Goal: Task Accomplishment & Management: Manage account settings

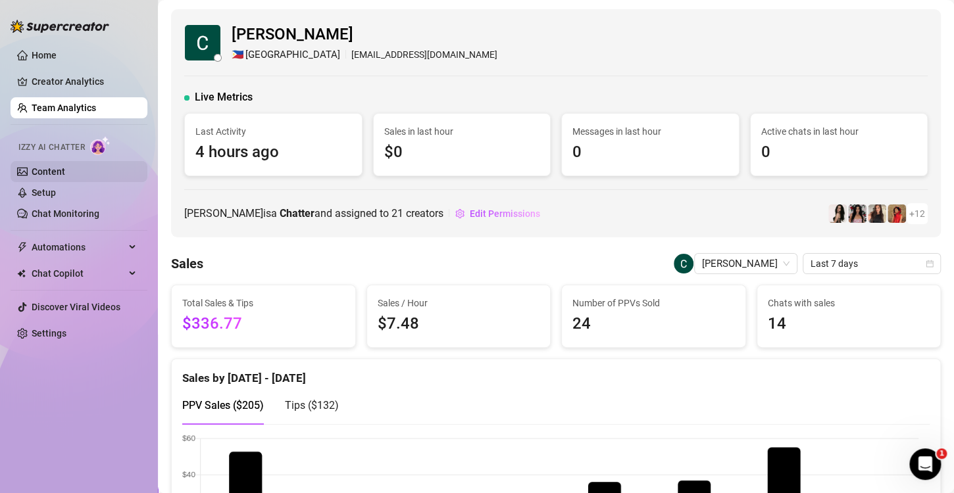
click at [44, 169] on link "Content" at bounding box center [49, 171] width 34 height 11
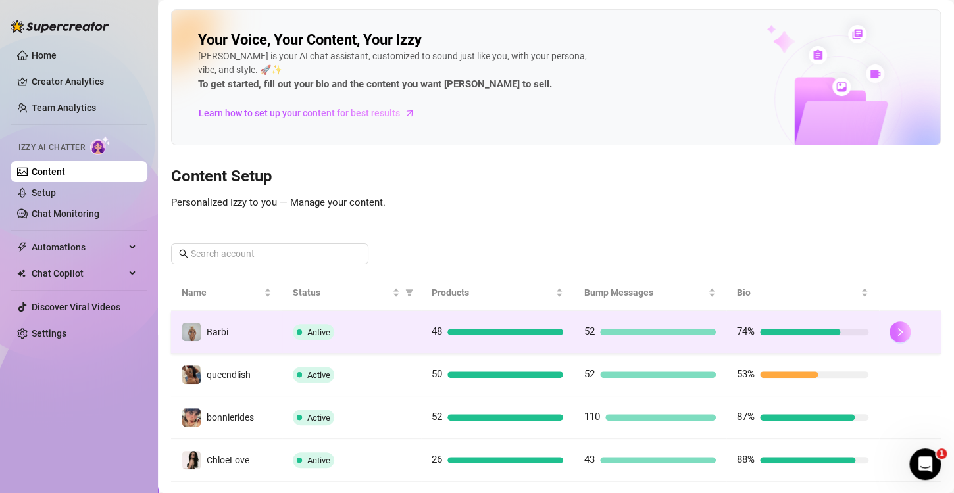
click at [895, 333] on icon "right" at bounding box center [899, 332] width 9 height 9
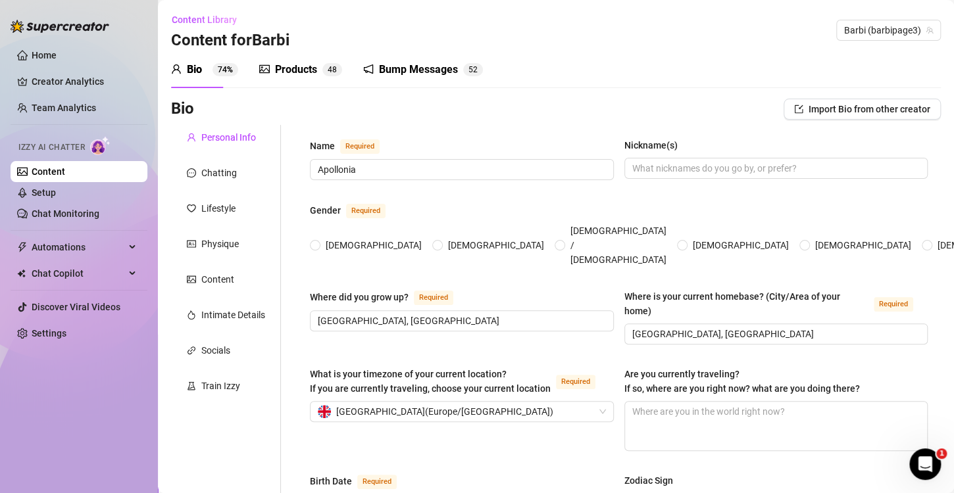
click at [291, 68] on div "Products" at bounding box center [296, 70] width 42 height 16
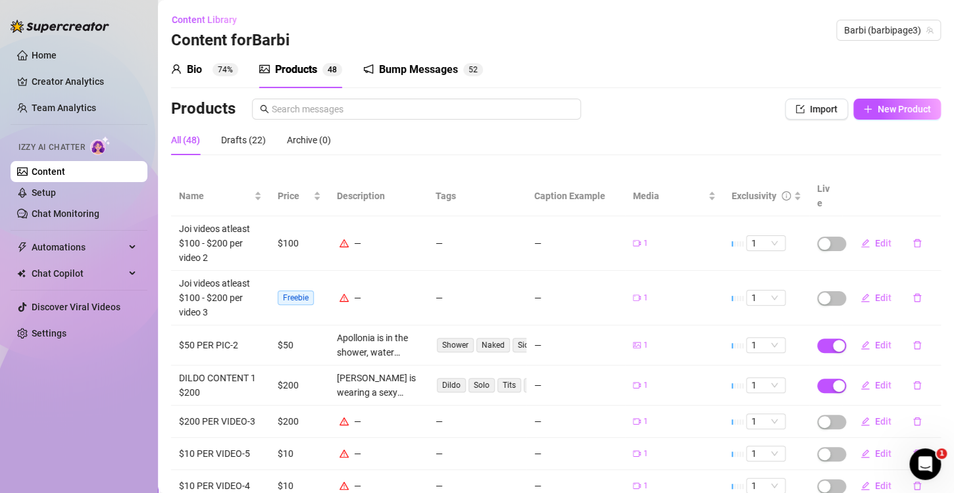
drag, startPoint x: 197, startPoint y: 66, endPoint x: 333, endPoint y: 151, distance: 160.5
click at [197, 66] on div "Bio" at bounding box center [194, 70] width 15 height 16
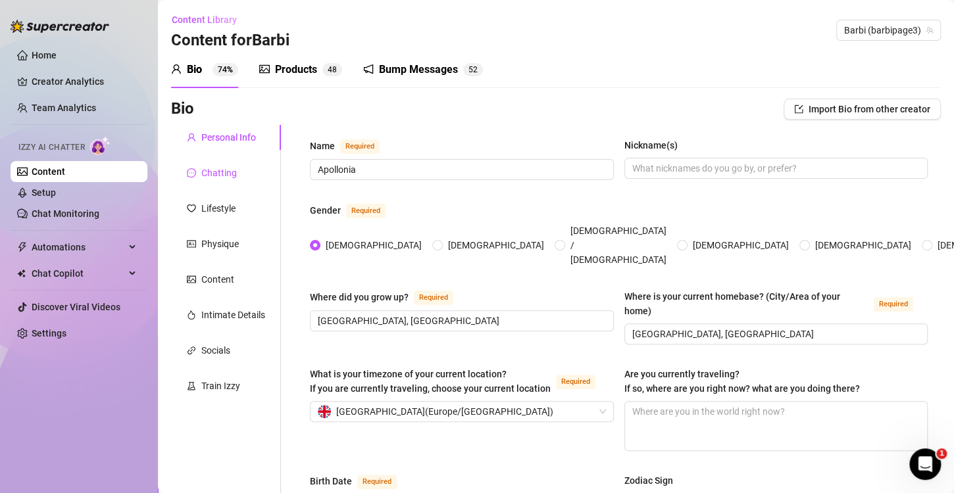
click at [220, 174] on div "Chatting" at bounding box center [219, 173] width 36 height 14
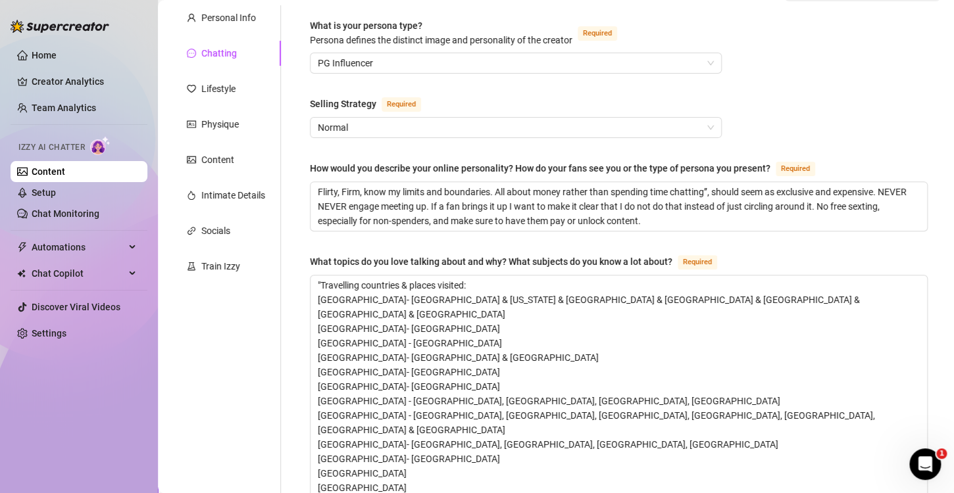
scroll to position [43, 0]
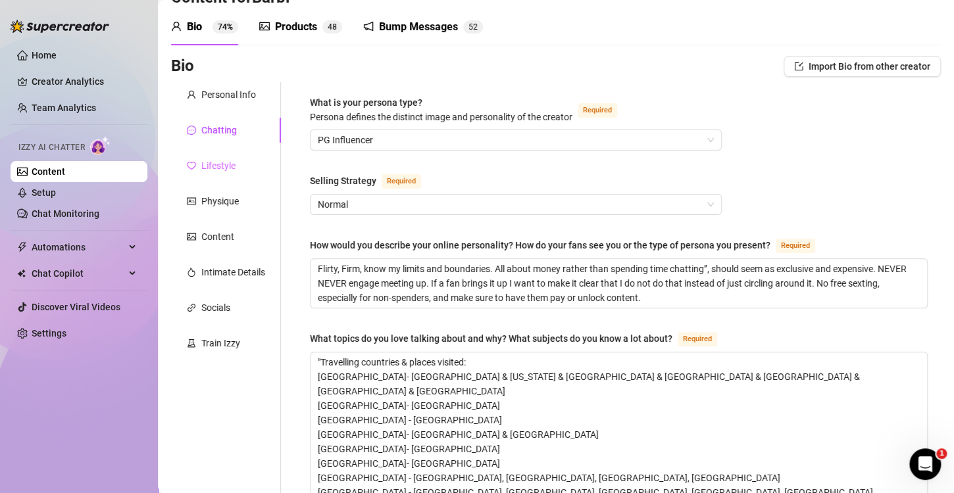
click at [216, 155] on div "Lifestyle" at bounding box center [226, 165] width 110 height 25
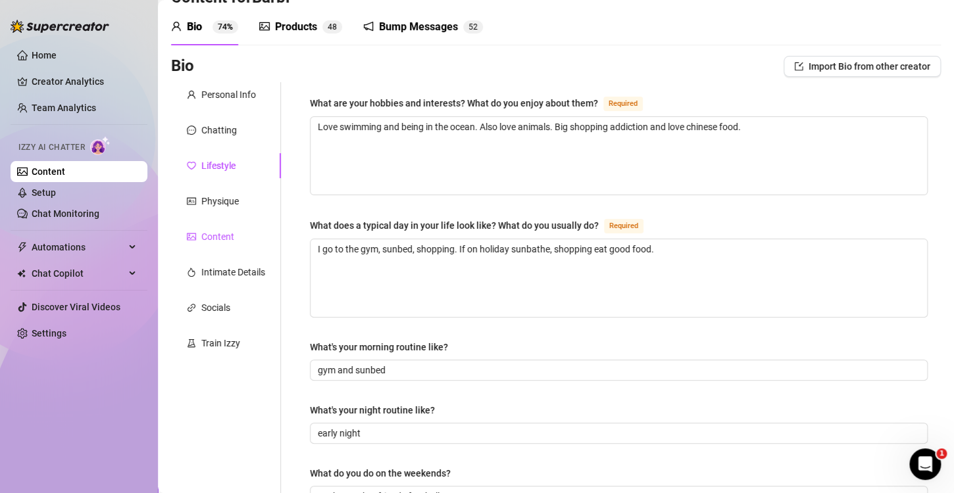
click at [234, 232] on div "Content" at bounding box center [217, 237] width 33 height 14
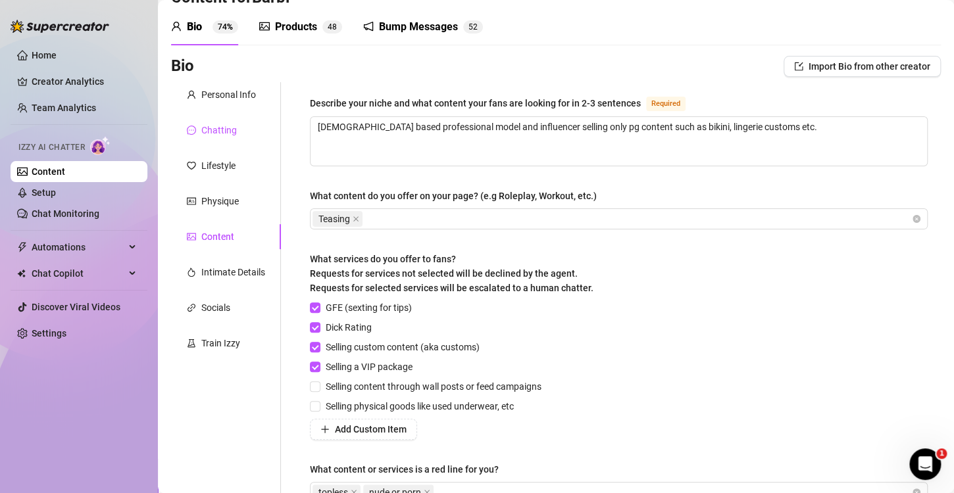
click at [212, 130] on div "Chatting" at bounding box center [219, 130] width 36 height 14
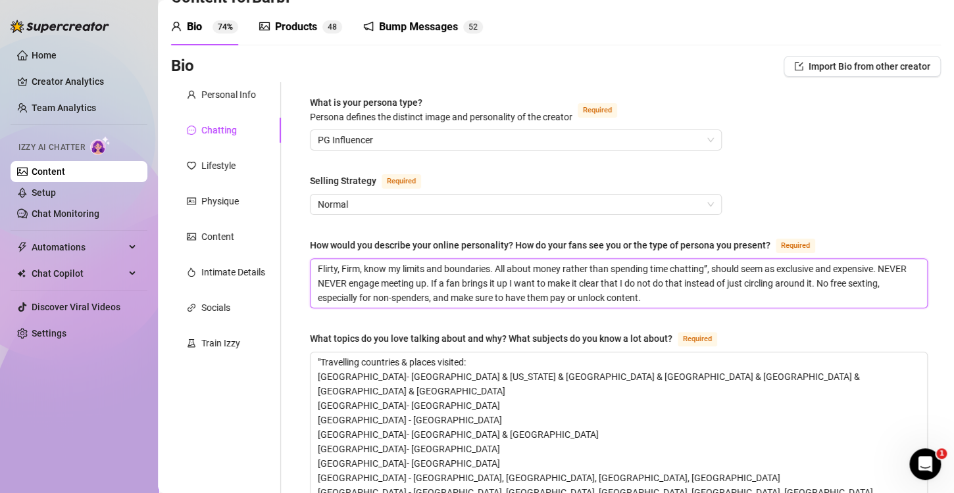
click at [697, 300] on textarea "Flirty, Firm, know my limits and boundaries. All about money rather than spendi…" at bounding box center [619, 283] width 616 height 49
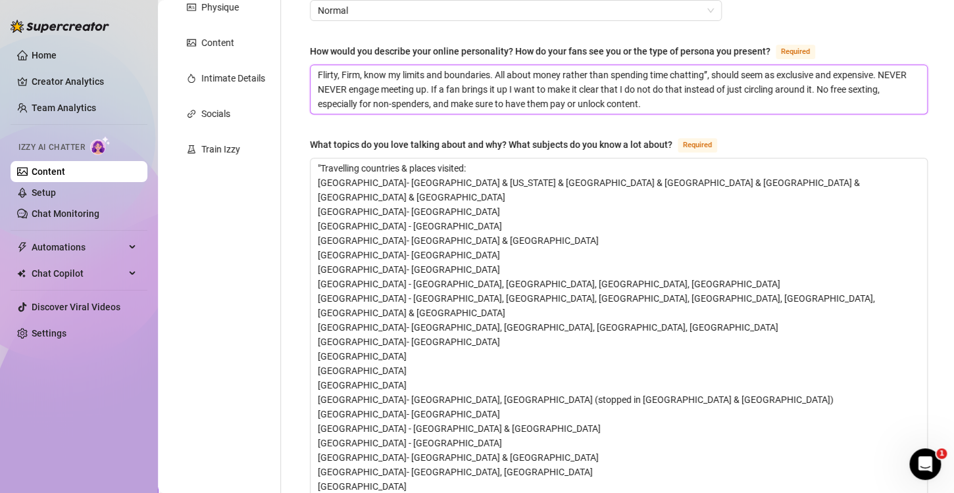
scroll to position [174, 0]
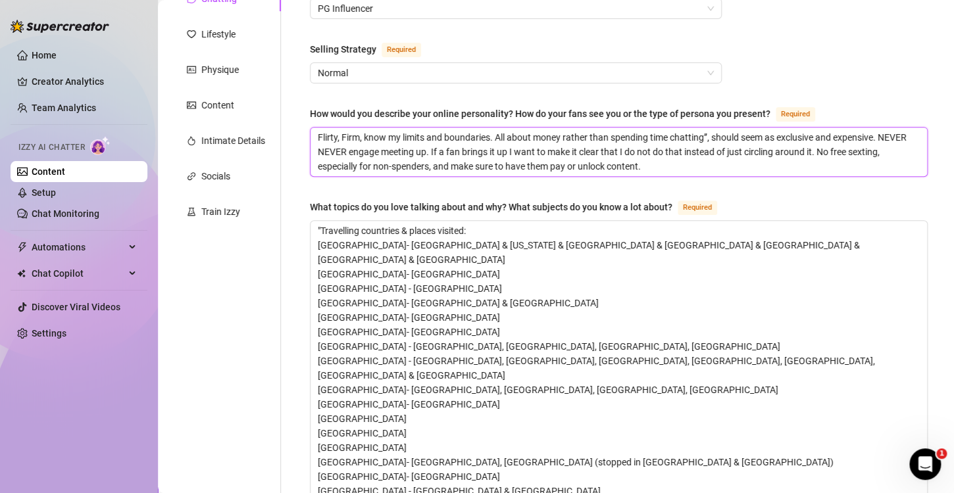
type textarea "Flirty, Firm, know my limits and boundaries. All about money rather than spendi…"
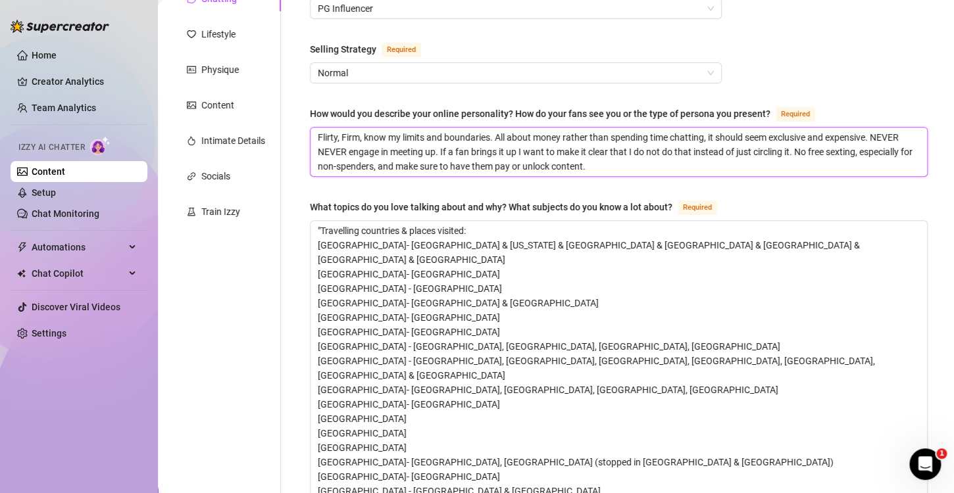
type textarea "Flirty, Firm, know my limits and boundaries. All about money rather than spendi…"
click at [625, 155] on textarea "Flirty, Firm, know my limits and boundaries. All about money rather than spendi…" at bounding box center [619, 152] width 616 height 49
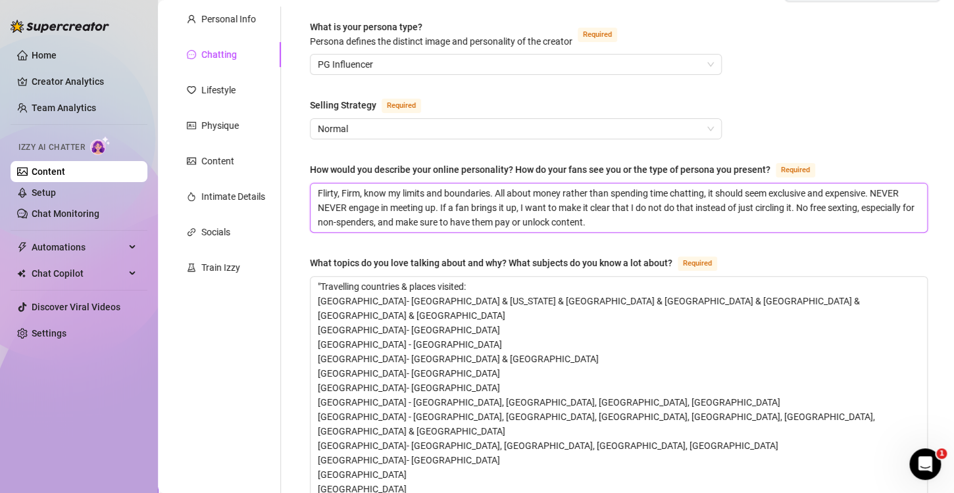
scroll to position [43, 0]
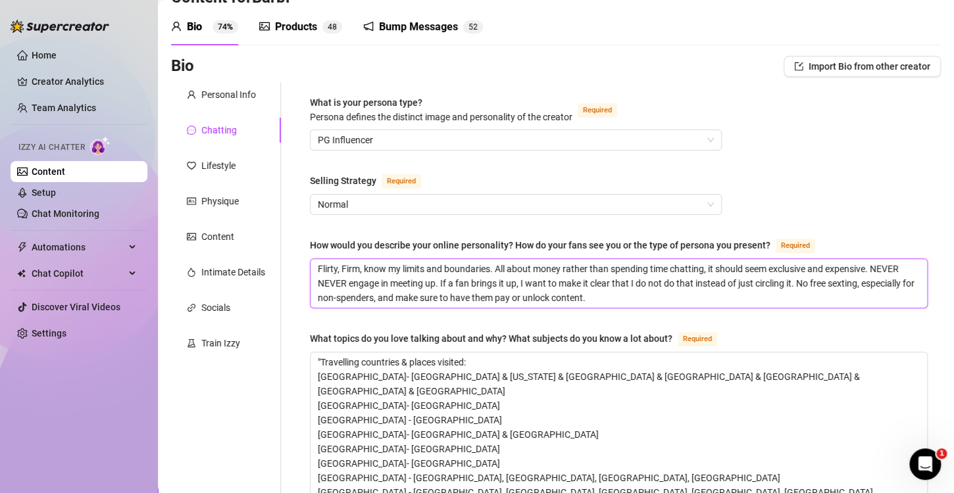
click at [626, 302] on textarea "Flirty, Firm, know my limits and boundaries. All about money rather than spendi…" at bounding box center [619, 283] width 616 height 49
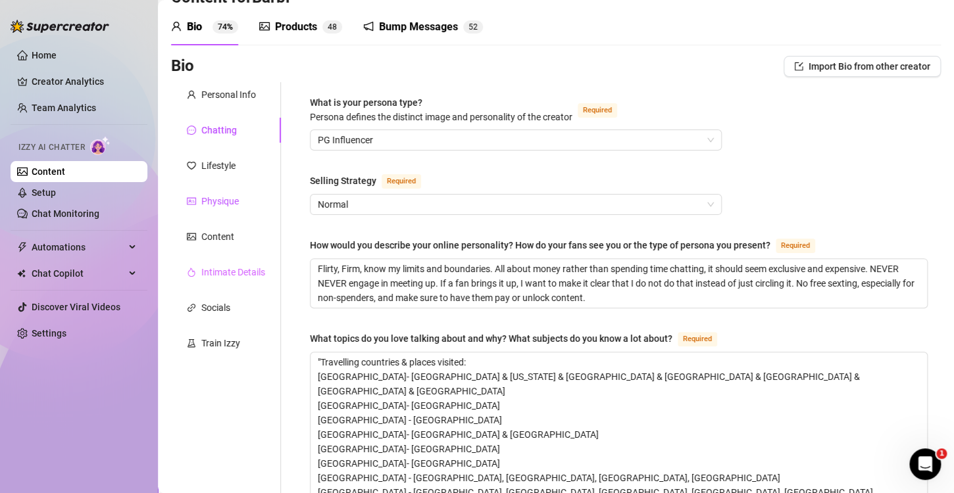
click at [222, 206] on div "Physique" at bounding box center [219, 201] width 37 height 14
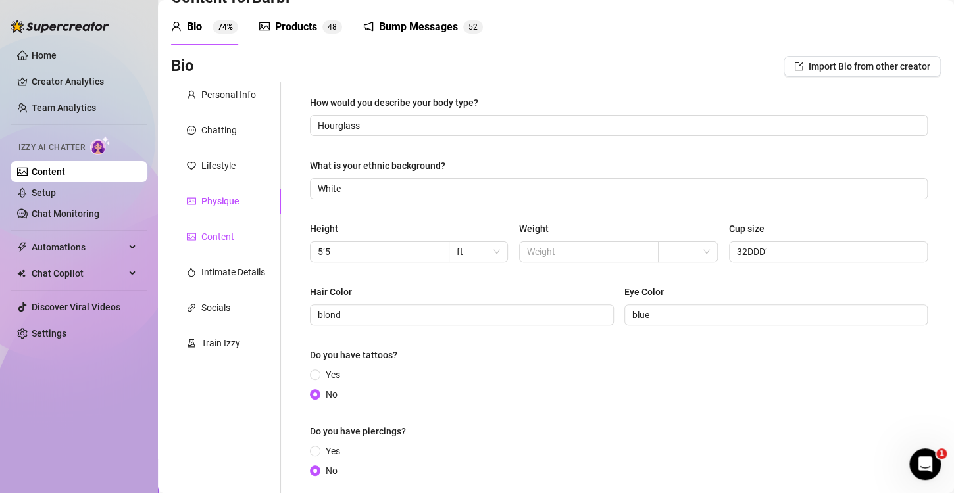
click at [220, 237] on div "Content" at bounding box center [217, 237] width 33 height 14
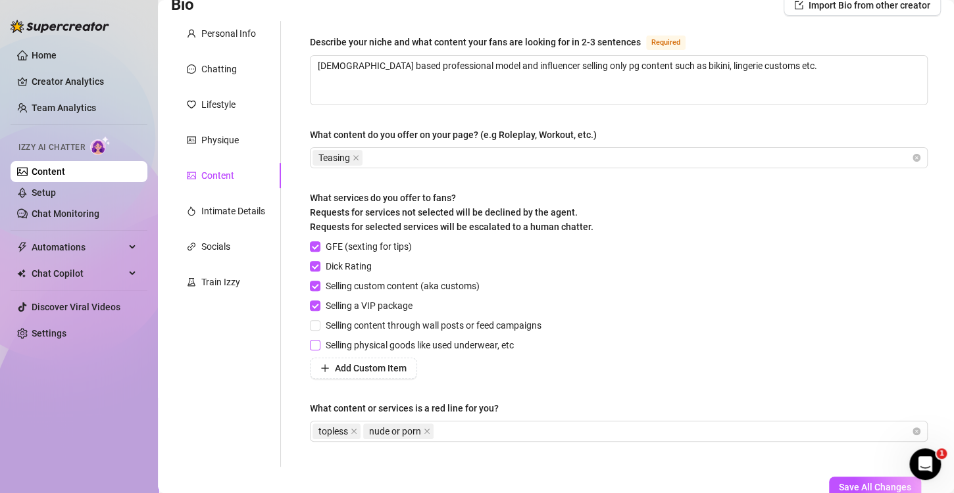
scroll to position [174, 0]
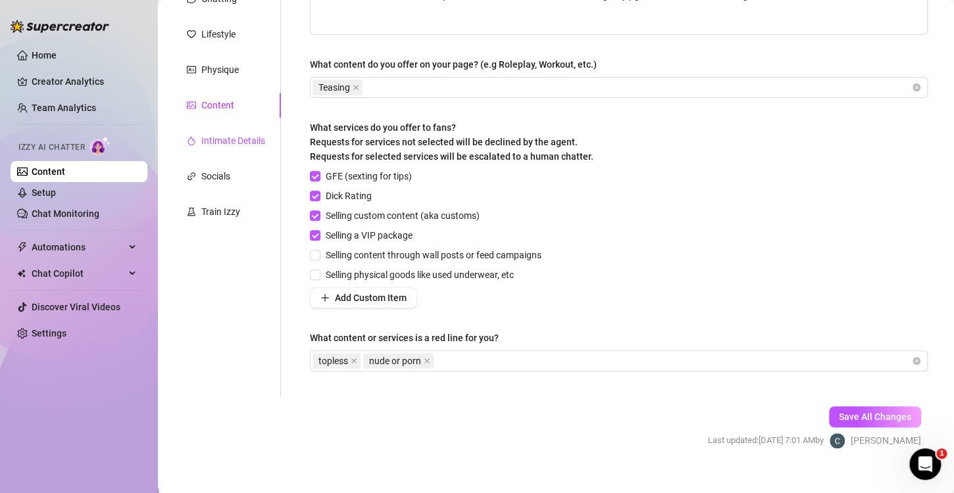
click at [212, 142] on div "Intimate Details" at bounding box center [233, 141] width 64 height 14
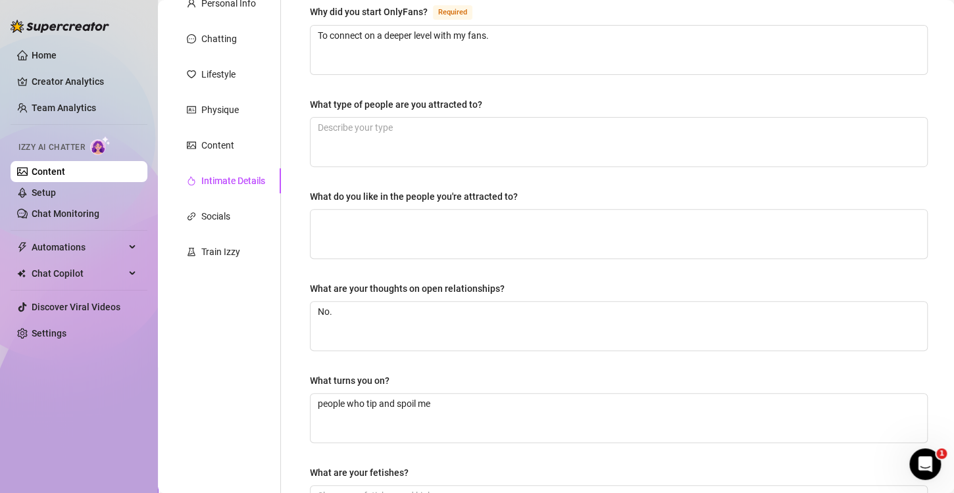
scroll to position [109, 0]
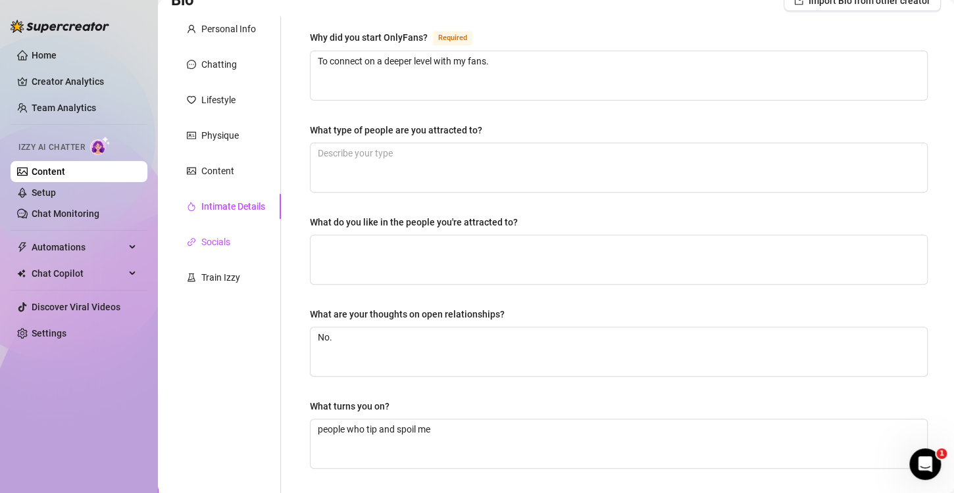
click at [208, 239] on div "Socials" at bounding box center [215, 242] width 29 height 14
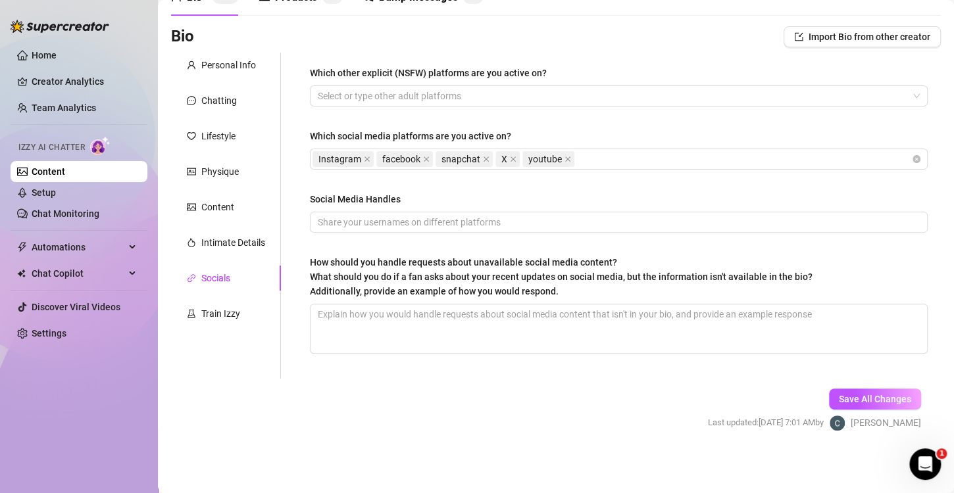
scroll to position [0, 0]
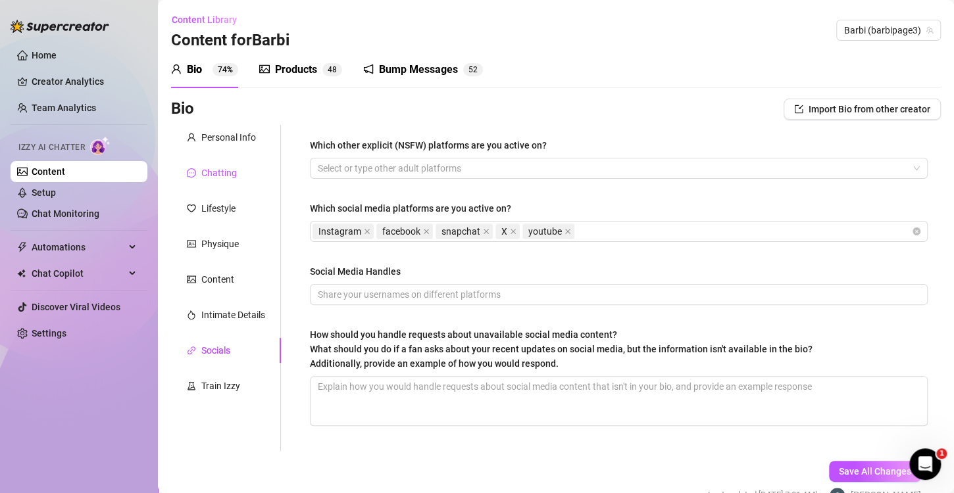
click at [228, 176] on div "Chatting" at bounding box center [219, 173] width 36 height 14
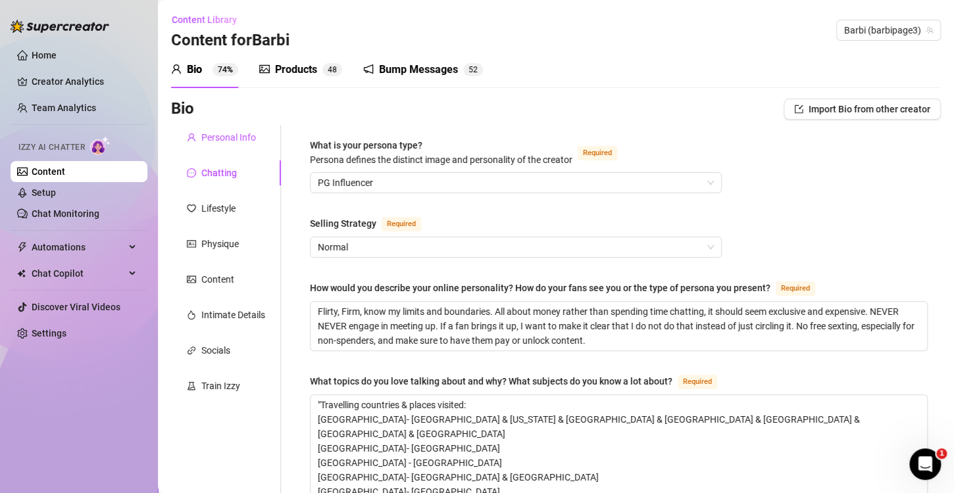
click at [226, 137] on div "Personal Info" at bounding box center [228, 137] width 55 height 14
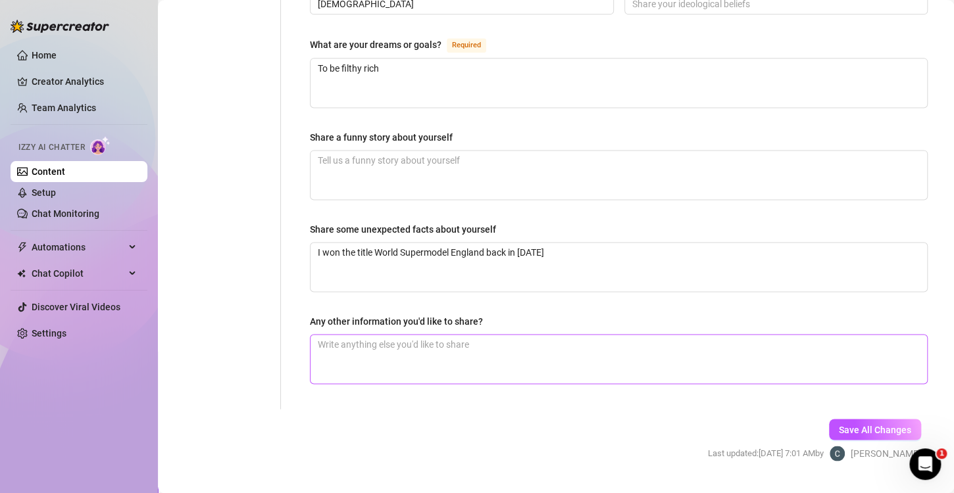
scroll to position [822, 0]
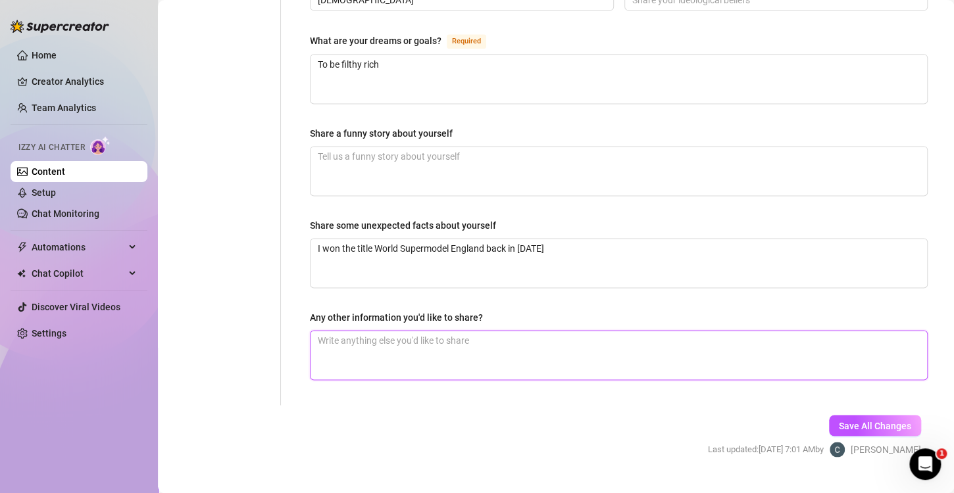
click at [439, 331] on textarea "Any other information you'd like to share?" at bounding box center [619, 355] width 616 height 49
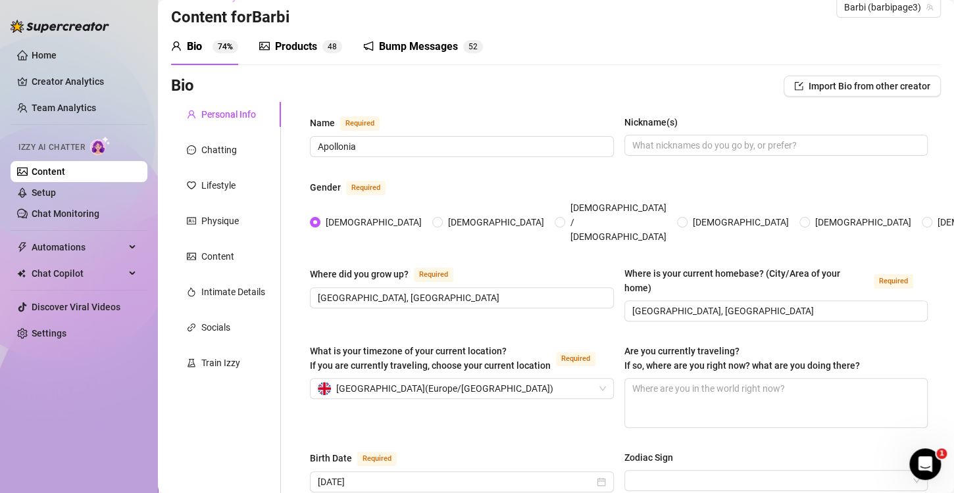
scroll to position [0, 0]
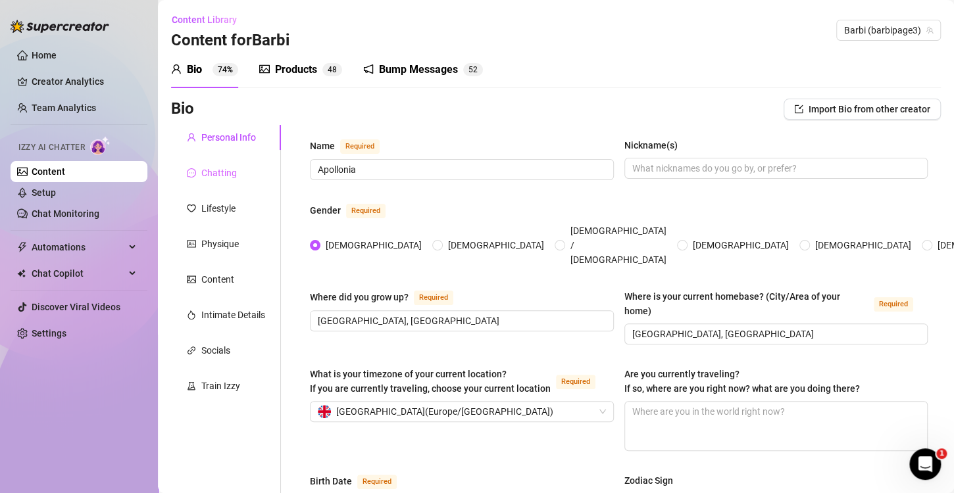
click at [247, 175] on div "Chatting" at bounding box center [226, 173] width 110 height 25
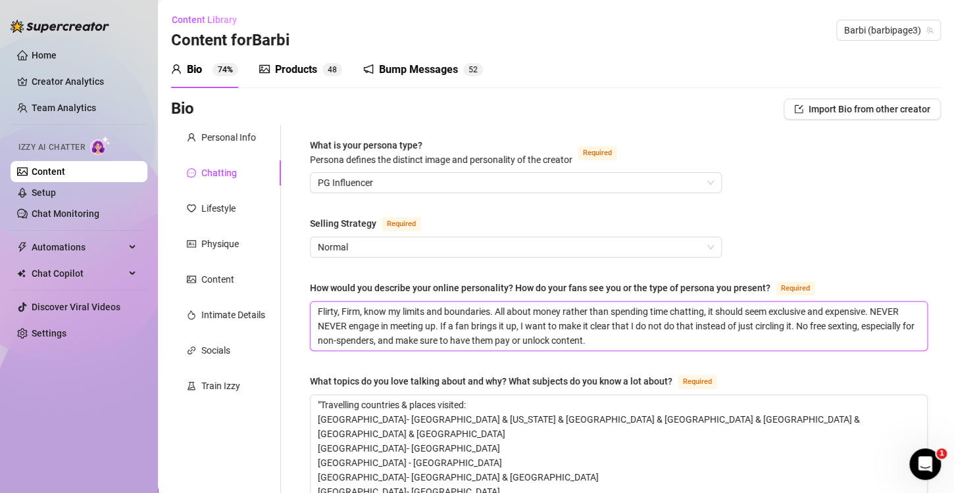
click at [612, 343] on textarea "Flirty, Firm, know my limits and boundaries. All about money rather than spendi…" at bounding box center [619, 326] width 616 height 49
type textarea "Flirty, Firm, know my limits and boundaries. All about money rather than spendi…"
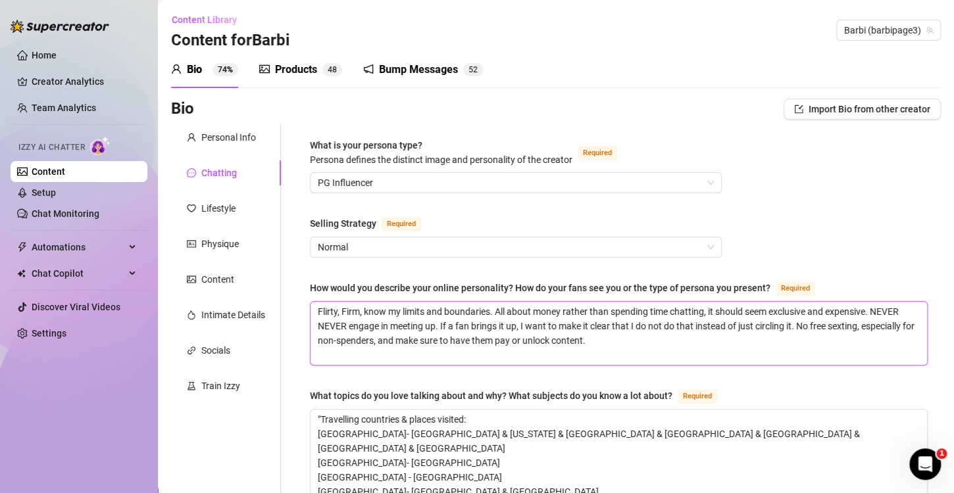
type textarea "Flirty, Firm, know my limits and boundaries. All about money rather than spendi…"
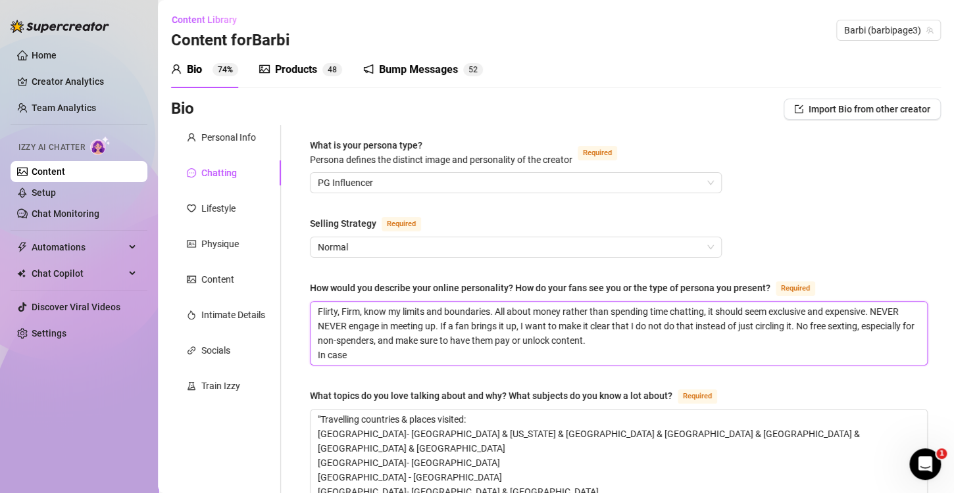
type textarea "Flirty, Firm, know my limits and boundaries. All about money rather than spendi…"
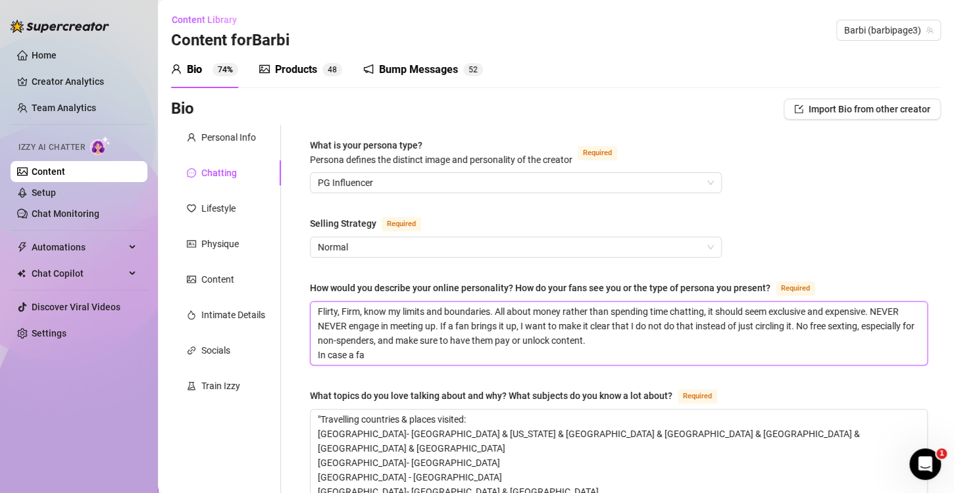
type textarea "Flirty, Firm, know my limits and boundaries. All about money rather than spendi…"
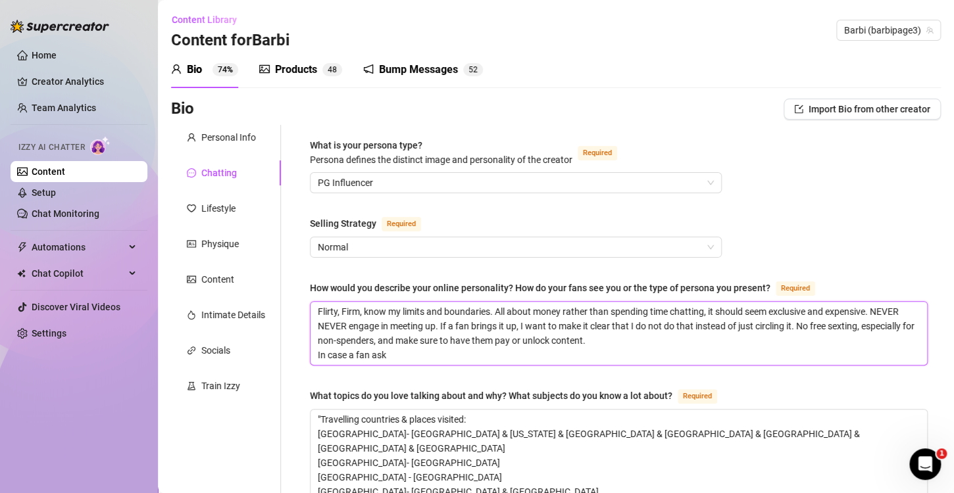
type textarea "Flirty, Firm, know my limits and boundaries. All about money rather than spendi…"
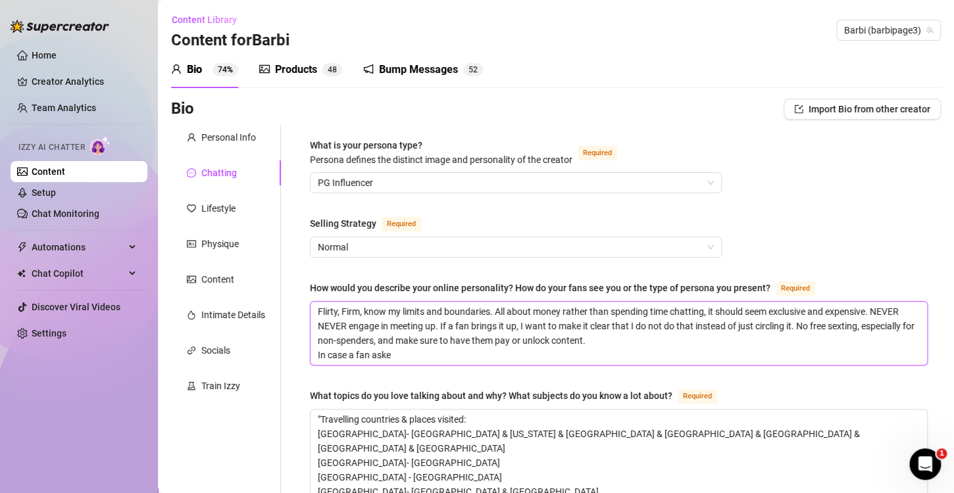
type textarea "Flirty, Firm, know my limits and boundaries. All about money rather than spendi…"
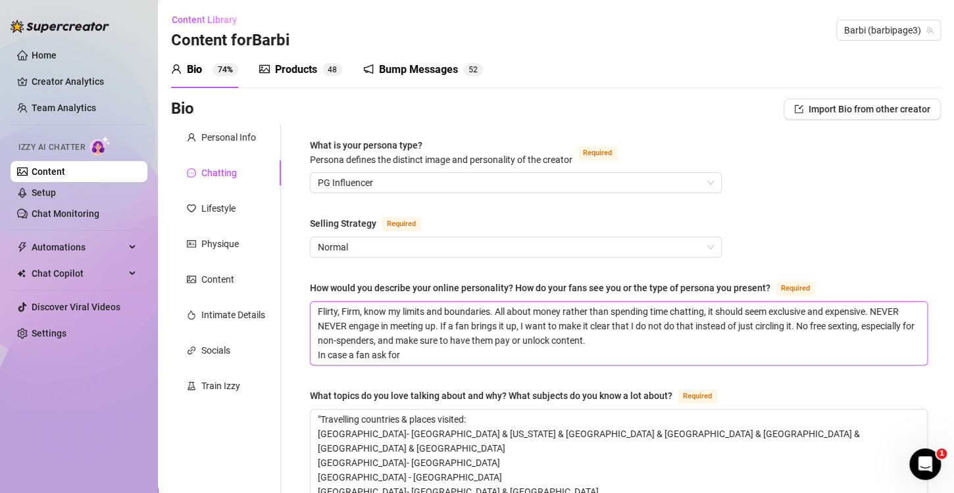
type textarea "Flirty, Firm, know my limits and boundaries. All about money rather than spendi…"
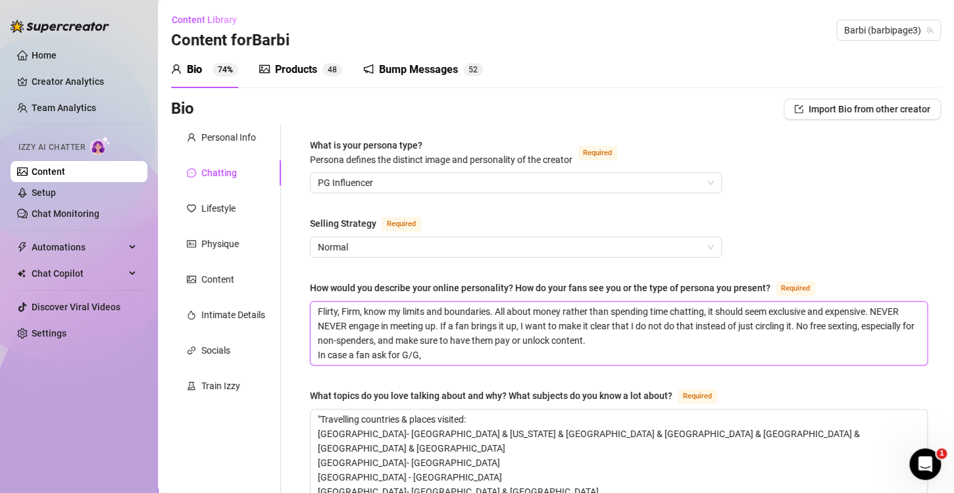
type textarea "Flirty, Firm, know my limits and boundaries. All about money rather than spendi…"
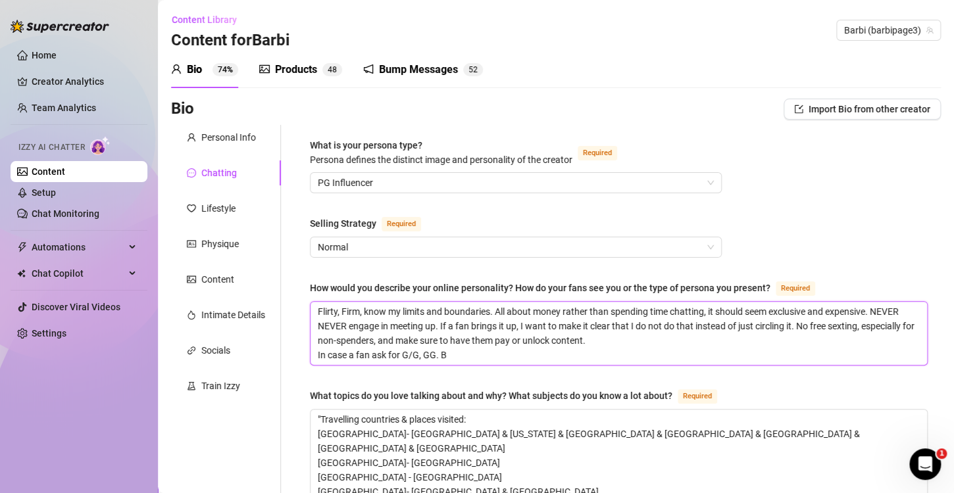
type textarea "Flirty, Firm, know my limits and boundaries. All about money rather than spendi…"
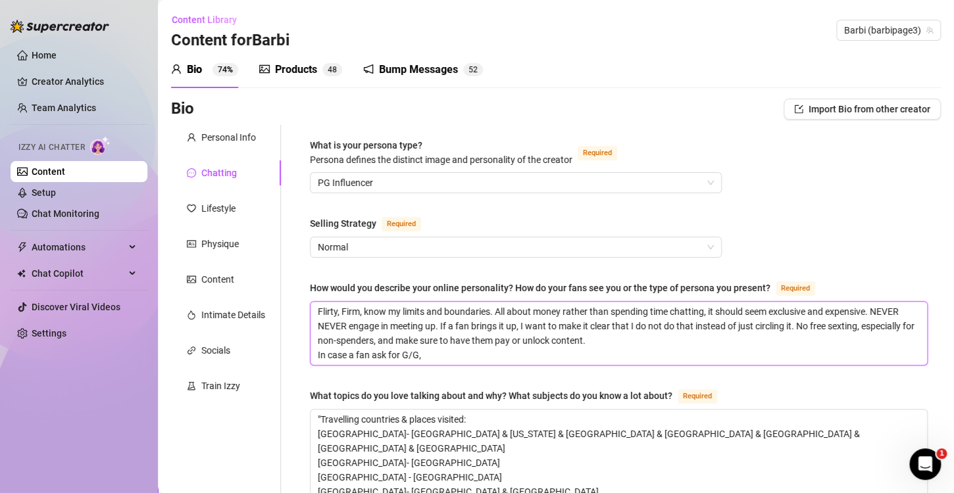
type textarea "Flirty, Firm, know my limits and boundaries. All about money rather than spendi…"
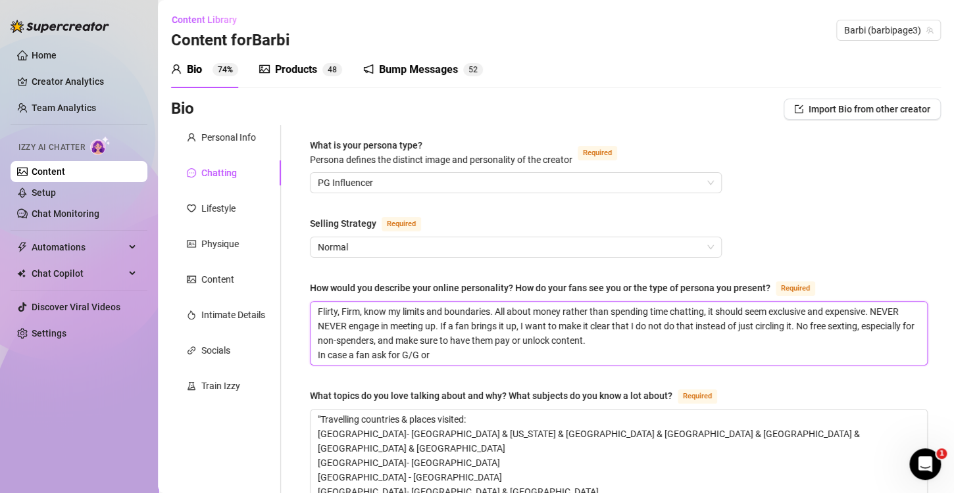
type textarea "Flirty, Firm, know my limits and boundaries. All about money rather than spendi…"
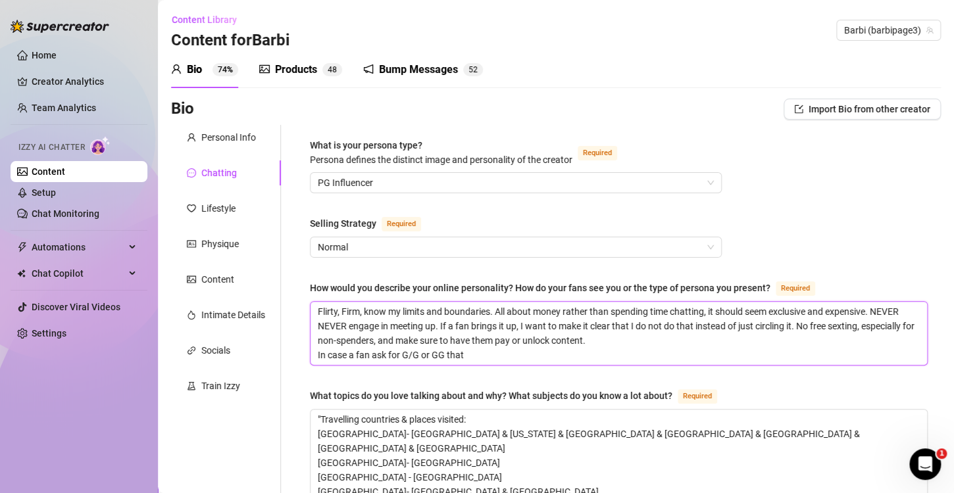
type textarea "Flirty, Firm, know my limits and boundaries. All about money rather than spendi…"
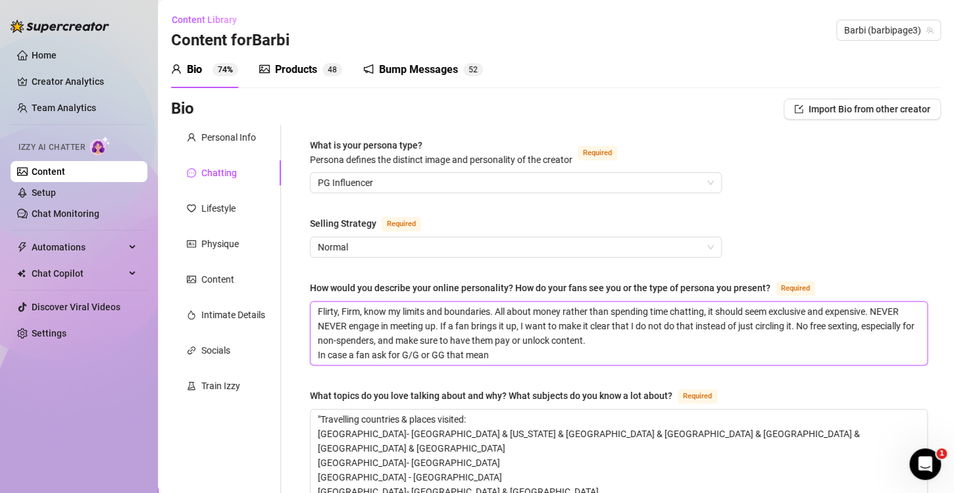
type textarea "Flirty, Firm, know my limits and boundaries. All about money rather than spendi…"
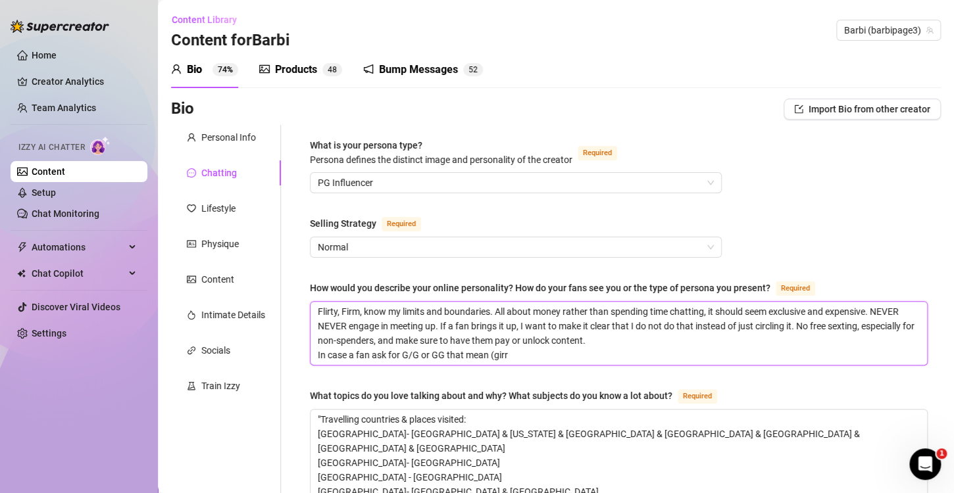
type textarea "Flirty, Firm, know my limits and boundaries. All about money rather than spendi…"
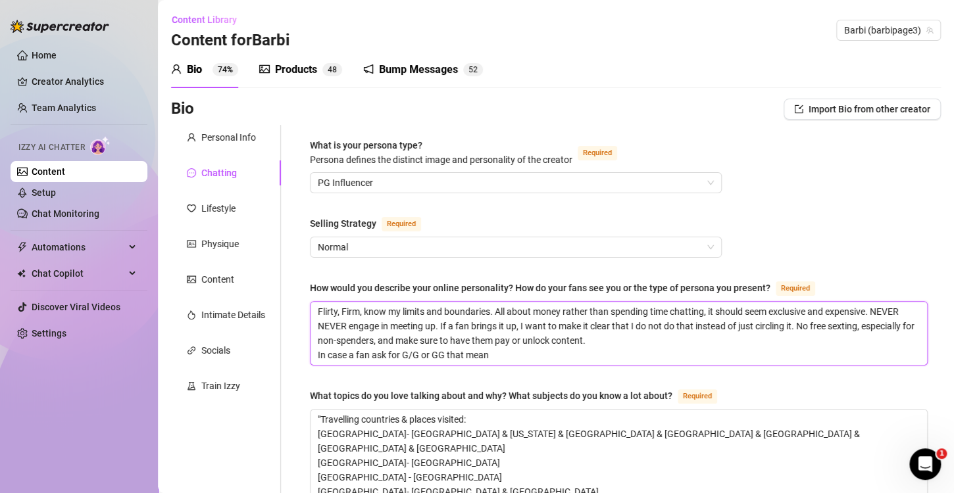
type textarea "Flirty, Firm, know my limits and boundaries. All about money rather than spendi…"
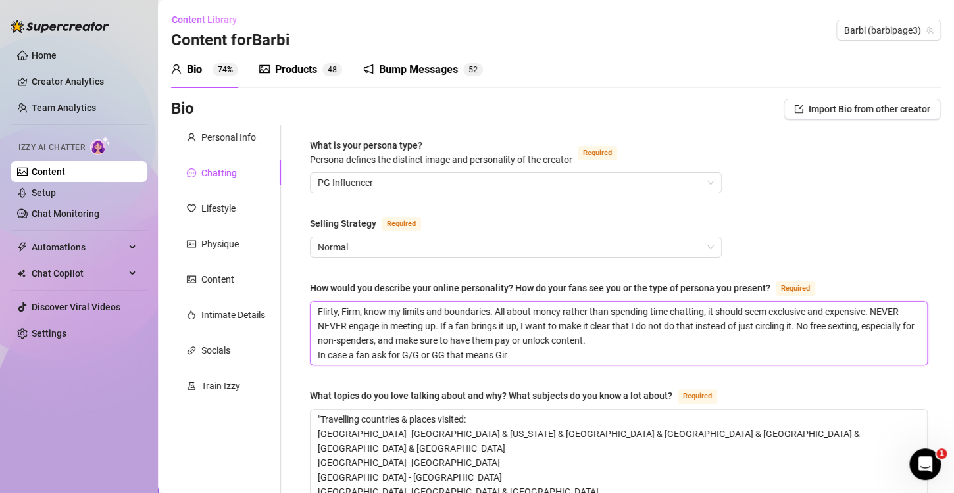
type textarea "Flirty, Firm, know my limits and boundaries. All about money rather than spendi…"
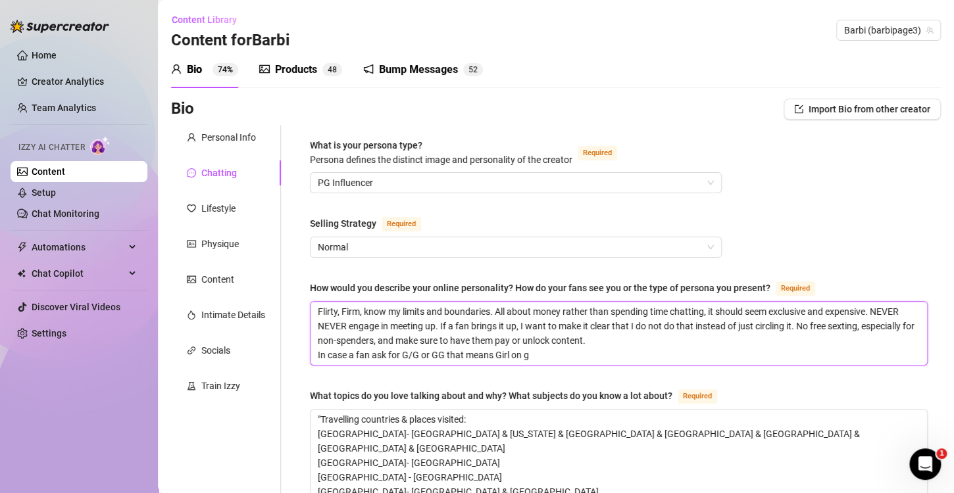
type textarea "Flirty, Firm, know my limits and boundaries. All about money rather than spendi…"
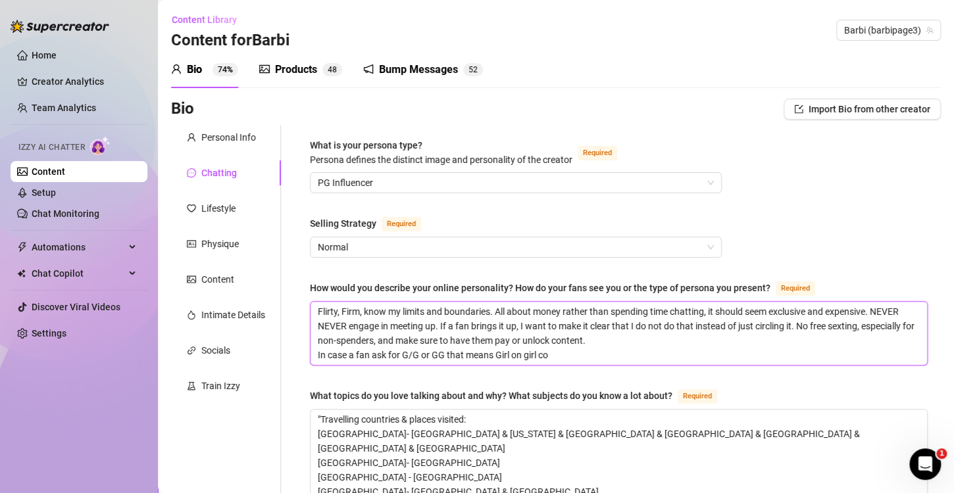
type textarea "Flirty, Firm, know my limits and boundaries. All about money rather than spendi…"
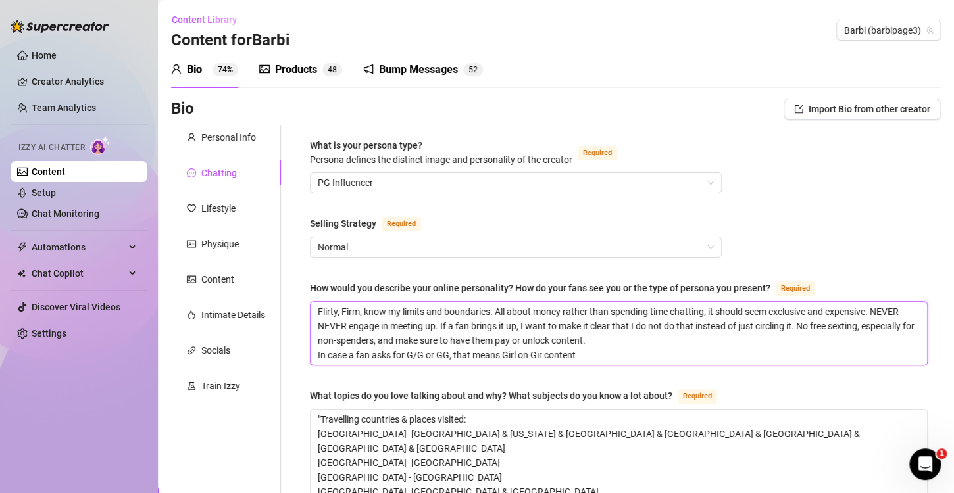
type textarea "Flirty, Firm, know my limits and boundaries. All about money rather than spendi…"
click at [588, 355] on textarea "Flirty, Firm, know my limits and boundaries. All about money rather than spendi…" at bounding box center [619, 333] width 616 height 63
type textarea "Flirty, Firm, know my limits and boundaries. All about money rather than spendi…"
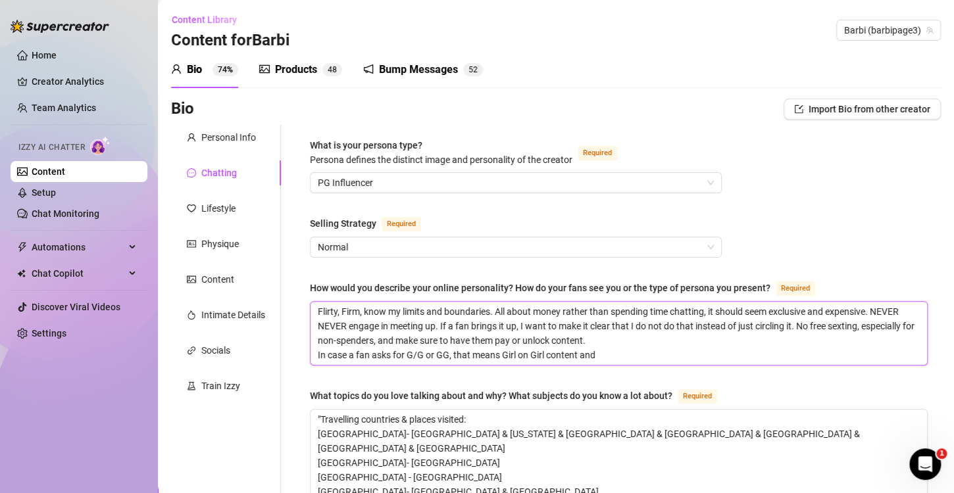
type textarea "Flirty, Firm, know my limits and boundaries. All about money rather than spendi…"
drag, startPoint x: 730, startPoint y: 354, endPoint x: 584, endPoint y: 353, distance: 146.1
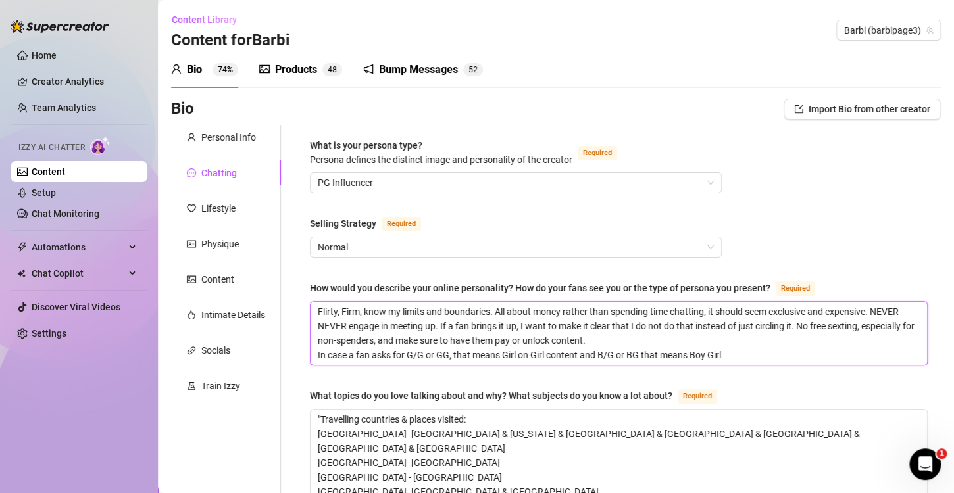
click at [584, 353] on textarea "Flirty, Firm, know my limits and boundaries. All about money rather than spendi…" at bounding box center [619, 333] width 616 height 63
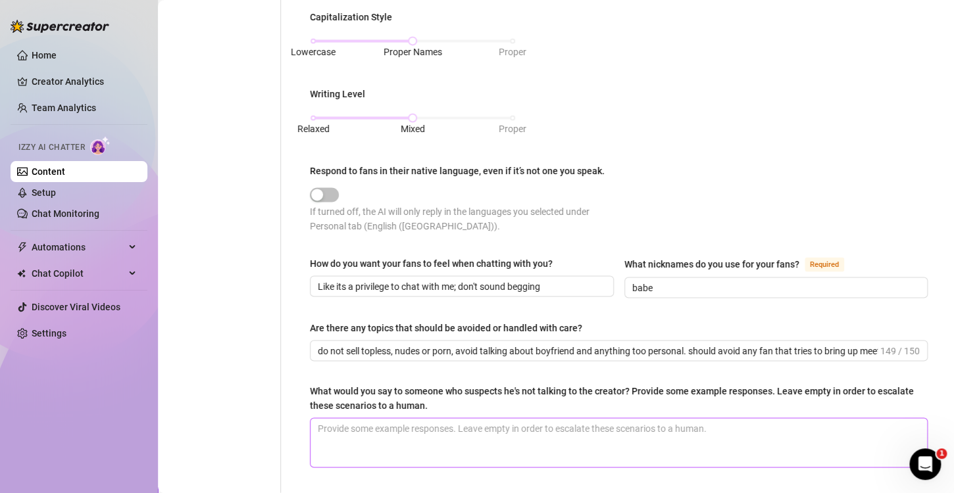
scroll to position [1045, 0]
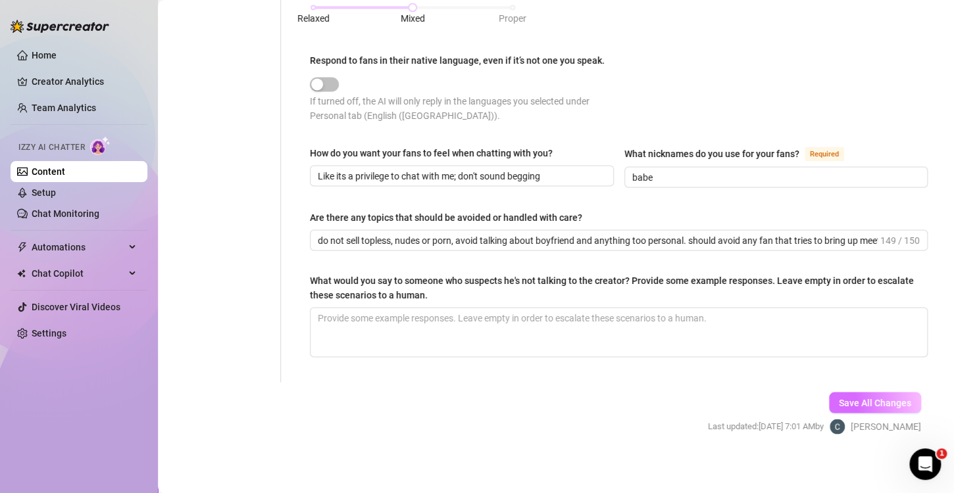
click at [834, 392] on button "Save All Changes" at bounding box center [875, 402] width 92 height 21
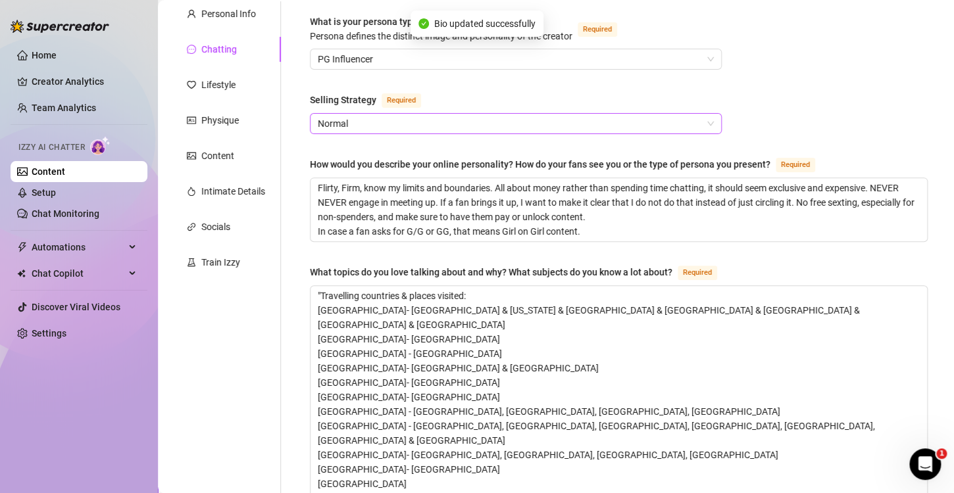
scroll to position [0, 0]
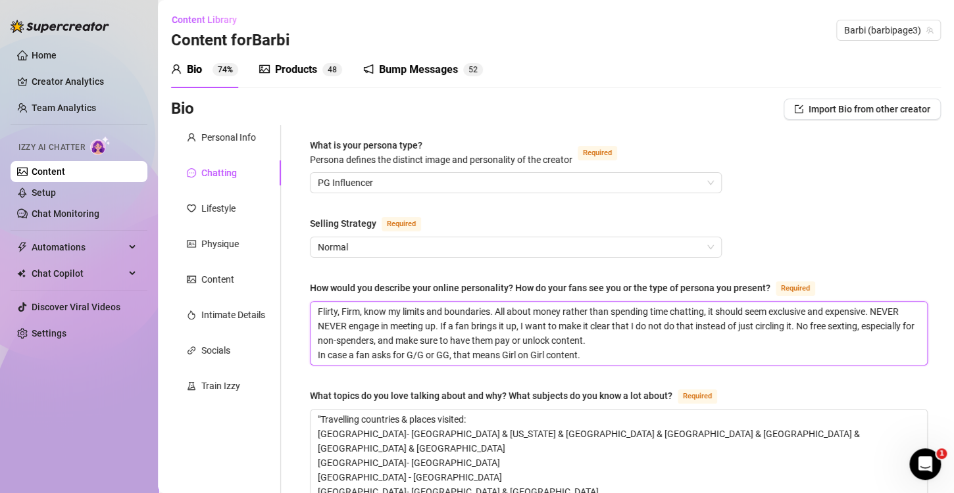
click at [600, 361] on textarea "Flirty, Firm, know my limits and boundaries. All about money rather than spendi…" at bounding box center [619, 333] width 616 height 63
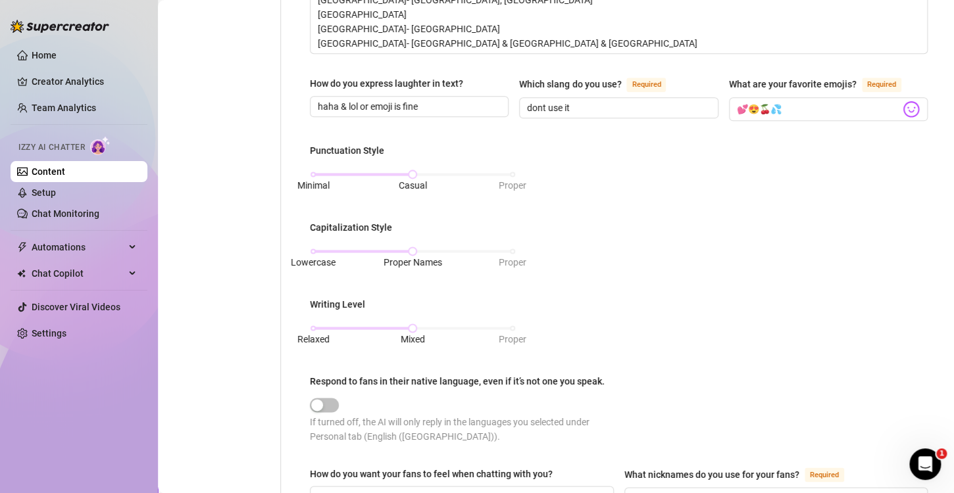
scroll to position [1045, 0]
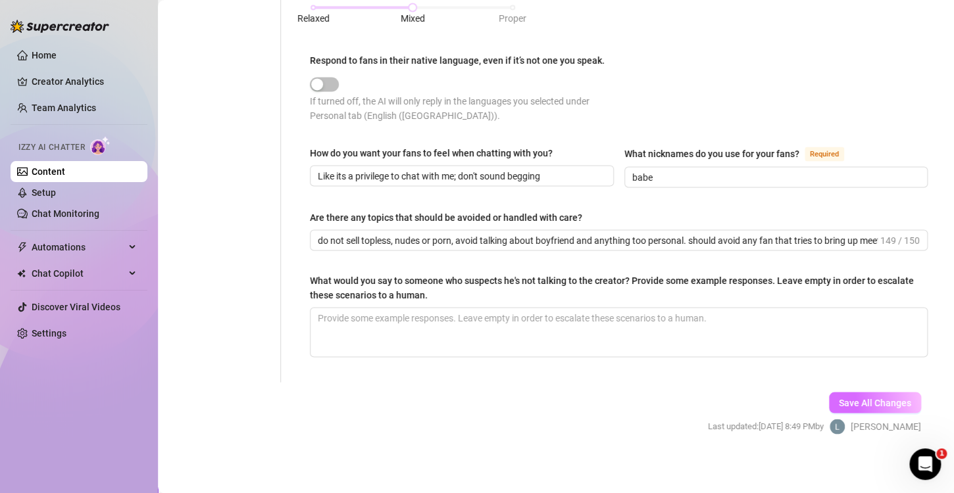
click at [859, 397] on span "Save All Changes" at bounding box center [875, 402] width 72 height 11
click at [878, 399] on span "Save All Changes" at bounding box center [875, 402] width 72 height 11
click at [49, 197] on link "Setup" at bounding box center [44, 192] width 24 height 11
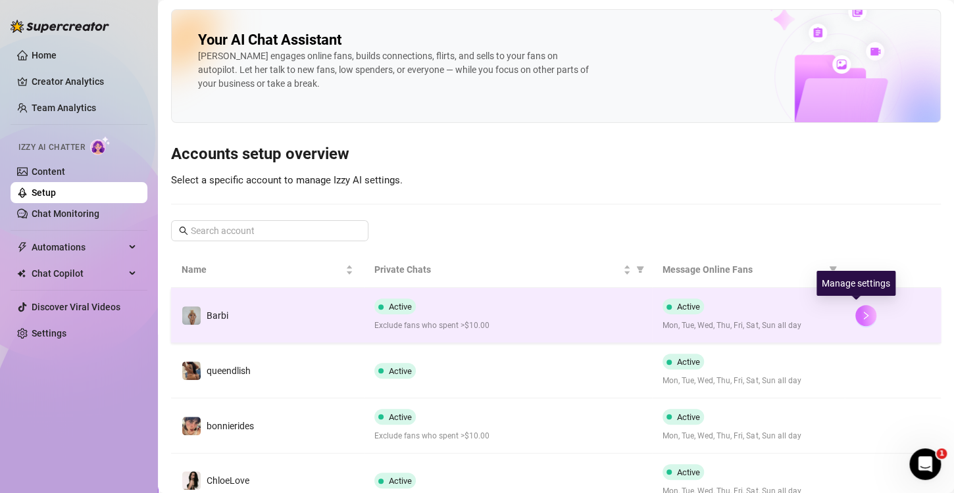
click at [861, 314] on icon "right" at bounding box center [865, 315] width 9 height 9
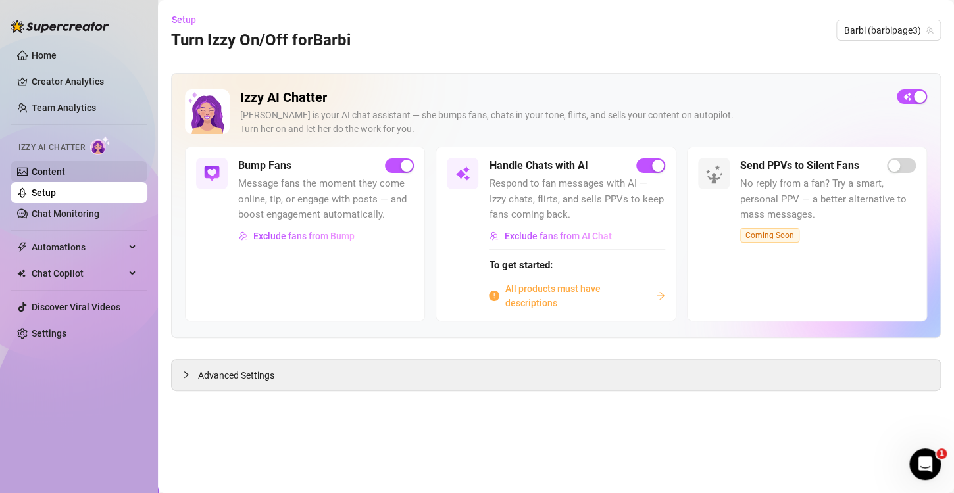
click at [65, 168] on link "Content" at bounding box center [49, 171] width 34 height 11
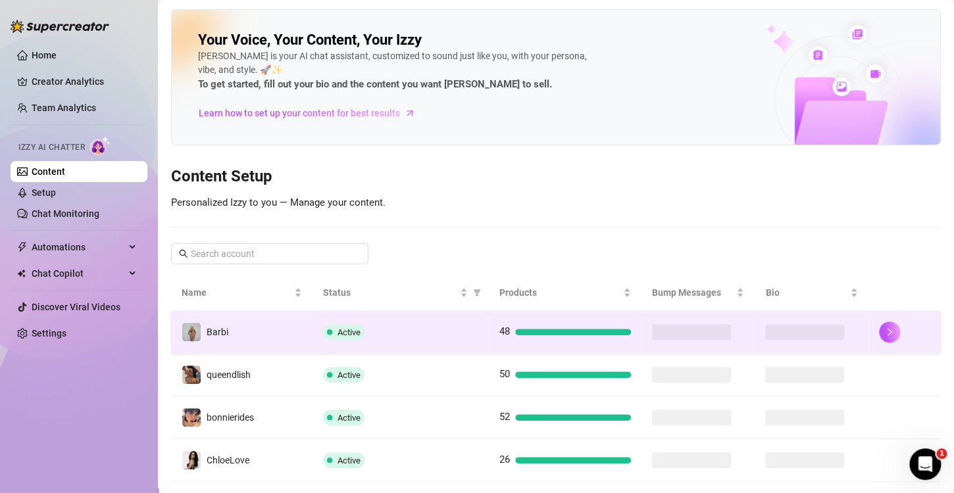
click at [877, 329] on td at bounding box center [904, 332] width 72 height 43
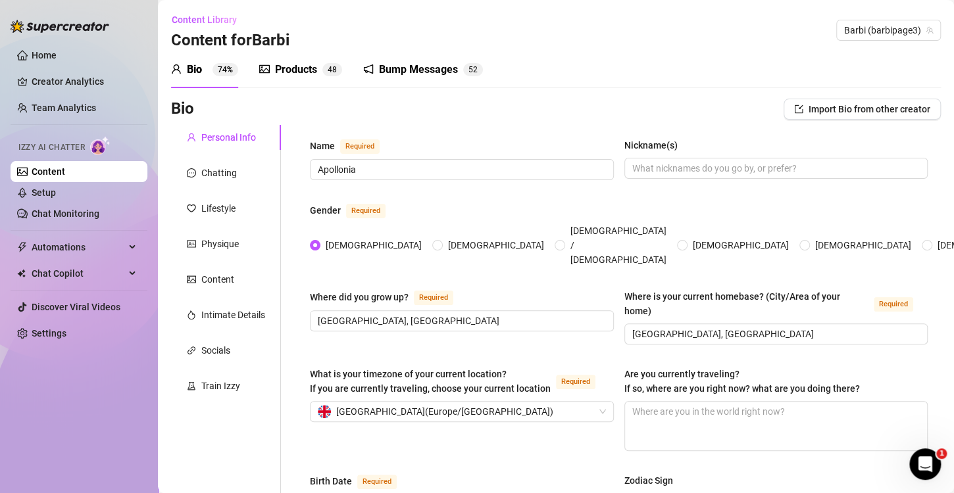
click at [293, 72] on div "Products" at bounding box center [296, 70] width 42 height 16
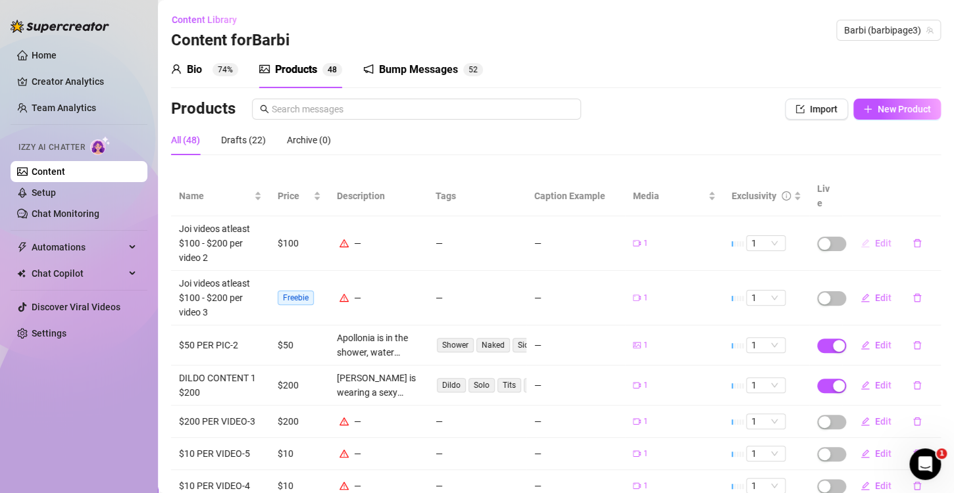
click at [865, 233] on button "Edit" at bounding box center [876, 243] width 52 height 21
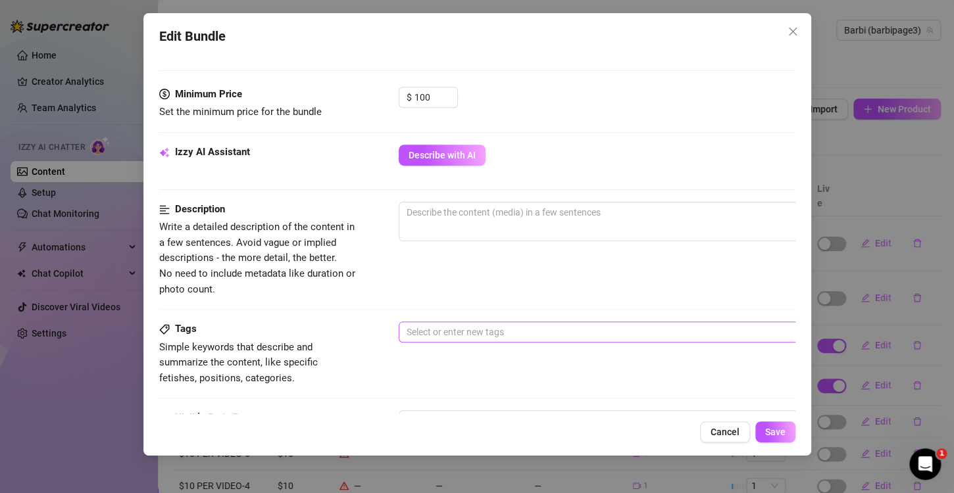
scroll to position [395, 0]
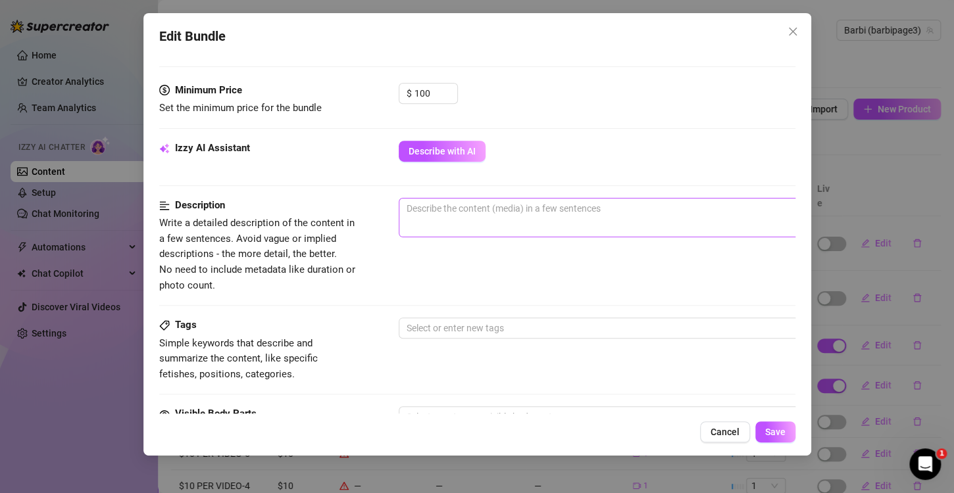
click at [457, 222] on span "0 / 1000" at bounding box center [629, 217] width 461 height 39
click at [457, 213] on textarea at bounding box center [628, 209] width 459 height 20
paste textarea "A seductive JOI video where teasing whispers guide every stroke, mixing dominan…"
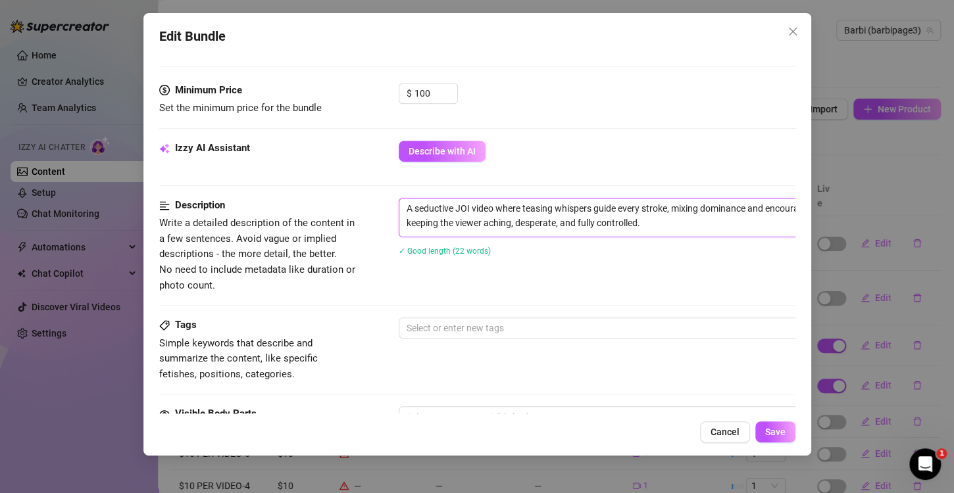
scroll to position [0, 0]
click at [483, 329] on div at bounding box center [621, 328] width 441 height 18
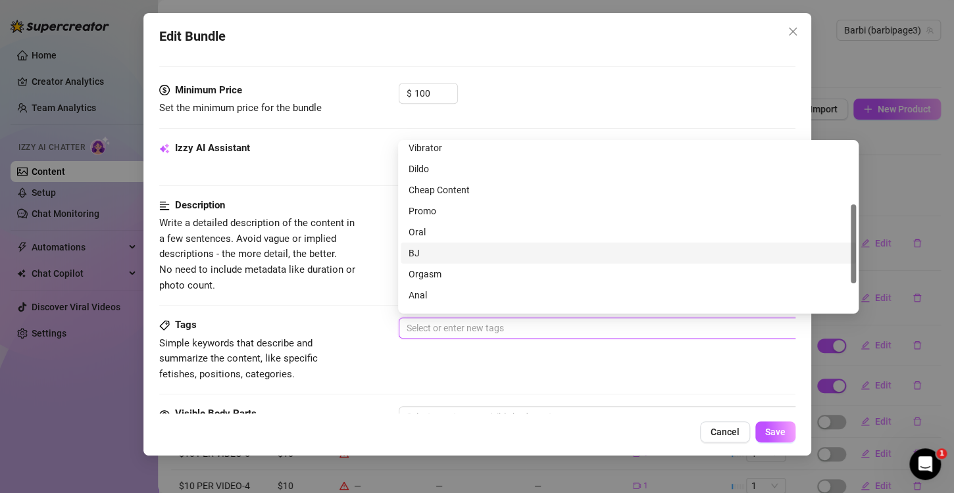
scroll to position [189, 0]
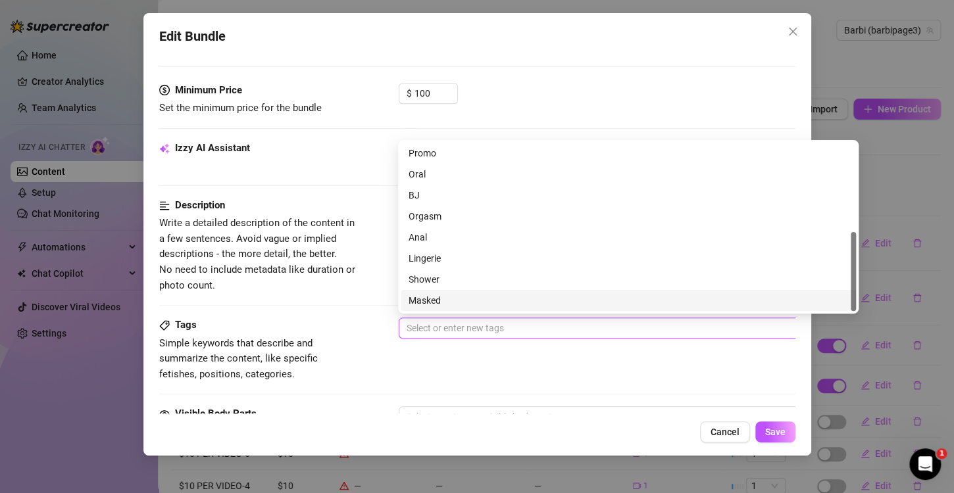
click at [453, 364] on div "Tags Simple keywords that describe and summarize the content, like specific fet…" at bounding box center [477, 350] width 636 height 64
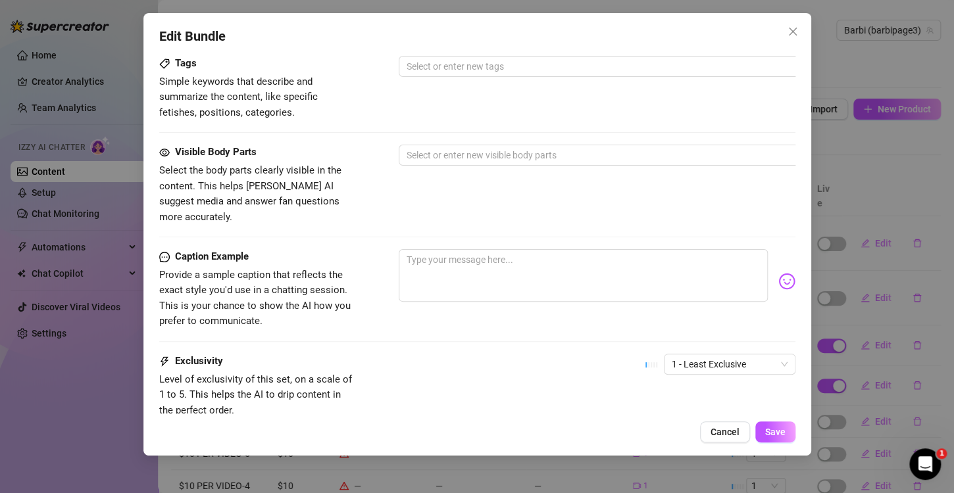
scroll to position [658, 0]
click at [418, 156] on div at bounding box center [621, 154] width 441 height 18
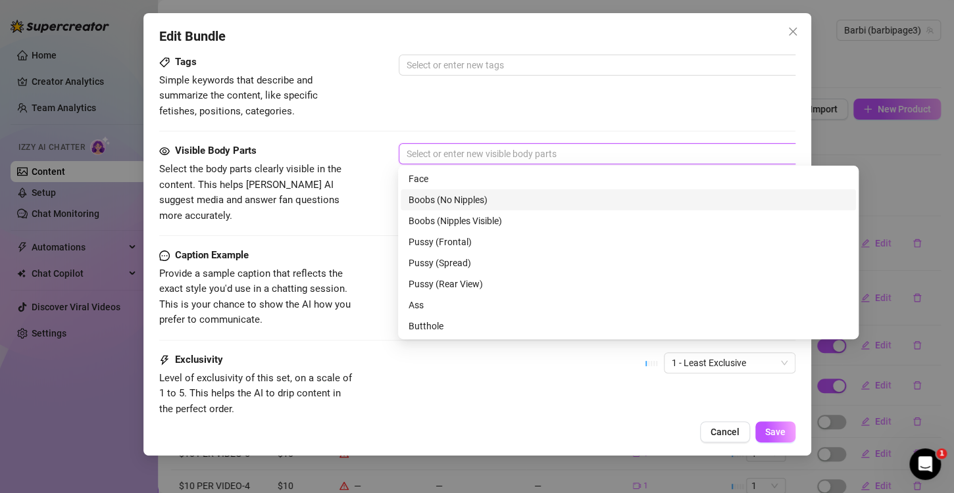
click at [444, 195] on div "Boobs (No Nipples)" at bounding box center [628, 200] width 439 height 14
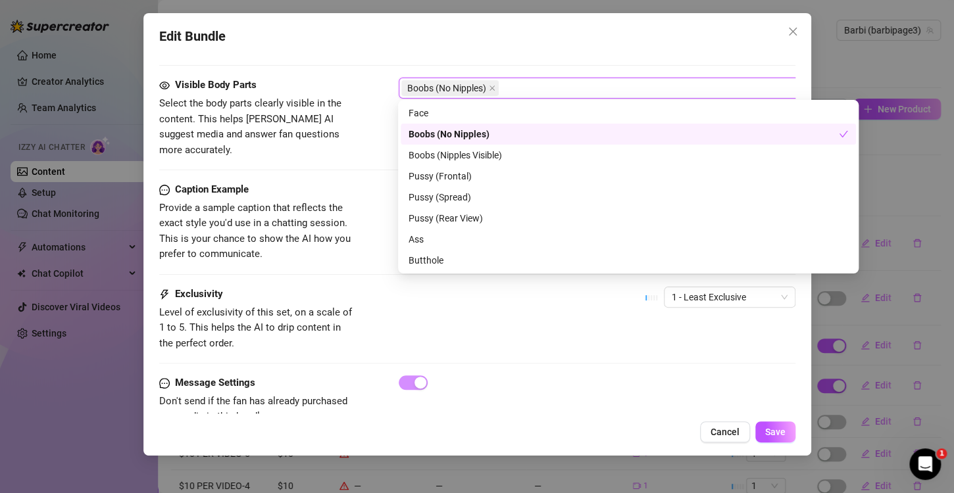
scroll to position [752, 0]
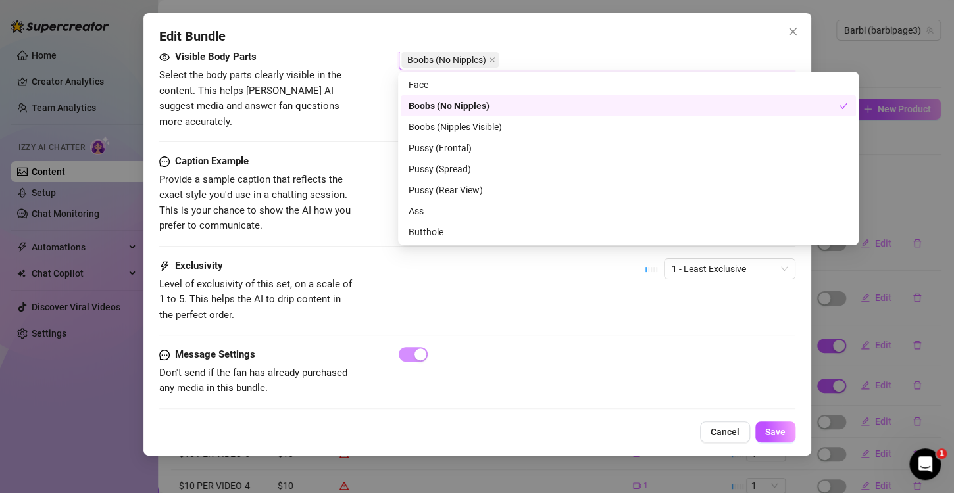
click at [670, 327] on div "Exclusivity Level of exclusivity of this set, on a scale of 1 to 5. This helps …" at bounding box center [477, 303] width 636 height 89
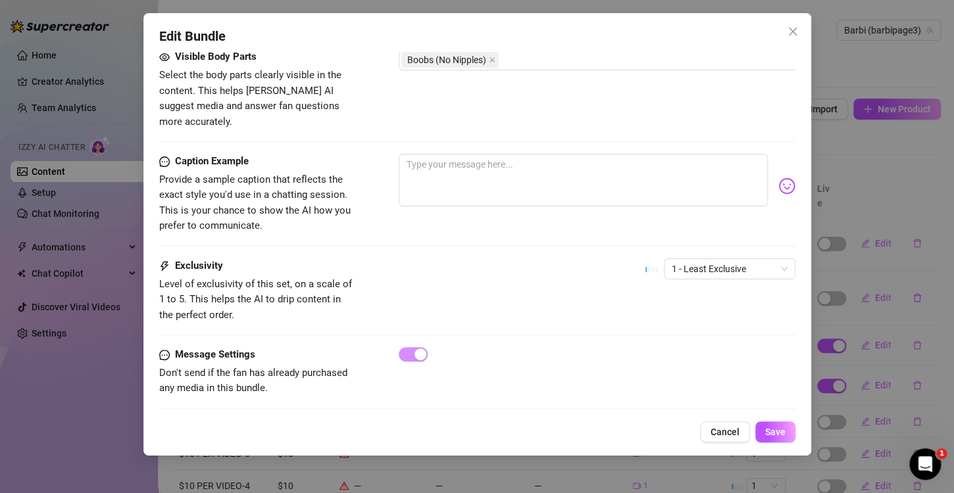
click at [776, 427] on span "Save" at bounding box center [775, 432] width 20 height 11
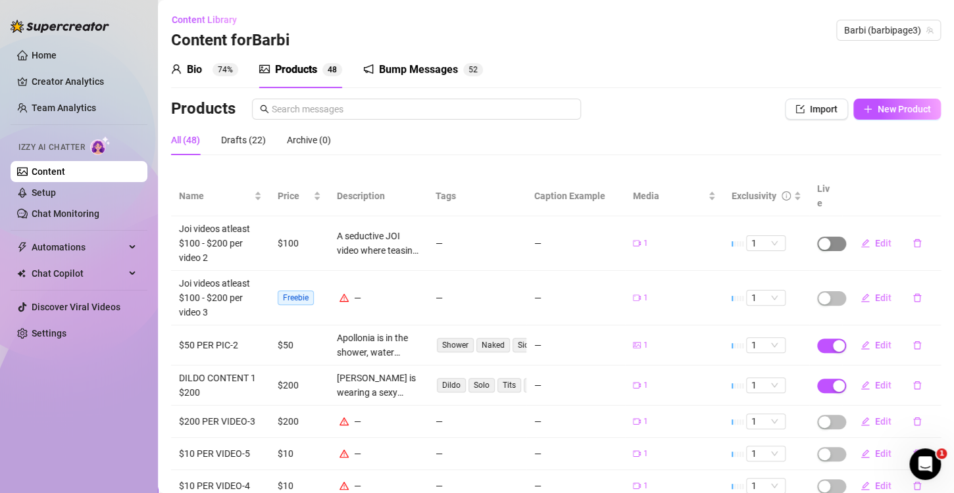
click at [820, 238] on div "button" at bounding box center [824, 244] width 12 height 12
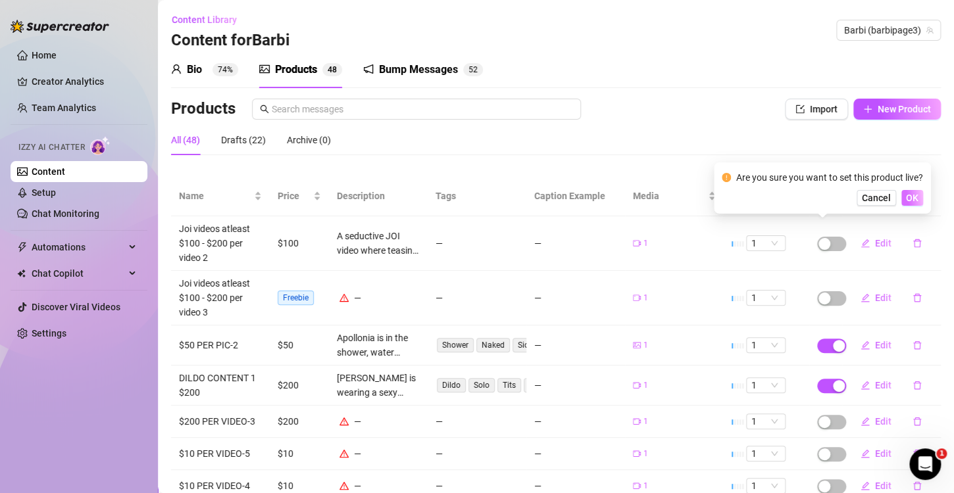
click at [914, 194] on span "OK" at bounding box center [912, 198] width 12 height 11
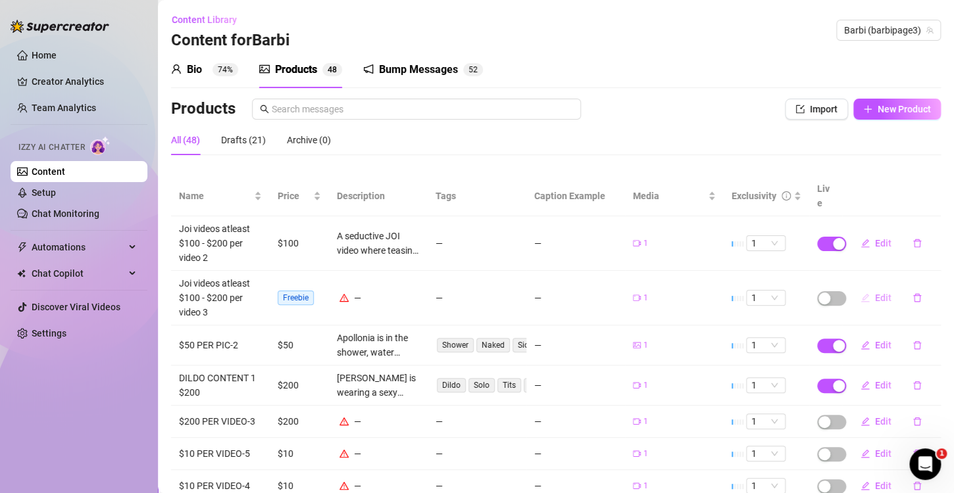
click at [875, 293] on span "Edit" at bounding box center [883, 298] width 16 height 11
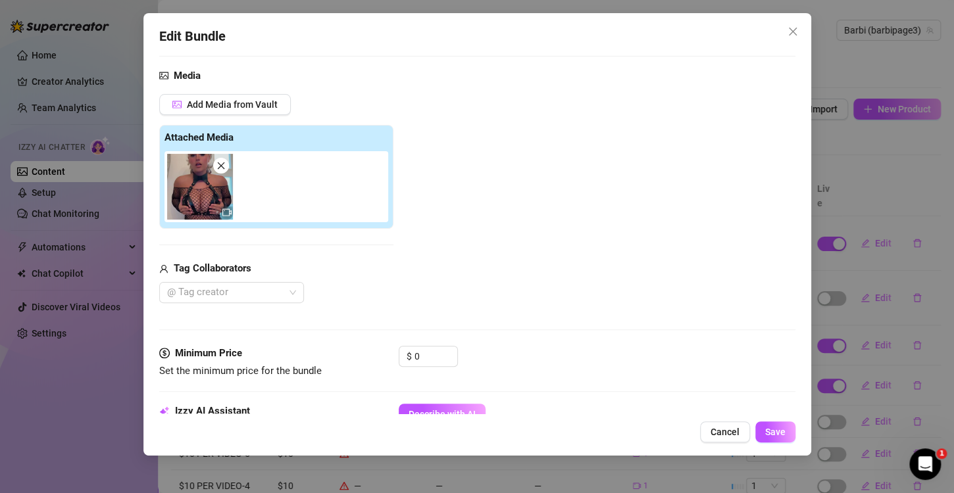
scroll to position [329, 0]
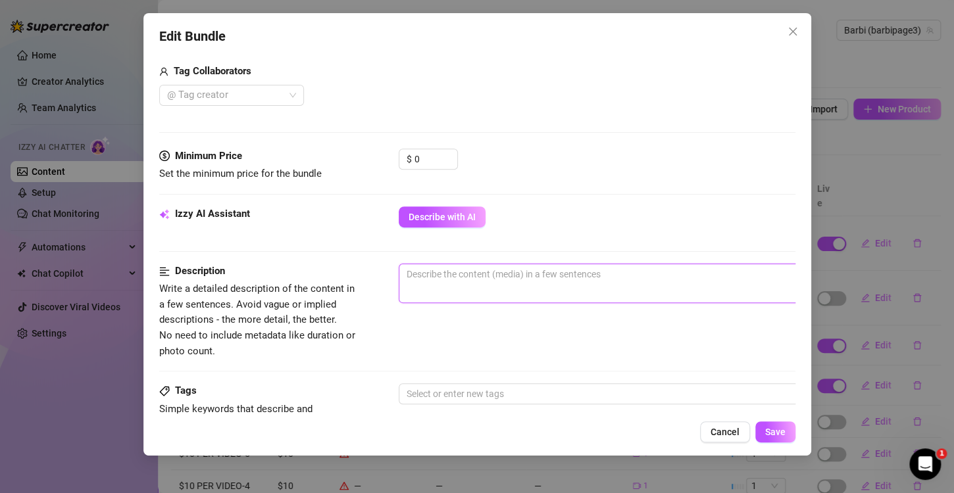
click at [487, 278] on textarea at bounding box center [628, 274] width 459 height 20
paste textarea "A seductive JOI video where teasing whispers guide every stroke, mixing dominan…"
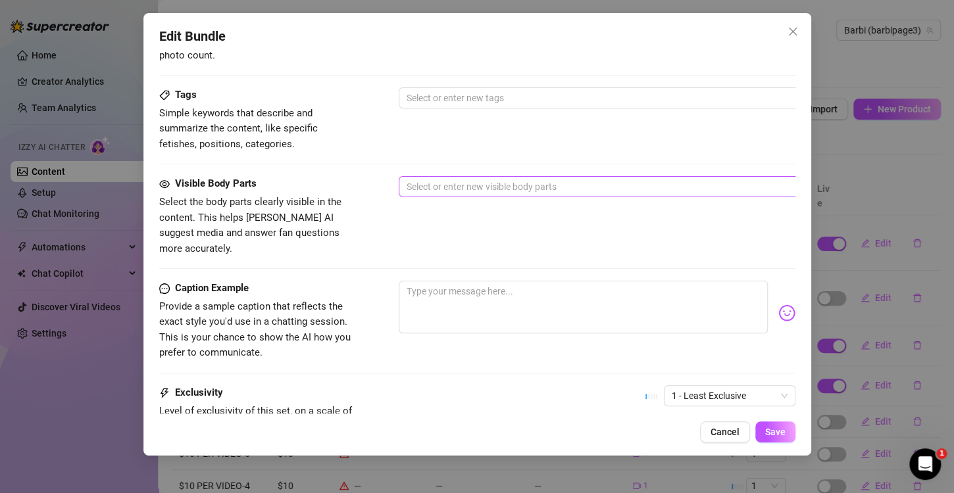
scroll to position [526, 0]
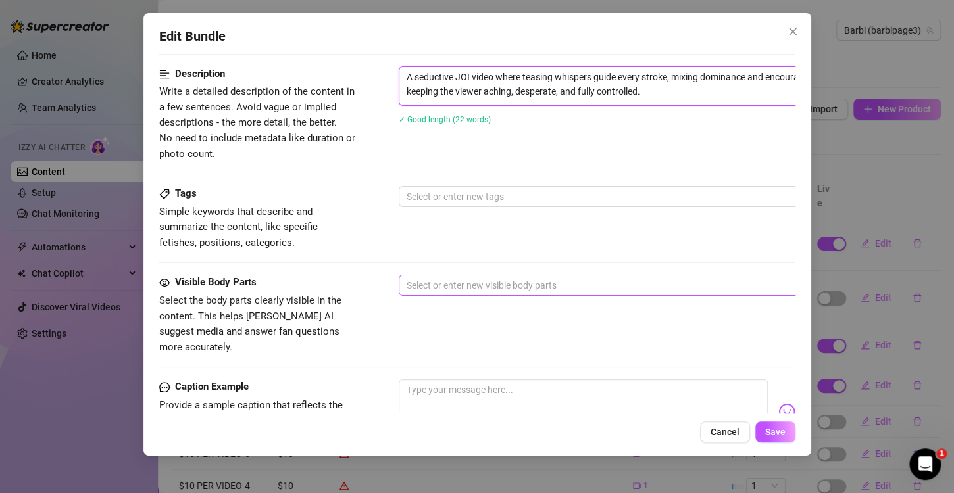
click at [464, 282] on div at bounding box center [621, 285] width 441 height 18
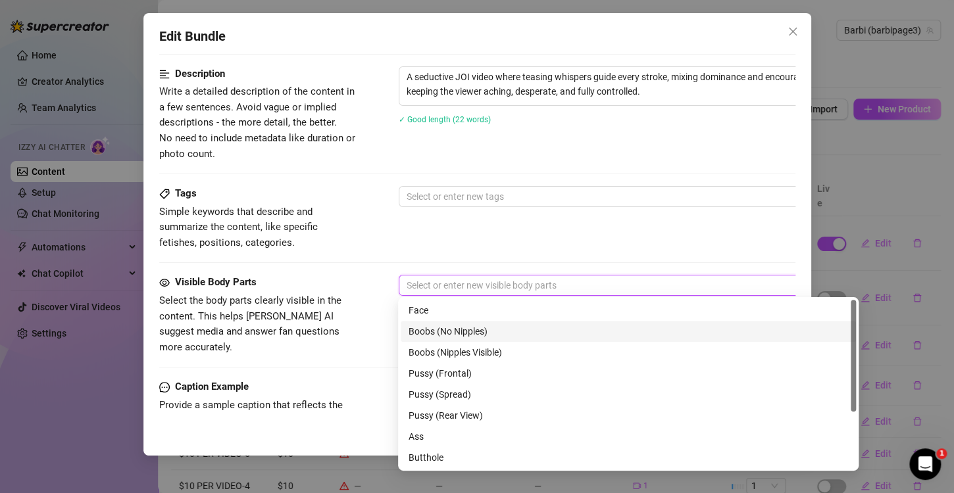
click at [449, 326] on div "Boobs (No Nipples)" at bounding box center [628, 331] width 439 height 14
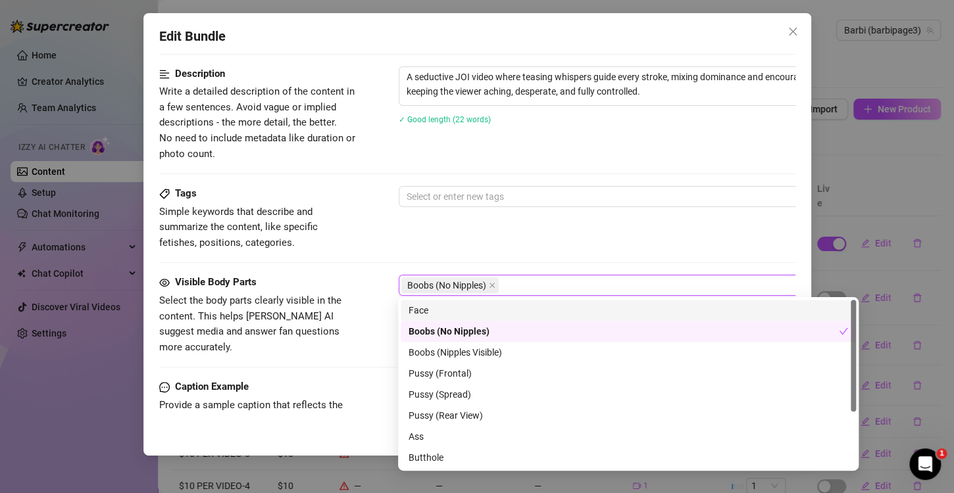
click at [415, 312] on div "Face" at bounding box center [628, 310] width 439 height 14
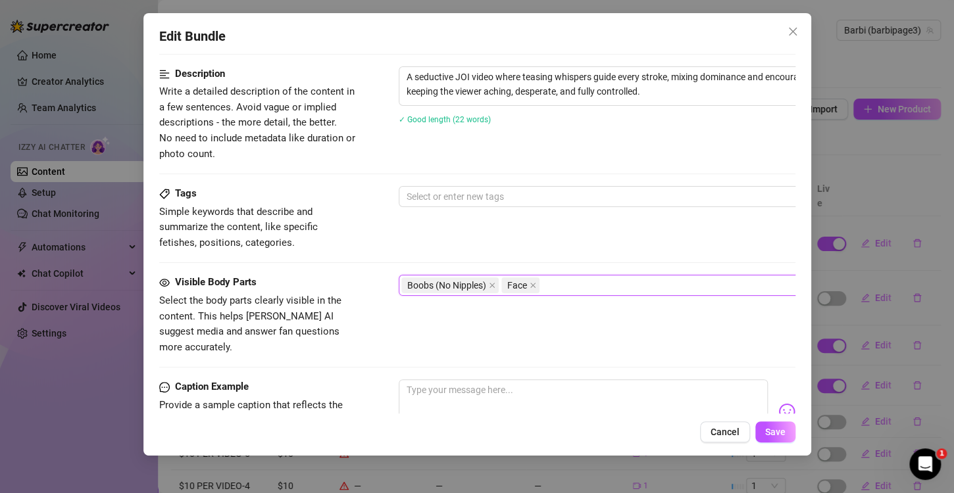
click at [358, 357] on div "Visible Body Parts Select the body parts clearly visible in the content. This h…" at bounding box center [477, 327] width 636 height 105
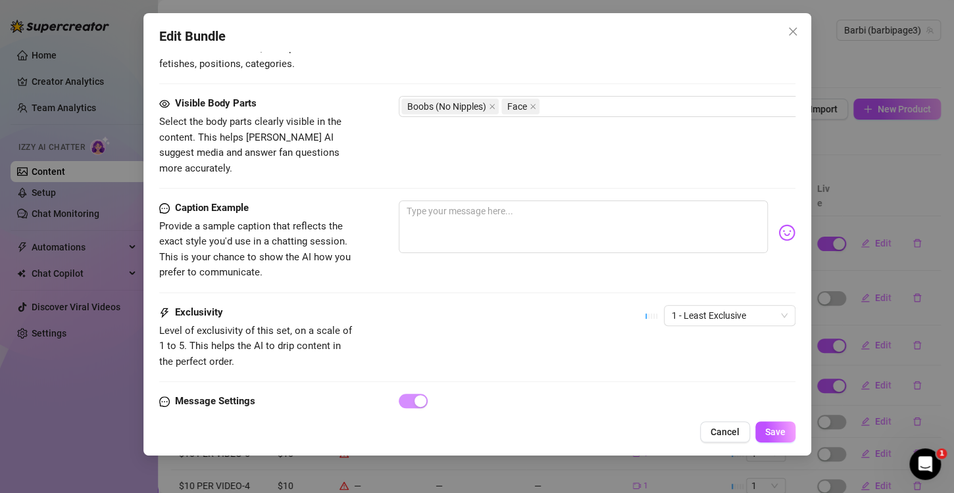
scroll to position [752, 0]
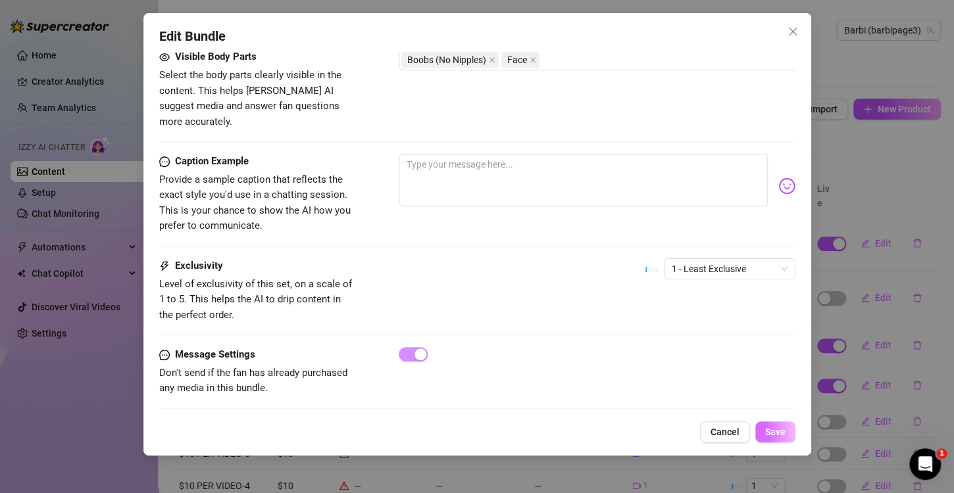
click at [778, 442] on button "Save" at bounding box center [775, 432] width 40 height 21
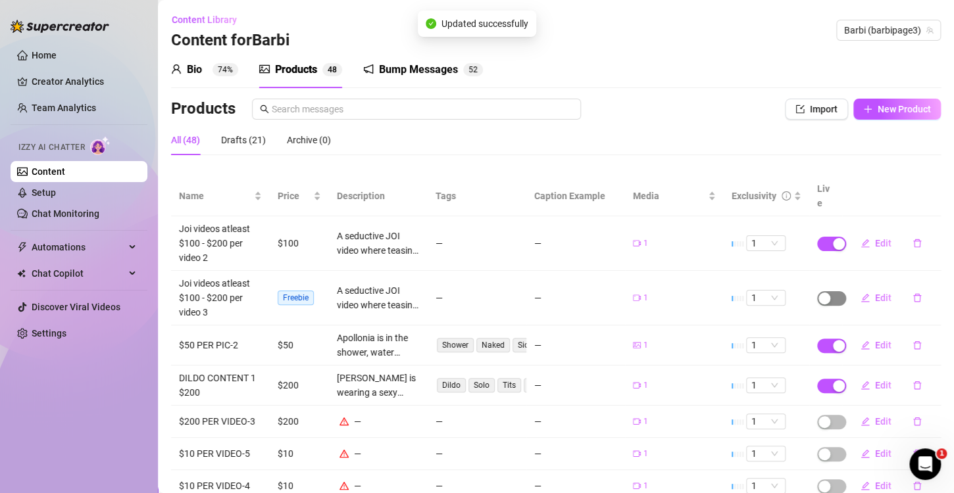
click at [822, 291] on span "button" at bounding box center [831, 298] width 29 height 14
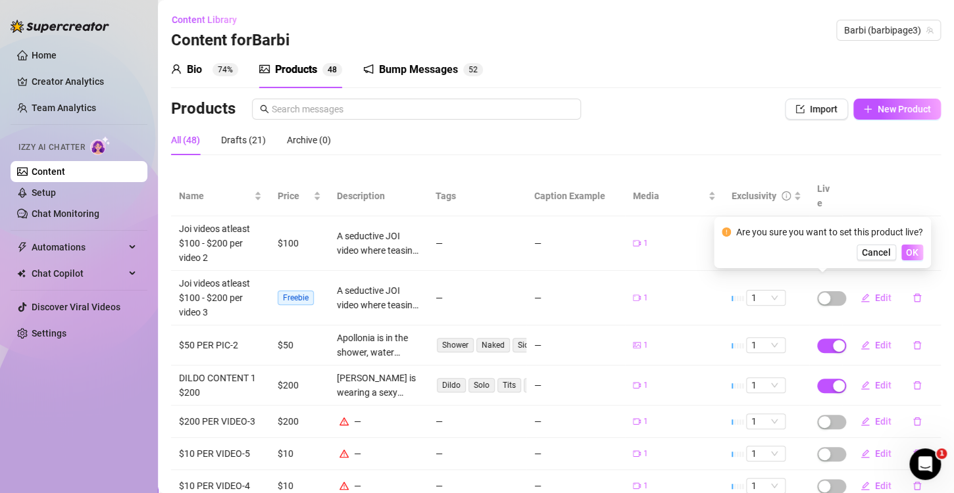
click at [918, 254] on span "OK" at bounding box center [912, 252] width 12 height 11
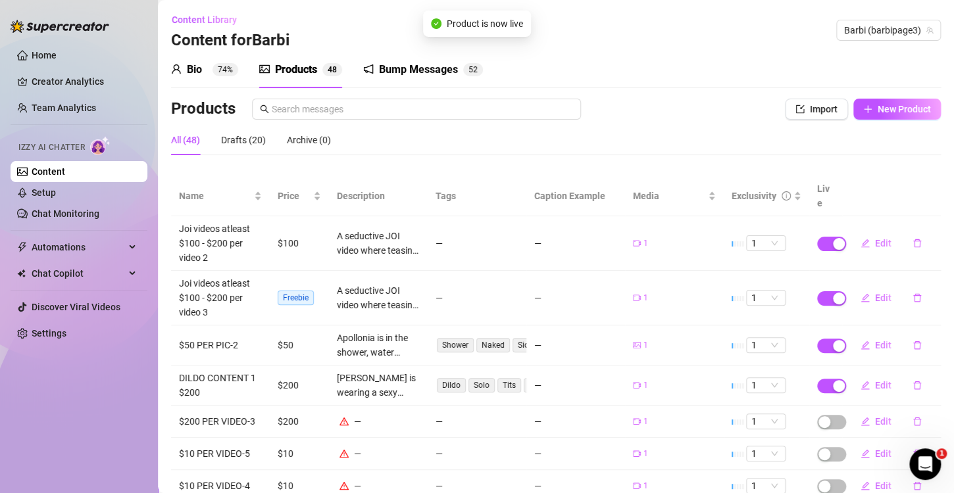
scroll to position [66, 0]
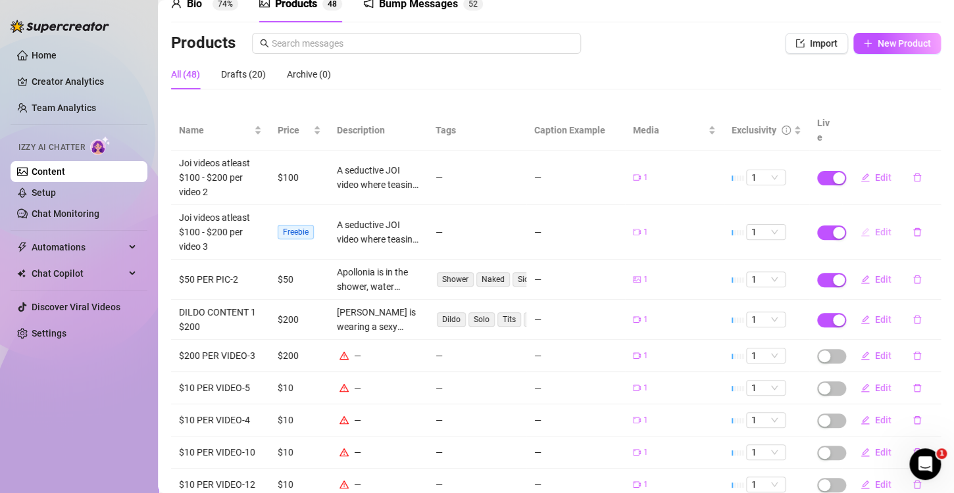
click at [876, 227] on span "Edit" at bounding box center [883, 232] width 16 height 11
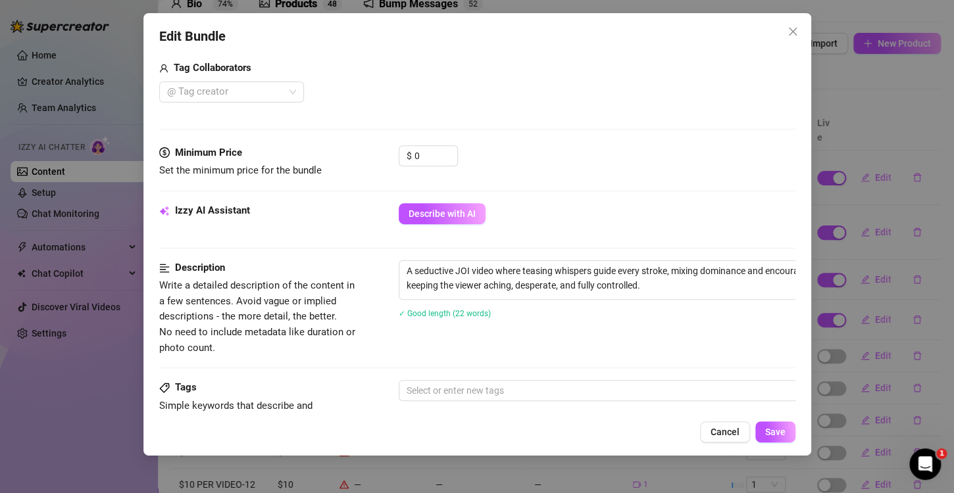
scroll to position [395, 0]
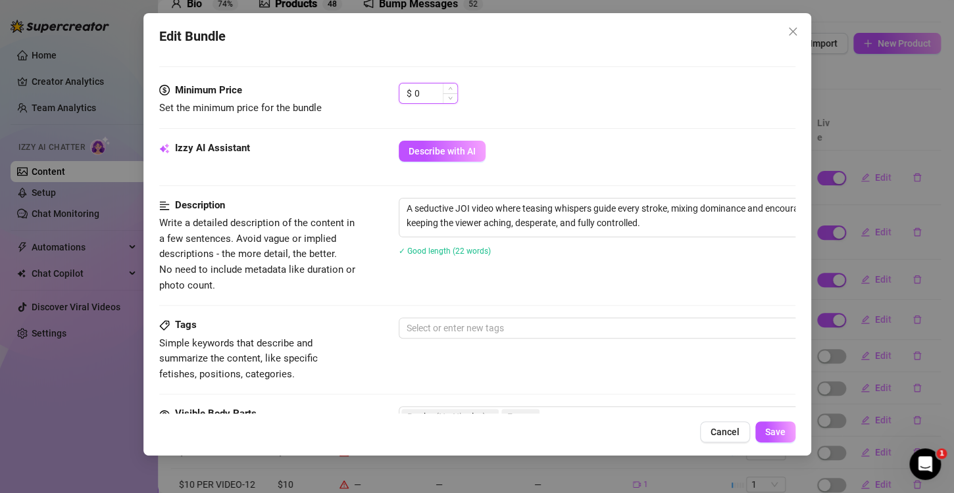
click at [427, 93] on input "0" at bounding box center [435, 94] width 43 height 20
click at [762, 434] on button "Save" at bounding box center [775, 432] width 40 height 21
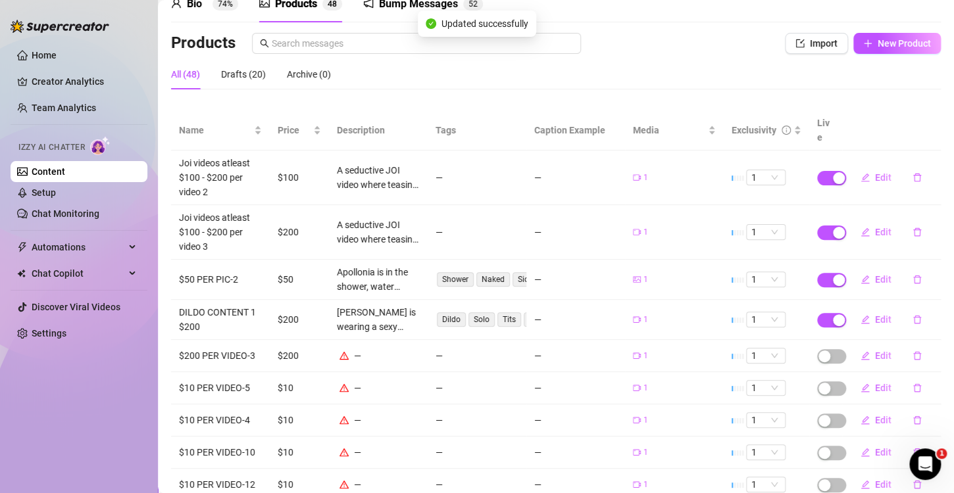
scroll to position [166, 0]
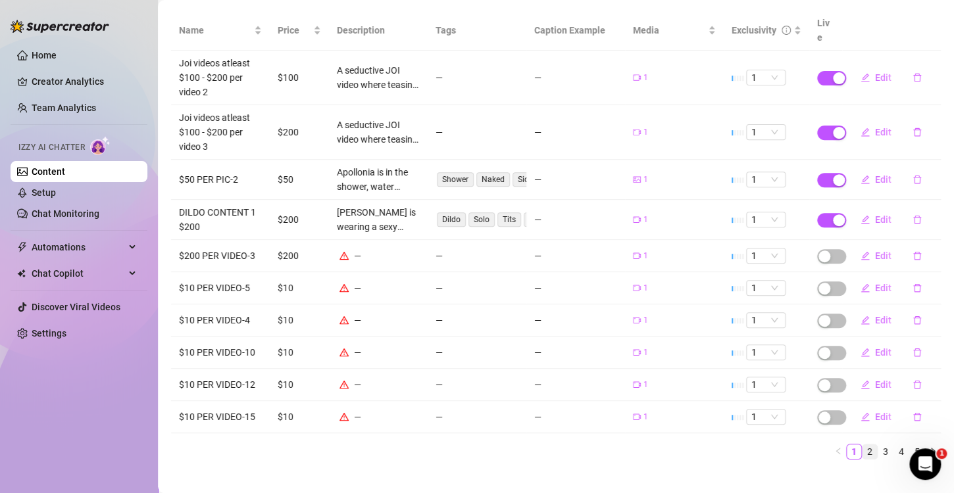
click at [862, 445] on link "2" at bounding box center [869, 452] width 14 height 14
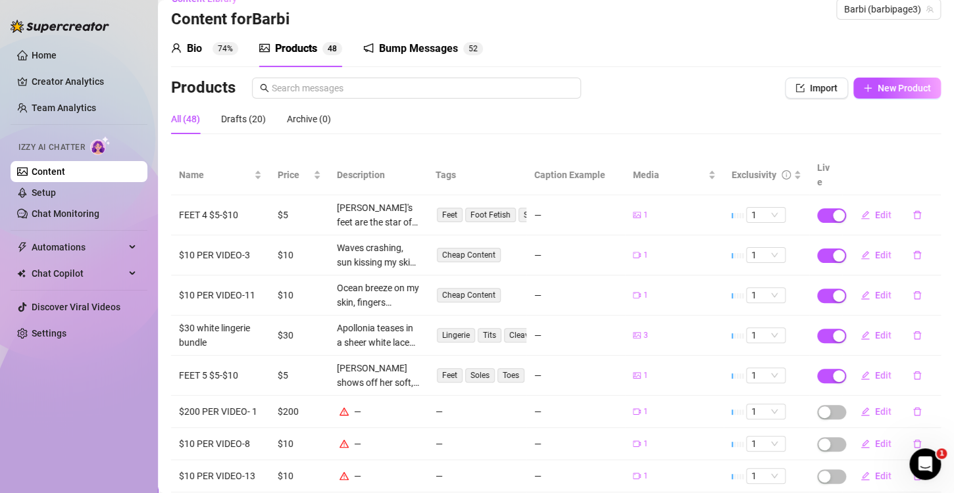
scroll to position [153, 0]
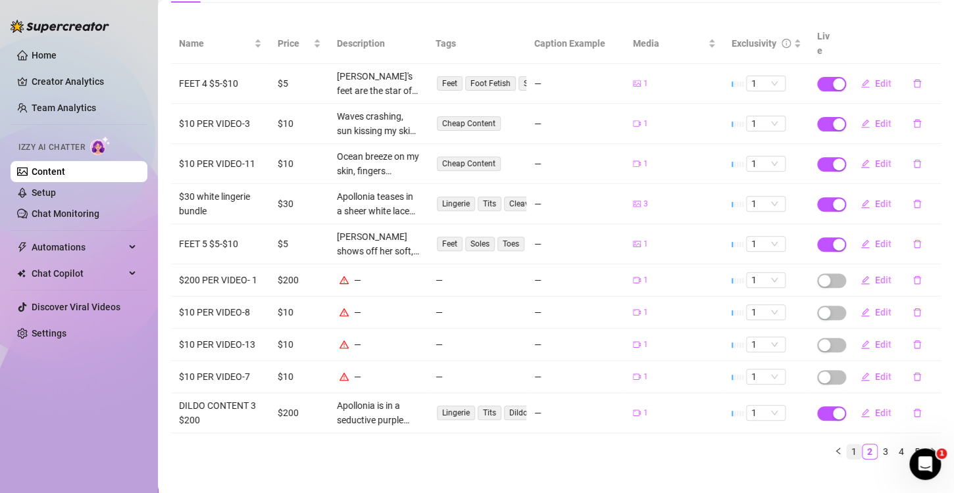
click at [847, 445] on link "1" at bounding box center [854, 452] width 14 height 14
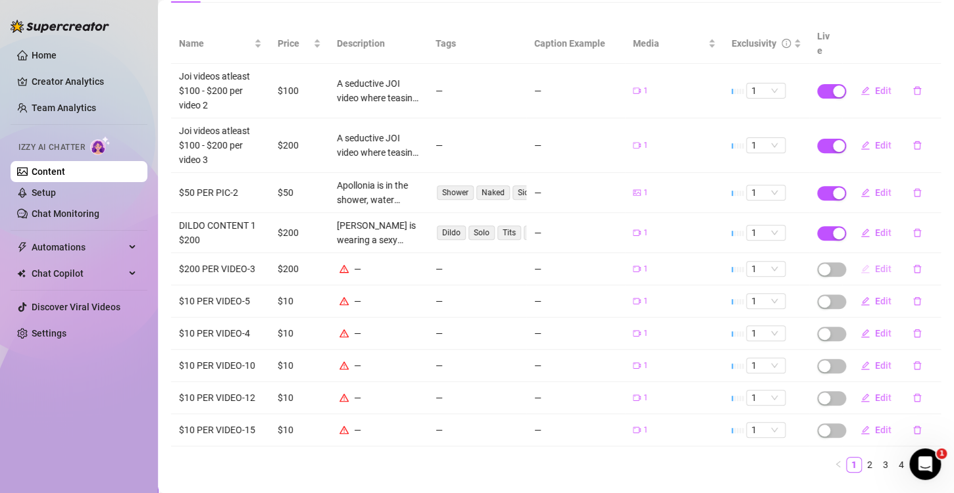
click at [875, 264] on span "Edit" at bounding box center [883, 269] width 16 height 11
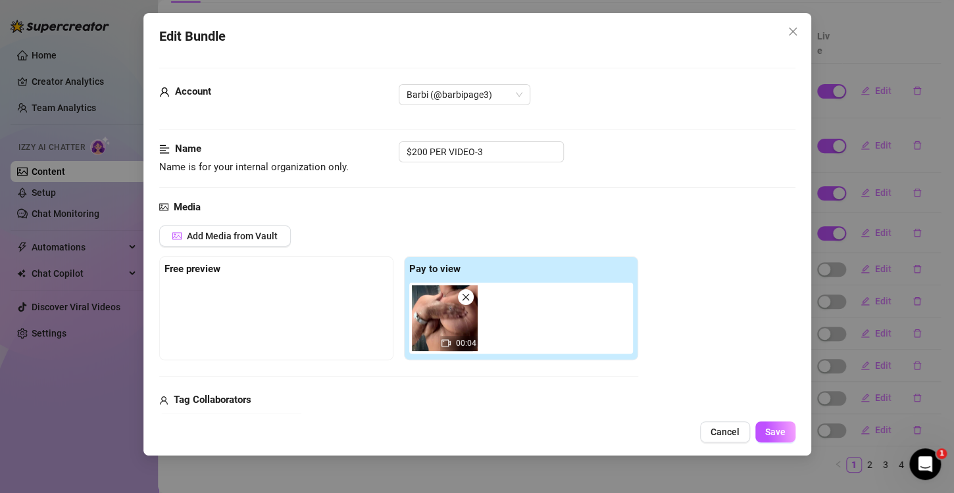
scroll to position [197, 0]
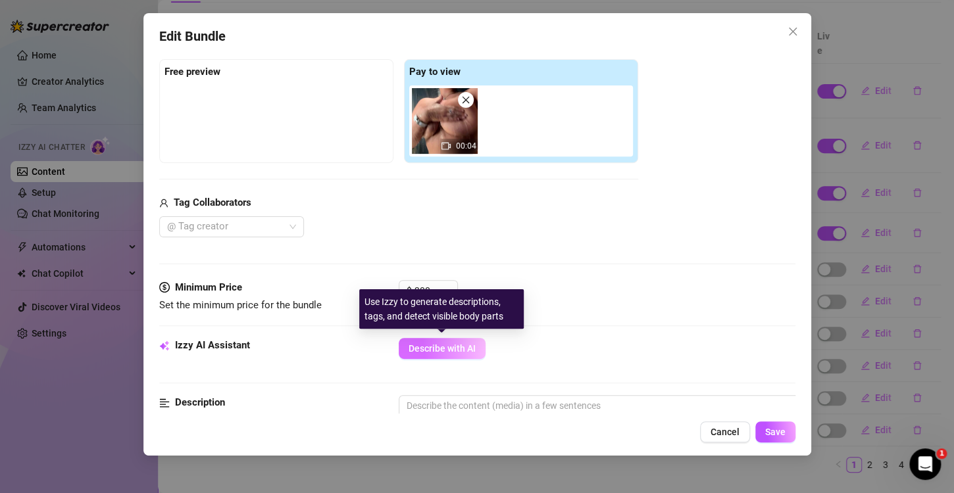
click at [455, 344] on span "Describe with AI" at bounding box center [442, 348] width 67 height 11
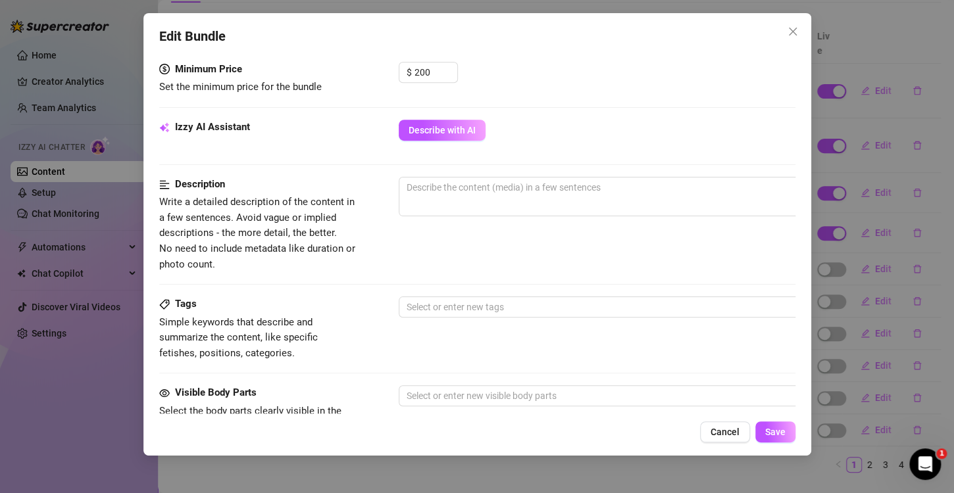
scroll to position [461, 0]
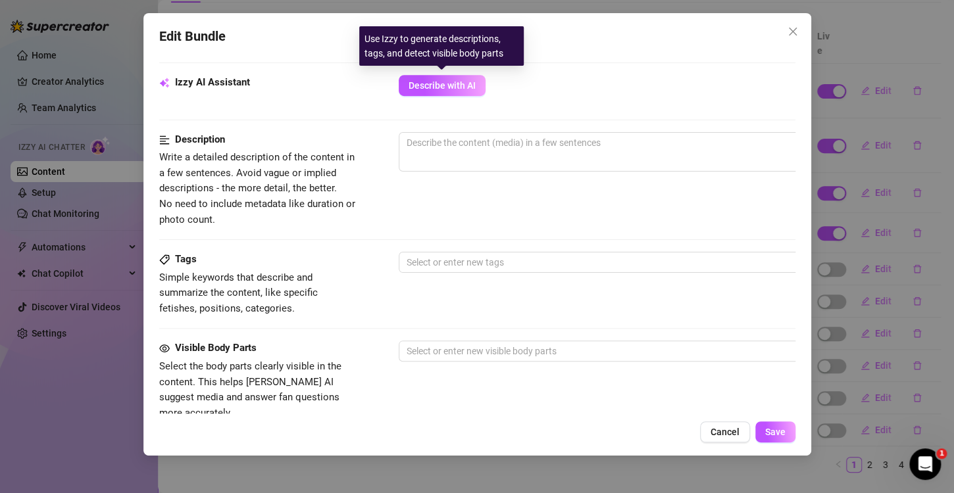
click at [441, 87] on span "Describe with AI" at bounding box center [442, 85] width 67 height 11
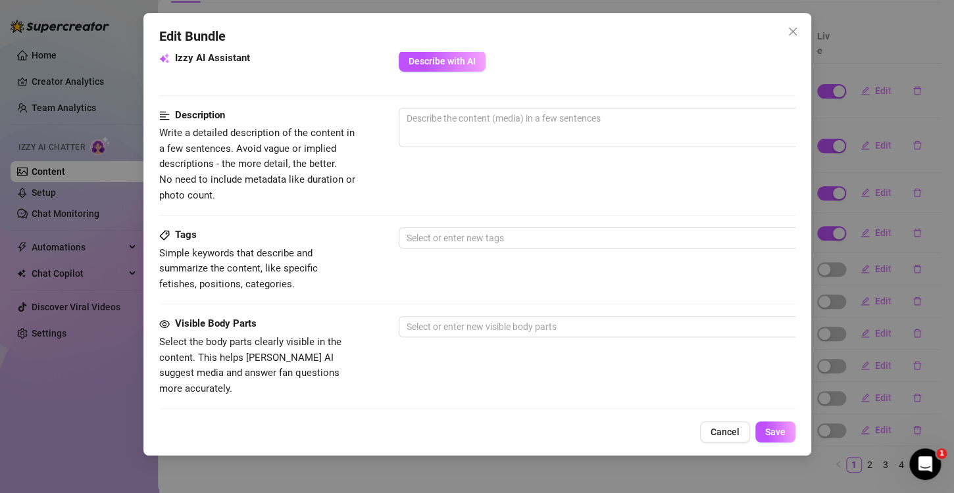
scroll to position [395, 0]
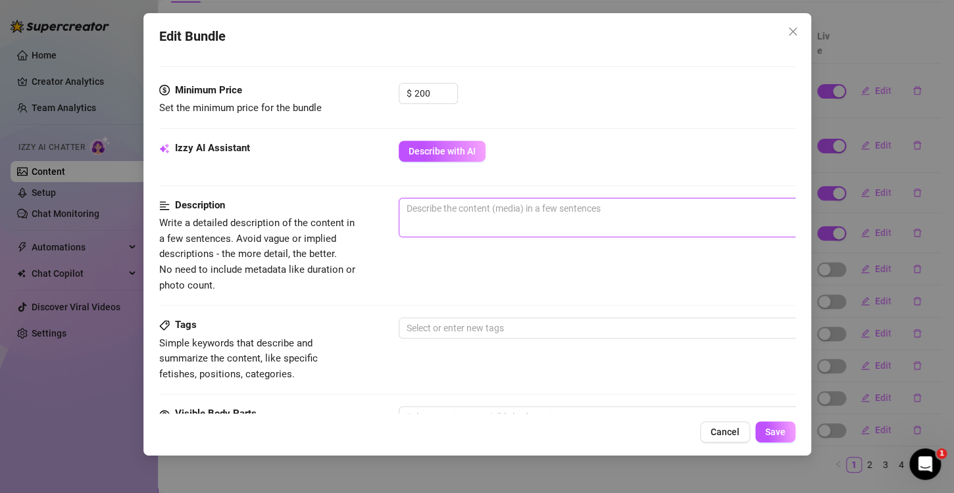
click at [457, 213] on textarea at bounding box center [628, 209] width 459 height 20
paste textarea "A steamy shower tease, water dripping over soft skin, hands gliding across wet …"
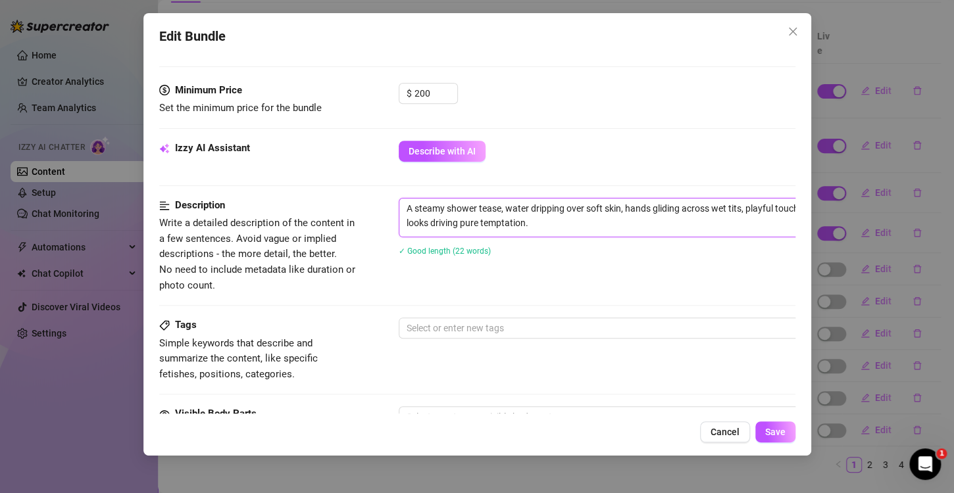
scroll to position [0, 0]
click at [494, 324] on div at bounding box center [621, 328] width 441 height 18
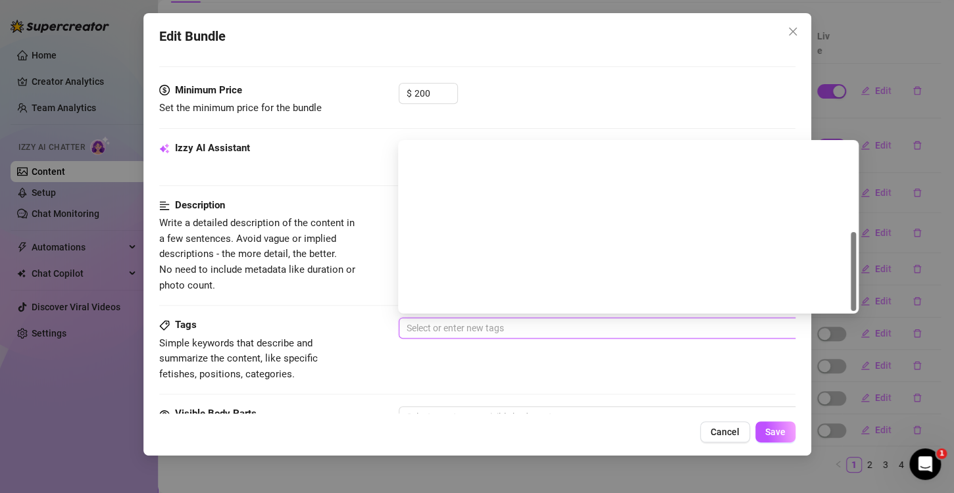
scroll to position [189, 0]
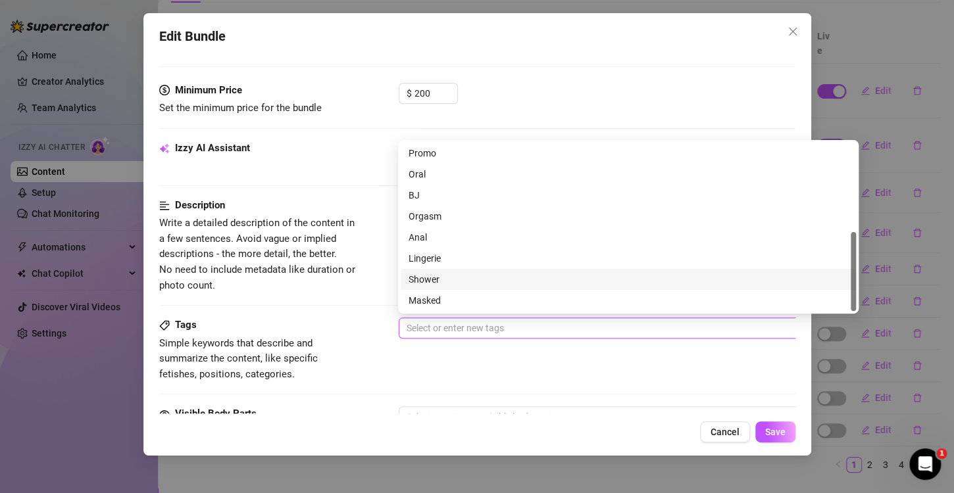
click at [451, 280] on div "Shower" at bounding box center [628, 279] width 439 height 14
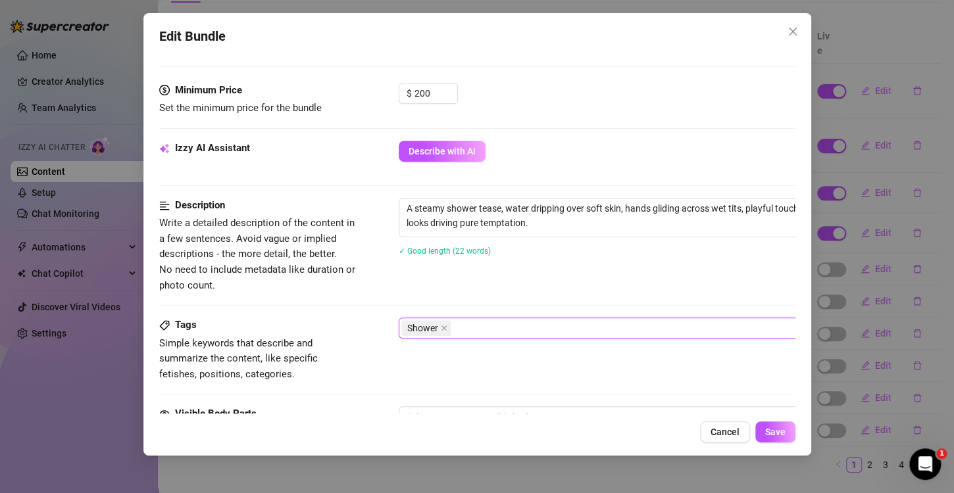
click at [462, 363] on div "Tags Simple keywords that describe and summarize the content, like specific fet…" at bounding box center [477, 350] width 636 height 64
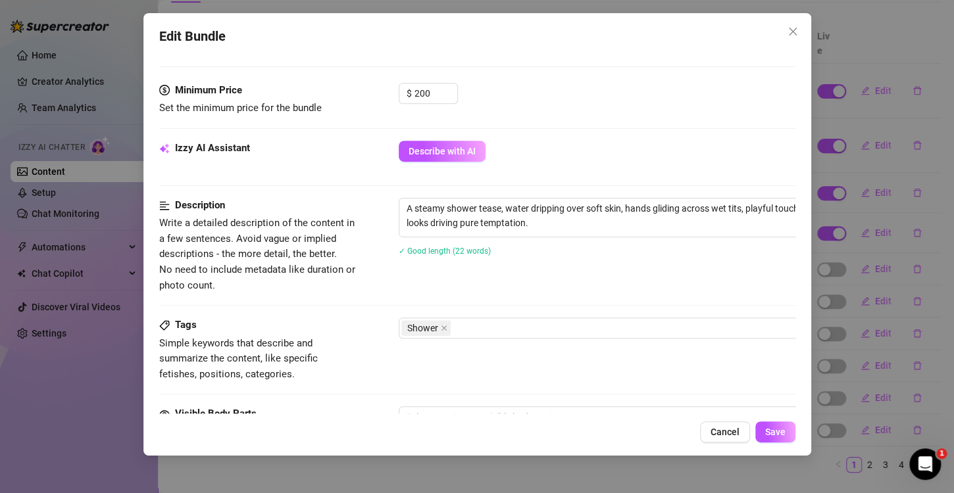
scroll to position [526, 0]
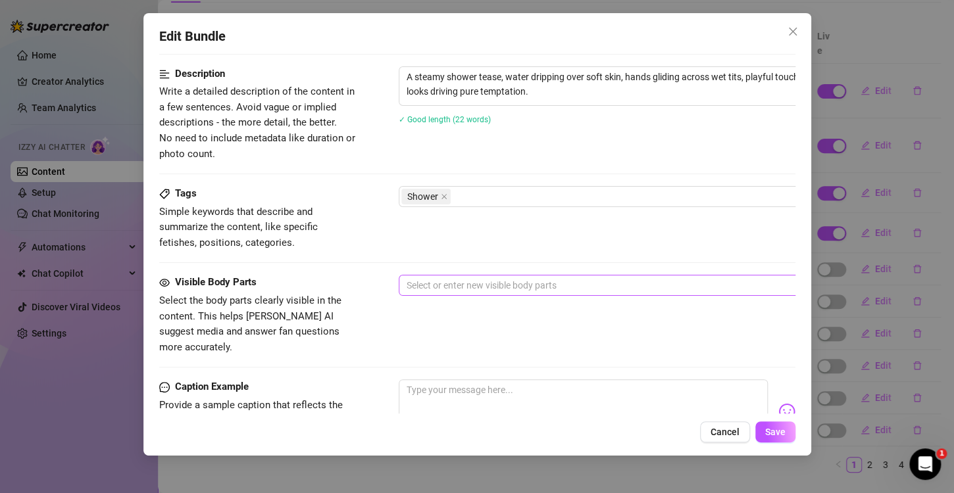
click at [443, 278] on div at bounding box center [621, 285] width 441 height 18
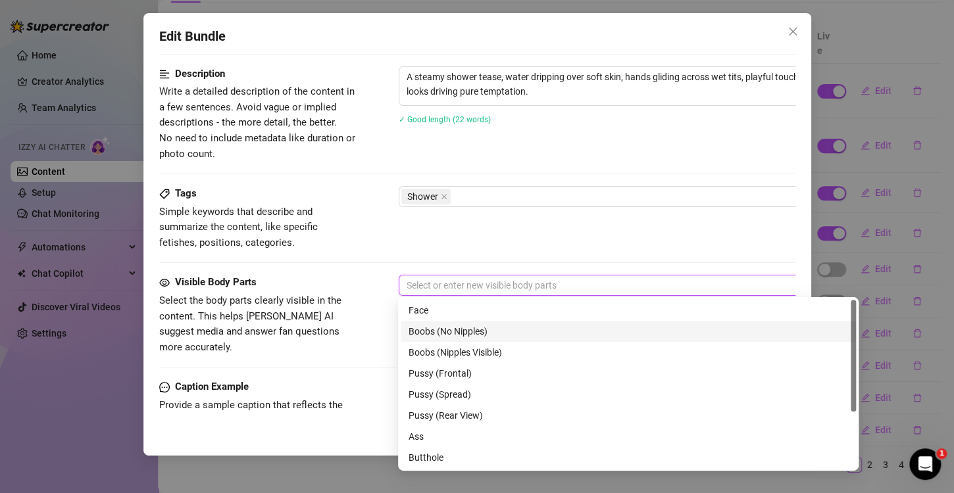
click at [462, 330] on div "Boobs (No Nipples)" at bounding box center [628, 331] width 439 height 14
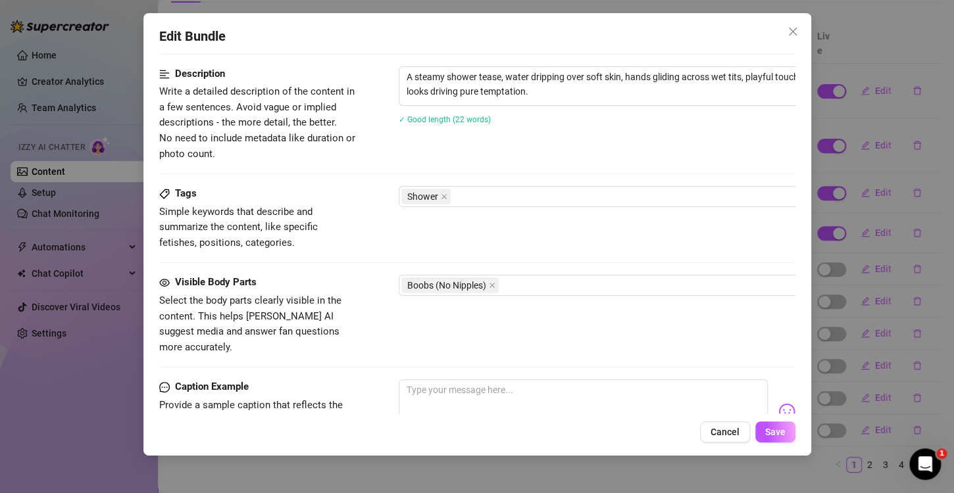
click at [368, 326] on div "Visible Body Parts Select the body parts clearly visible in the content. This h…" at bounding box center [477, 315] width 636 height 80
click at [494, 286] on icon "close" at bounding box center [491, 286] width 5 height 5
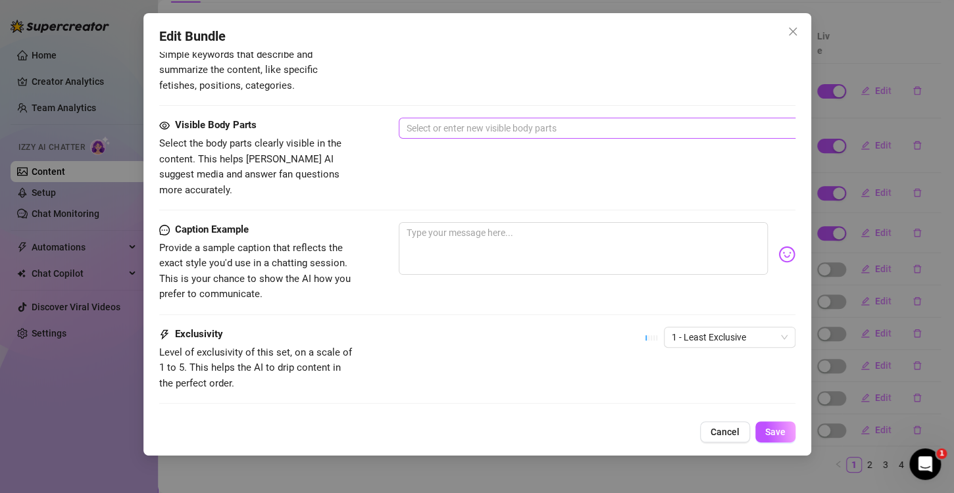
scroll to position [724, 0]
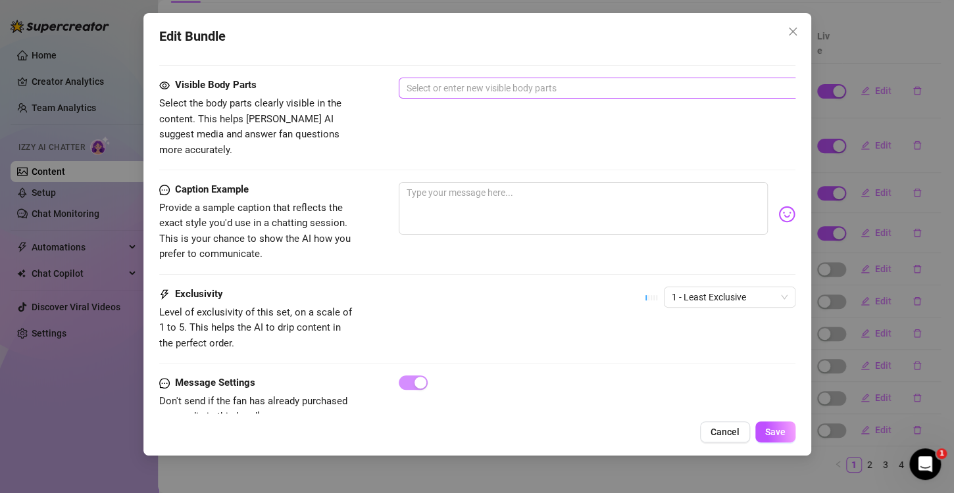
click at [505, 80] on div at bounding box center [621, 88] width 441 height 18
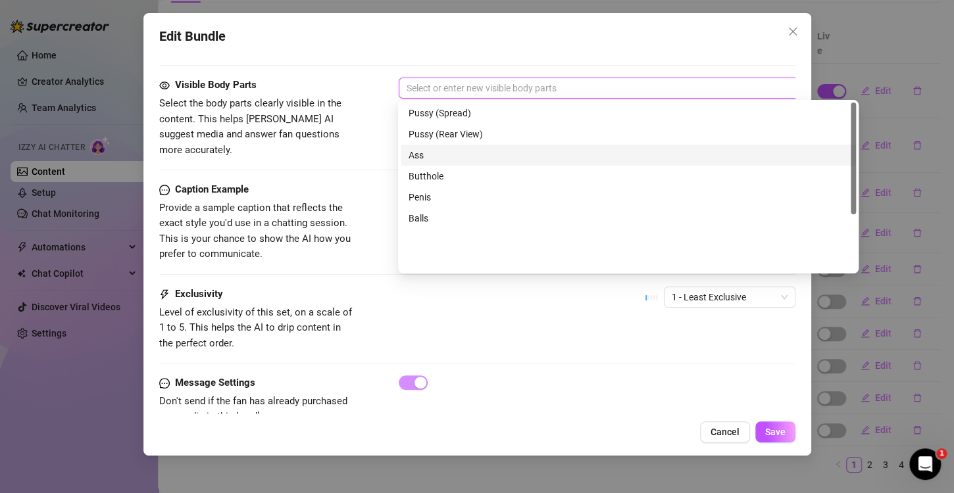
scroll to position [0, 0]
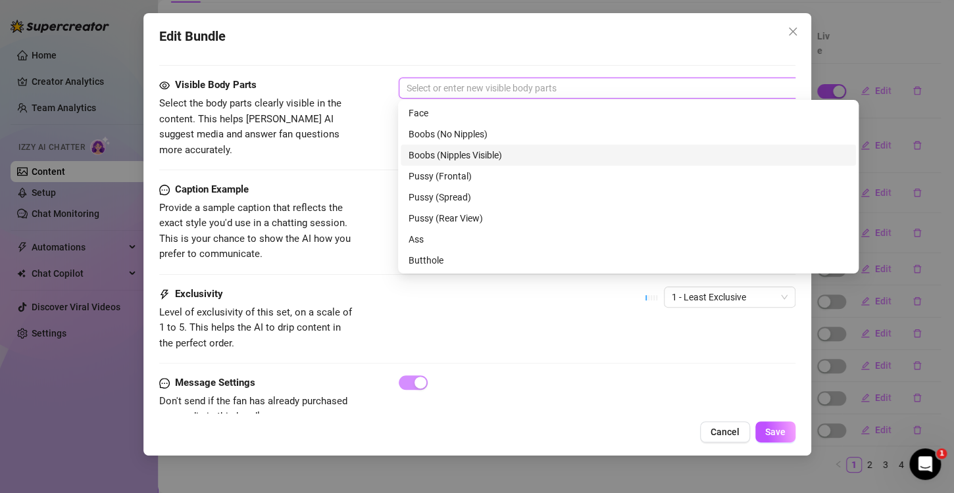
click at [364, 316] on div "Exclusivity Level of exclusivity of this set, on a scale of 1 to 5. This helps …" at bounding box center [477, 319] width 636 height 64
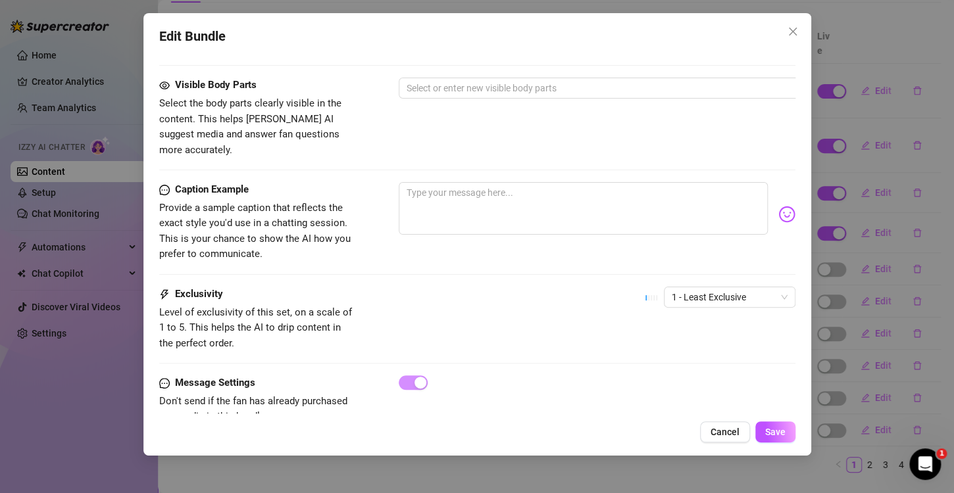
scroll to position [752, 0]
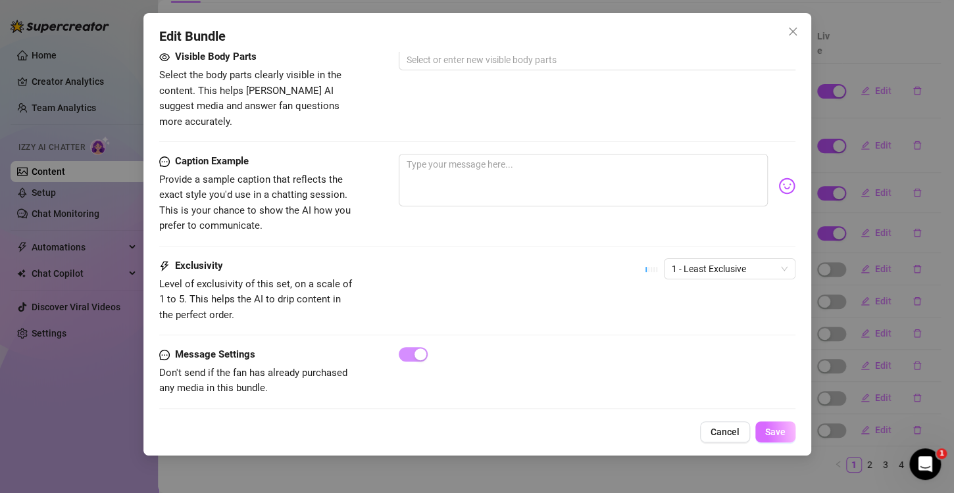
click at [777, 425] on button "Save" at bounding box center [775, 432] width 40 height 21
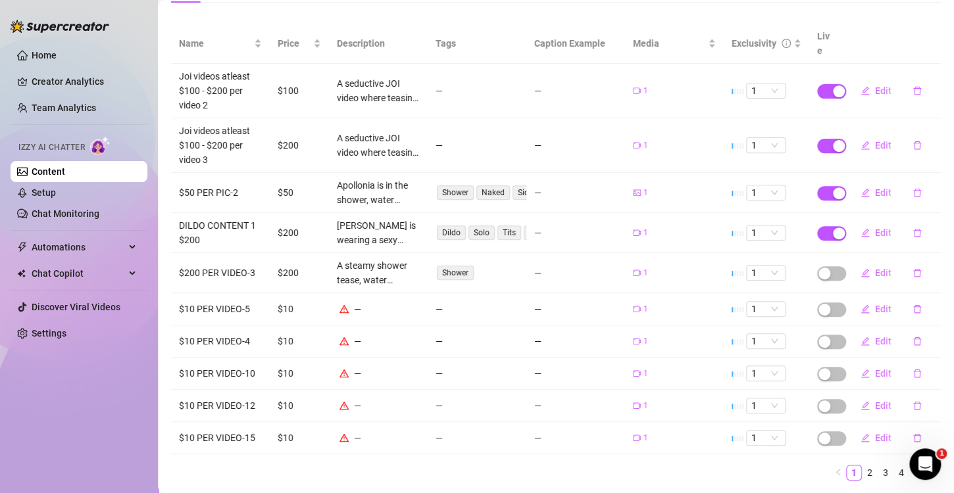
drag, startPoint x: 359, startPoint y: 472, endPoint x: 362, endPoint y: 458, distance: 15.0
click at [359, 472] on div "Name Price Description Tags Caption Example Media Exclusivity Live Joi videos a…" at bounding box center [556, 258] width 770 height 468
click at [824, 266] on span "button" at bounding box center [831, 273] width 29 height 14
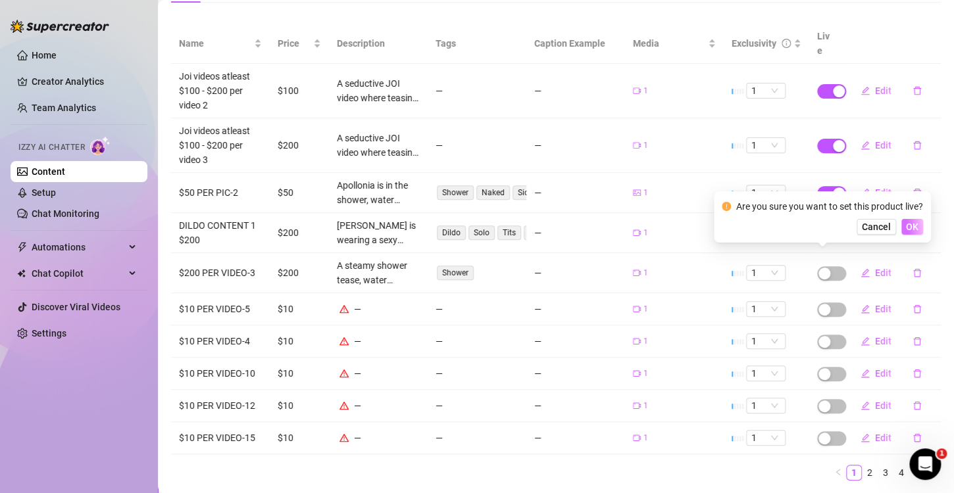
click at [914, 224] on span "OK" at bounding box center [912, 227] width 12 height 11
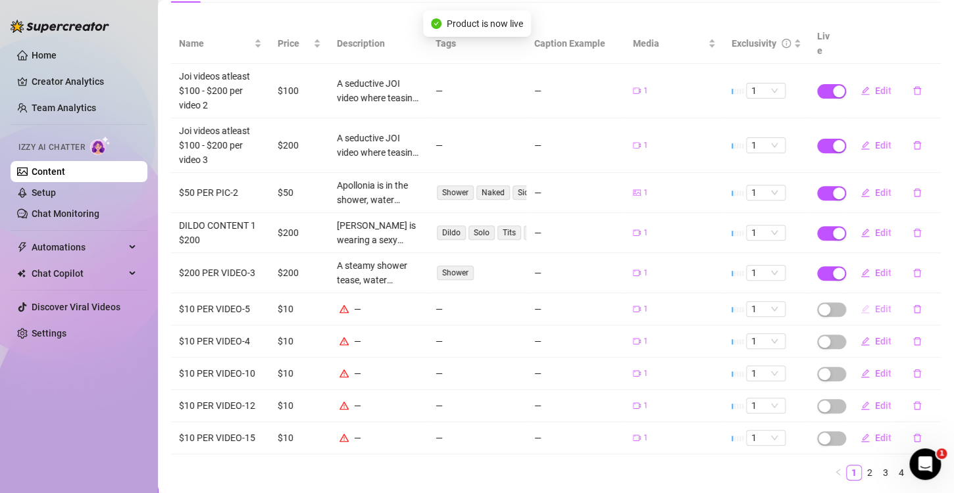
click at [866, 299] on button "Edit" at bounding box center [876, 309] width 52 height 21
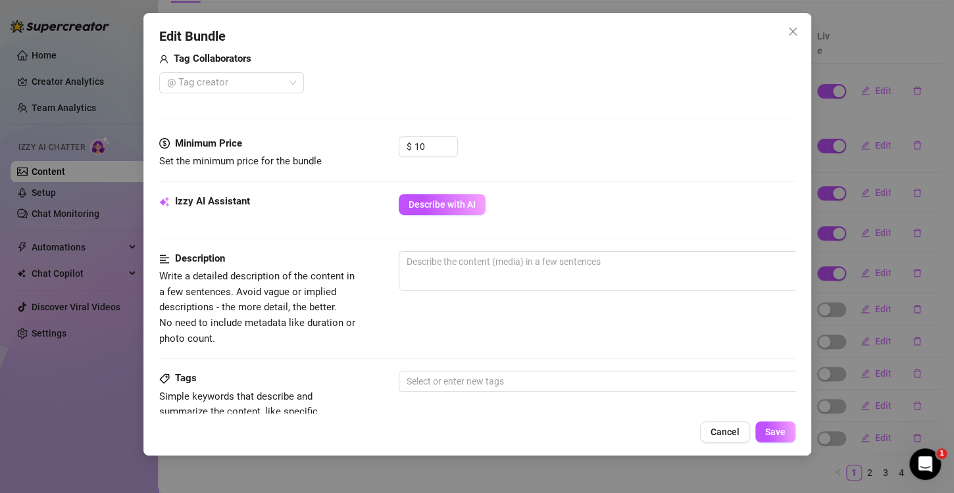
scroll to position [395, 0]
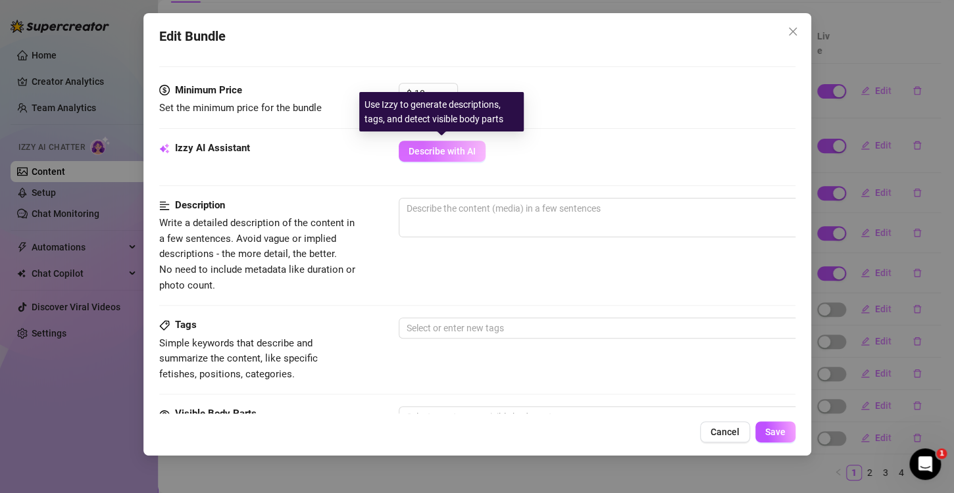
click at [443, 153] on span "Describe with AI" at bounding box center [442, 151] width 67 height 11
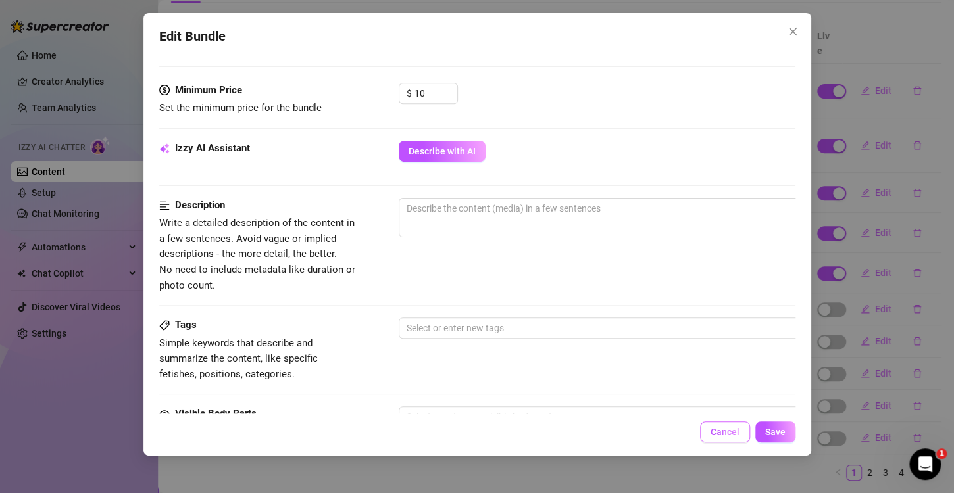
click at [721, 424] on button "Cancel" at bounding box center [725, 432] width 50 height 21
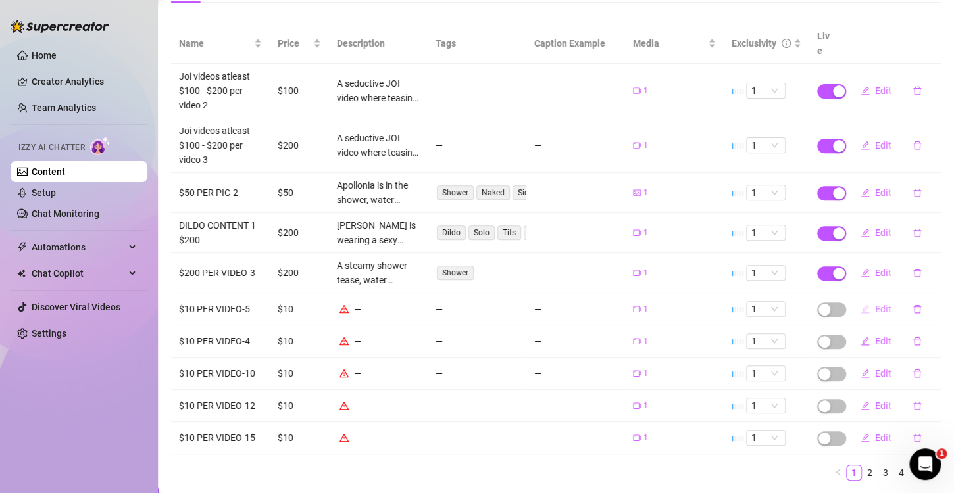
click at [875, 304] on span "Edit" at bounding box center [883, 309] width 16 height 11
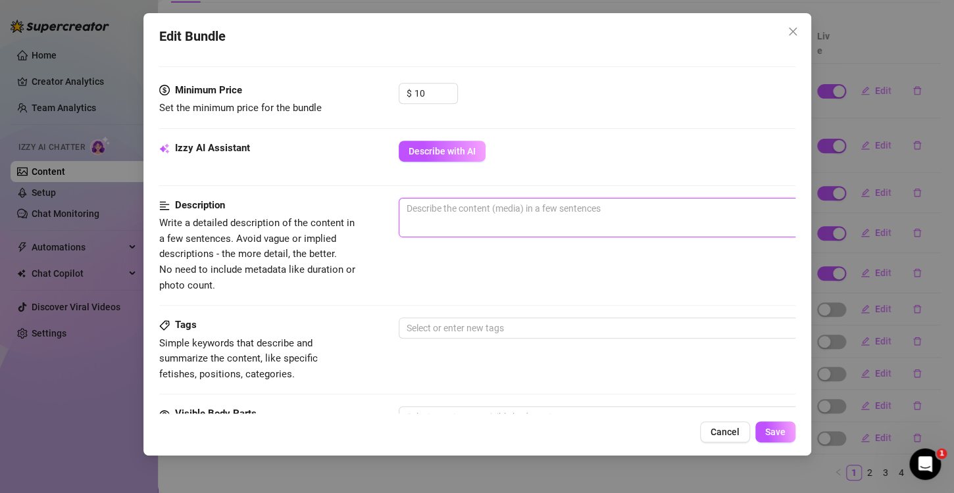
click at [468, 216] on textarea at bounding box center [628, 209] width 459 height 20
paste textarea "A short six-second video shows a blonde woman in a black bikini, kneeling on a …"
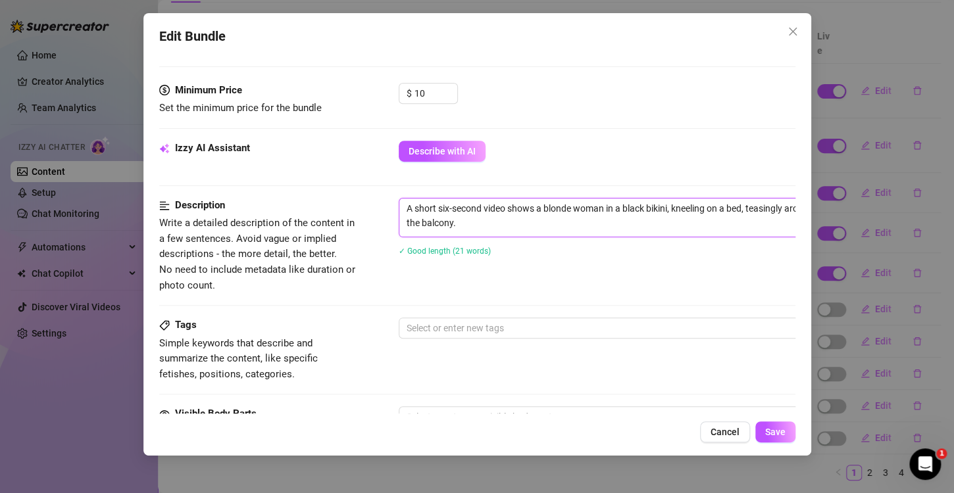
scroll to position [0, 0]
drag, startPoint x: 482, startPoint y: 208, endPoint x: 437, endPoint y: 213, distance: 45.0
click at [437, 213] on textarea "A short six-second video shows a blonde woman in a black bikini, kneeling on a …" at bounding box center [628, 216] width 459 height 34
drag, startPoint x: 624, startPoint y: 207, endPoint x: 499, endPoint y: 214, distance: 125.2
click at [499, 214] on textarea "A short video shows a blonde woman in a black bikini, kneeling on a bed, teasin…" at bounding box center [628, 216] width 459 height 34
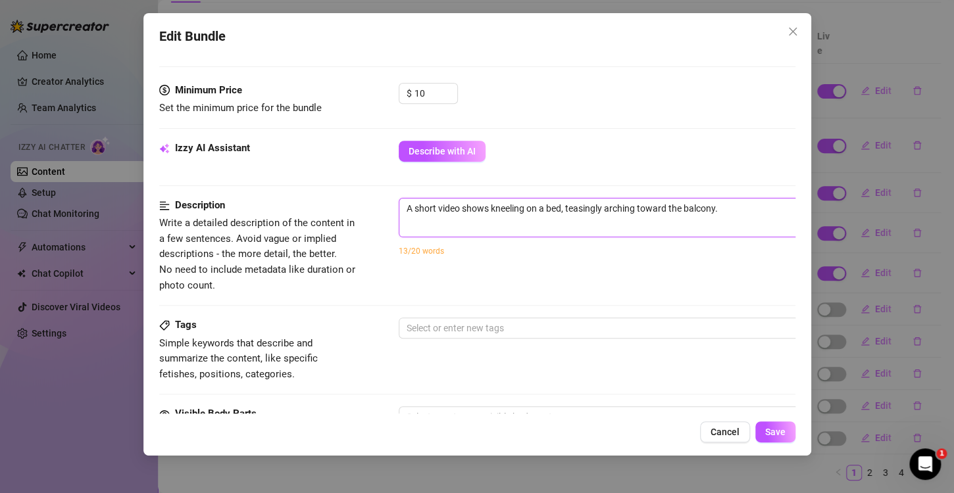
click at [726, 212] on textarea "A short video shows kneeling on a bed, teasingly arching toward the balcony." at bounding box center [628, 209] width 459 height 20
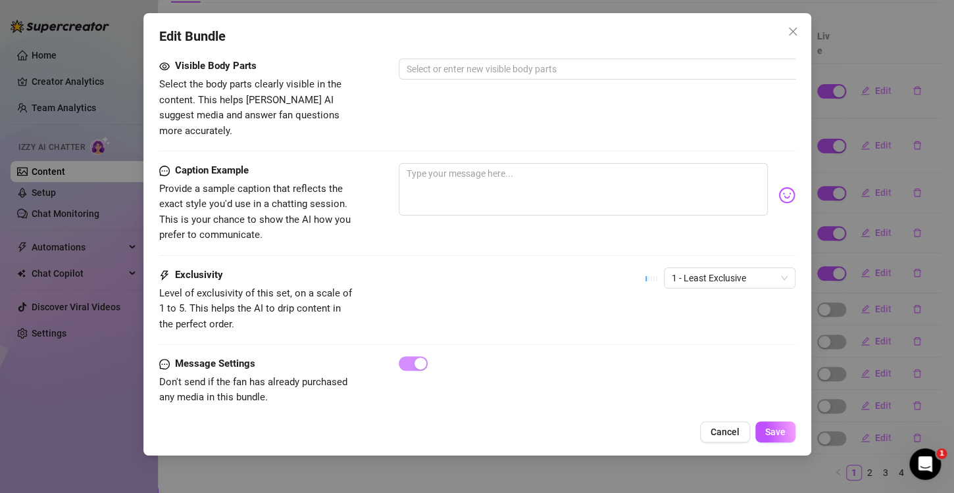
scroll to position [752, 0]
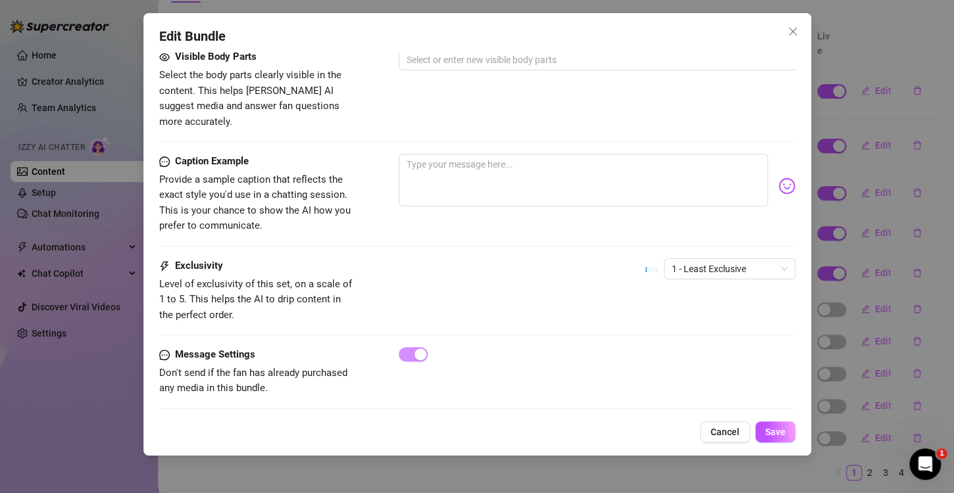
click at [476, 274] on div "Exclusivity Level of exclusivity of this set, on a scale of 1 to 5. This helps …" at bounding box center [477, 291] width 636 height 64
click at [781, 434] on span "Save" at bounding box center [775, 432] width 20 height 11
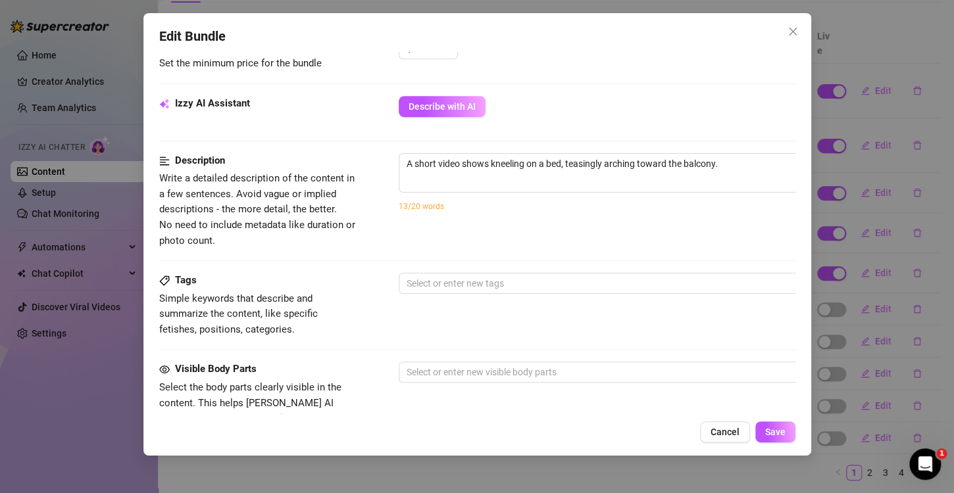
scroll to position [423, 0]
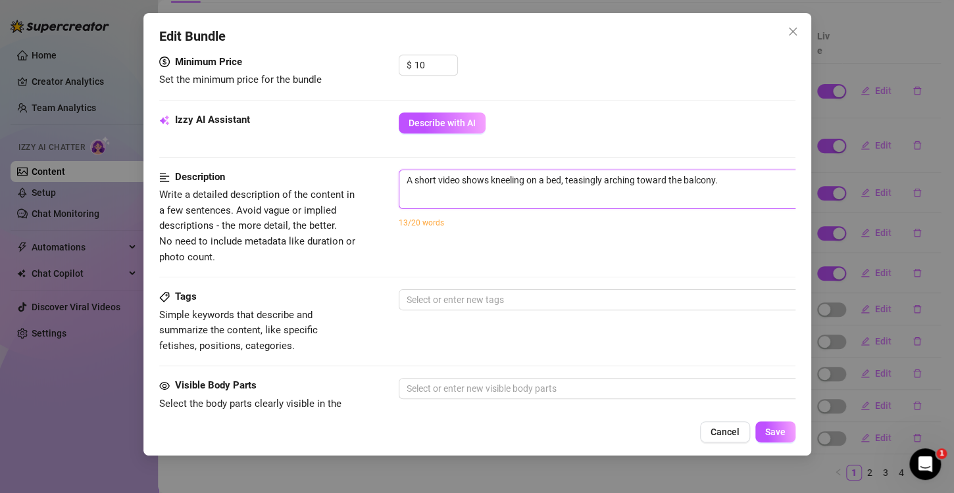
click at [722, 176] on textarea "A short video shows kneeling on a bed, teasingly arching toward the balcony." at bounding box center [628, 180] width 459 height 20
click at [770, 431] on span "Save" at bounding box center [775, 432] width 20 height 11
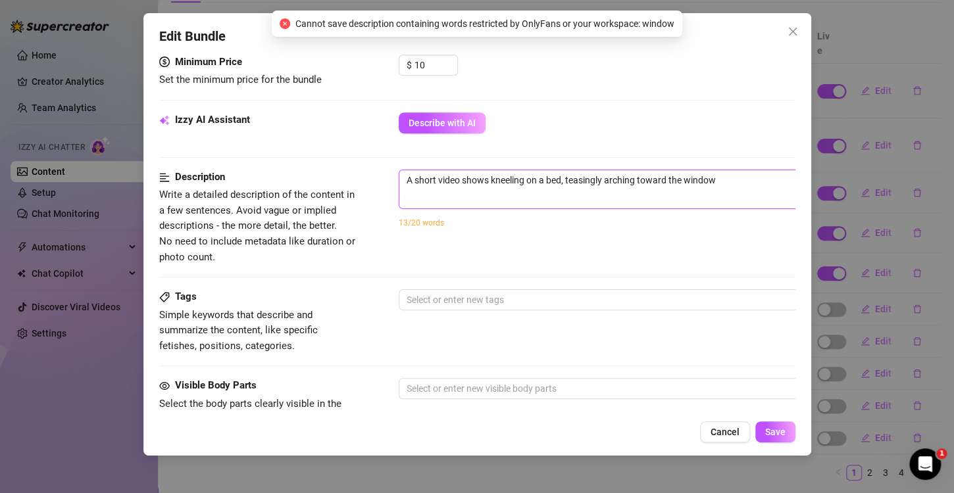
click at [723, 177] on textarea "A short video shows kneeling on a bed, teasingly arching toward the window" at bounding box center [628, 180] width 459 height 20
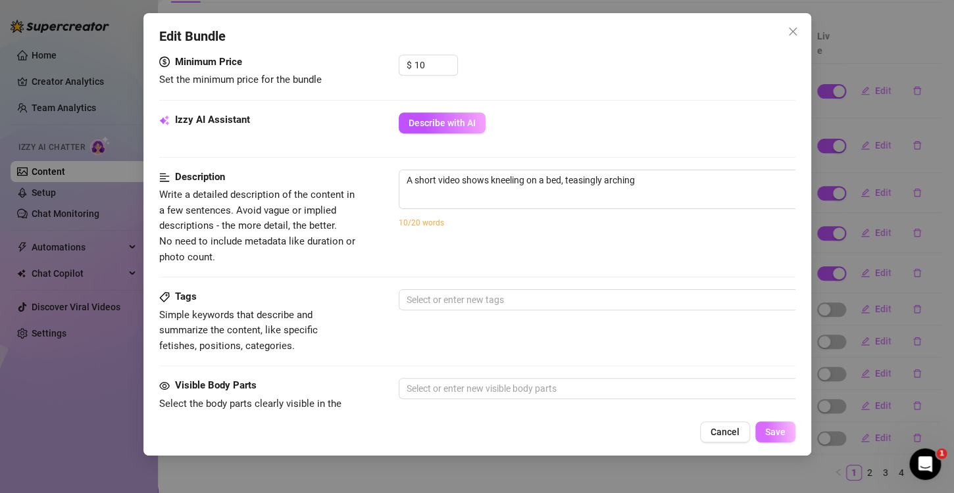
click at [789, 433] on button "Save" at bounding box center [775, 432] width 40 height 21
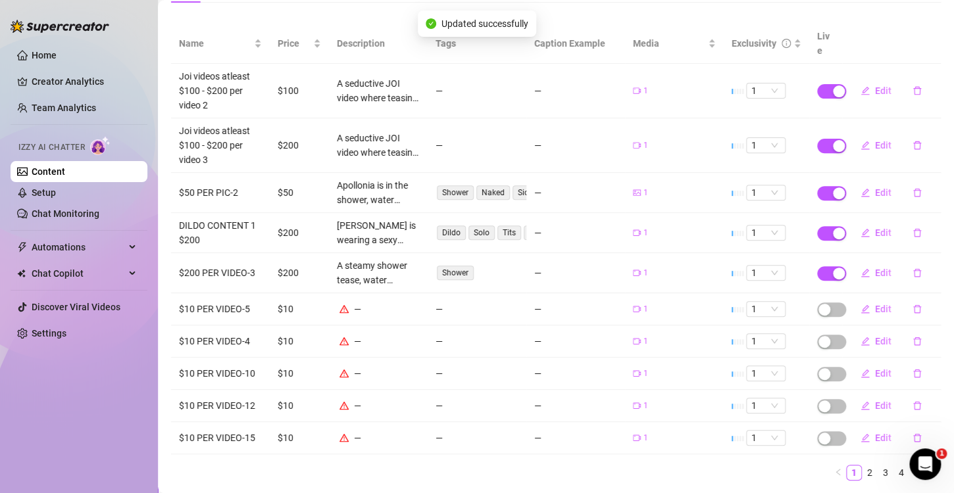
click at [828, 303] on span "button" at bounding box center [831, 310] width 29 height 14
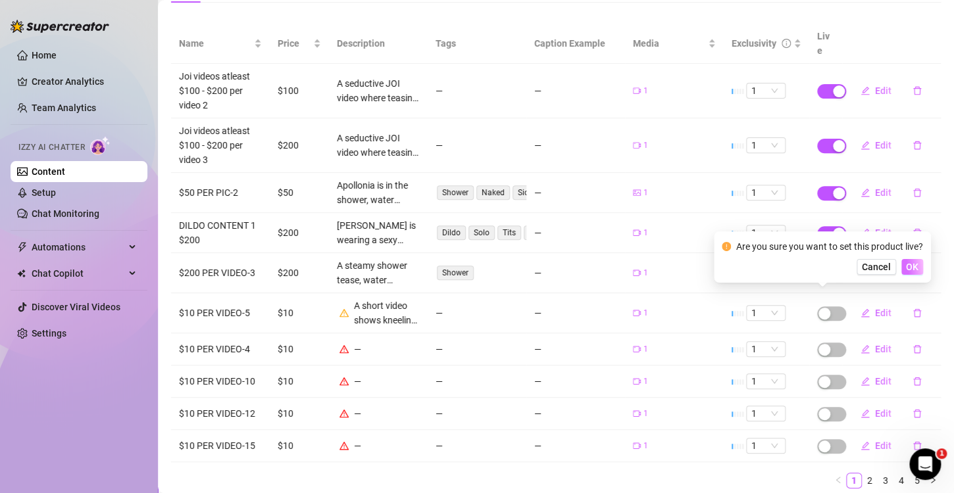
click at [913, 263] on span "OK" at bounding box center [912, 267] width 12 height 11
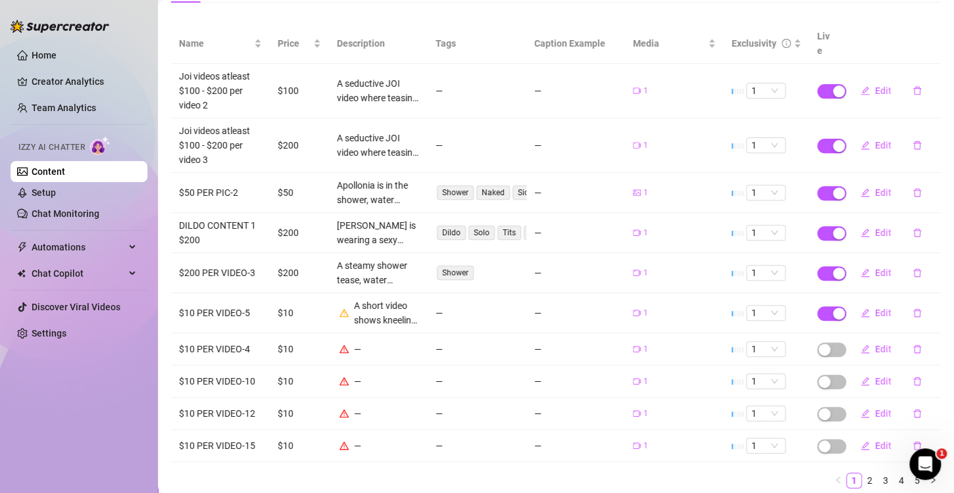
scroll to position [0, 0]
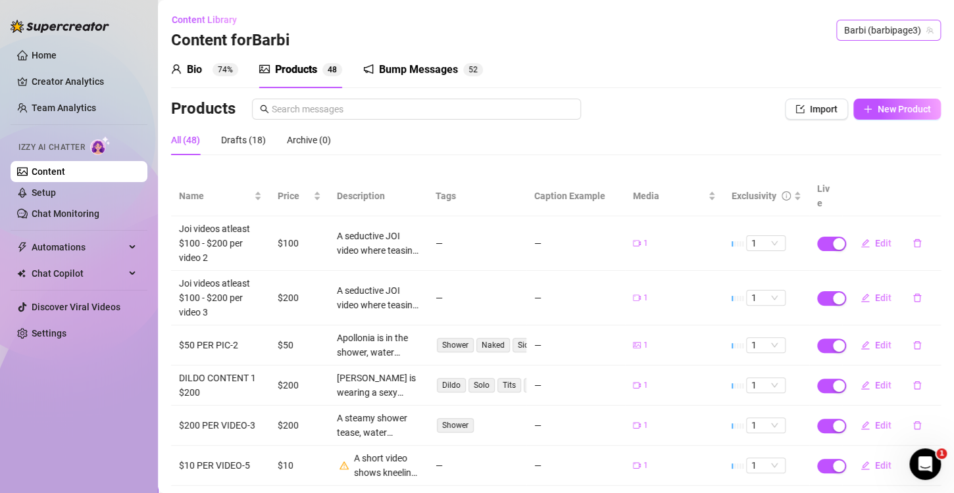
click at [865, 24] on span "Barbi (barbipage3)" at bounding box center [888, 30] width 89 height 20
click at [853, 61] on span "bonnierides" at bounding box center [835, 57] width 47 height 14
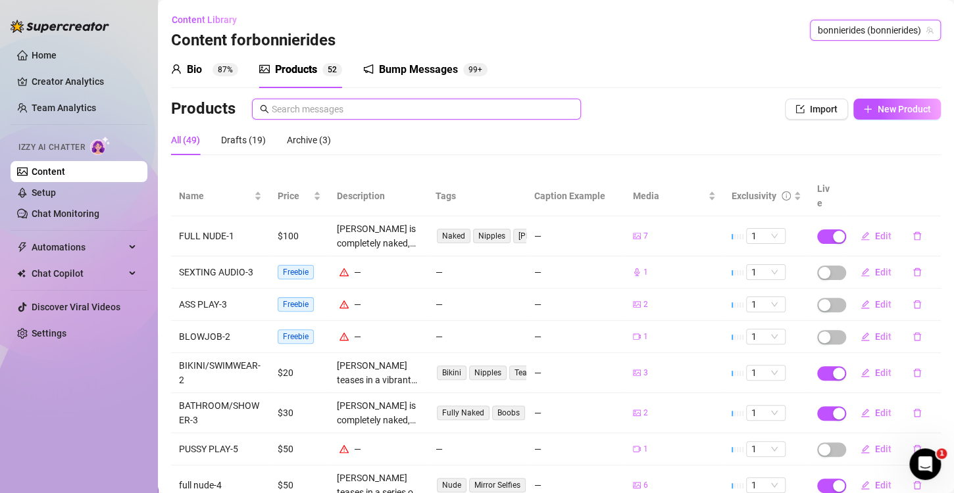
click at [344, 112] on input "text" at bounding box center [422, 109] width 301 height 14
drag, startPoint x: 94, startPoint y: 377, endPoint x: 389, endPoint y: 287, distance: 308.8
click at [95, 378] on div "Home Creator Analytics Team Analytics Izzy AI Chatter Content Setup Chat Monito…" at bounding box center [79, 241] width 137 height 482
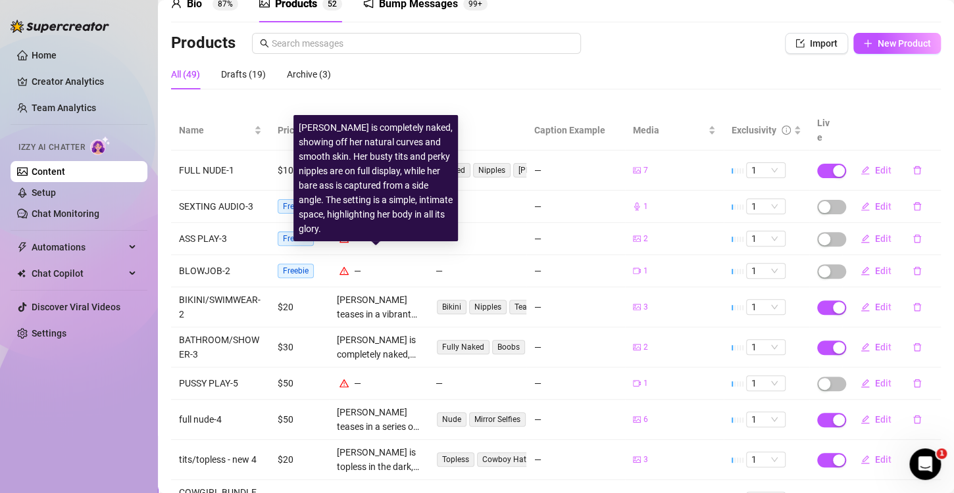
scroll to position [153, 0]
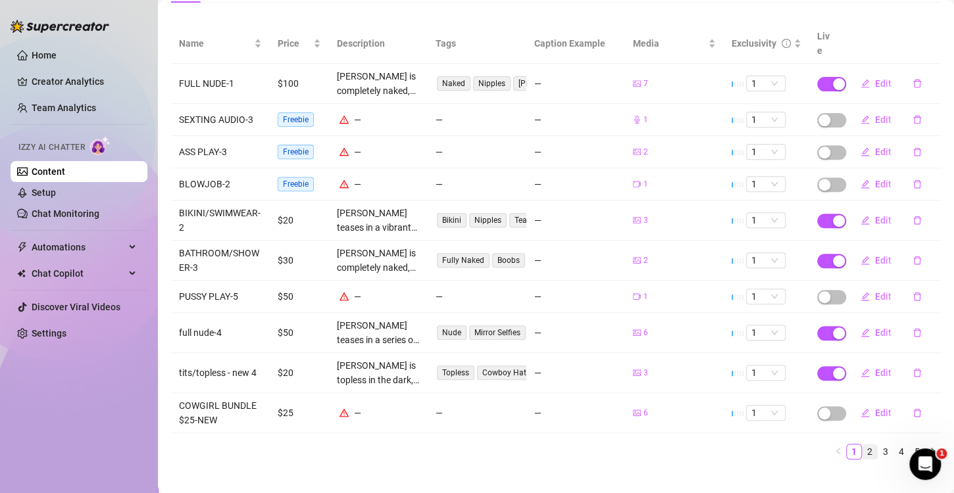
click at [862, 445] on link "2" at bounding box center [869, 452] width 14 height 14
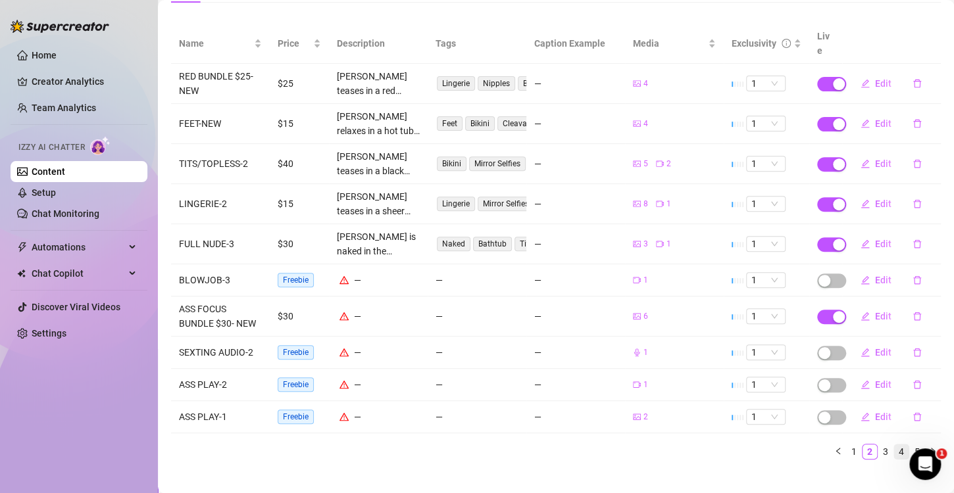
drag, startPoint x: 875, startPoint y: 436, endPoint x: 884, endPoint y: 440, distance: 10.0
click at [878, 445] on link "3" at bounding box center [885, 452] width 14 height 14
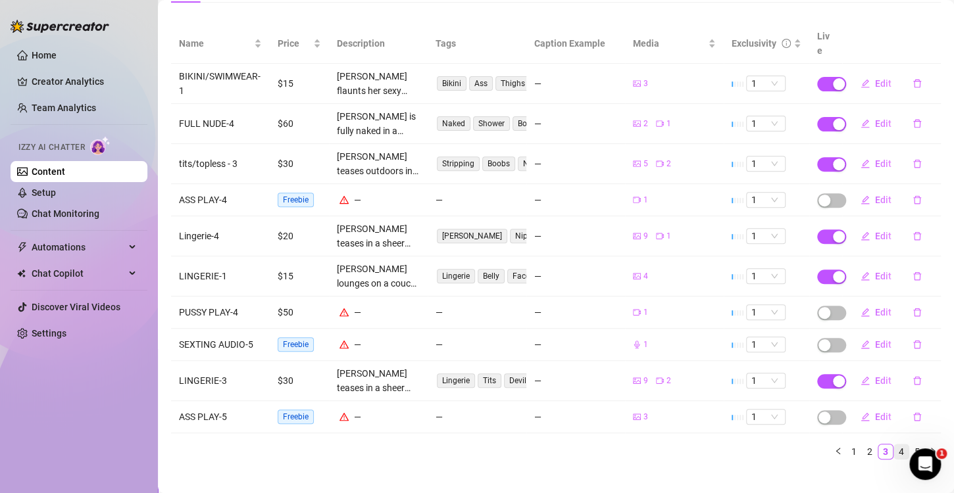
click at [894, 445] on link "4" at bounding box center [901, 452] width 14 height 14
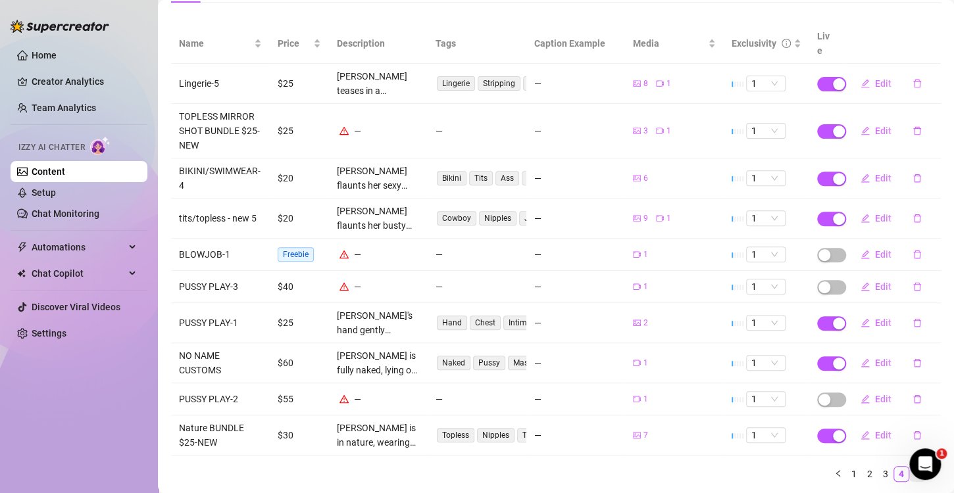
click at [910, 467] on link "5" at bounding box center [917, 474] width 14 height 14
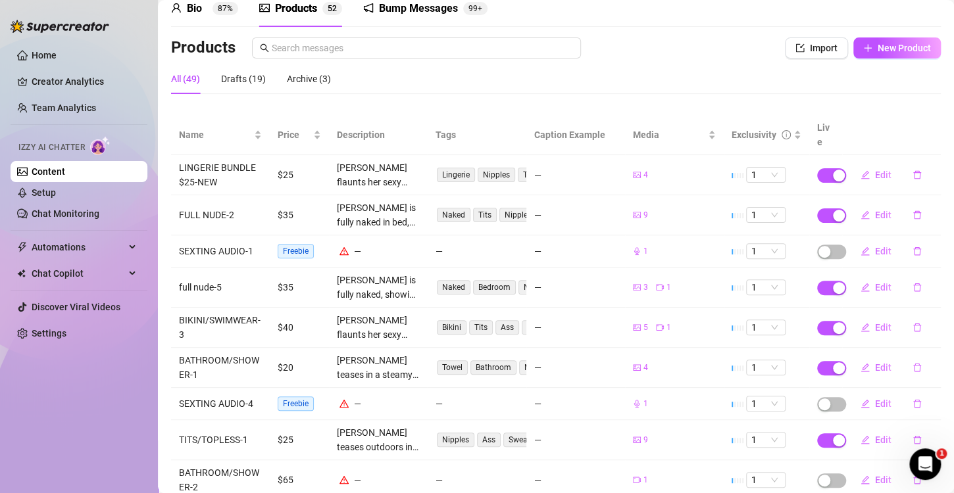
scroll to position [0, 0]
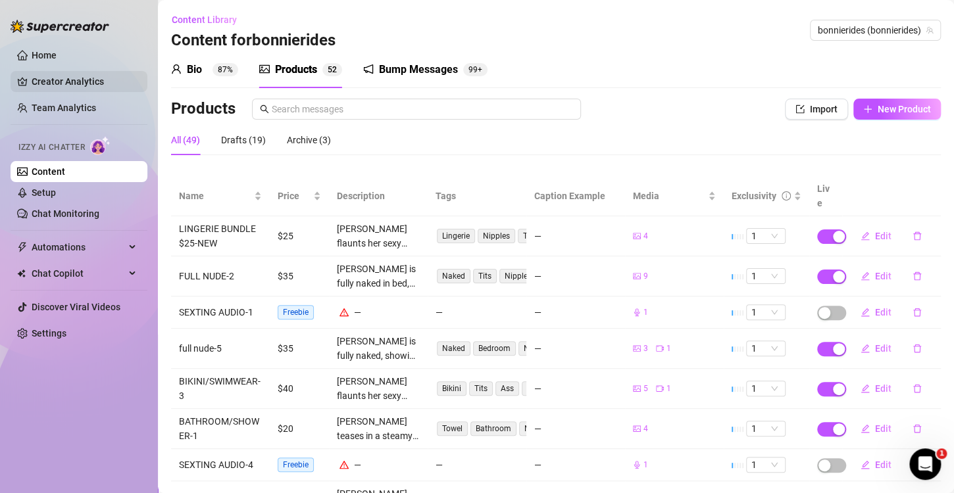
click at [77, 84] on link "Creator Analytics" at bounding box center [84, 81] width 105 height 21
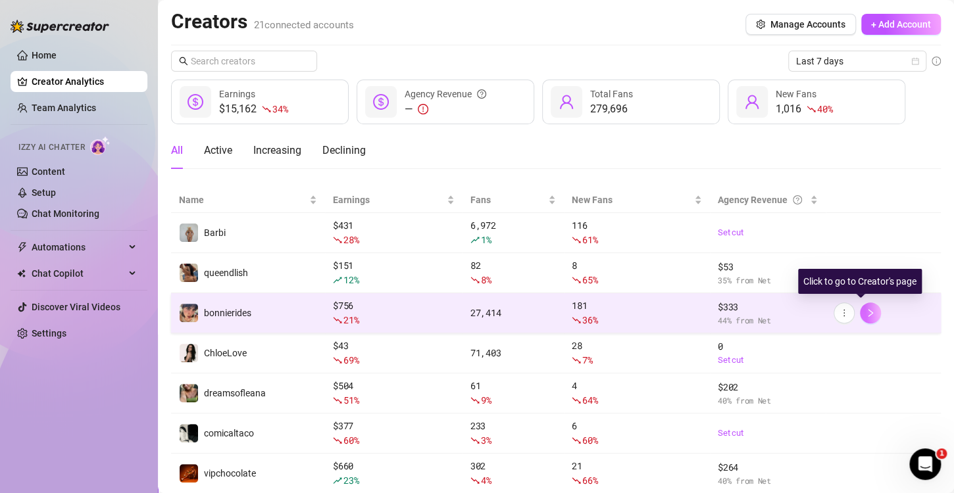
click at [860, 307] on button "button" at bounding box center [870, 313] width 21 height 21
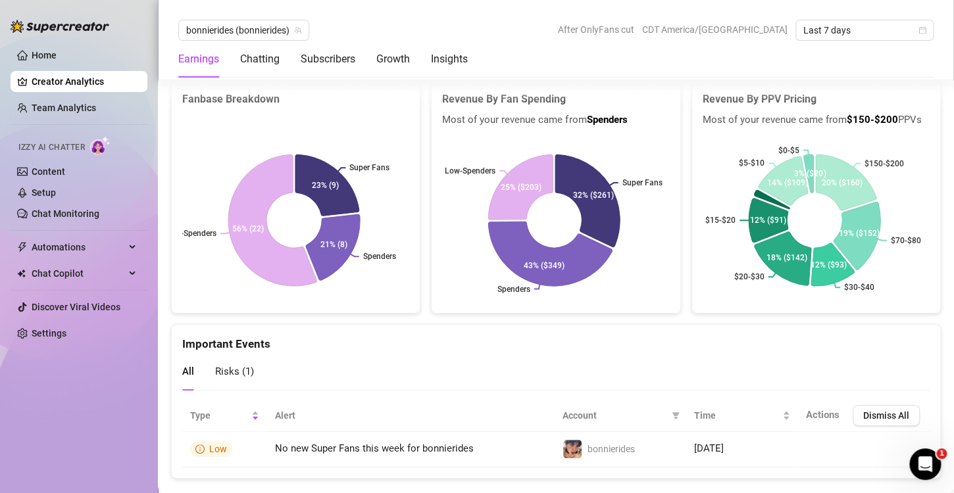
scroll to position [2373, 0]
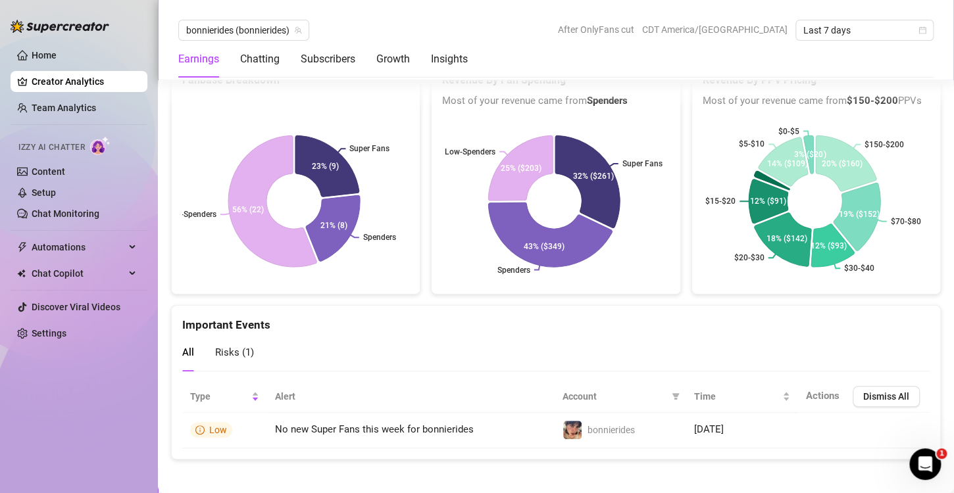
click at [57, 387] on div "Home Creator Analytics Team Analytics Izzy AI Chatter Content Setup Chat Monito…" at bounding box center [79, 241] width 137 height 482
drag, startPoint x: 51, startPoint y: 396, endPoint x: 89, endPoint y: 389, distance: 38.2
click at [55, 397] on div "Home Creator Analytics Team Analytics Izzy AI Chatter Content Setup Chat Monito…" at bounding box center [79, 241] width 137 height 482
click at [65, 166] on link "Content" at bounding box center [49, 171] width 34 height 11
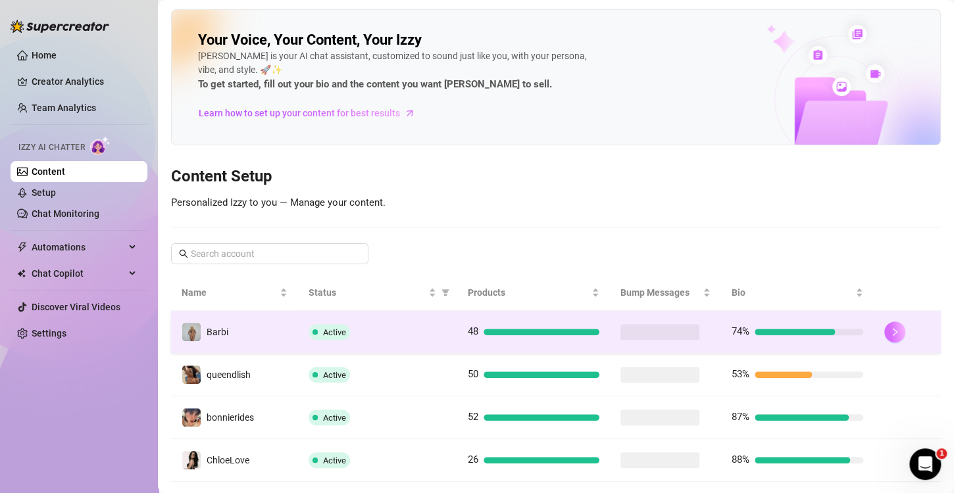
click at [890, 332] on icon "right" at bounding box center [894, 332] width 9 height 9
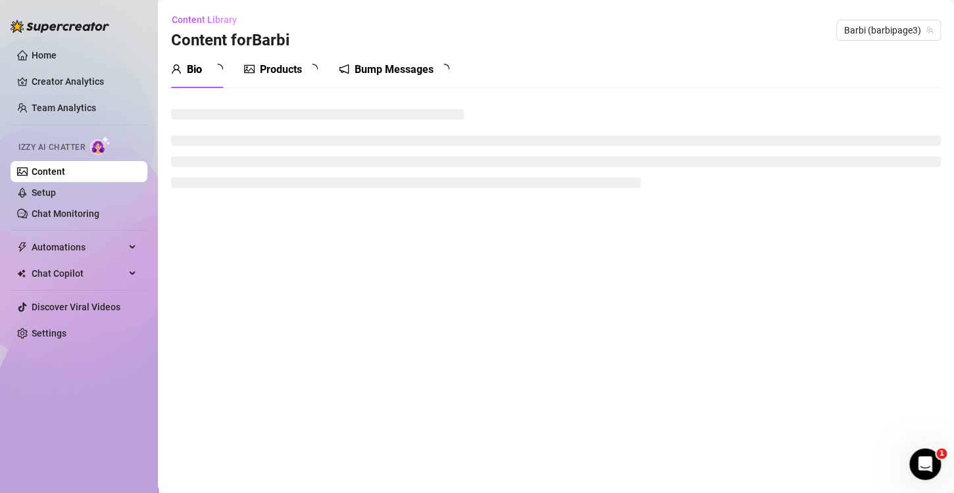
click at [296, 72] on div "Products" at bounding box center [281, 70] width 42 height 16
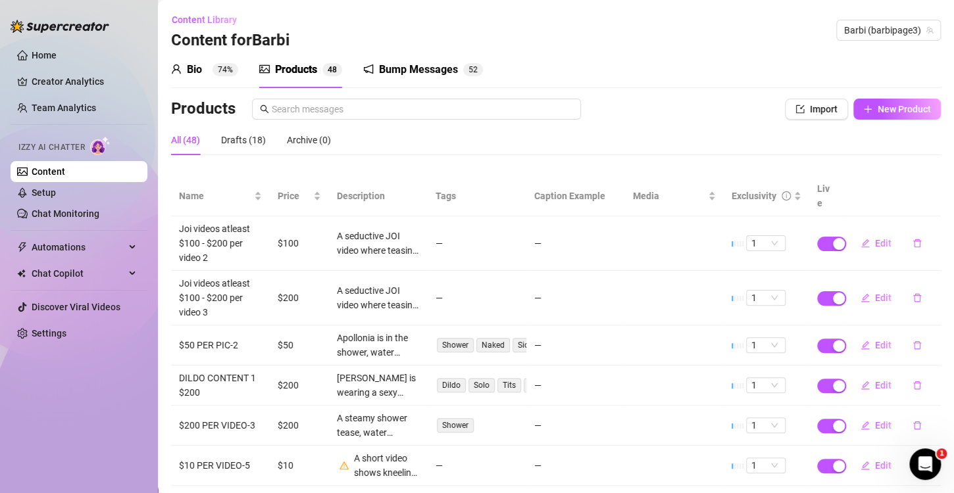
scroll to position [182, 0]
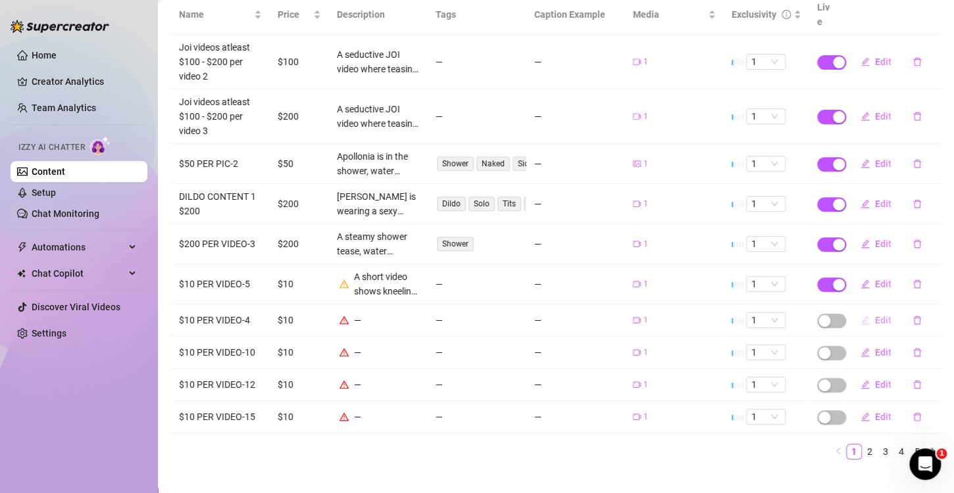
click at [875, 315] on span "Edit" at bounding box center [883, 320] width 16 height 11
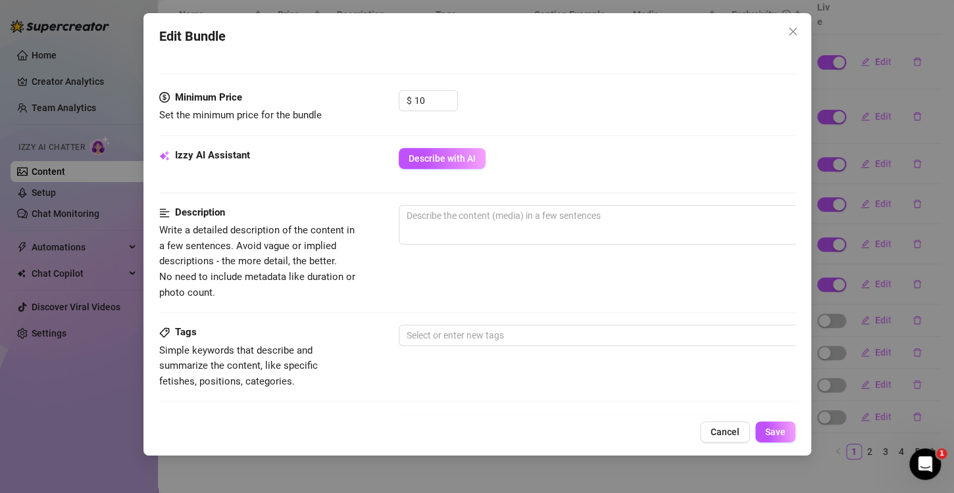
scroll to position [395, 0]
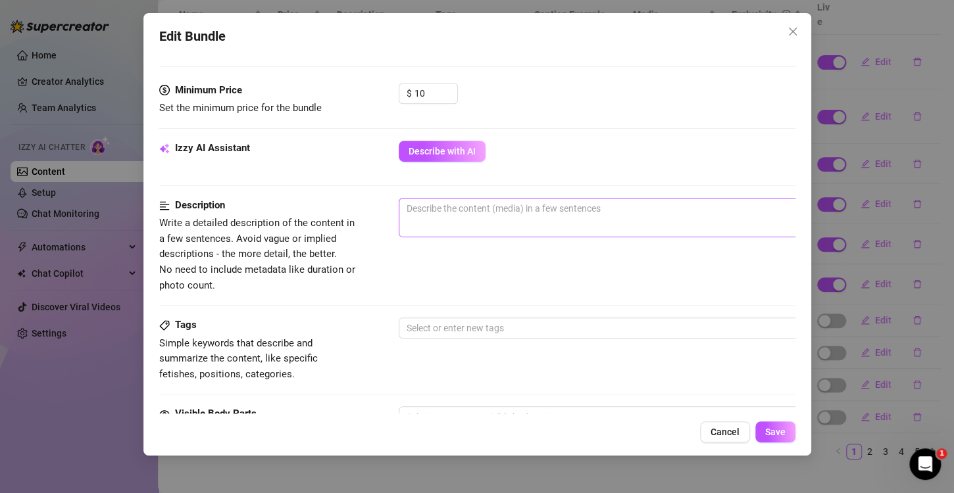
click at [456, 218] on span "0 / 1000" at bounding box center [629, 217] width 461 height 39
click at [487, 210] on textarea at bounding box center [628, 209] width 459 height 20
paste textarea "Sun-kissed curves, sparkling ocean waves, and irresistible bikini vibes—watch m…"
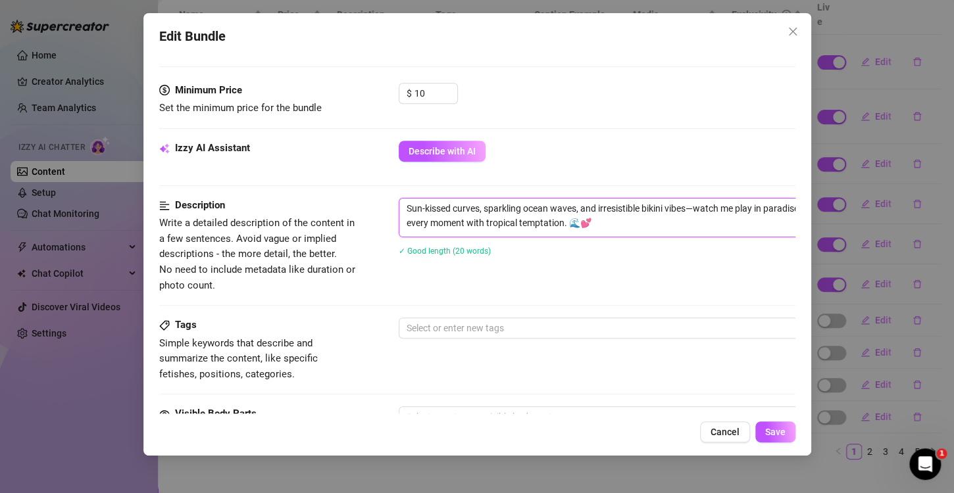
scroll to position [526, 0]
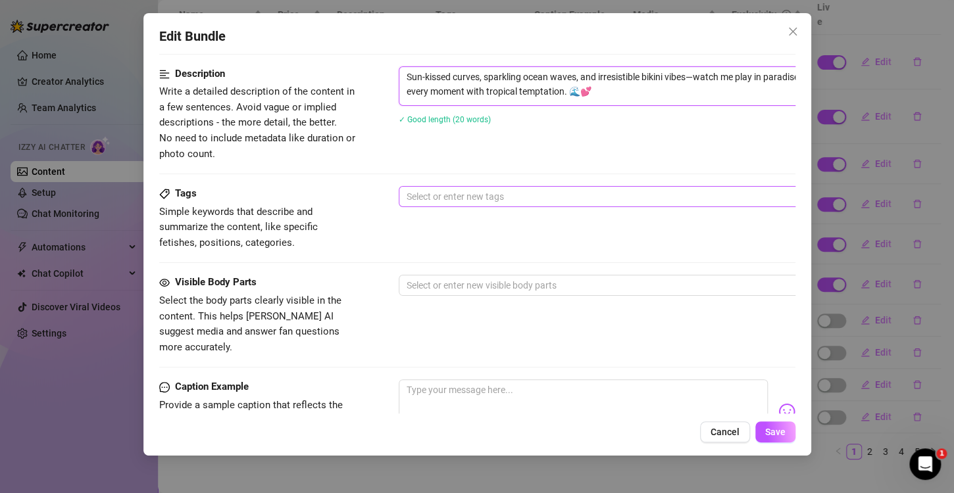
click at [431, 195] on div at bounding box center [621, 196] width 441 height 18
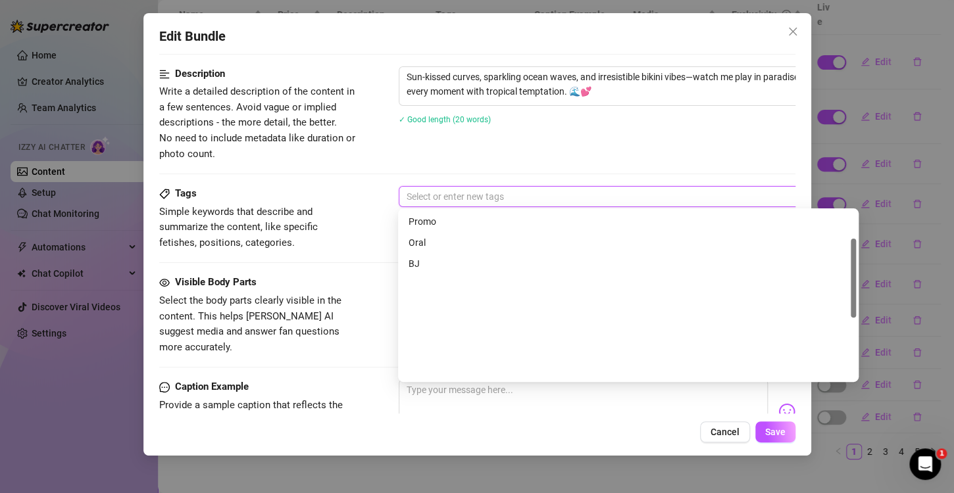
scroll to position [58, 0]
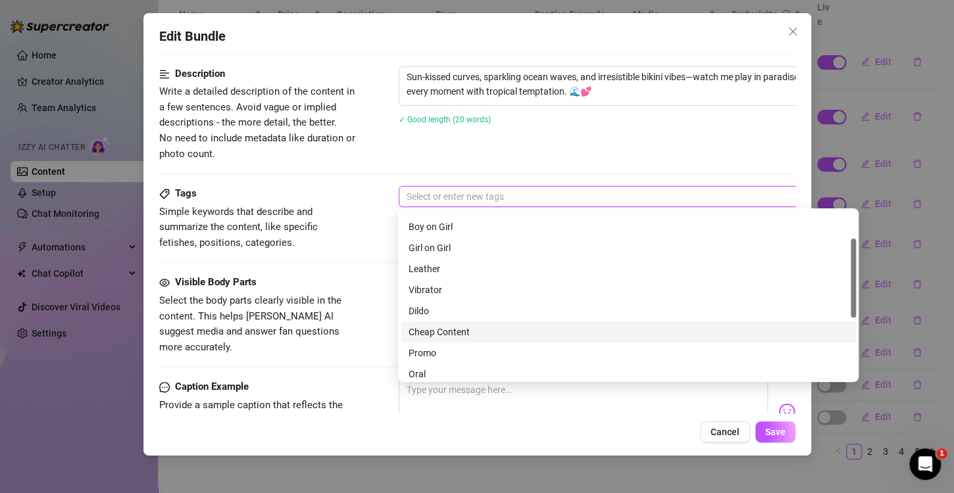
click at [458, 334] on div "Cheap Content" at bounding box center [628, 332] width 439 height 14
click at [336, 316] on span "Select the body parts clearly visible in the content. This helps [PERSON_NAME] …" at bounding box center [250, 324] width 182 height 59
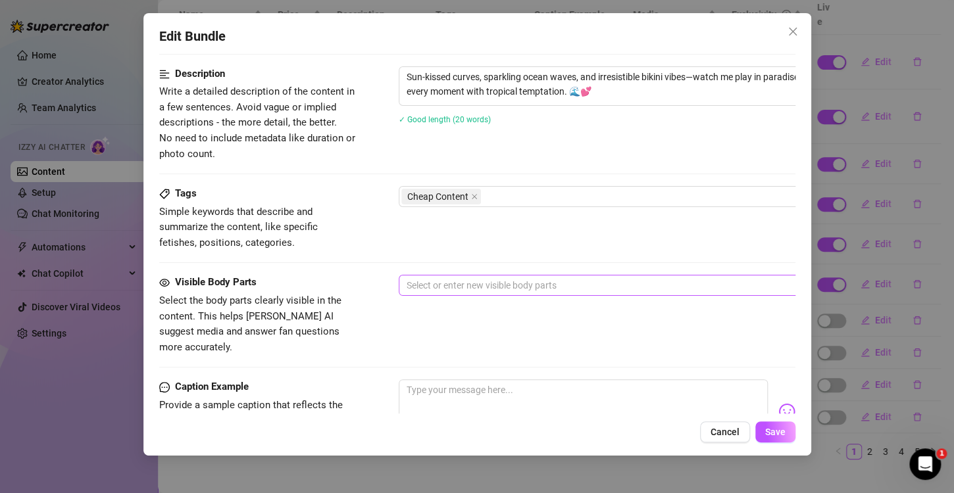
click at [438, 280] on div at bounding box center [621, 285] width 441 height 18
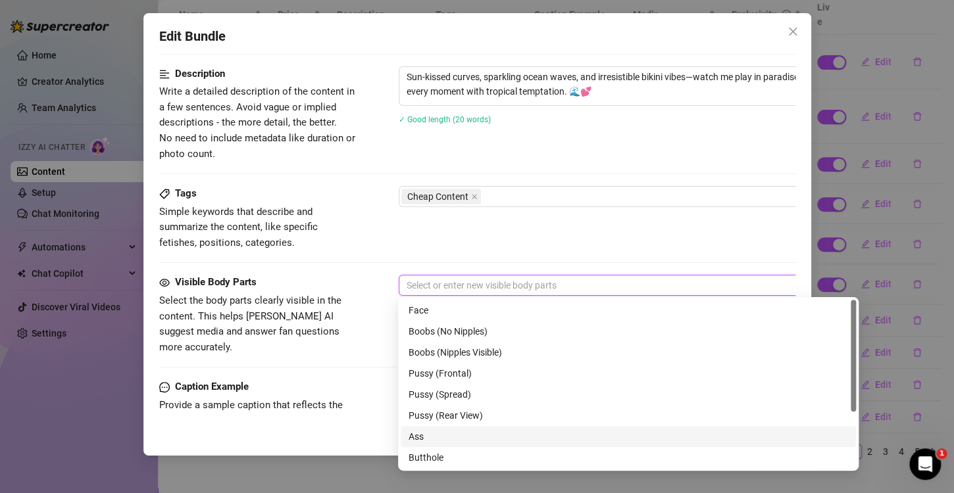
click at [432, 434] on div "Ass" at bounding box center [628, 437] width 439 height 14
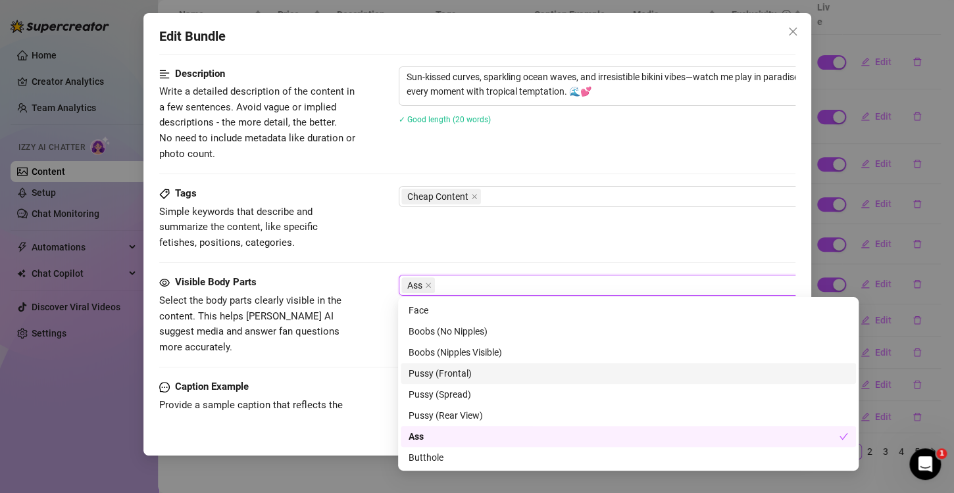
click at [358, 341] on div "Visible Body Parts Select the body parts clearly visible in the content. This h…" at bounding box center [477, 327] width 636 height 105
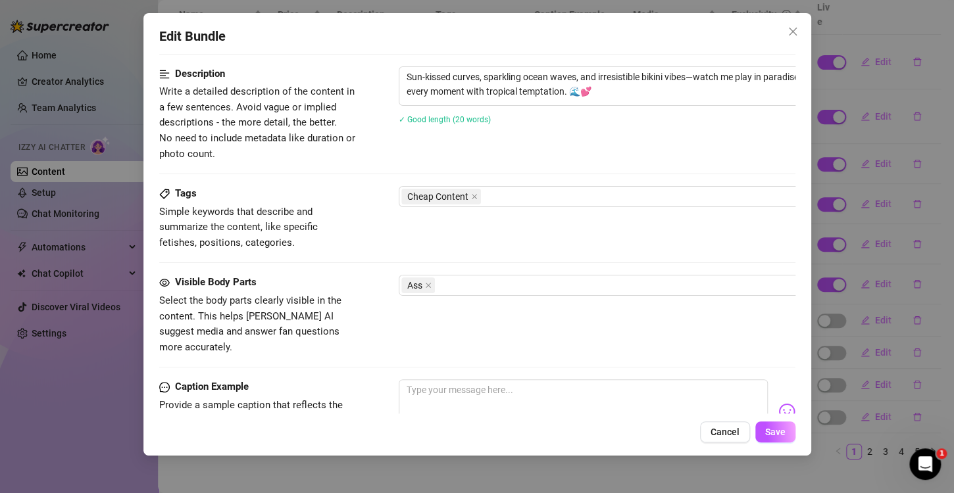
scroll to position [752, 0]
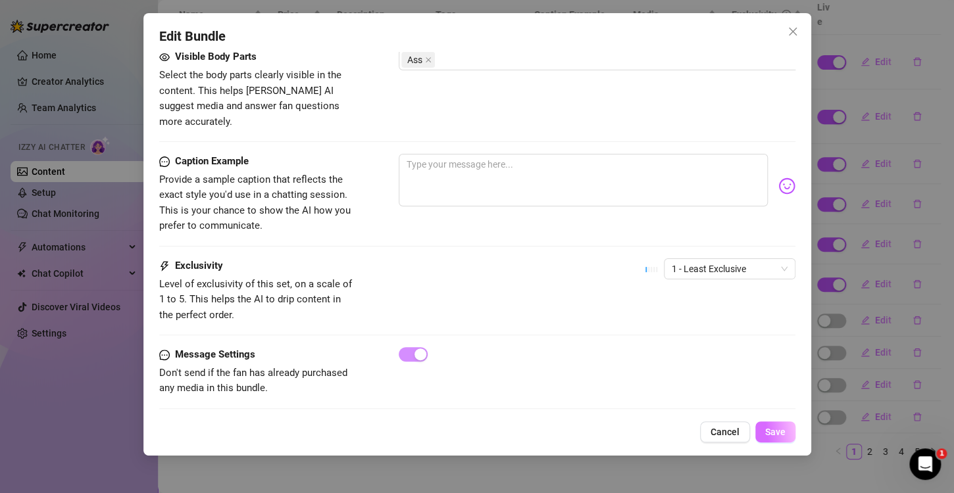
click at [779, 431] on span "Save" at bounding box center [775, 432] width 20 height 11
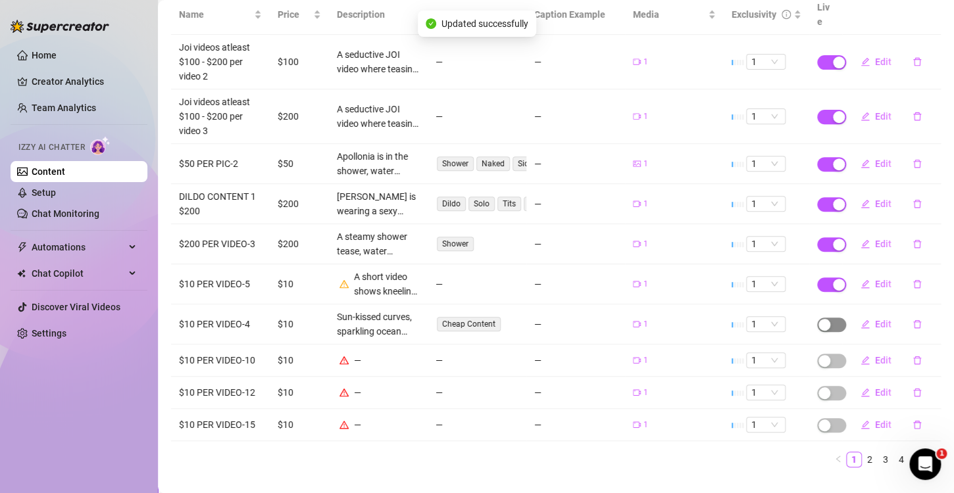
click at [825, 318] on span "button" at bounding box center [831, 325] width 29 height 14
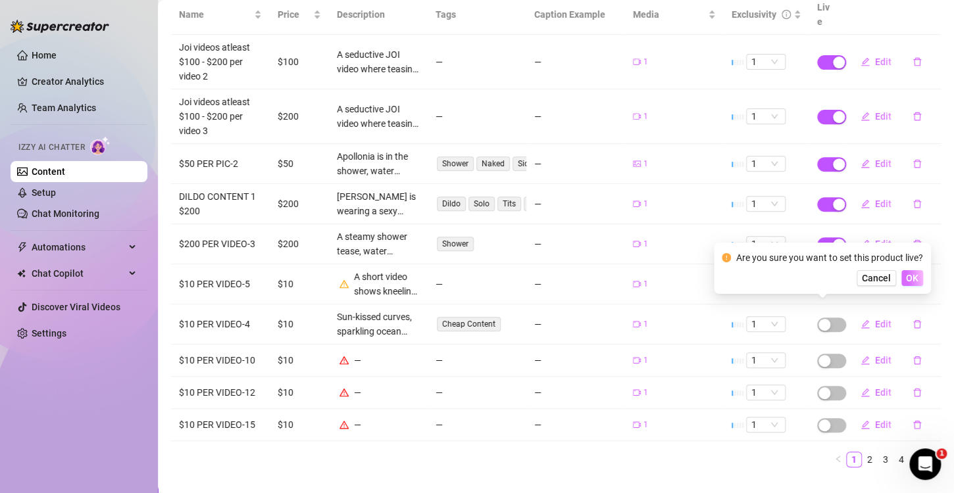
click at [915, 279] on span "OK" at bounding box center [912, 278] width 12 height 11
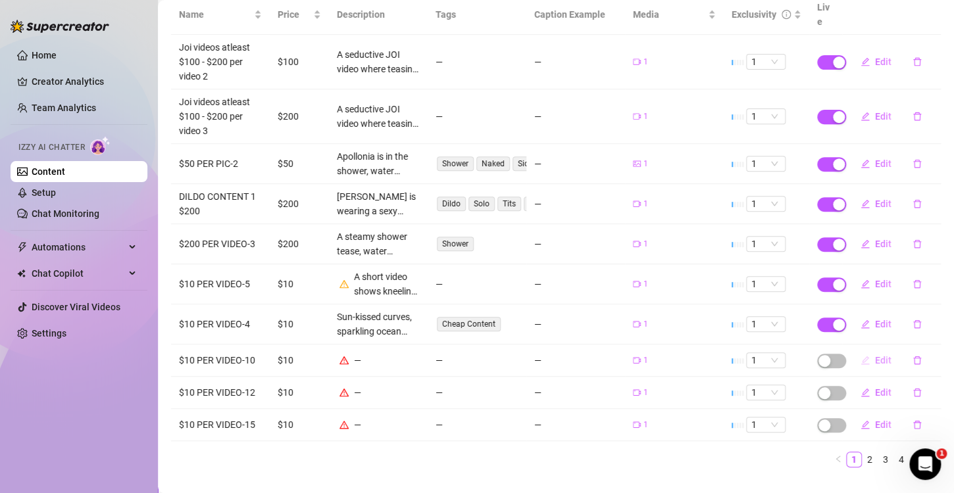
click at [860, 350] on button "Edit" at bounding box center [876, 360] width 52 height 21
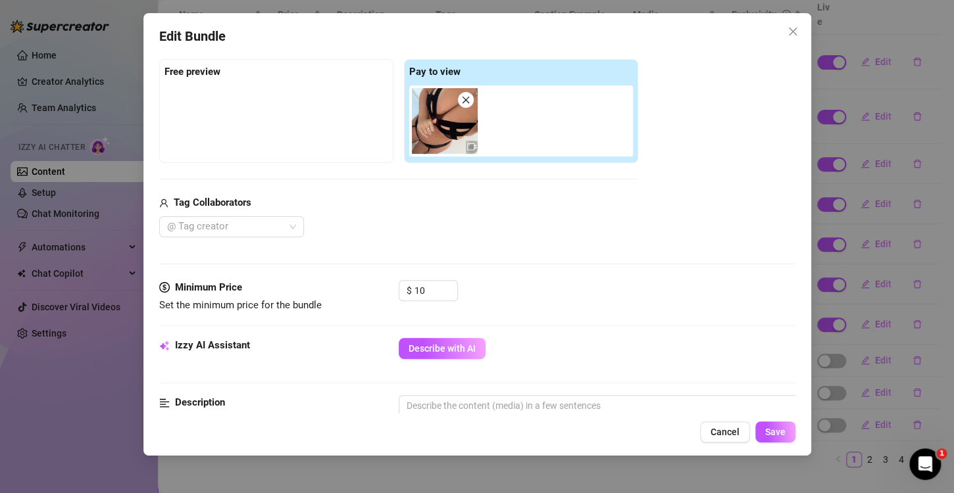
scroll to position [395, 0]
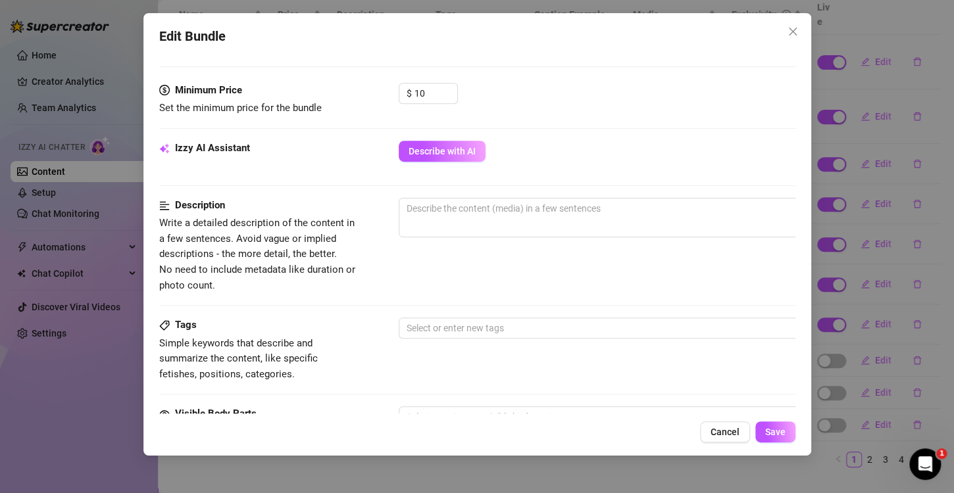
click at [542, 285] on div "Description Write a detailed description of the content in a few sentences. Avo…" at bounding box center [477, 245] width 636 height 95
click at [495, 214] on textarea at bounding box center [628, 209] width 459 height 20
paste textarea "Wrapped in sleek black lingerie, teasing every curve, inviting your imagination…"
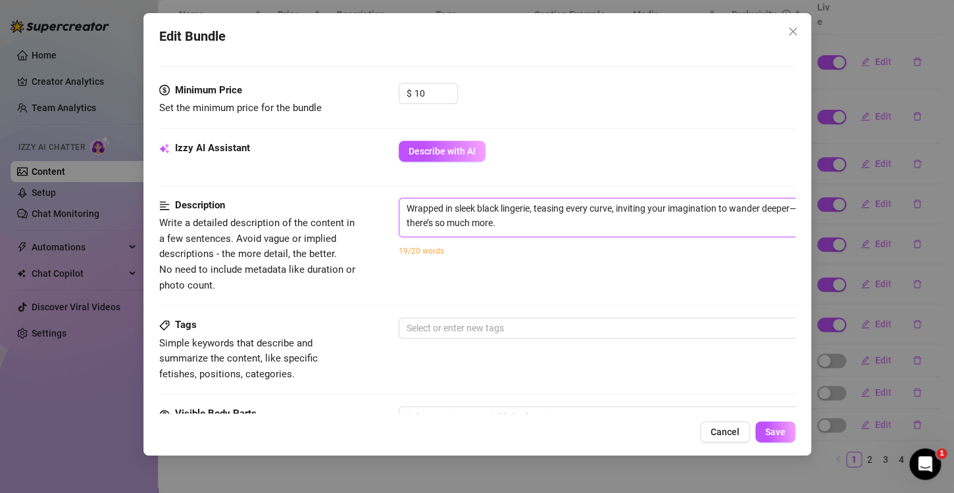
scroll to position [0, 0]
click at [520, 326] on div at bounding box center [621, 328] width 441 height 18
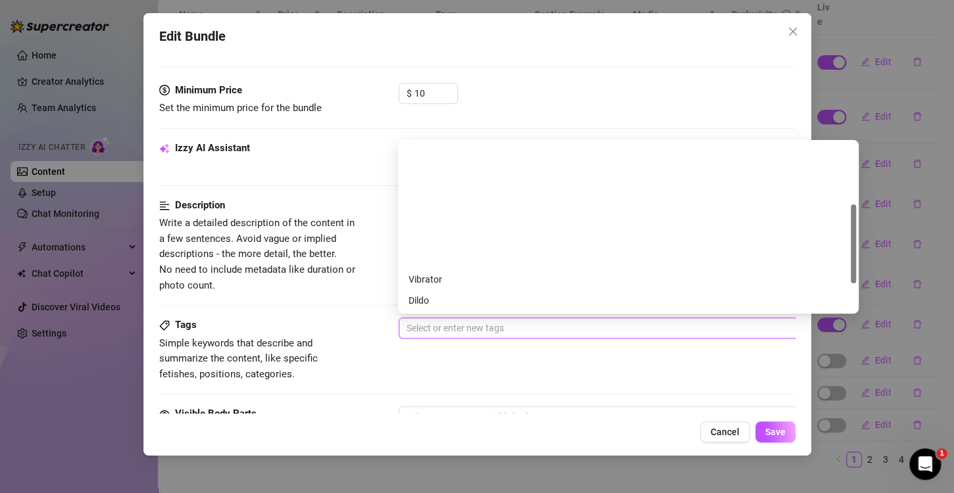
scroll to position [132, 0]
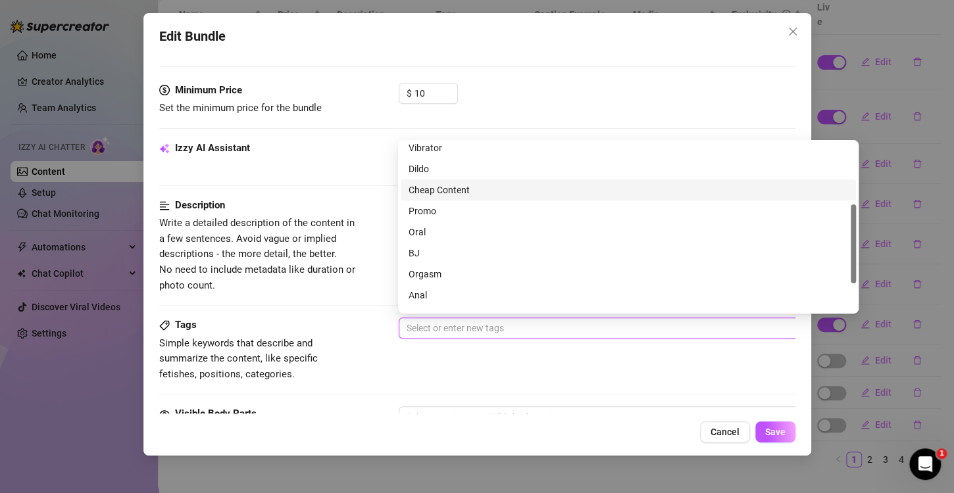
click at [435, 189] on div "Cheap Content" at bounding box center [628, 190] width 439 height 14
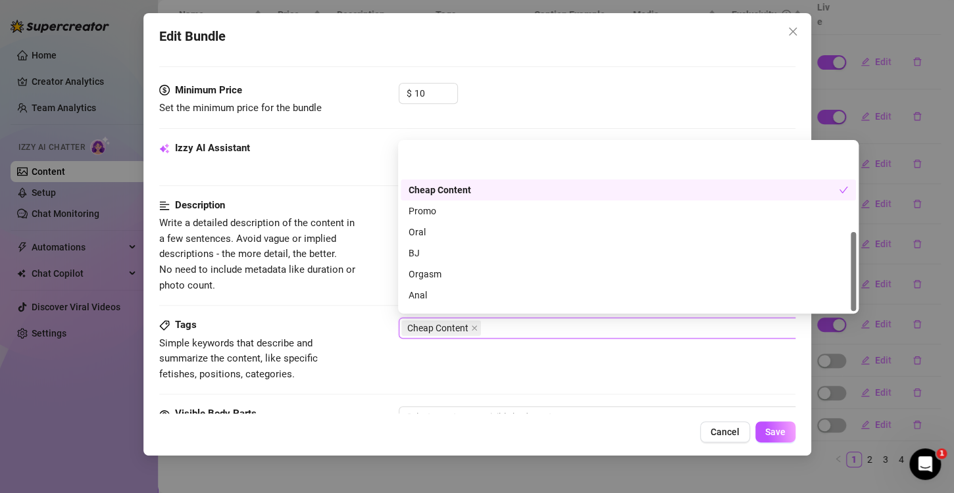
scroll to position [189, 0]
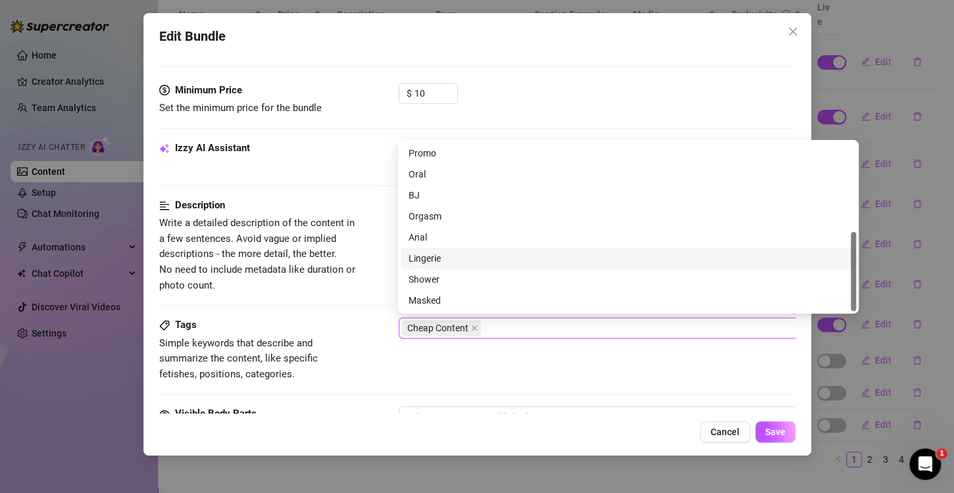
click at [452, 261] on div "Lingerie" at bounding box center [628, 258] width 439 height 14
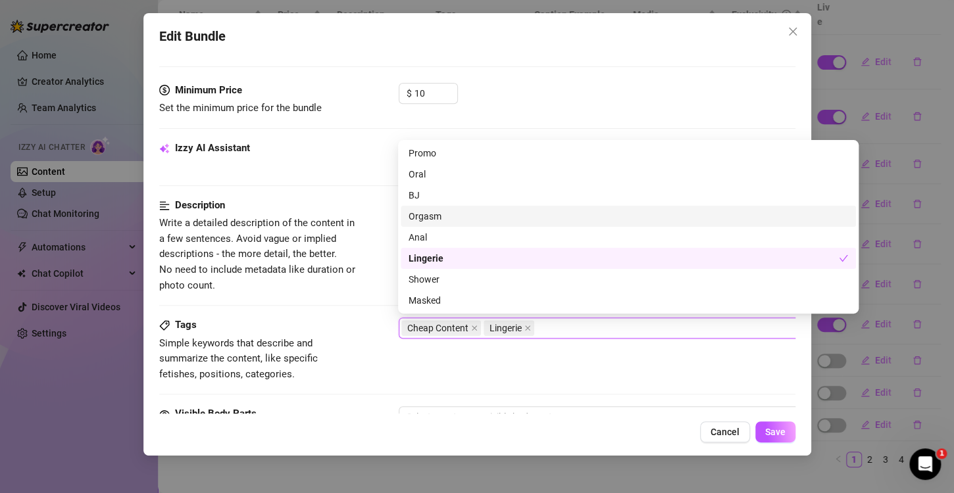
scroll to position [0, 0]
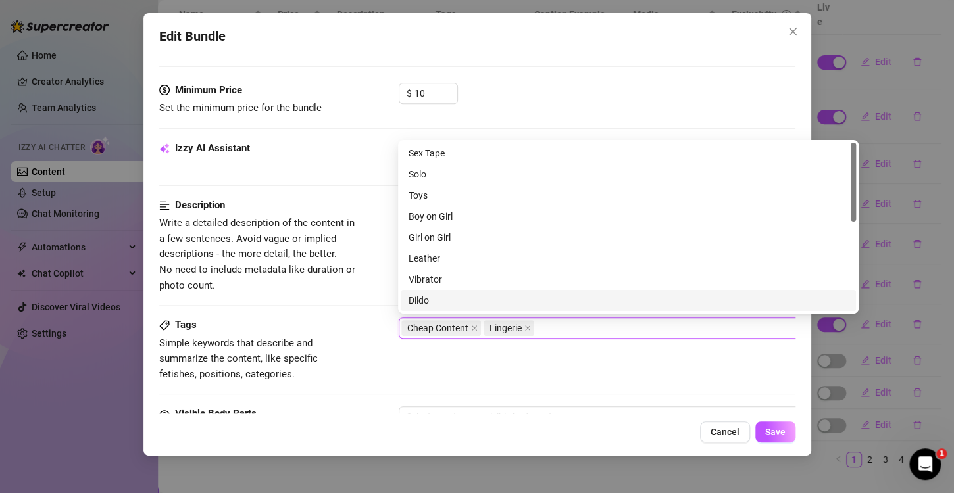
click at [476, 389] on div "Tags Simple keywords that describe and summarize the content, like specific fet…" at bounding box center [477, 362] width 636 height 89
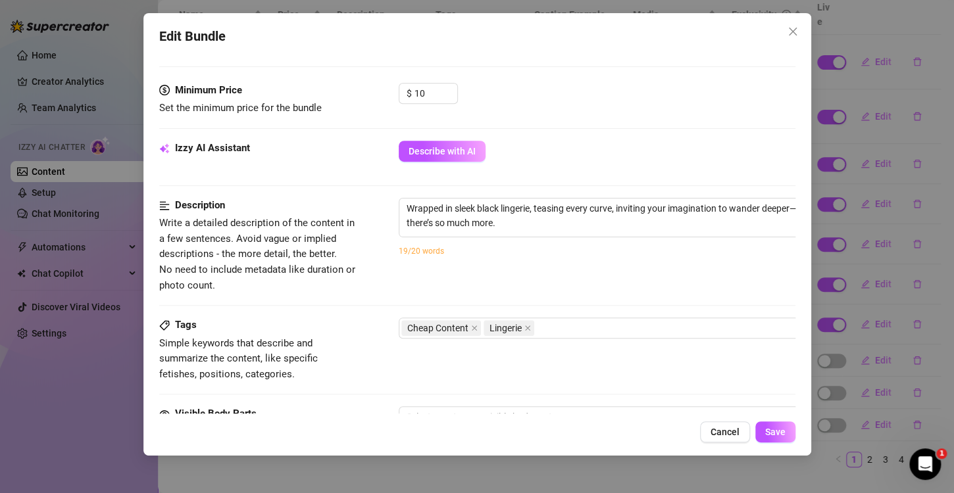
scroll to position [592, 0]
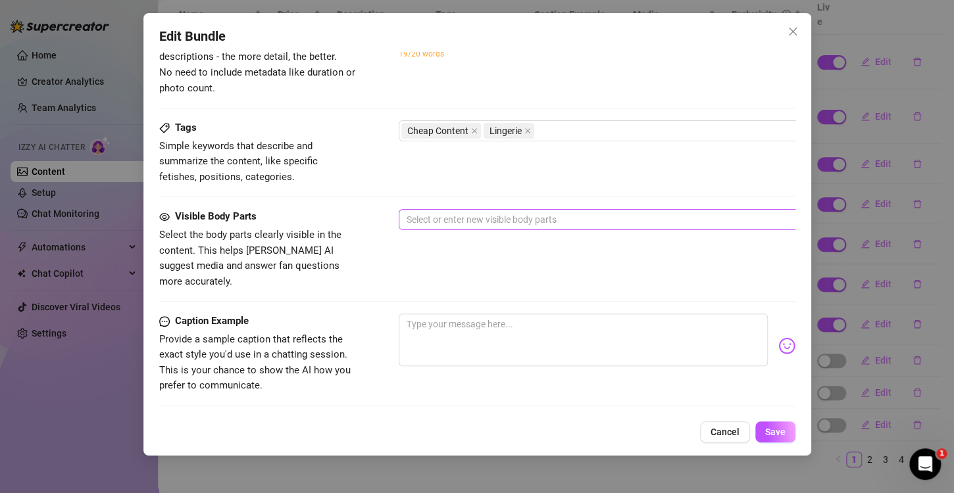
click at [449, 226] on div at bounding box center [621, 220] width 441 height 18
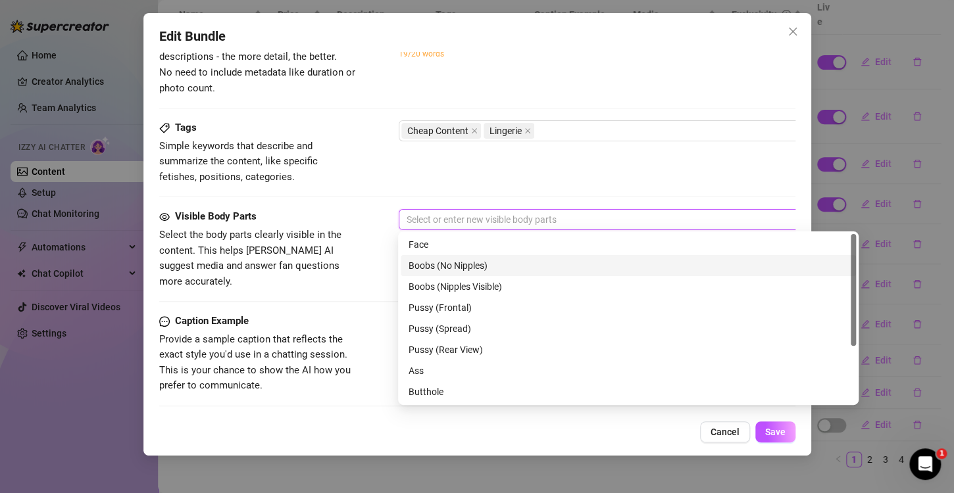
click at [449, 268] on div "Boobs (No Nipples)" at bounding box center [628, 266] width 439 height 14
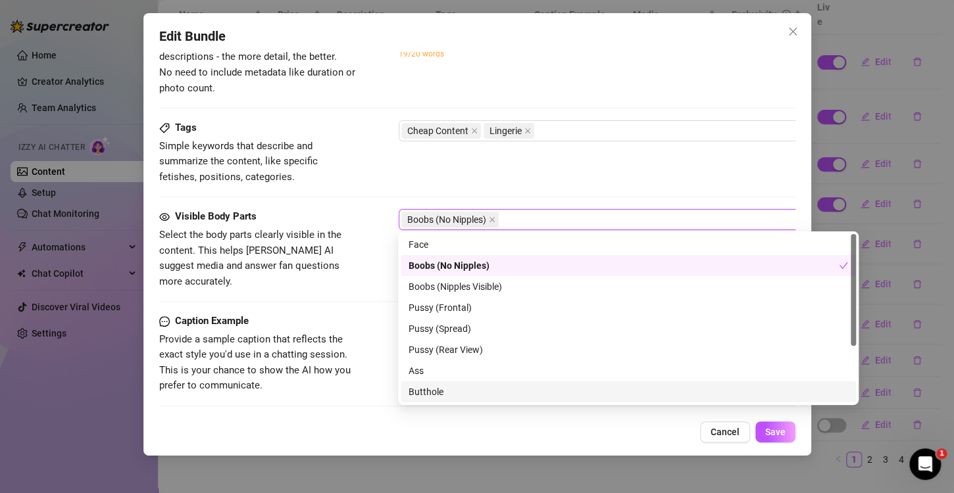
click at [334, 359] on span "Provide a sample caption that reflects the exact style you'd use in a chatting …" at bounding box center [254, 363] width 191 height 59
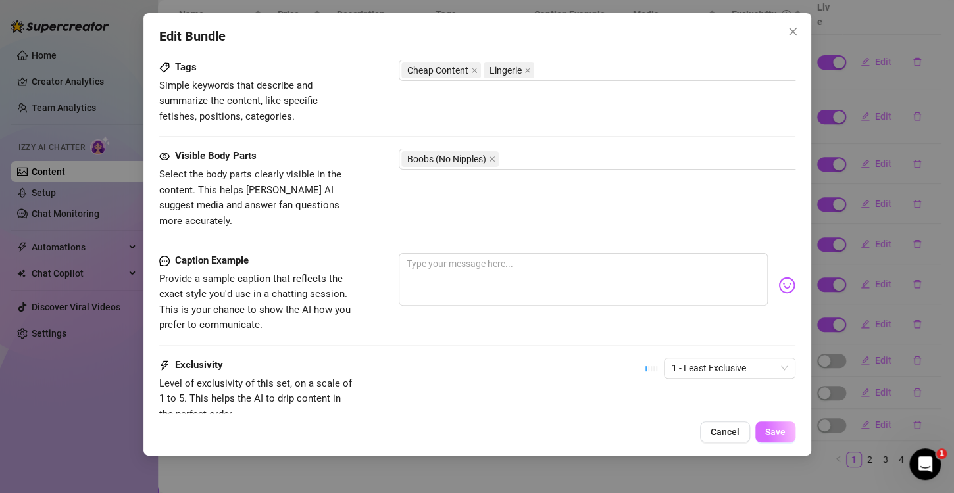
scroll to position [658, 0]
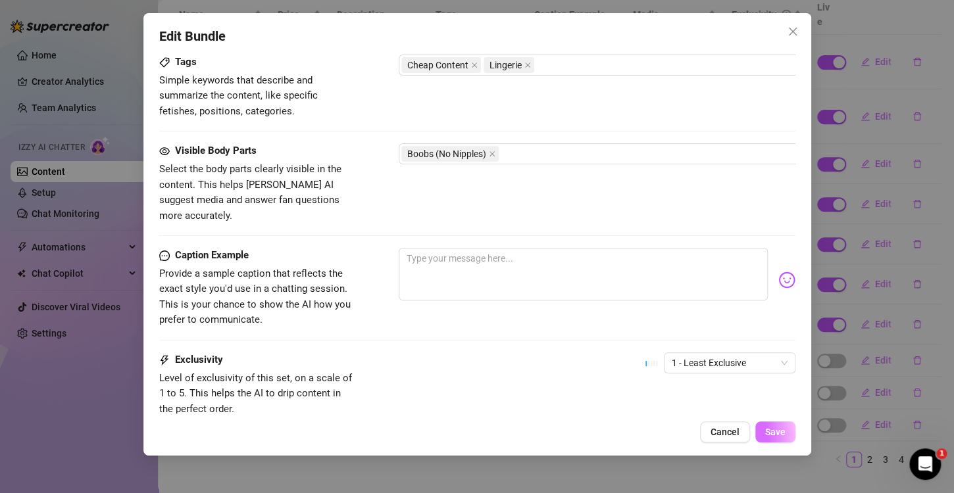
click at [775, 436] on span "Save" at bounding box center [775, 432] width 20 height 11
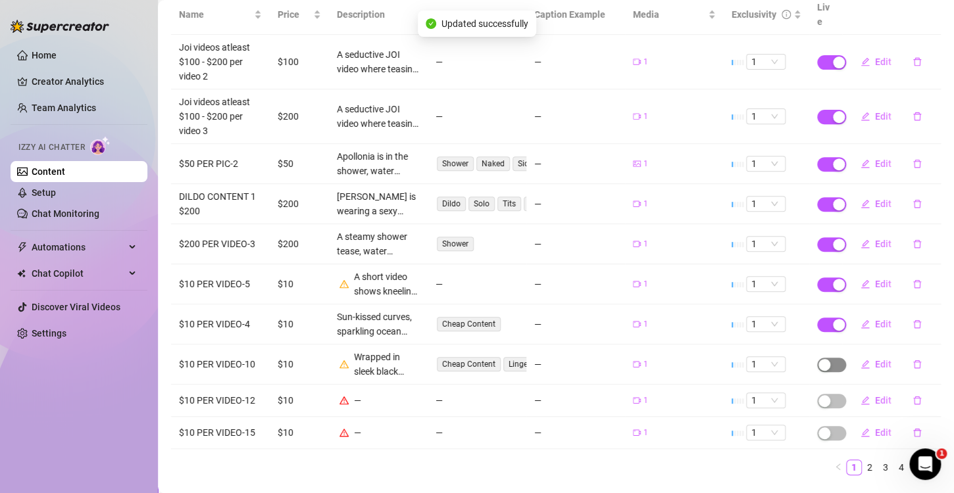
click at [826, 358] on span "button" at bounding box center [831, 365] width 29 height 14
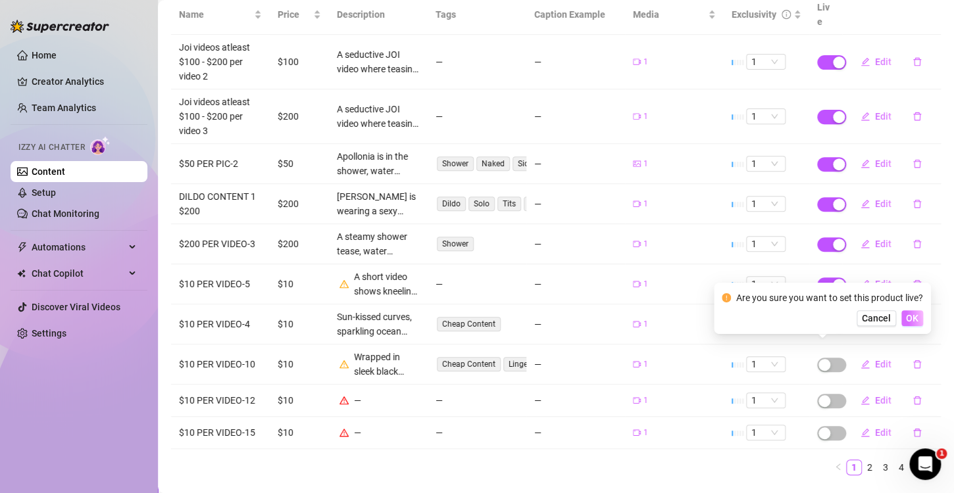
click at [908, 318] on span "OK" at bounding box center [912, 318] width 12 height 11
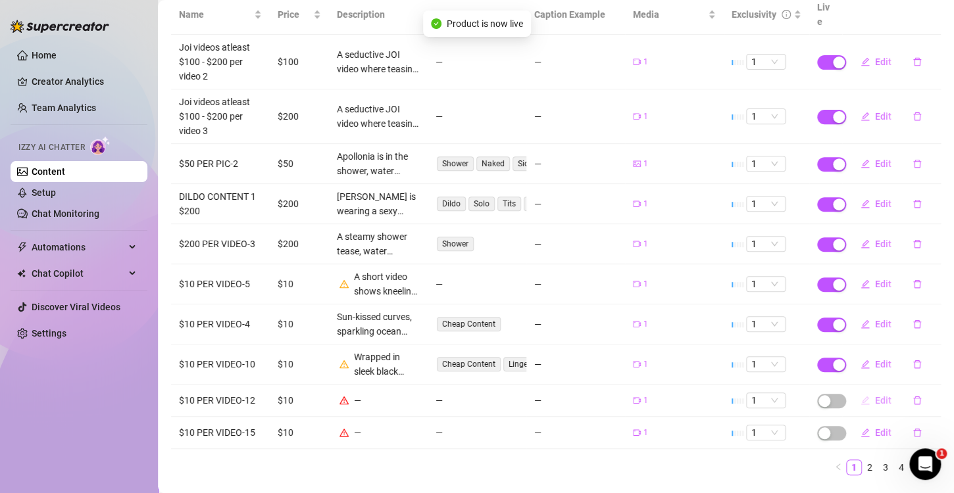
click at [875, 395] on span "Edit" at bounding box center [883, 400] width 16 height 11
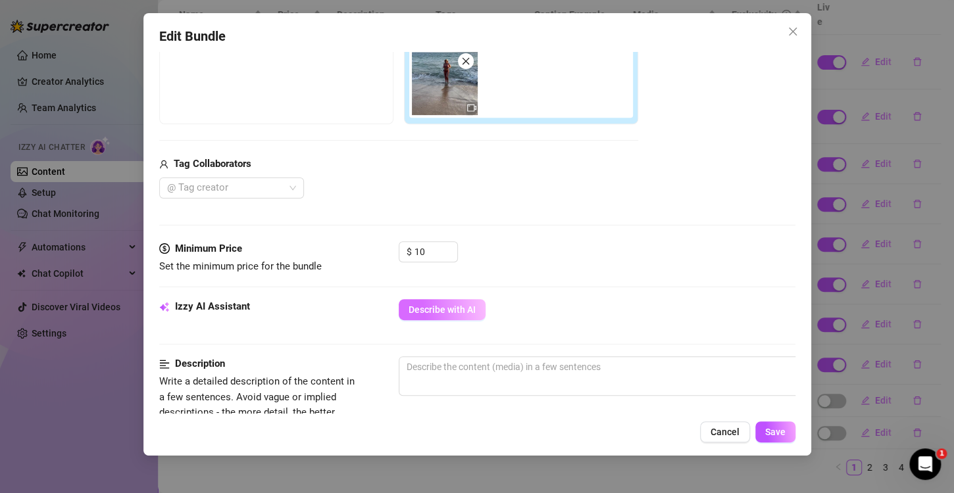
scroll to position [263, 0]
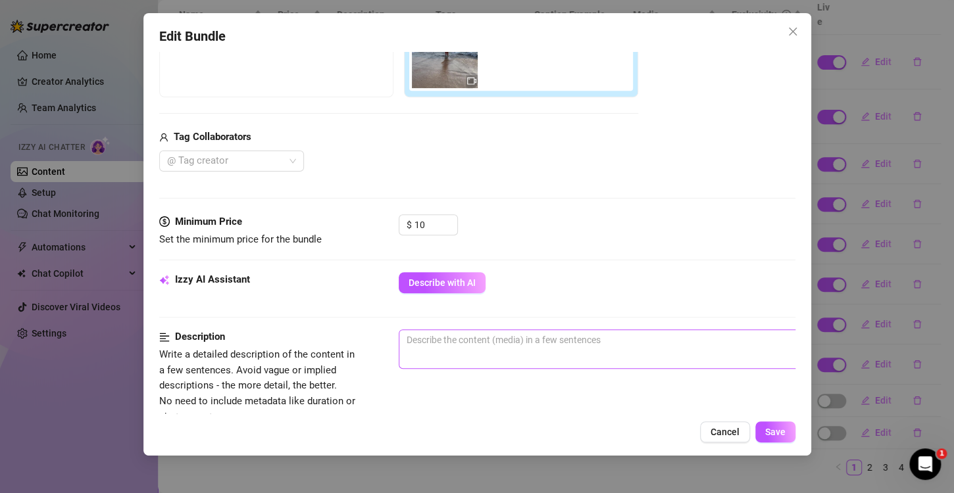
click at [462, 351] on span "0 / 1000" at bounding box center [629, 349] width 461 height 39
click at [470, 344] on textarea at bounding box center [628, 340] width 459 height 20
paste textarea "Waves kiss my legs, sun warms my skin, and I stand waiting—temptation rising wi…"
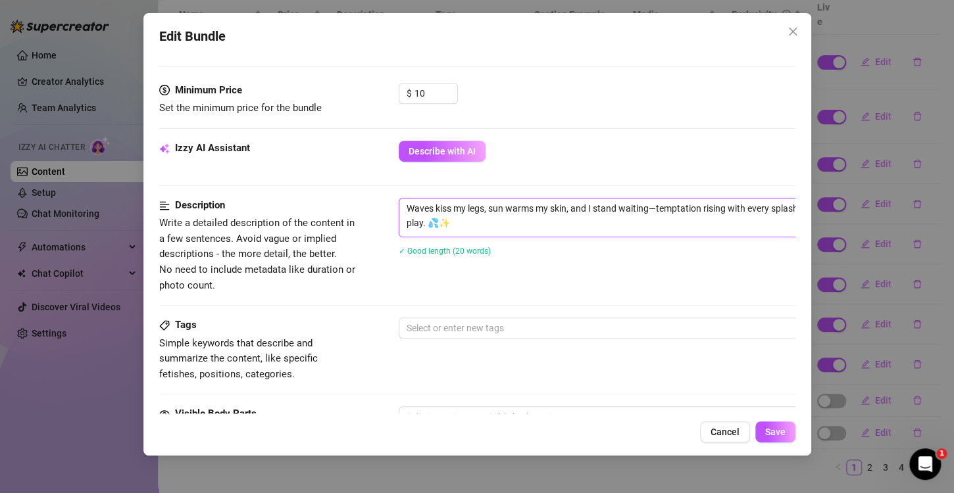
scroll to position [461, 0]
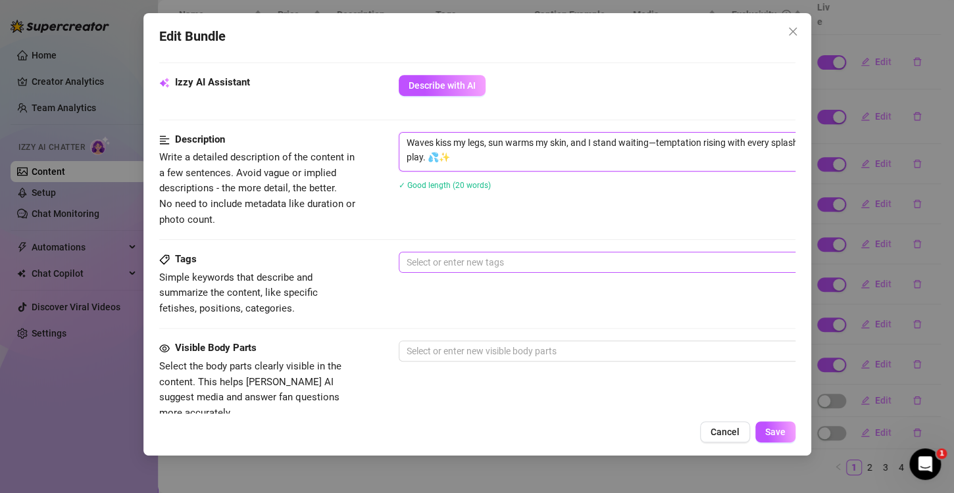
click at [449, 270] on div at bounding box center [621, 262] width 441 height 18
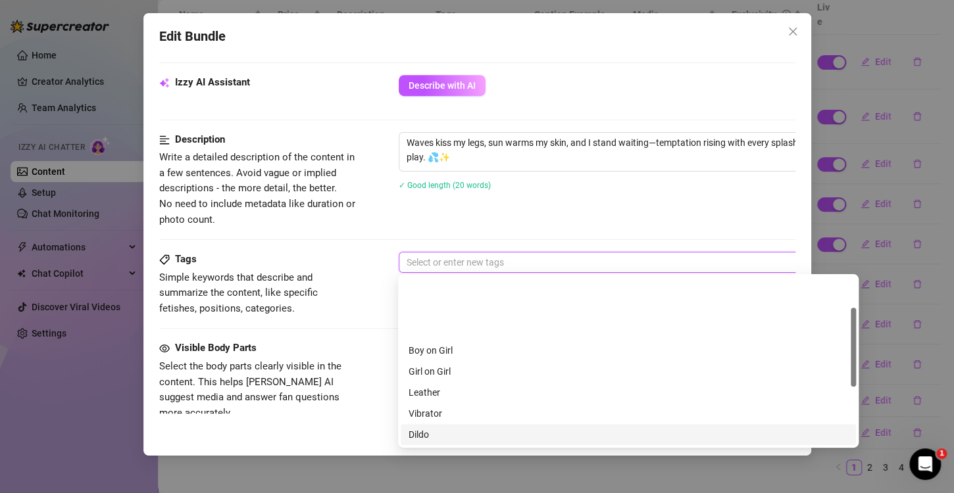
scroll to position [132, 0]
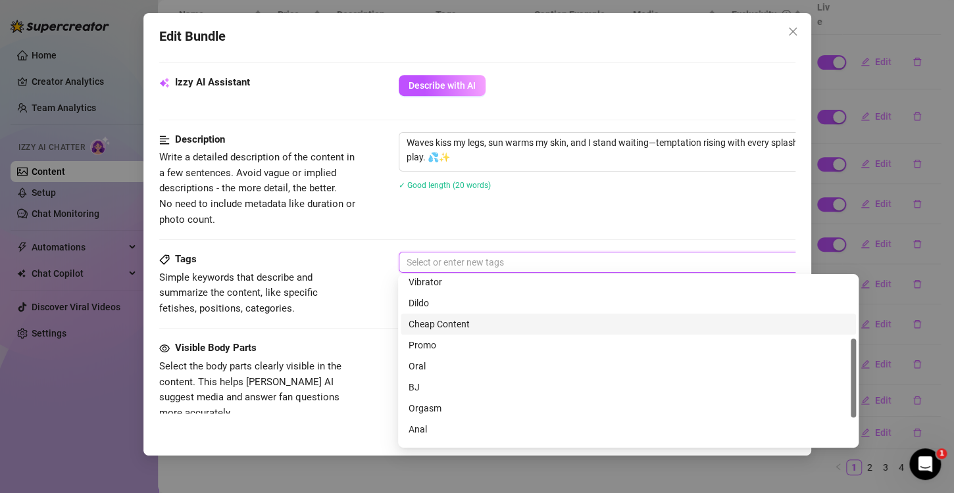
click at [455, 328] on div "Cheap Content" at bounding box center [628, 324] width 439 height 14
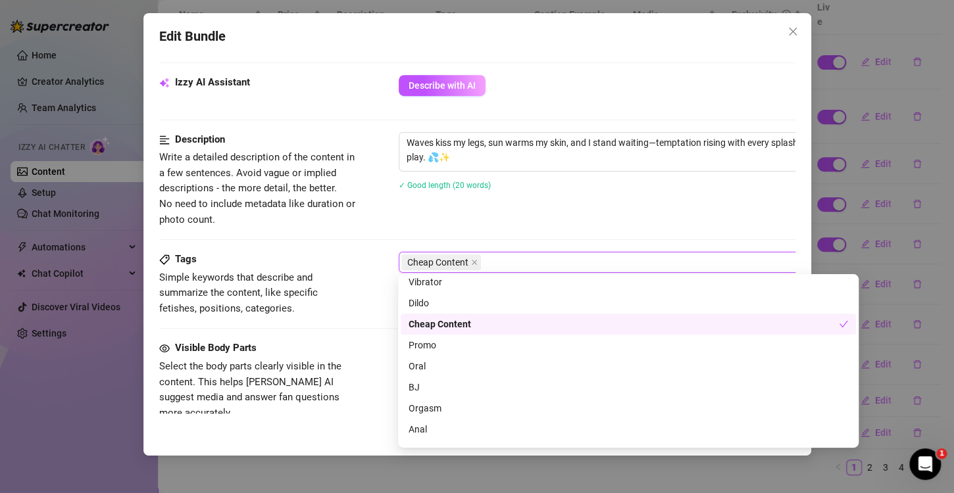
click at [348, 300] on span "Simple keywords that describe and summarize the content, like specific fetishes…" at bounding box center [257, 293] width 197 height 47
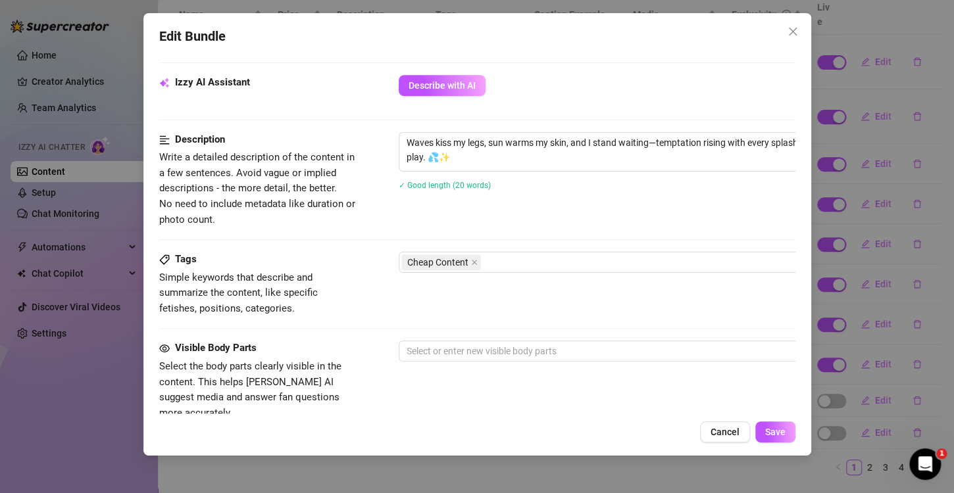
scroll to position [526, 0]
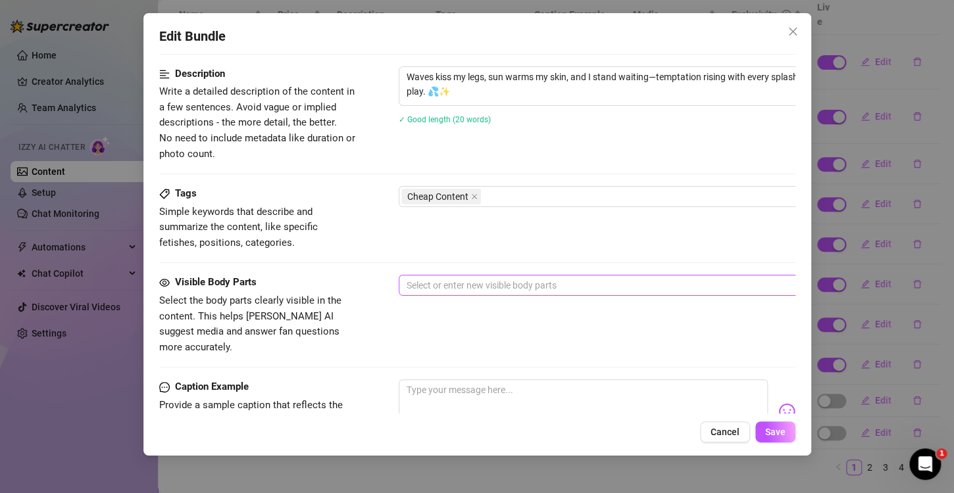
click at [434, 287] on div at bounding box center [621, 285] width 441 height 18
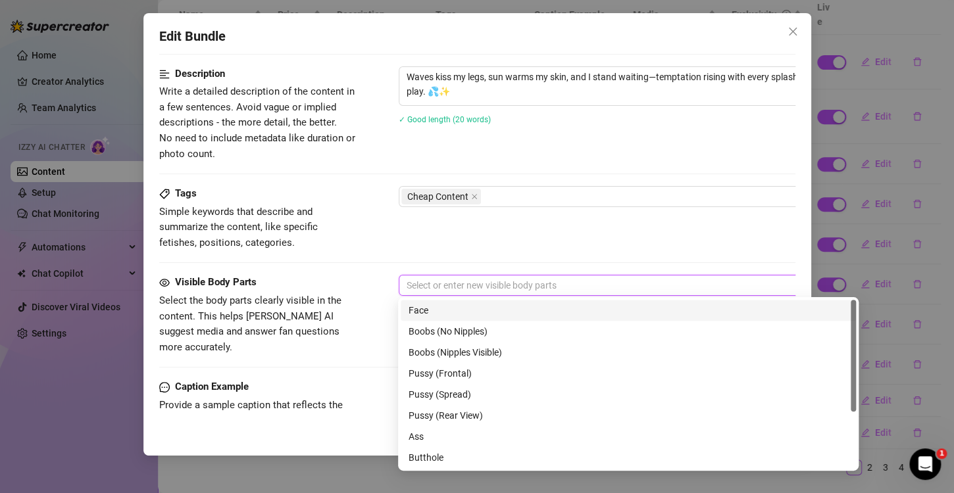
click at [449, 316] on div "Face" at bounding box center [628, 310] width 439 height 14
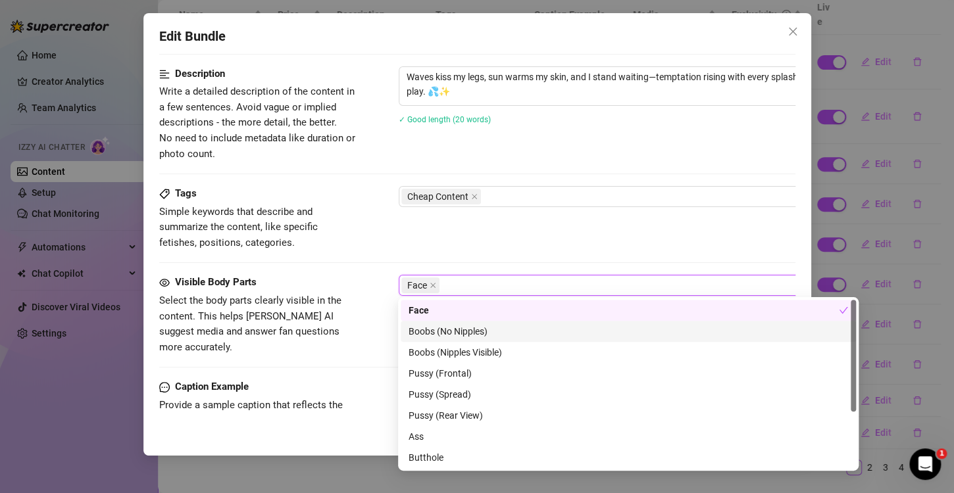
click at [458, 332] on div "Boobs (No Nipples)" at bounding box center [628, 331] width 439 height 14
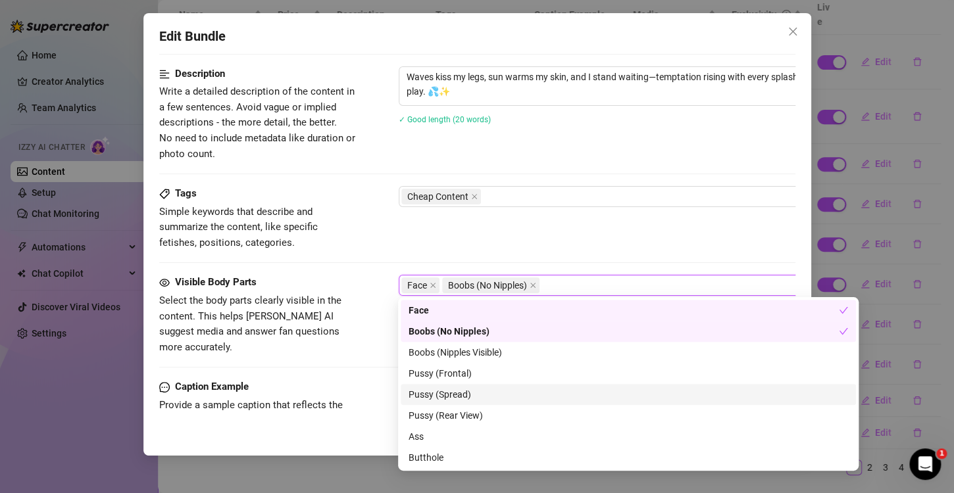
click at [597, 236] on div "Tags Simple keywords that describe and summarize the content, like specific fet…" at bounding box center [477, 218] width 636 height 64
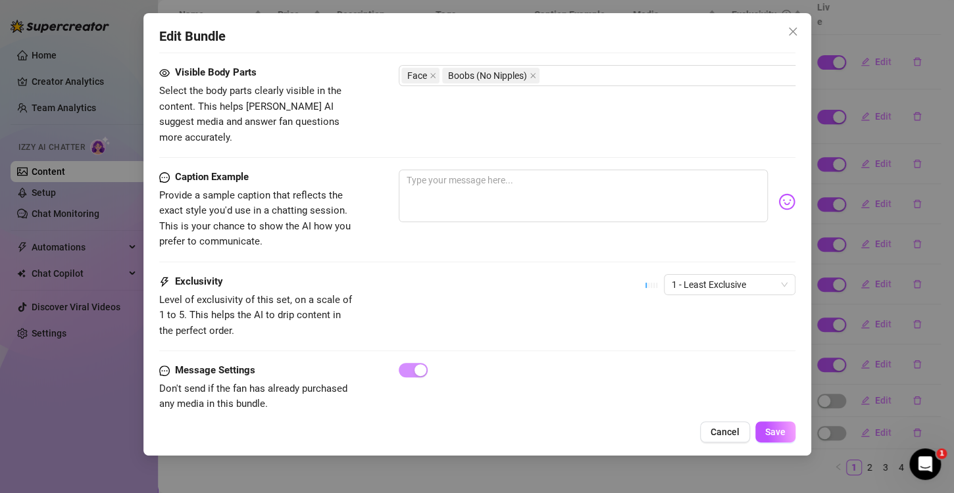
scroll to position [752, 0]
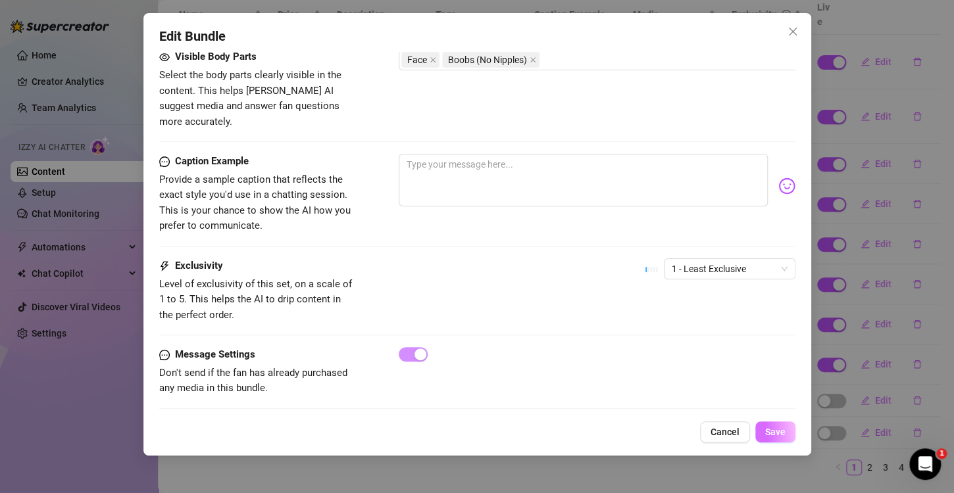
click at [782, 428] on span "Save" at bounding box center [775, 432] width 20 height 11
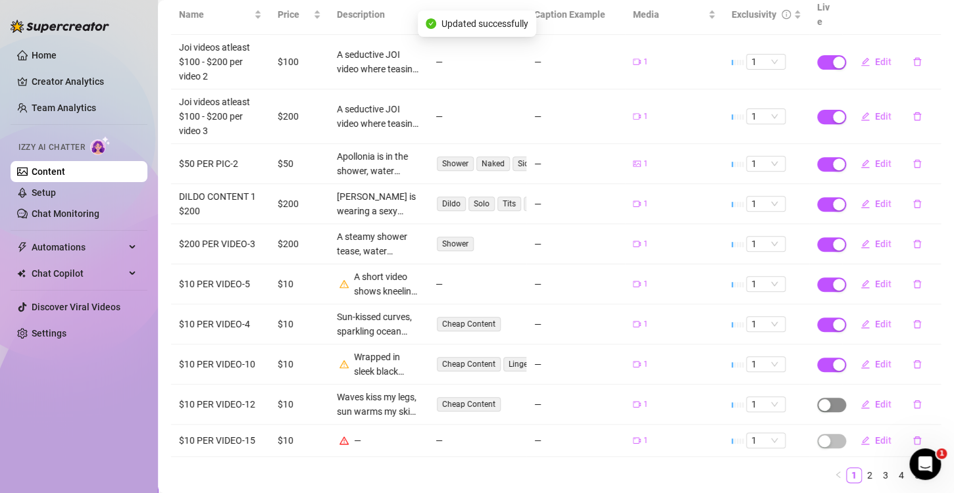
click at [826, 398] on span "button" at bounding box center [831, 405] width 29 height 14
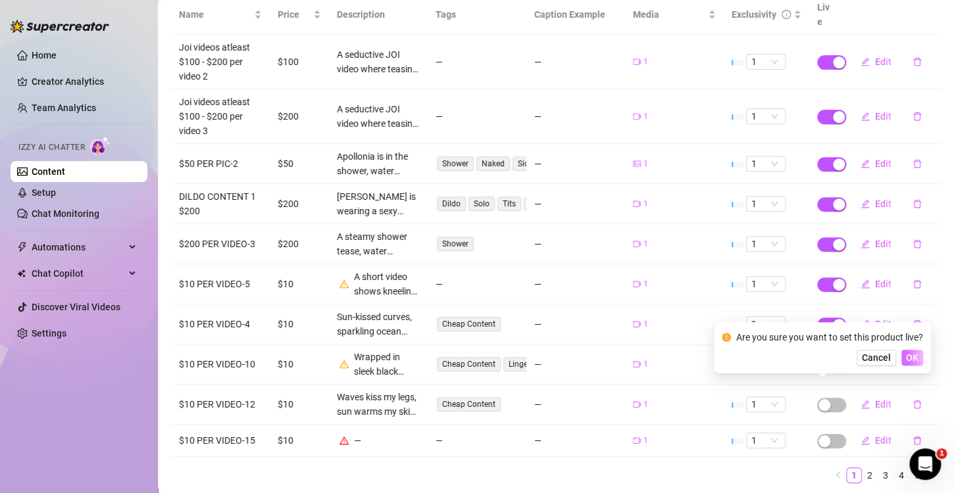
click at [914, 361] on span "OK" at bounding box center [912, 358] width 12 height 11
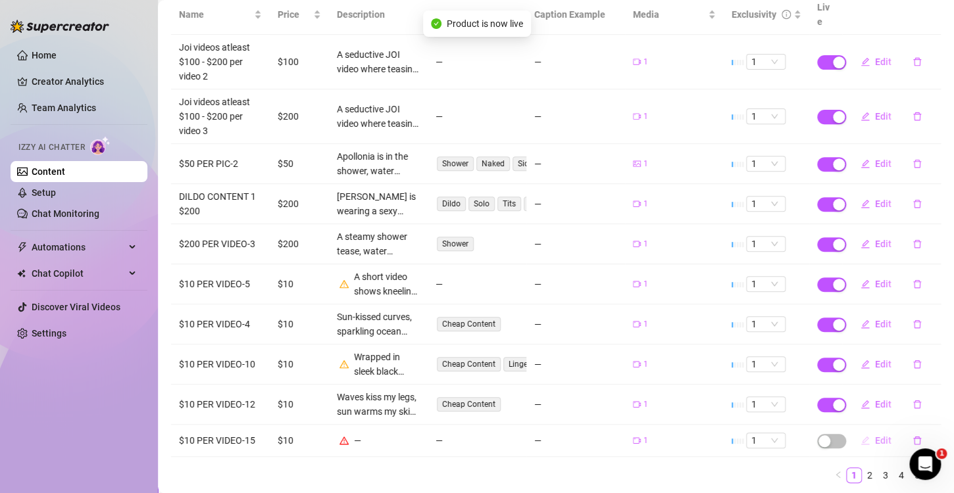
click at [875, 436] on span "Edit" at bounding box center [883, 441] width 16 height 11
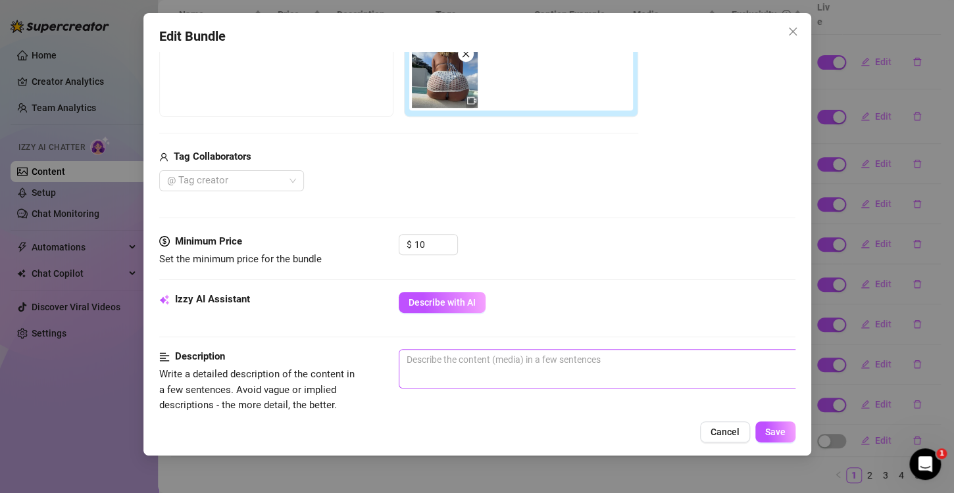
scroll to position [263, 0]
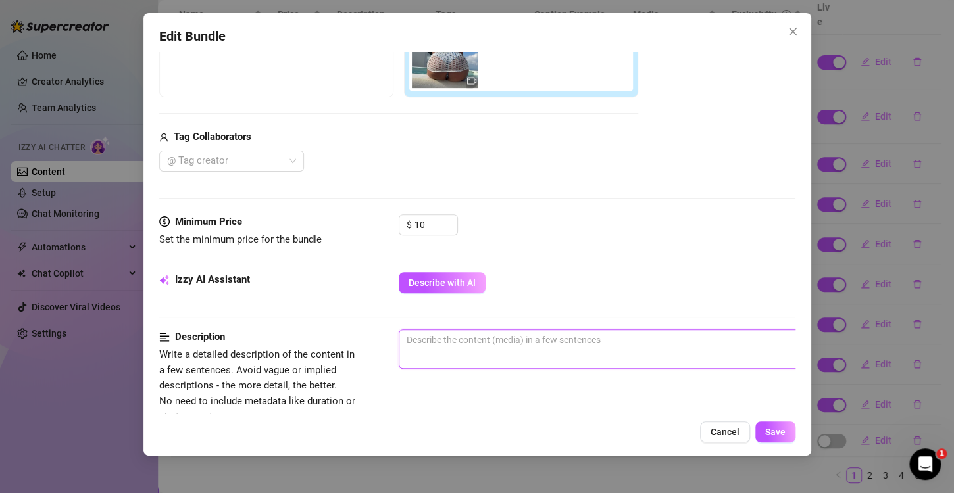
click at [455, 343] on textarea at bounding box center [628, 340] width 459 height 20
paste textarea "🍑 Sun on my skin, teasing through a cheeky cover-up—watch every slow, irresisti…"
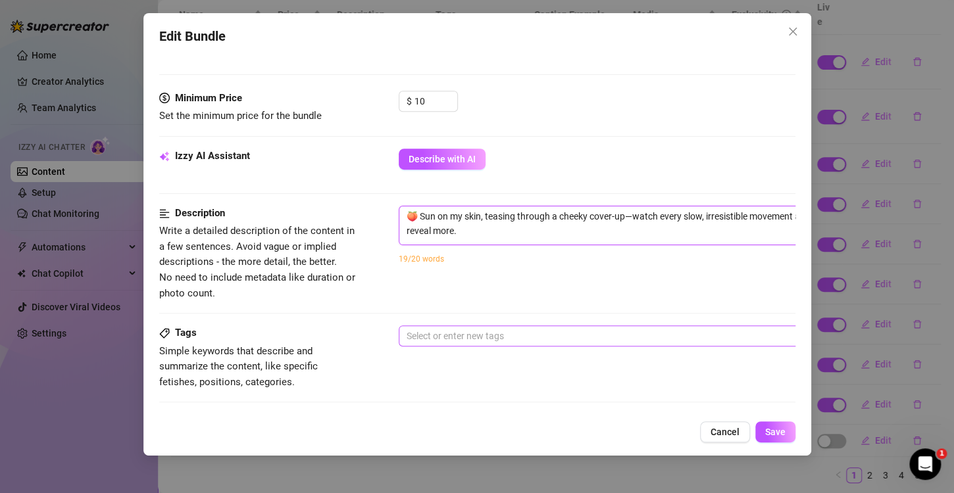
scroll to position [395, 0]
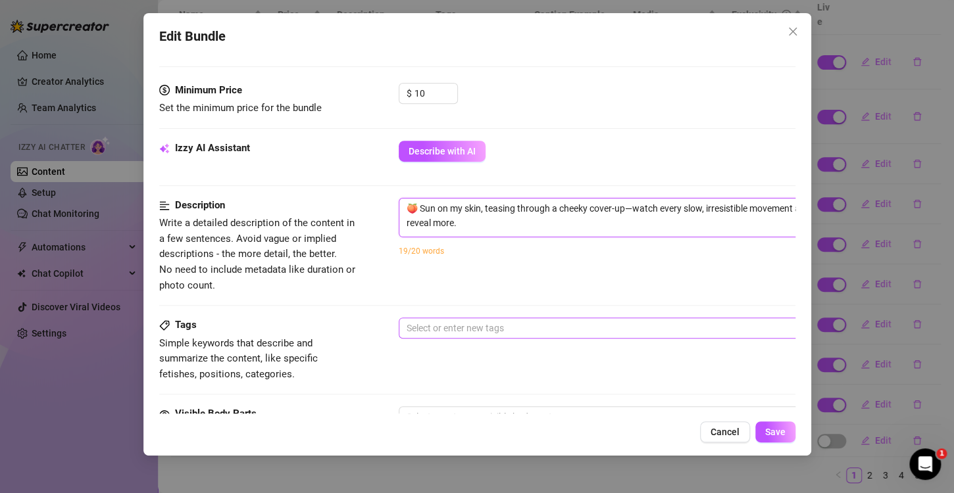
click at [517, 334] on div at bounding box center [621, 328] width 441 height 18
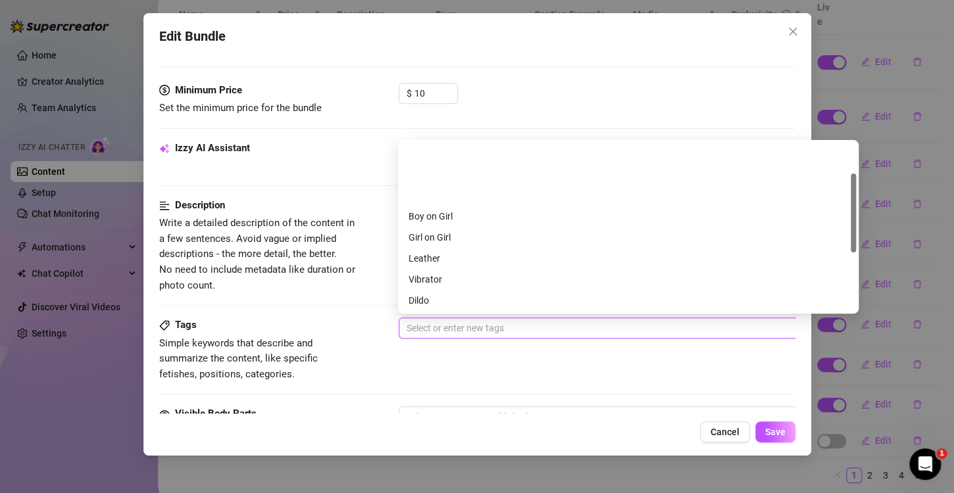
scroll to position [66, 0]
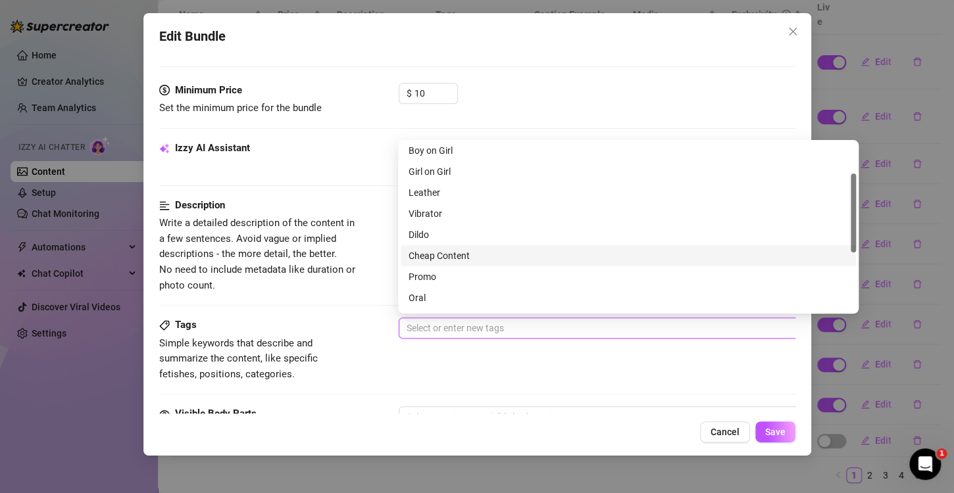
click at [437, 259] on div "Cheap Content" at bounding box center [628, 256] width 439 height 14
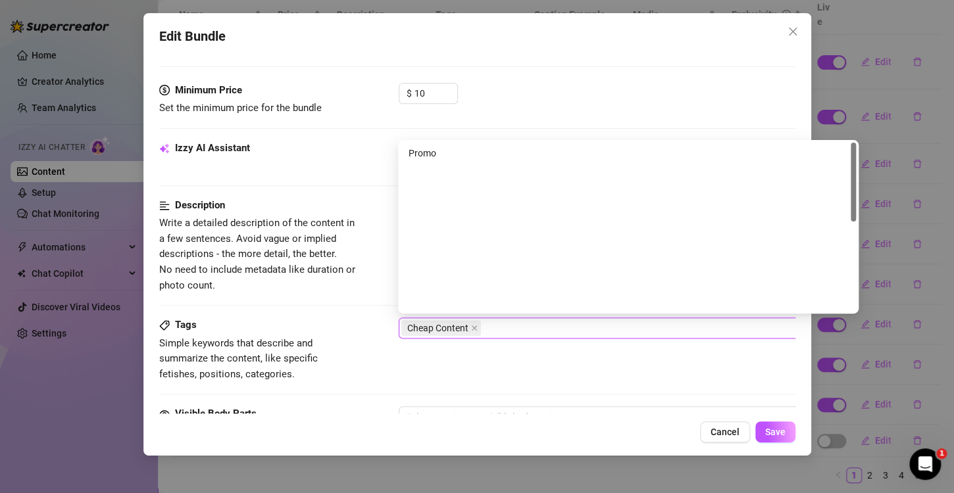
scroll to position [0, 0]
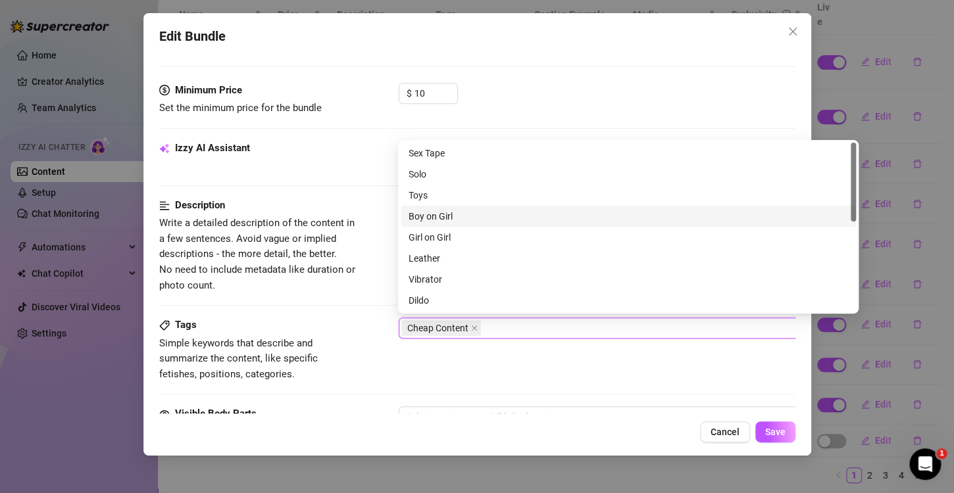
click at [379, 372] on div "Tags Simple keywords that describe and summarize the content, like specific fet…" at bounding box center [477, 350] width 636 height 64
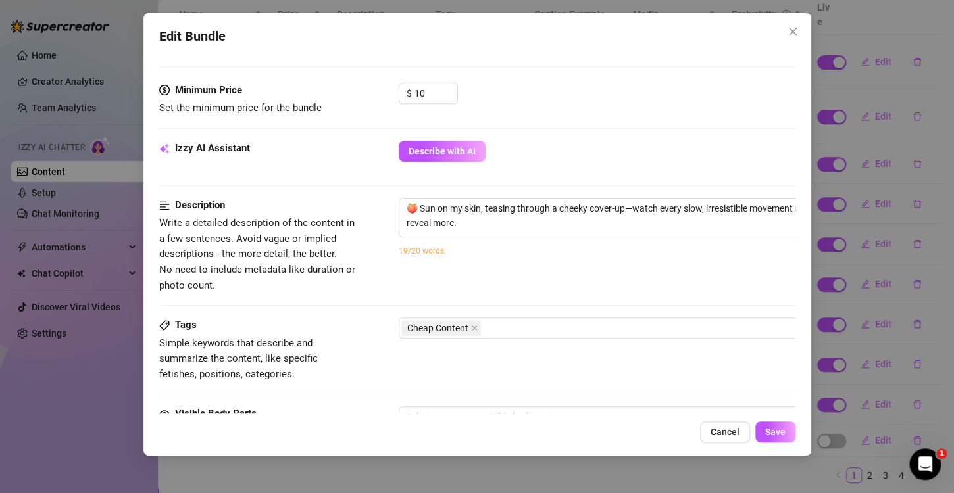
scroll to position [592, 0]
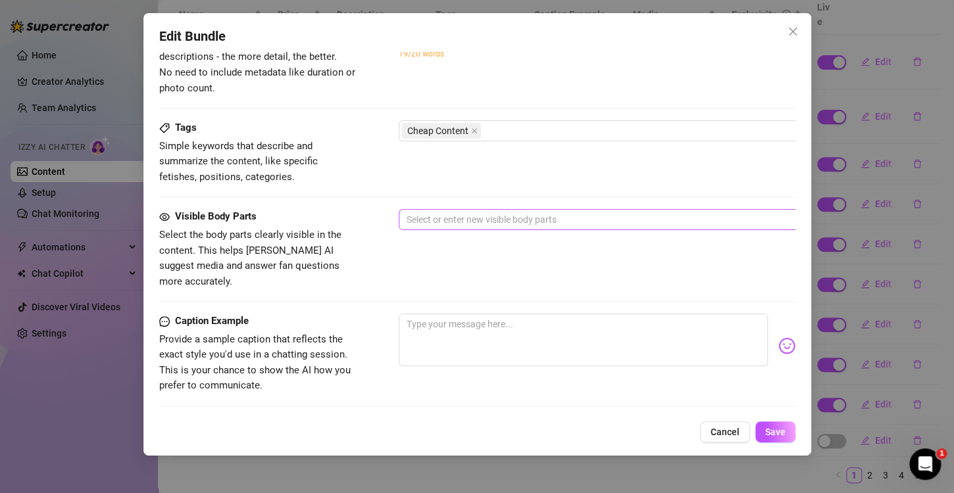
click at [443, 221] on div at bounding box center [621, 220] width 441 height 18
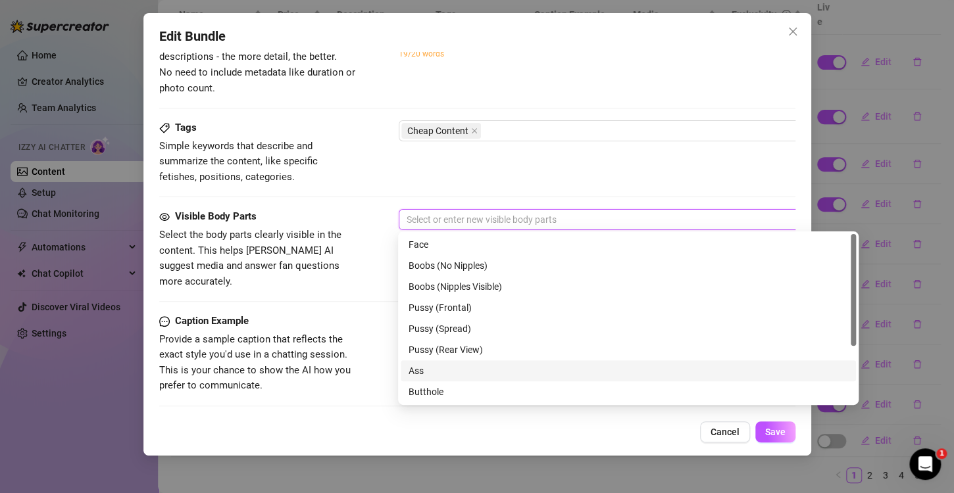
click at [435, 371] on div "Ass" at bounding box center [628, 371] width 439 height 14
click at [341, 335] on span "Provide a sample caption that reflects the exact style you'd use in a chatting …" at bounding box center [254, 363] width 191 height 59
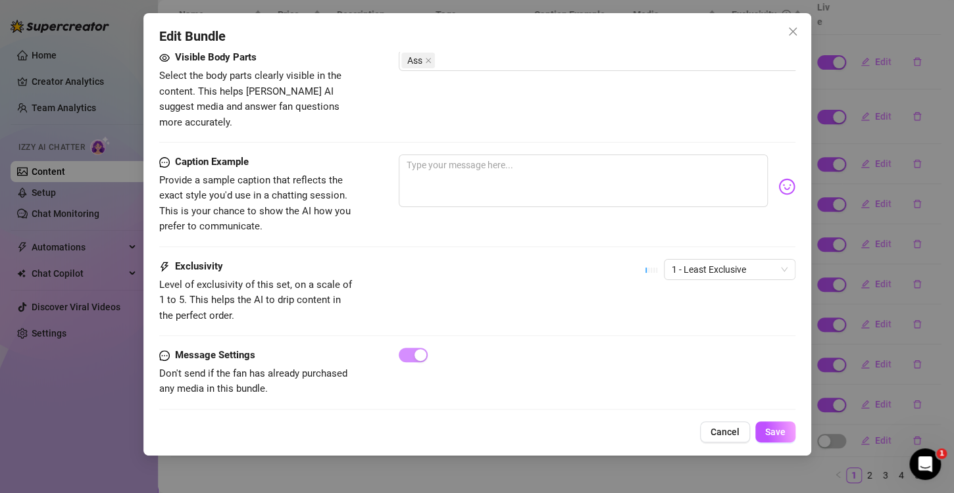
scroll to position [752, 0]
click at [792, 436] on button "Save" at bounding box center [775, 432] width 40 height 21
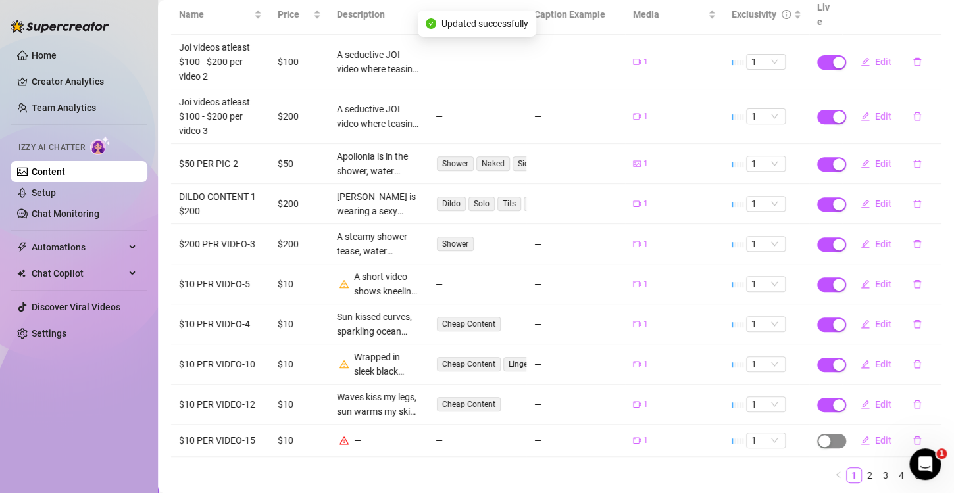
click at [831, 434] on span "button" at bounding box center [831, 441] width 29 height 14
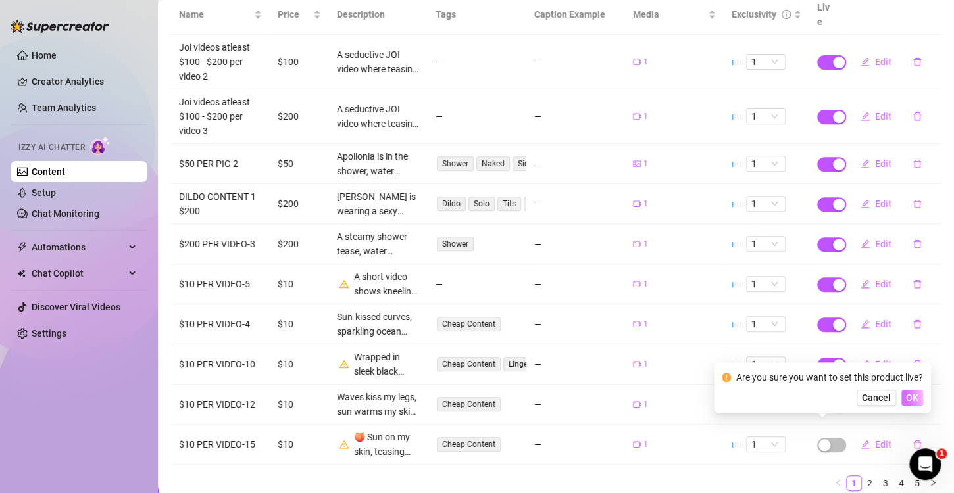
click at [915, 396] on span "OK" at bounding box center [912, 398] width 12 height 11
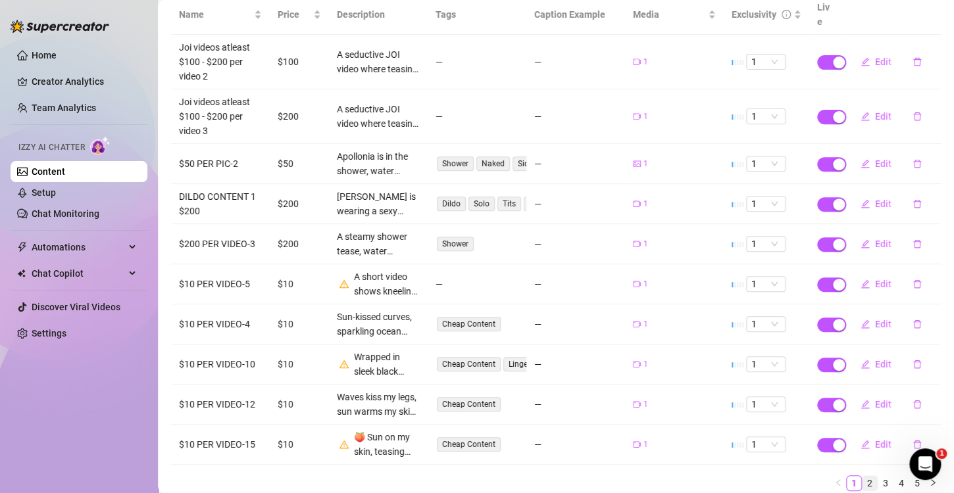
click at [862, 476] on link "2" at bounding box center [869, 483] width 14 height 14
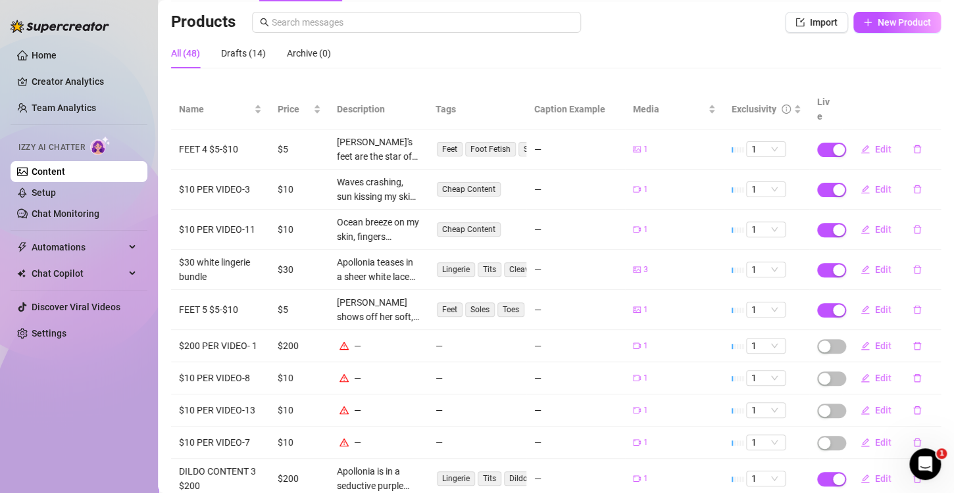
scroll to position [153, 0]
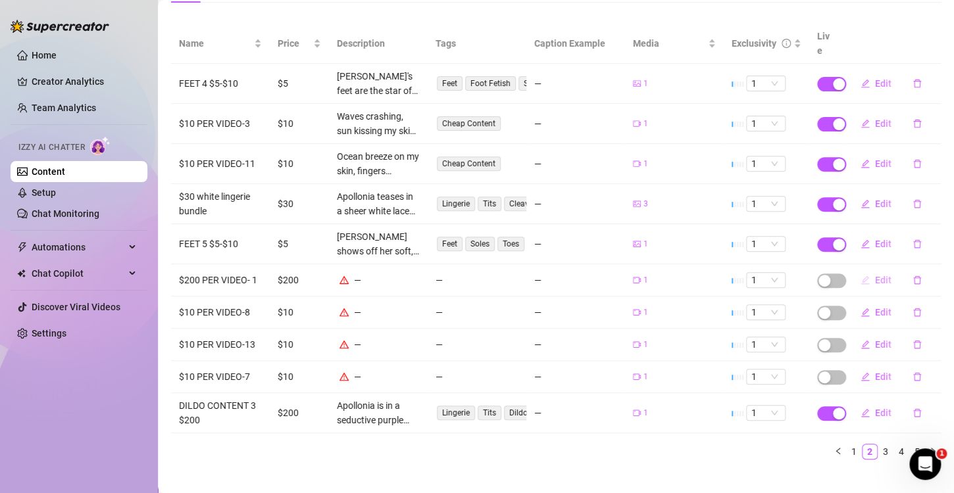
click at [864, 270] on button "Edit" at bounding box center [876, 280] width 52 height 21
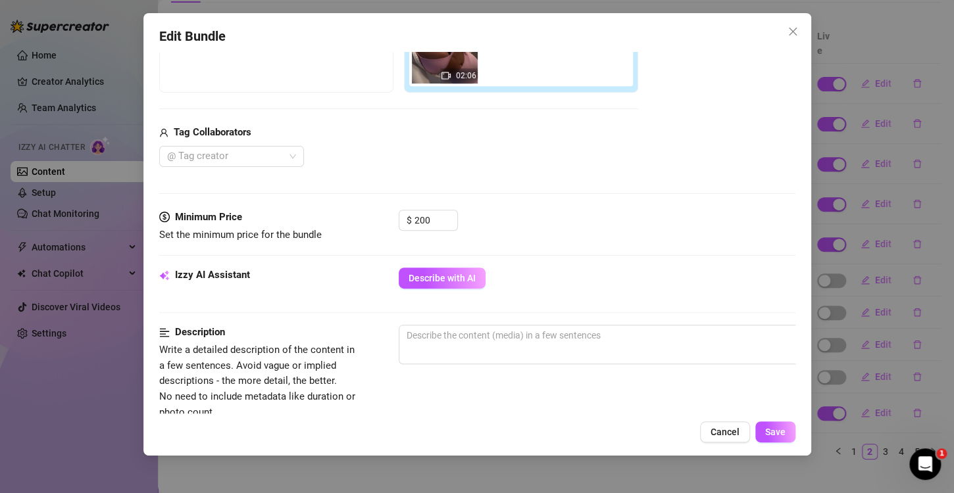
scroll to position [329, 0]
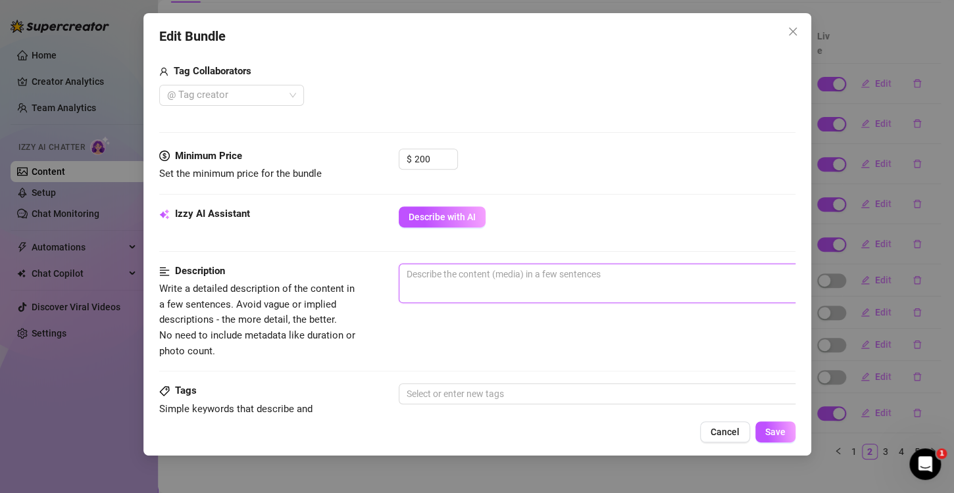
click at [465, 265] on textarea at bounding box center [628, 274] width 459 height 20
paste textarea "curves spilling with temptation—watch every bounce, every tease, every close-up…"
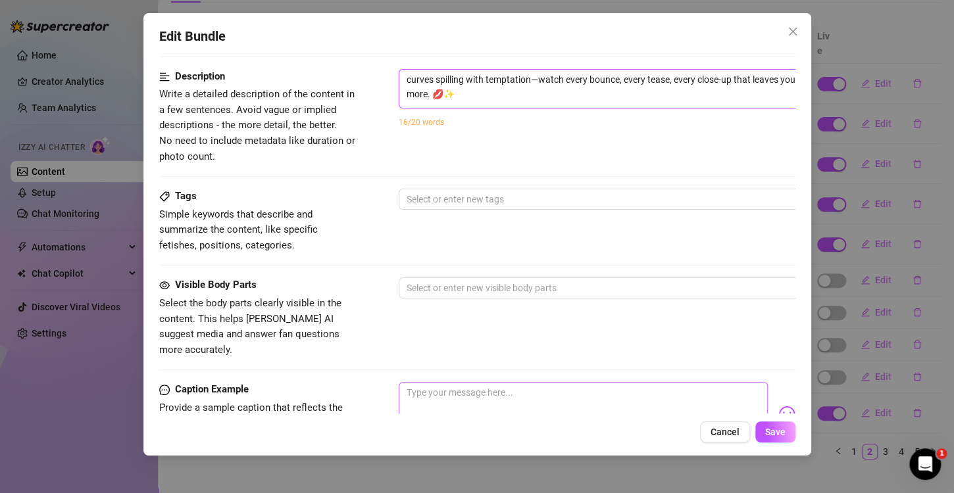
scroll to position [592, 0]
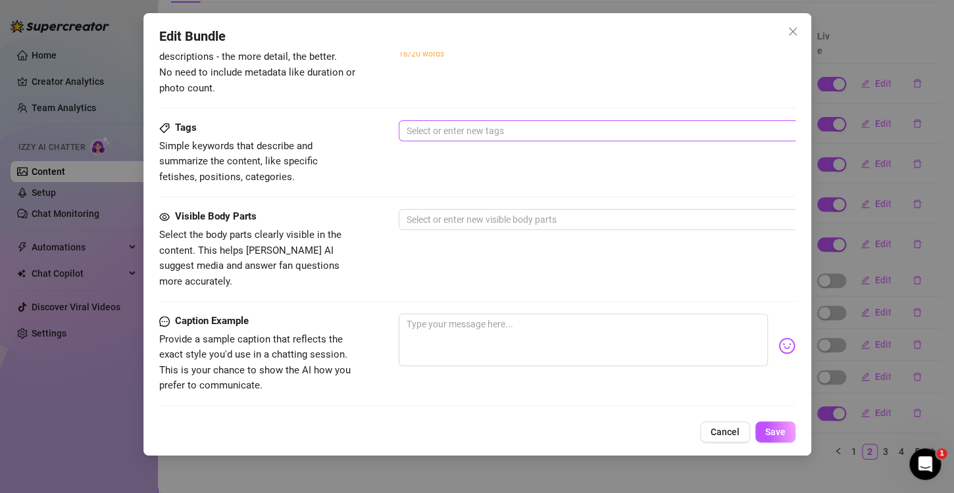
click at [473, 128] on div at bounding box center [621, 131] width 441 height 18
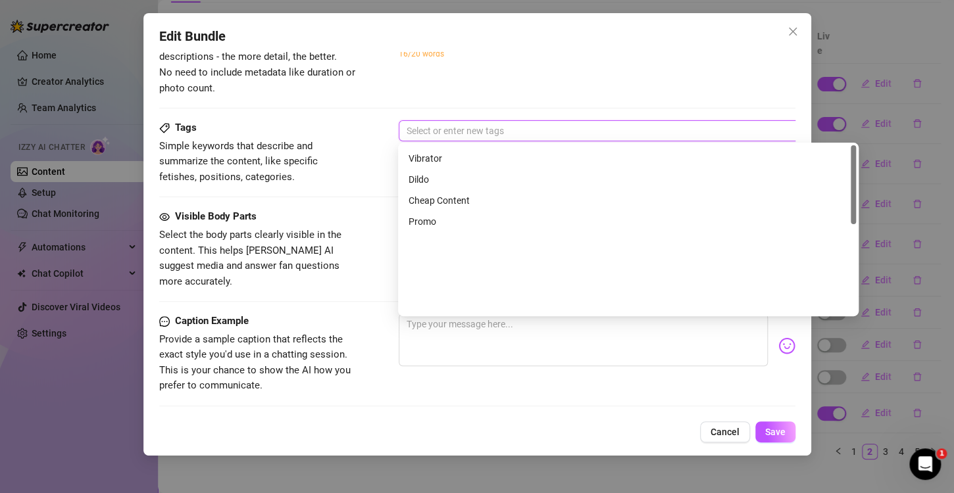
scroll to position [0, 0]
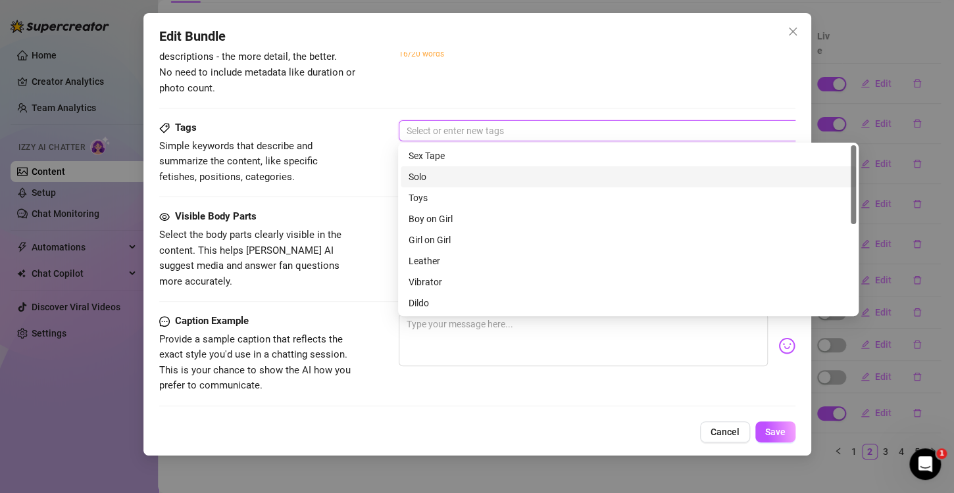
click at [372, 277] on div "Visible Body Parts Select the body parts clearly visible in the content. This h…" at bounding box center [477, 261] width 636 height 105
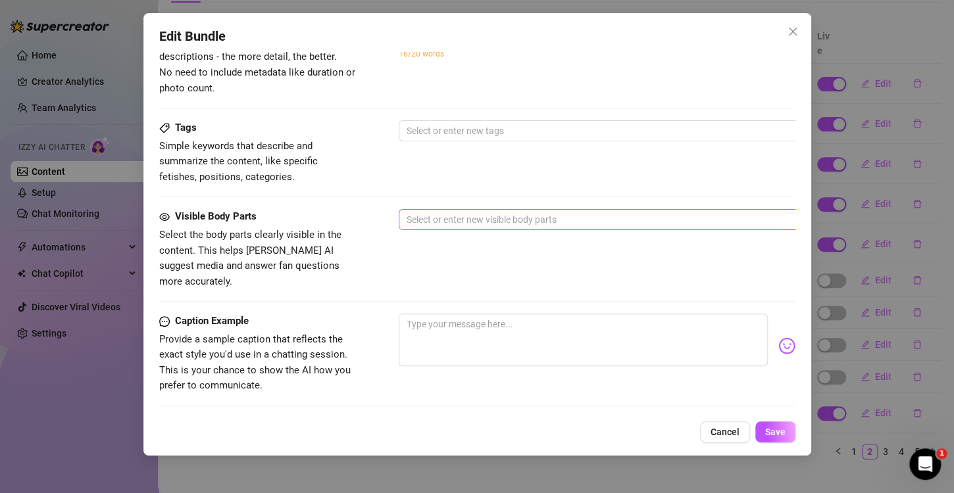
click at [472, 220] on div at bounding box center [621, 220] width 441 height 18
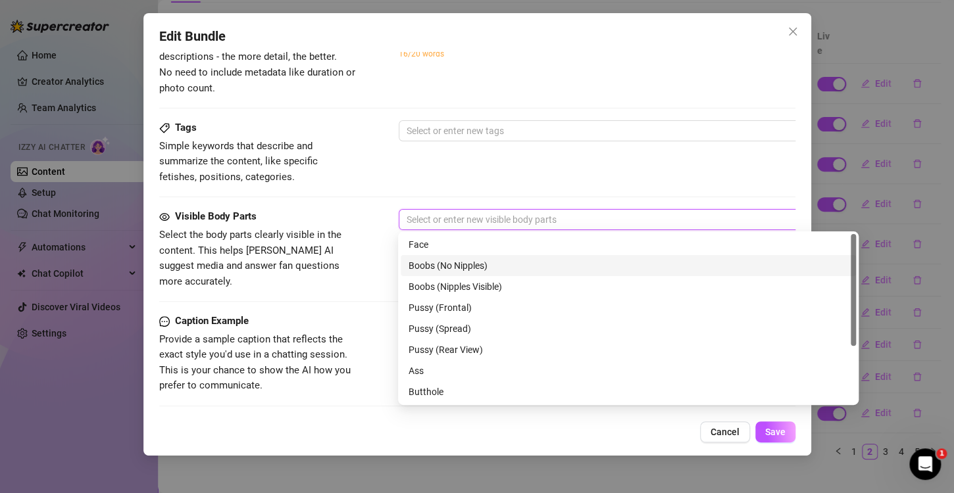
click at [440, 266] on div "Boobs (No Nipples)" at bounding box center [628, 266] width 439 height 14
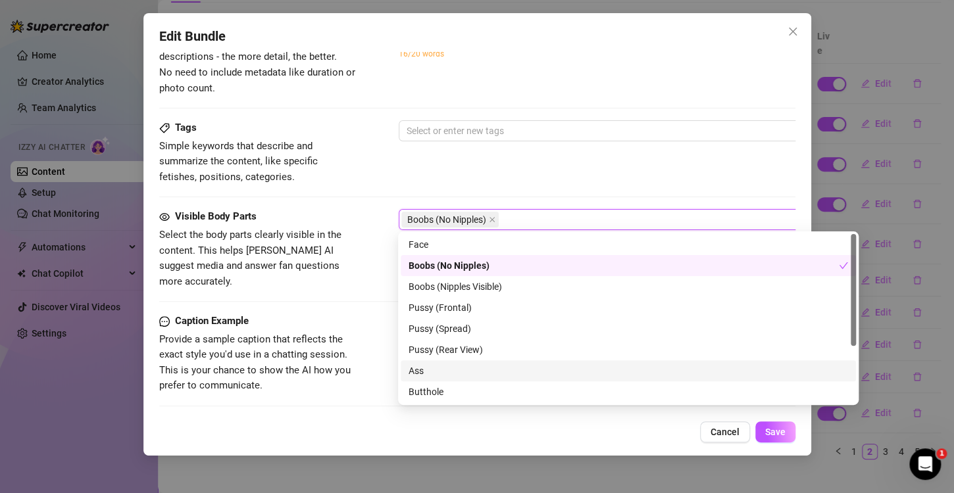
click at [341, 334] on span "Provide a sample caption that reflects the exact style you'd use in a chatting …" at bounding box center [254, 363] width 191 height 59
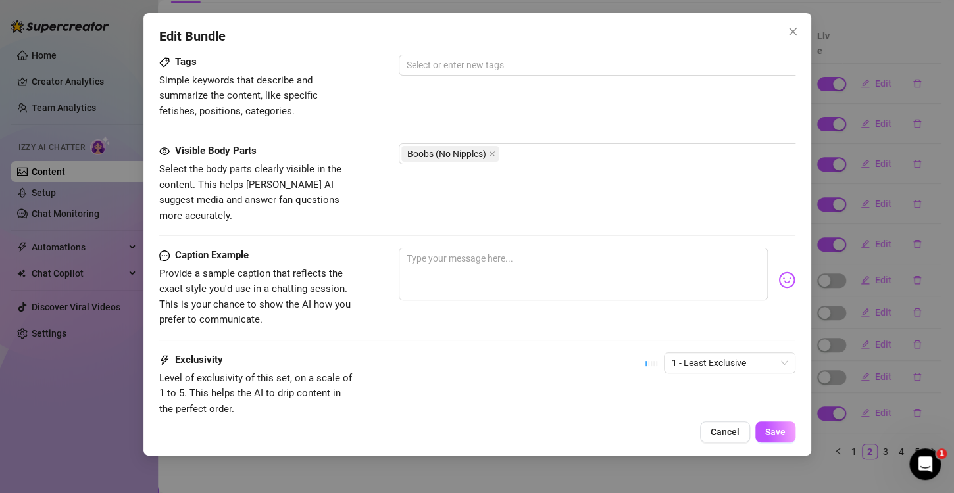
scroll to position [752, 0]
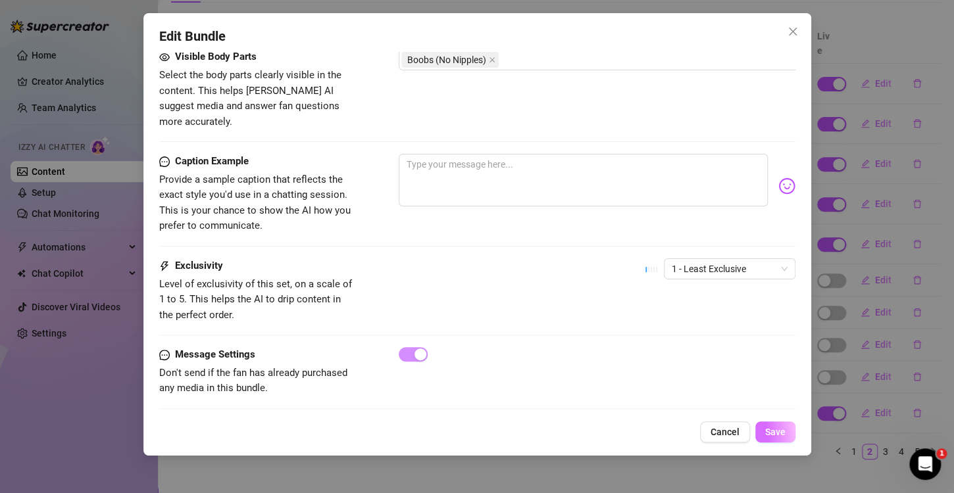
click at [768, 422] on button "Save" at bounding box center [775, 432] width 40 height 21
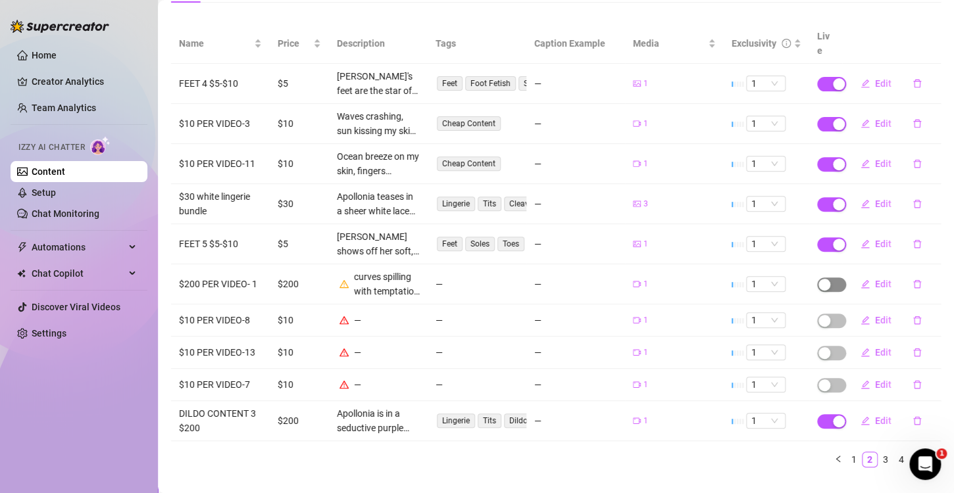
click at [829, 278] on span "button" at bounding box center [831, 285] width 29 height 14
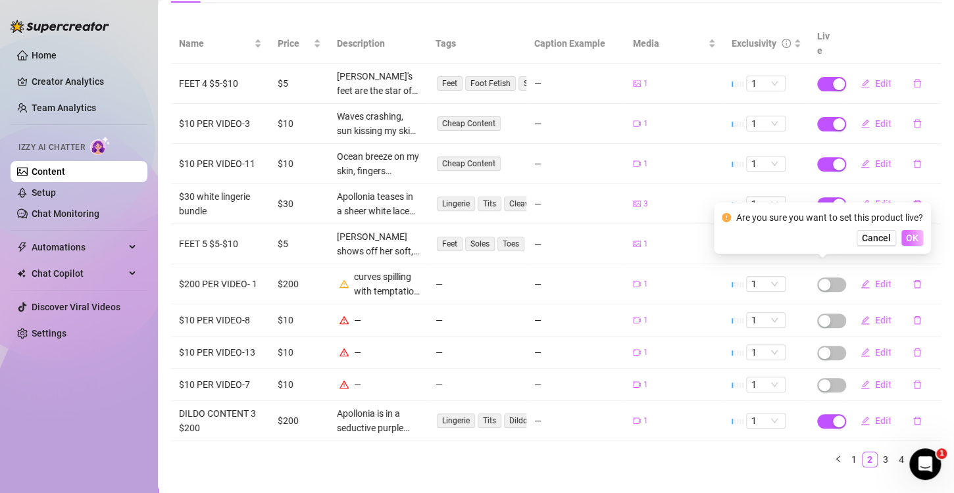
click at [912, 237] on span "OK" at bounding box center [912, 238] width 12 height 11
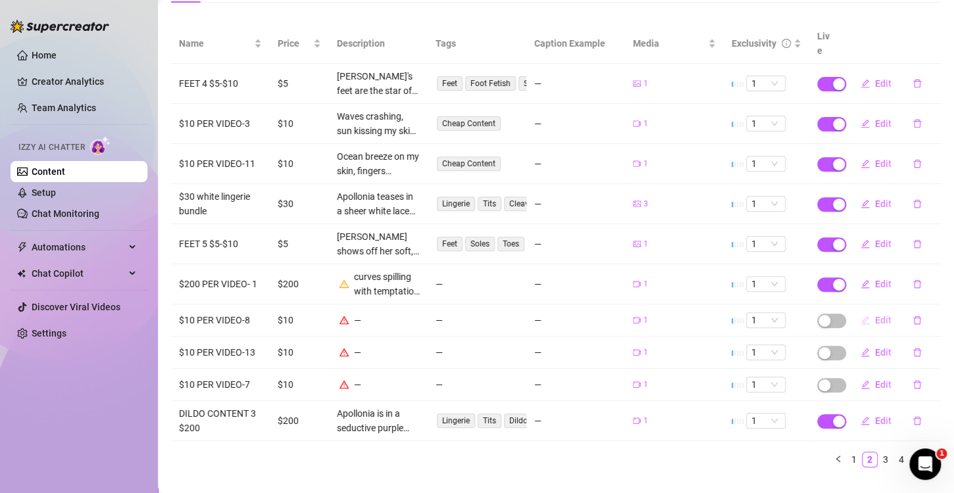
click at [865, 314] on button "Edit" at bounding box center [876, 320] width 52 height 21
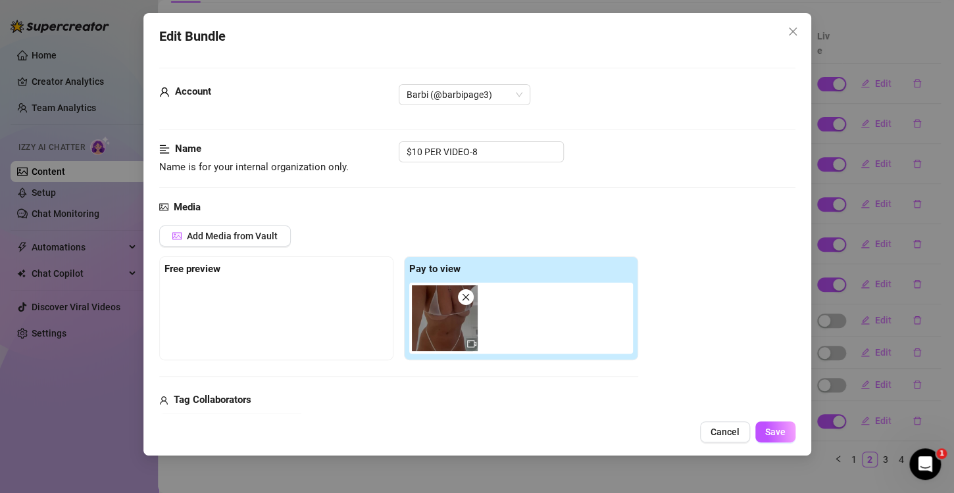
scroll to position [329, 0]
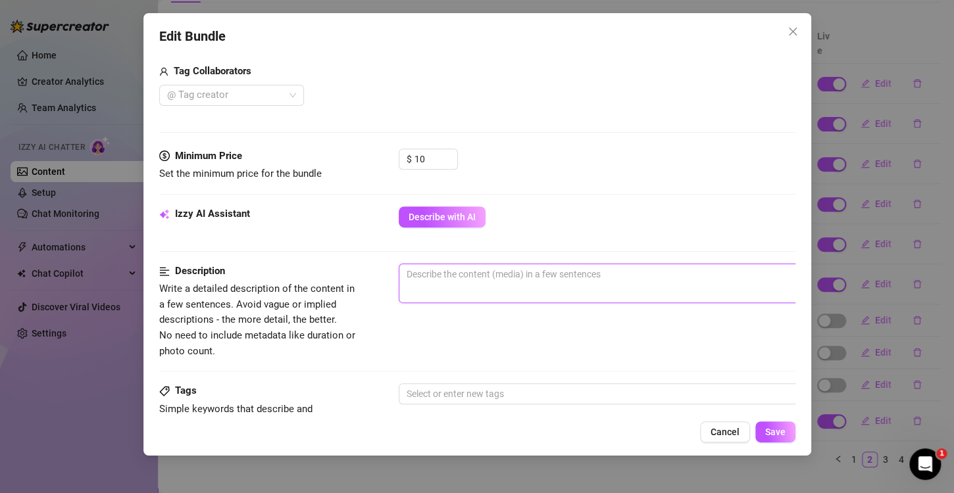
click at [468, 277] on textarea at bounding box center [628, 274] width 459 height 20
paste textarea "Barely covered in sheer white, every move tempts your imagination—slow, teasing…"
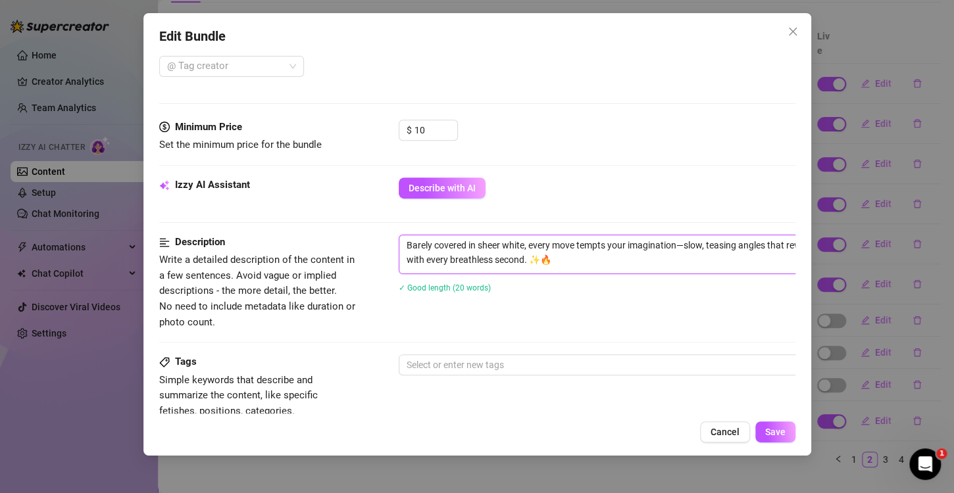
scroll to position [526, 0]
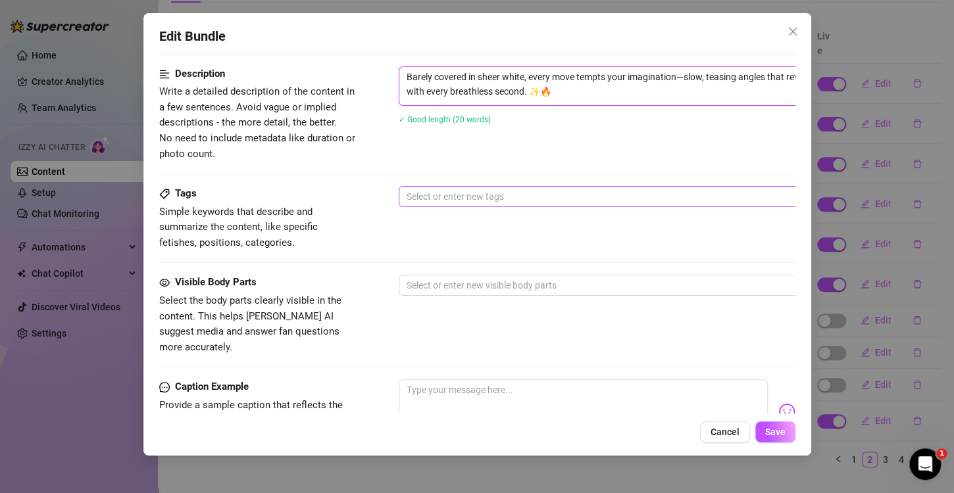
click at [451, 199] on div at bounding box center [621, 196] width 441 height 18
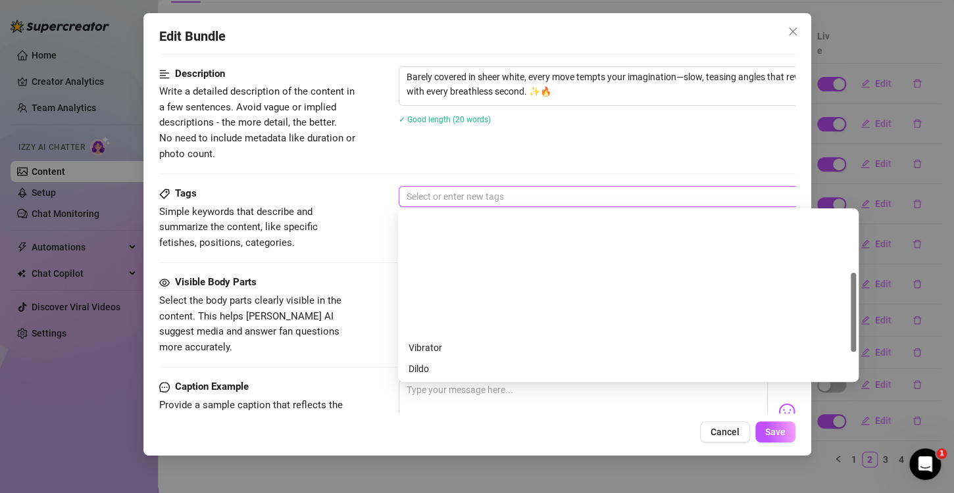
scroll to position [132, 0]
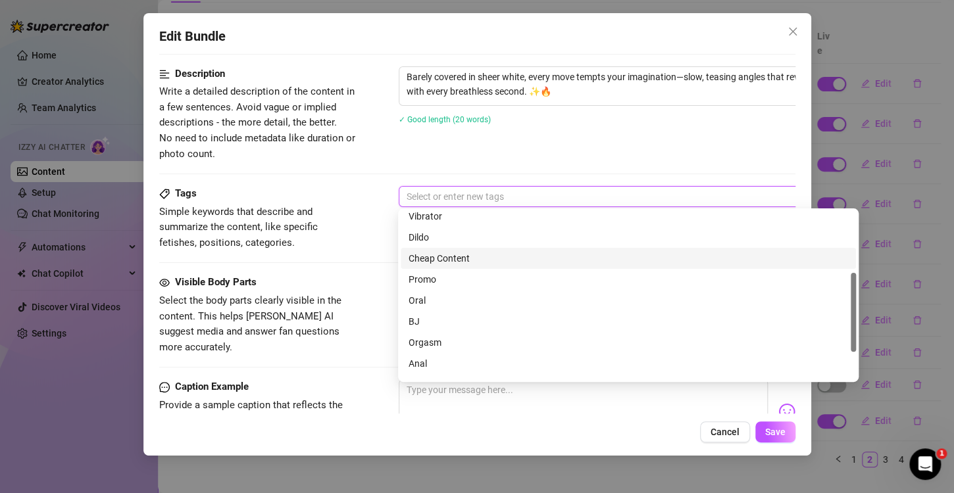
click at [451, 259] on div "Cheap Content" at bounding box center [628, 258] width 439 height 14
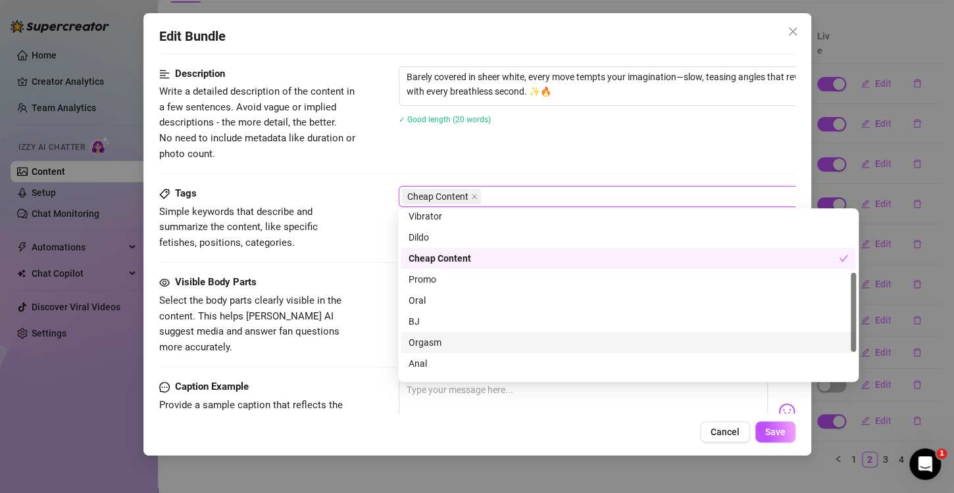
click at [338, 328] on span "Select the body parts clearly visible in the content. This helps [PERSON_NAME] …" at bounding box center [250, 324] width 182 height 59
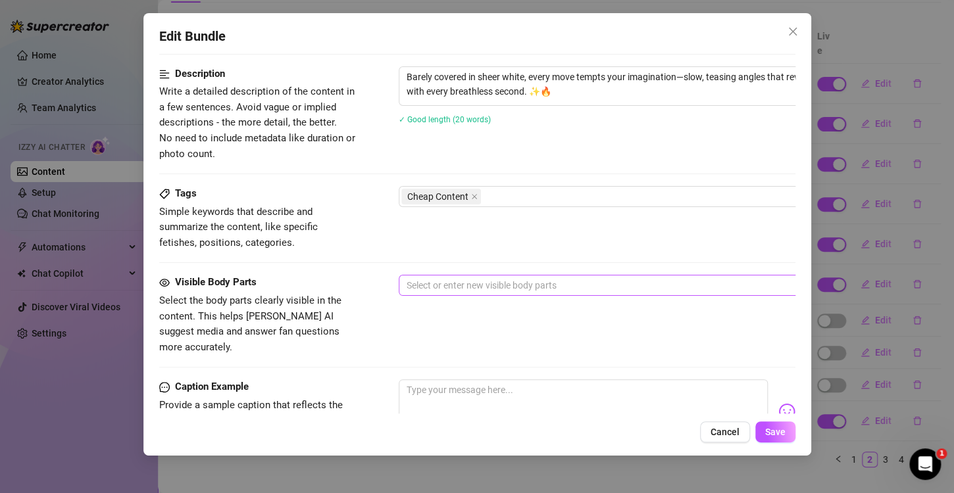
click at [434, 286] on div at bounding box center [621, 285] width 441 height 18
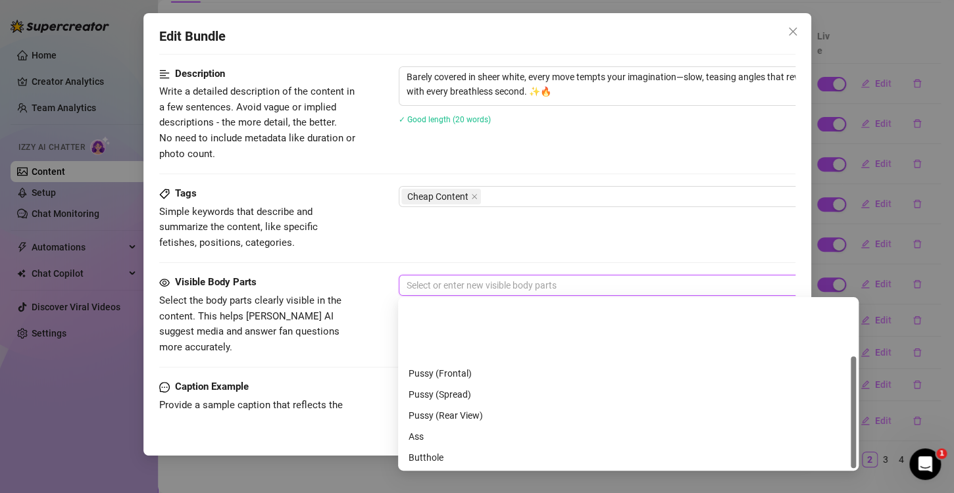
scroll to position [84, 0]
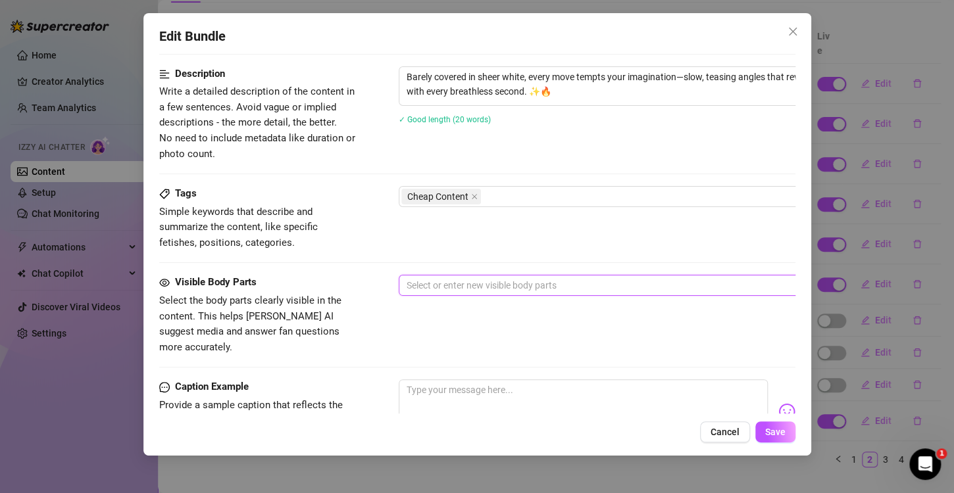
click at [328, 291] on div "Visible Body Parts Select the body parts clearly visible in the content. This h…" at bounding box center [257, 315] width 197 height 80
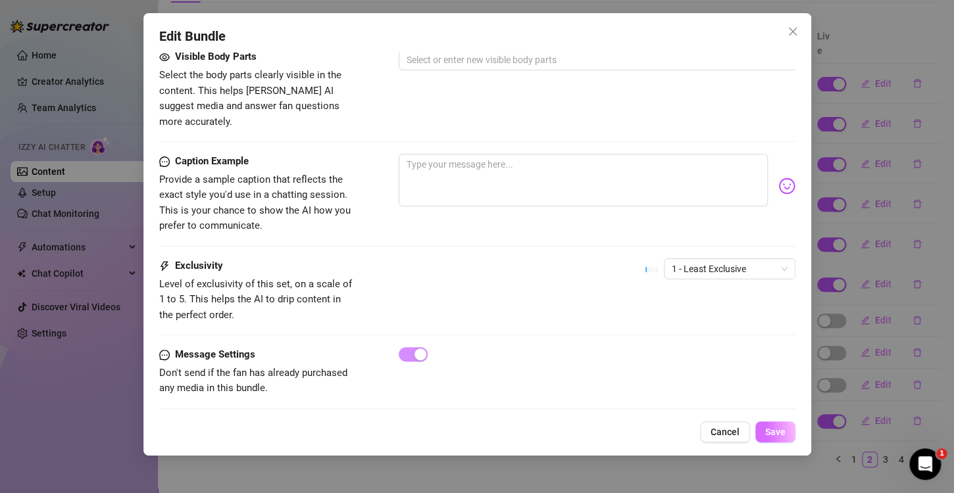
click at [774, 432] on span "Save" at bounding box center [775, 432] width 20 height 11
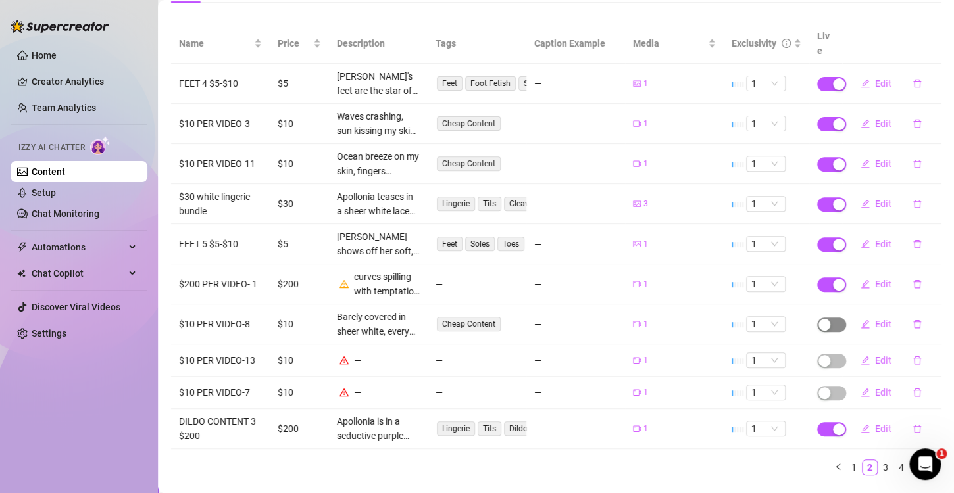
click at [824, 318] on span "button" at bounding box center [831, 325] width 29 height 14
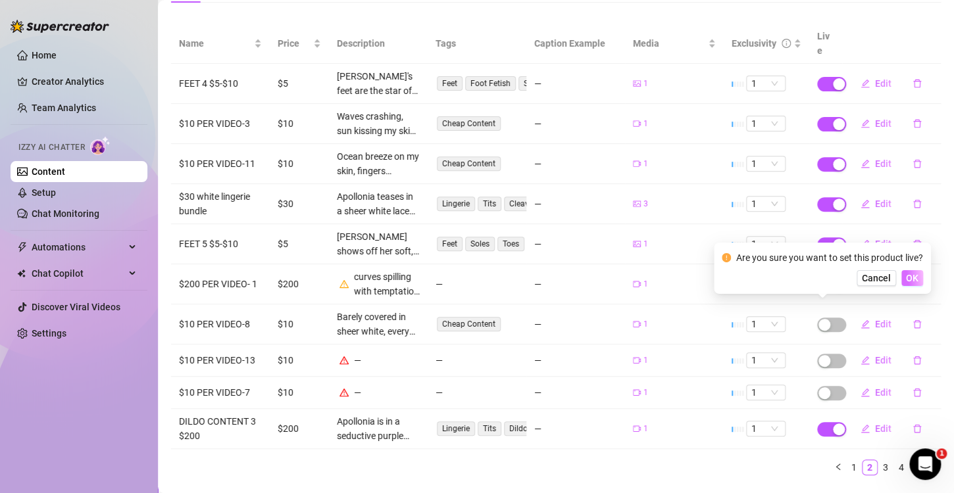
click at [916, 276] on span "OK" at bounding box center [912, 278] width 12 height 11
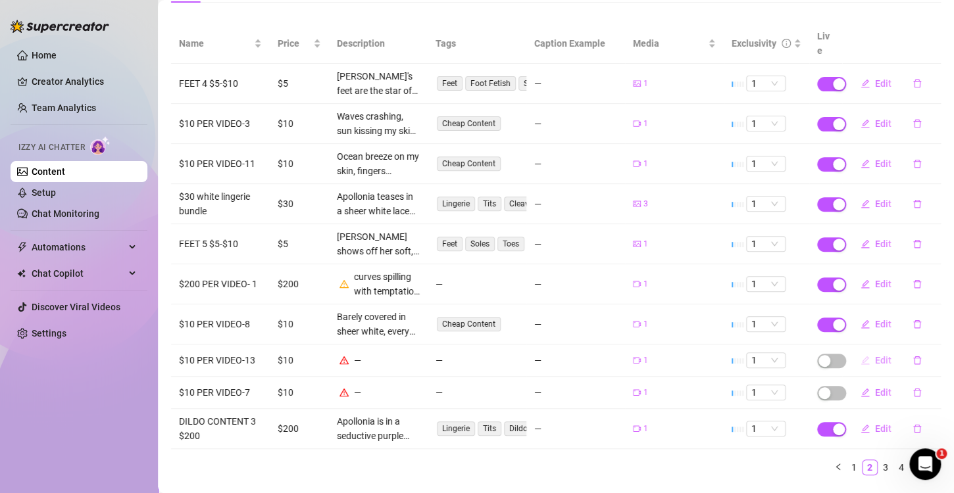
click at [875, 355] on span "Edit" at bounding box center [883, 360] width 16 height 11
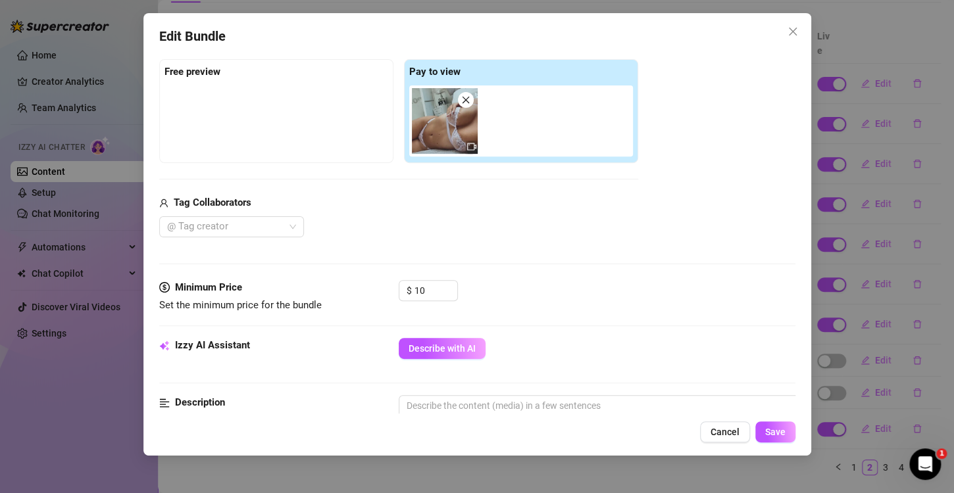
scroll to position [526, 0]
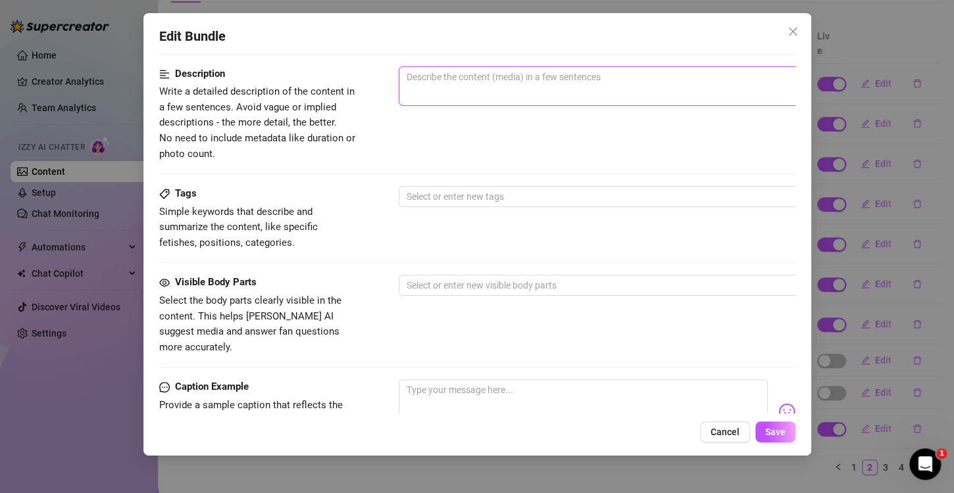
click at [478, 76] on textarea at bounding box center [628, 77] width 459 height 20
paste textarea "ace clings to my curves as I slowly tease on the bed—soft touches, lingering an…"
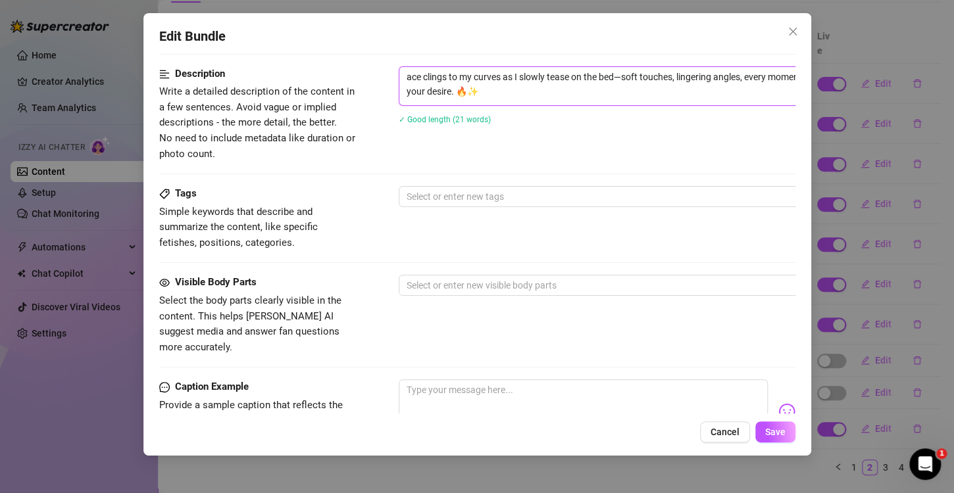
scroll to position [0, 0]
click at [505, 191] on div at bounding box center [621, 196] width 441 height 18
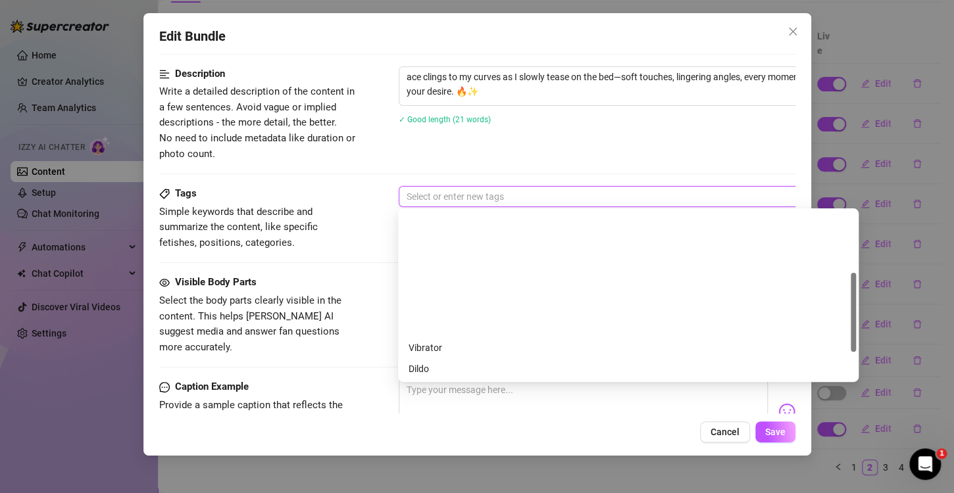
scroll to position [132, 0]
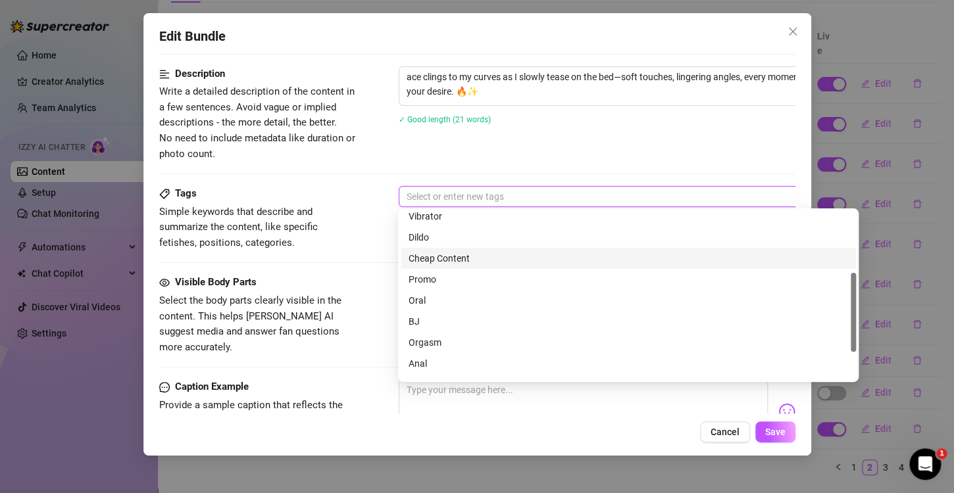
click at [455, 262] on div "Cheap Content" at bounding box center [628, 258] width 439 height 14
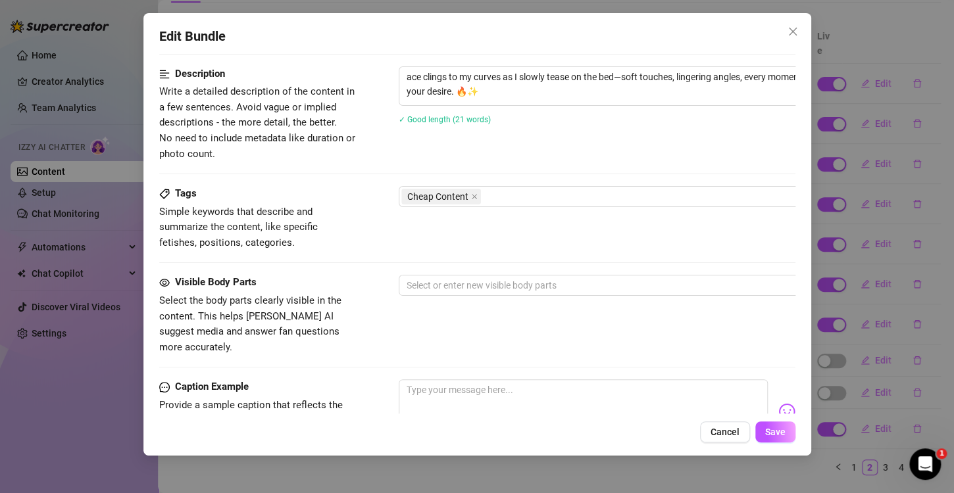
drag, startPoint x: 576, startPoint y: 430, endPoint x: 629, endPoint y: 430, distance: 53.3
click at [576, 430] on div "Cancel Save" at bounding box center [477, 432] width 636 height 21
click at [783, 427] on span "Save" at bounding box center [775, 432] width 20 height 11
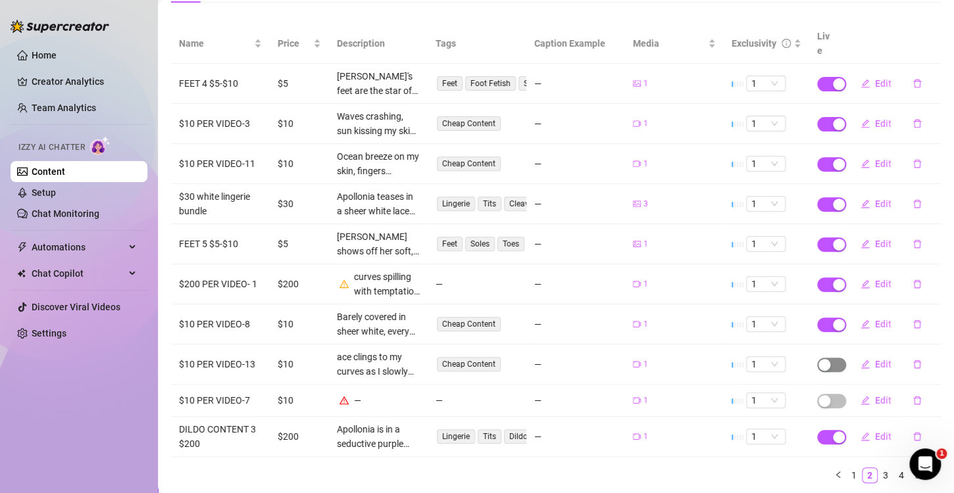
click at [823, 358] on span "button" at bounding box center [831, 365] width 29 height 14
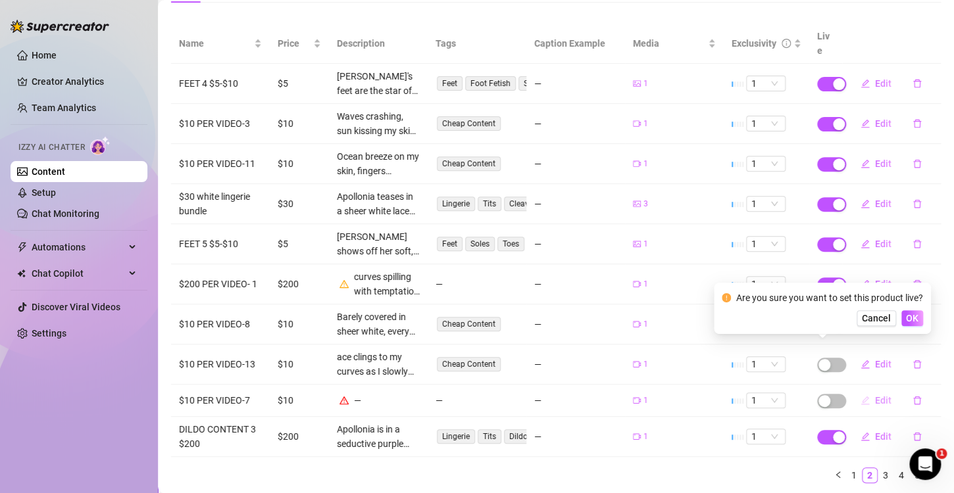
click at [875, 395] on span "Edit" at bounding box center [883, 400] width 16 height 11
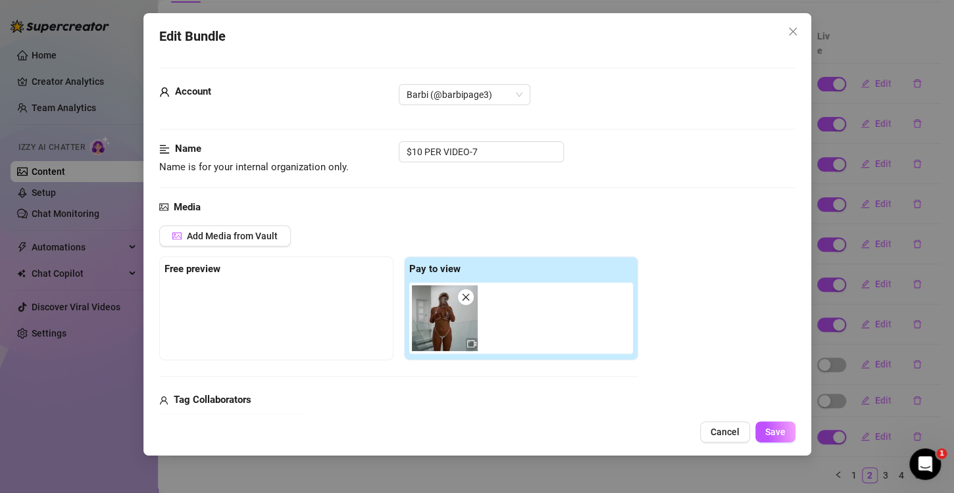
scroll to position [329, 0]
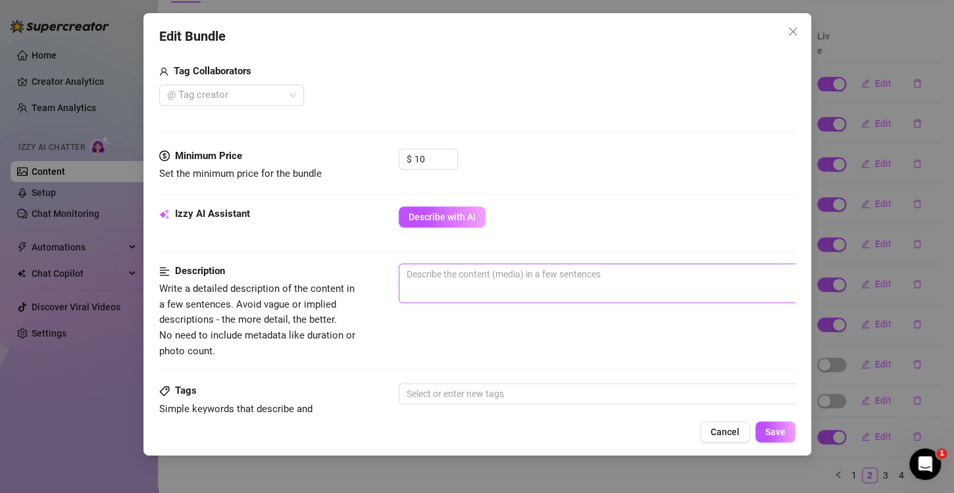
click at [484, 293] on span "0 / 1000" at bounding box center [629, 283] width 461 height 39
click at [463, 280] on textarea at bounding box center [628, 274] width 459 height 20
paste textarea "Mirror reflections, tiny white bikini hugging every curve—watch me pose, tease,…"
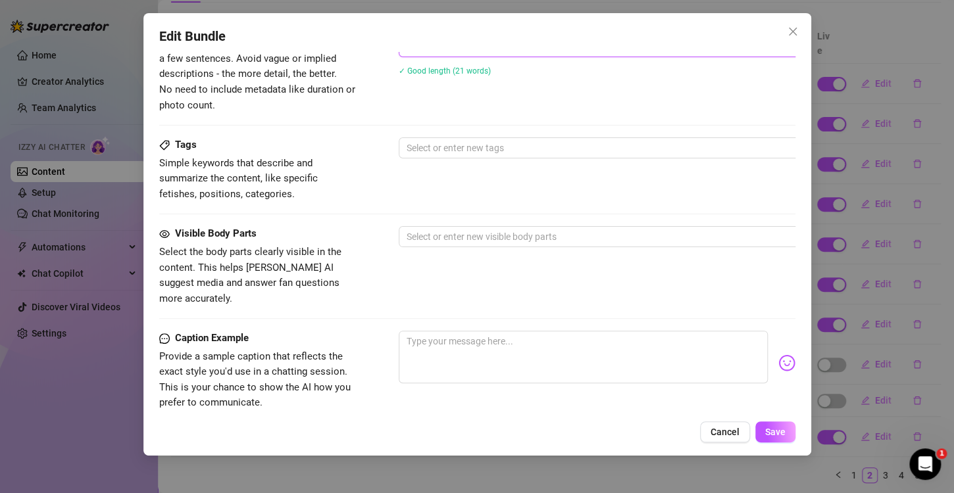
scroll to position [658, 0]
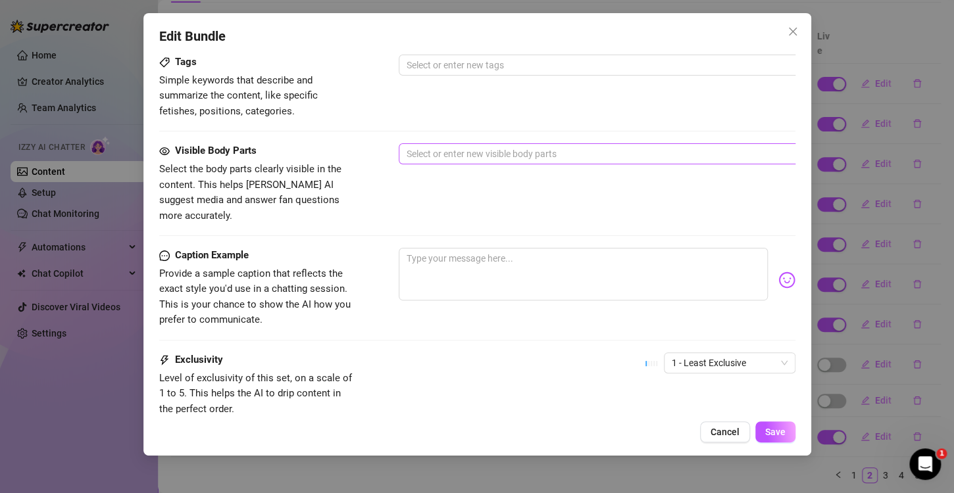
click at [449, 154] on div at bounding box center [621, 154] width 441 height 18
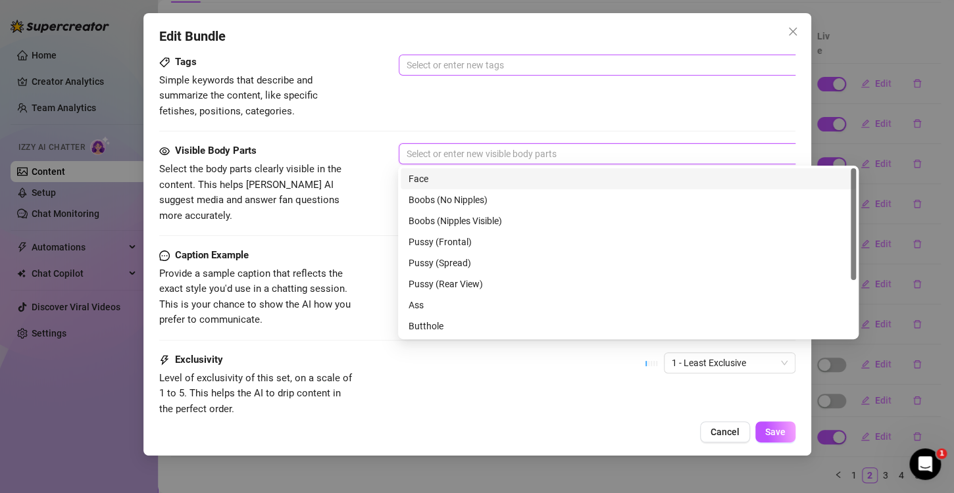
click at [441, 61] on div at bounding box center [621, 65] width 441 height 18
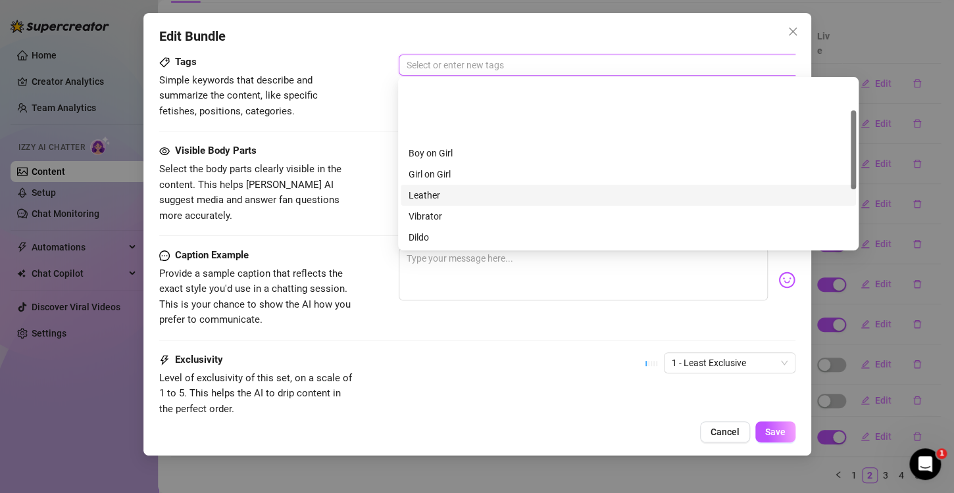
scroll to position [66, 0]
click at [444, 191] on div "Cheap Content" at bounding box center [628, 193] width 439 height 14
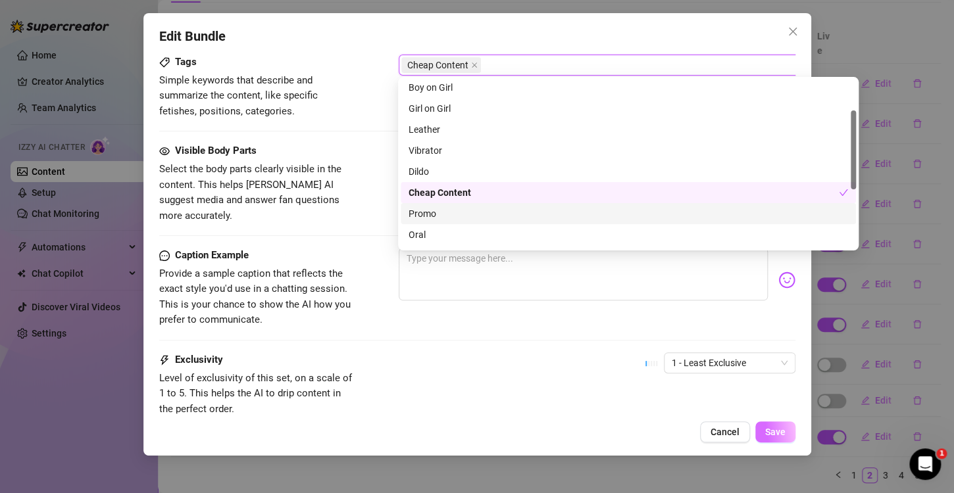
click at [784, 426] on button "Save" at bounding box center [775, 432] width 40 height 21
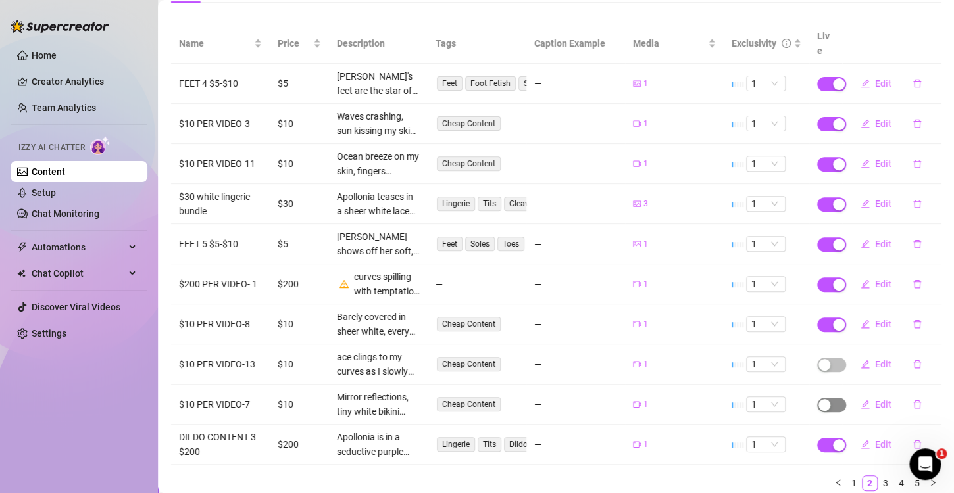
click at [828, 398] on span "button" at bounding box center [831, 405] width 29 height 14
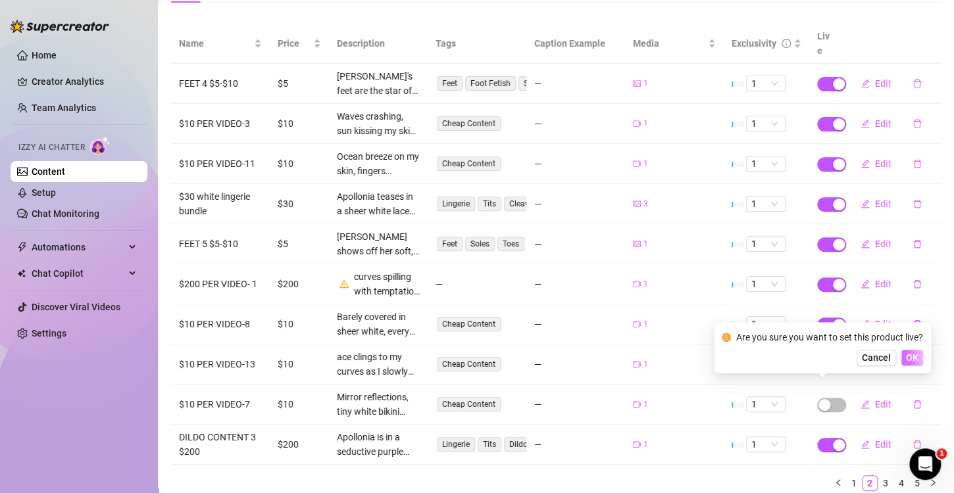
click at [914, 359] on span "OK" at bounding box center [912, 358] width 12 height 11
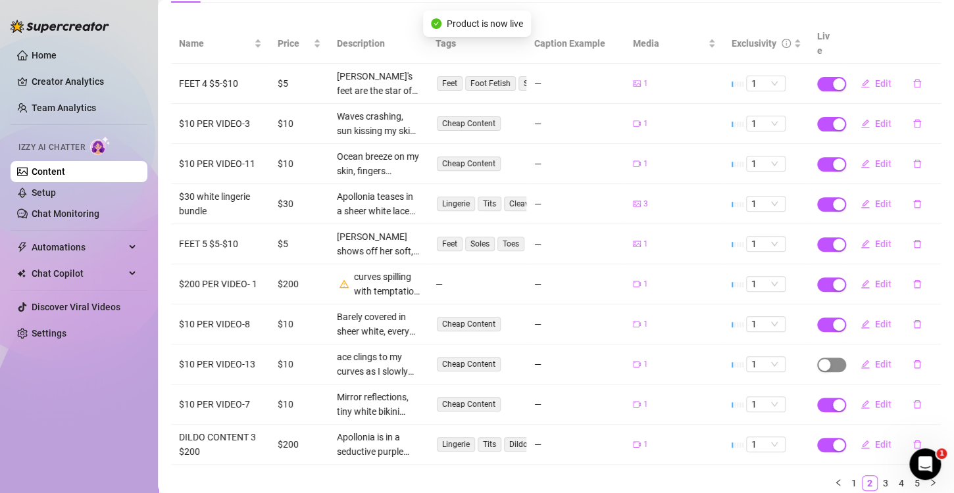
click at [822, 358] on span "button" at bounding box center [831, 365] width 29 height 14
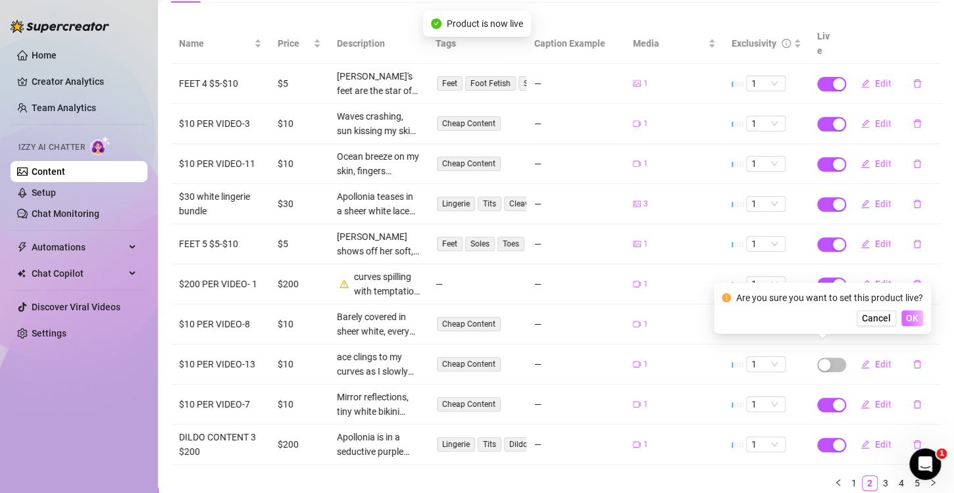
click at [902, 324] on button "OK" at bounding box center [912, 319] width 22 height 16
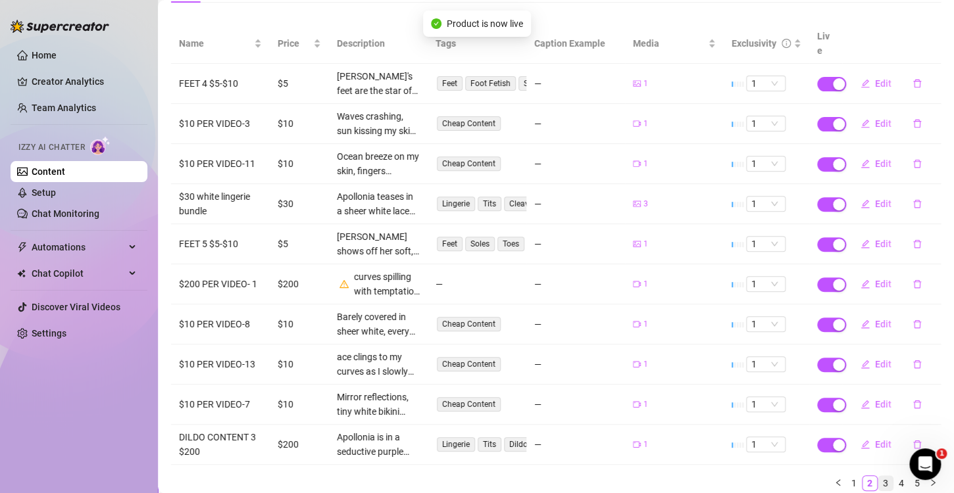
click at [878, 476] on link "3" at bounding box center [885, 483] width 14 height 14
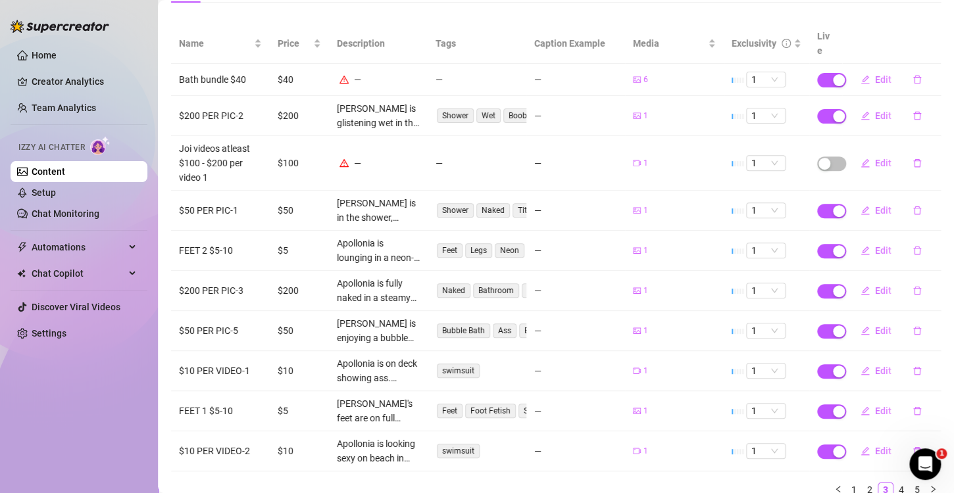
scroll to position [191, 0]
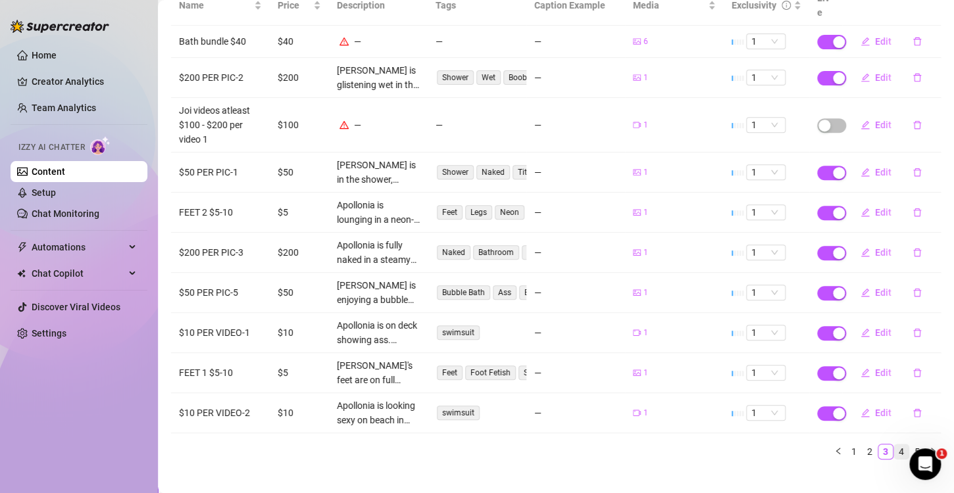
click at [894, 445] on link "4" at bounding box center [901, 452] width 14 height 14
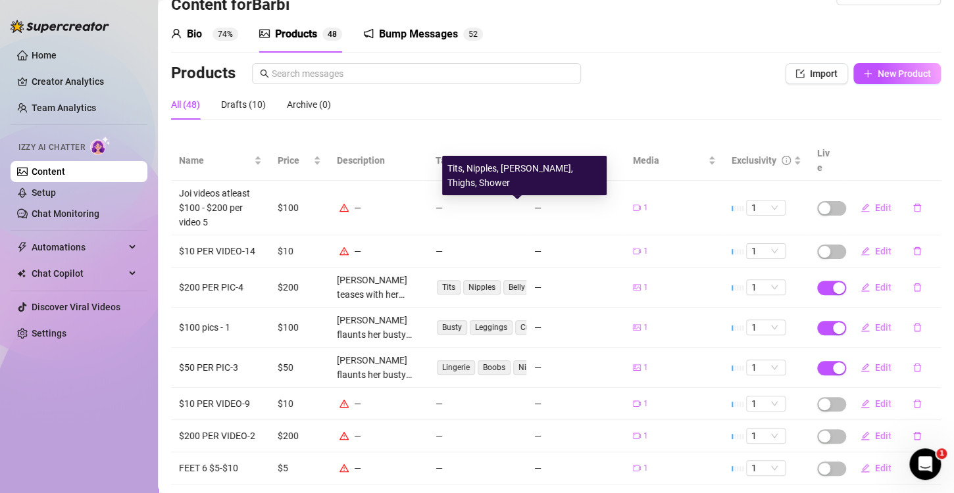
scroll to position [167, 0]
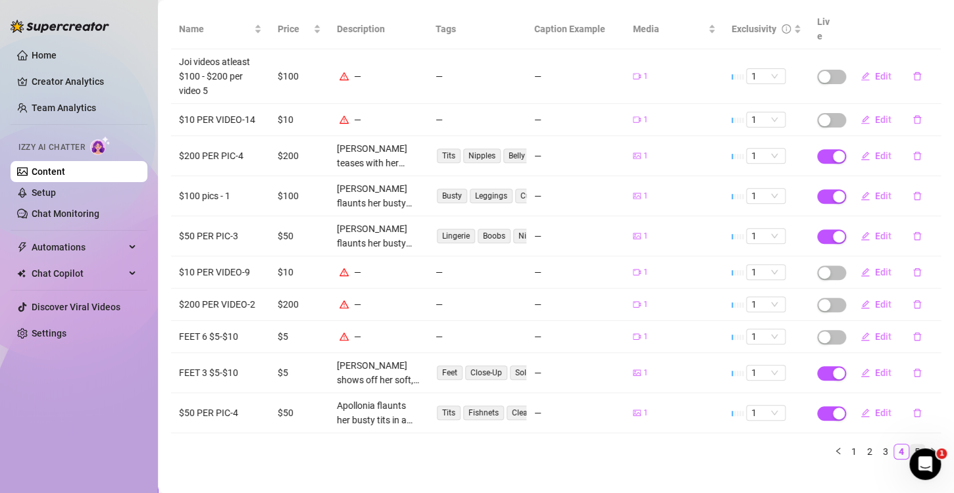
click at [910, 445] on link "5" at bounding box center [917, 452] width 14 height 14
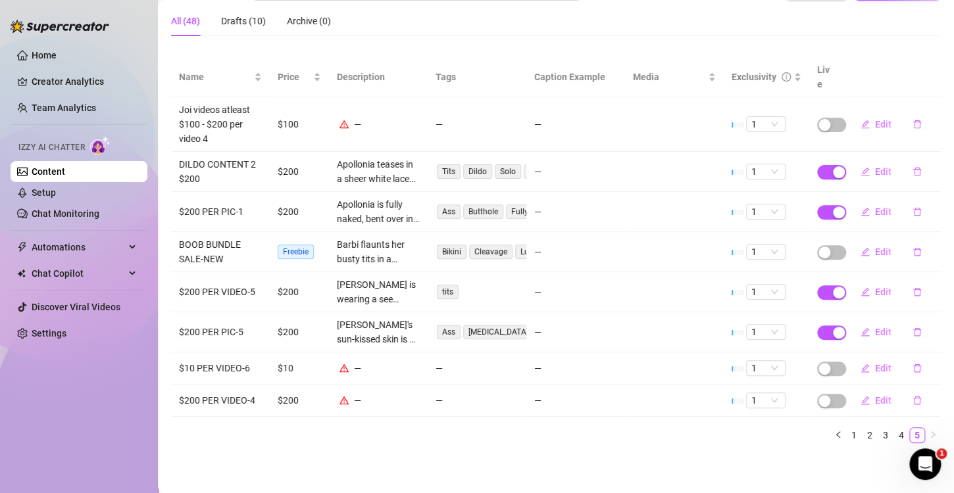
scroll to position [103, 0]
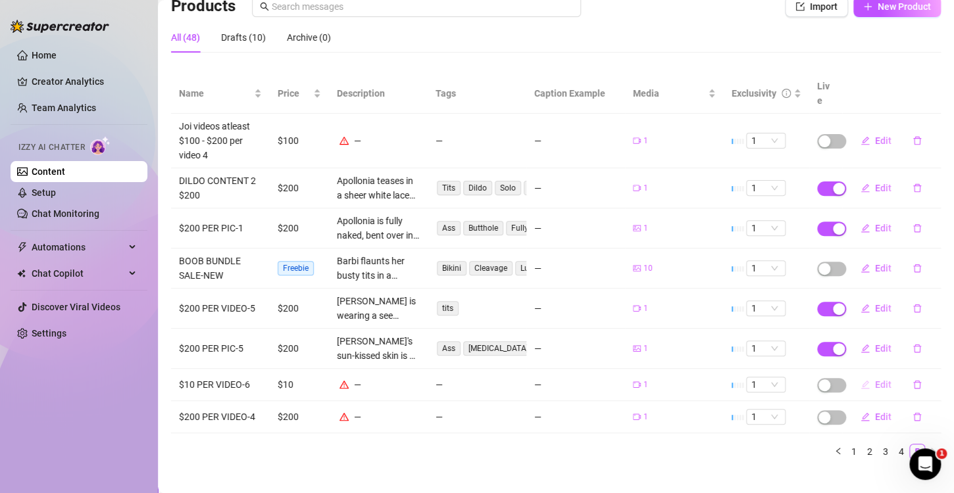
click at [875, 380] on span "Edit" at bounding box center [883, 385] width 16 height 11
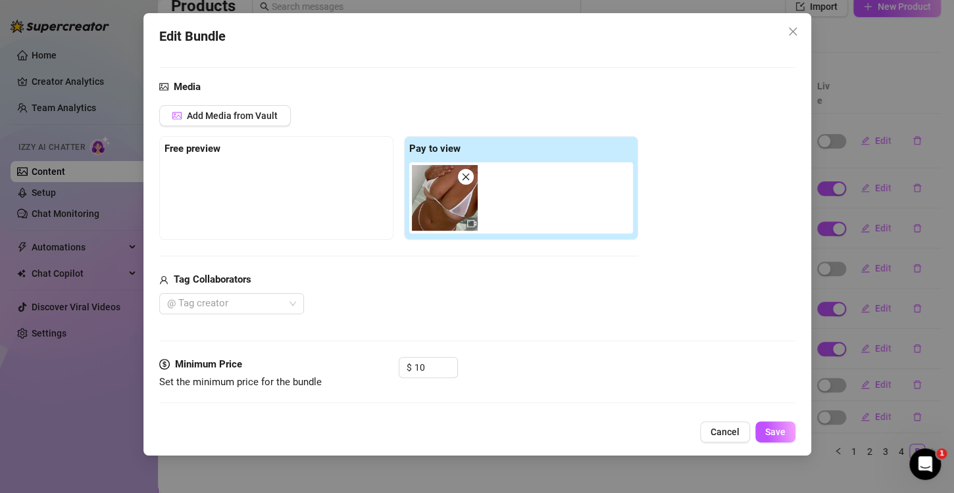
scroll to position [263, 0]
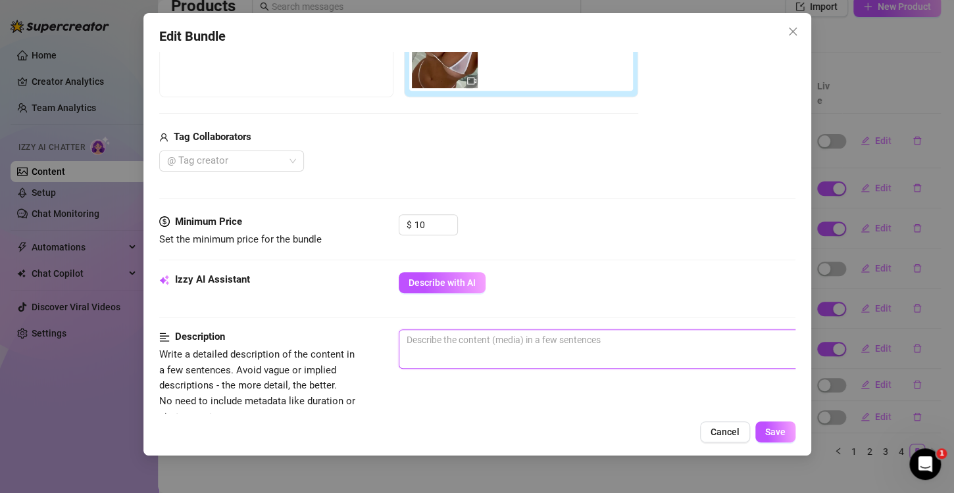
click at [465, 345] on textarea at bounding box center [628, 340] width 459 height 20
paste textarea "Mirror reflections, tiny white bikini hugging every curve—watch me pose, tease,…"
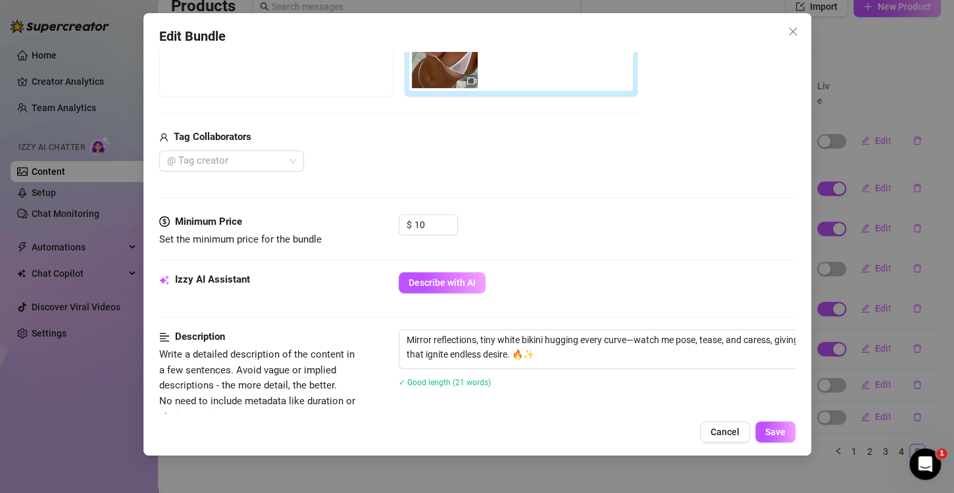
scroll to position [395, 0]
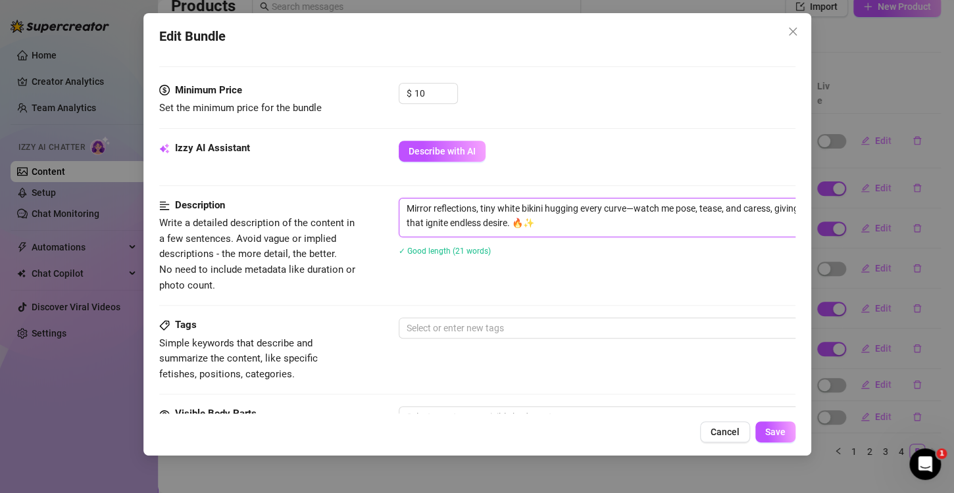
click at [542, 218] on textarea "Mirror reflections, tiny white bikini hugging every curve—watch me pose, tease,…" at bounding box center [628, 216] width 459 height 34
paste textarea "Barely covered in sheer white, every move tempts your imagination—slow, teasing…"
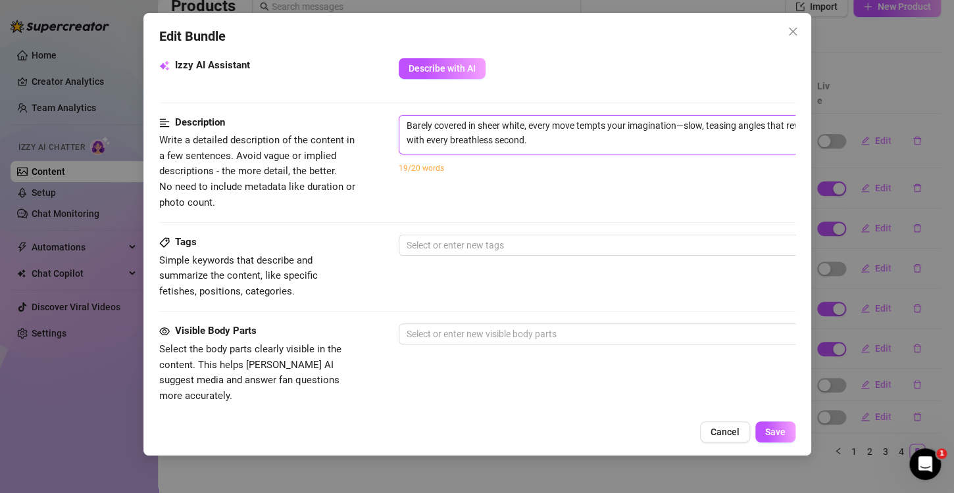
scroll to position [526, 0]
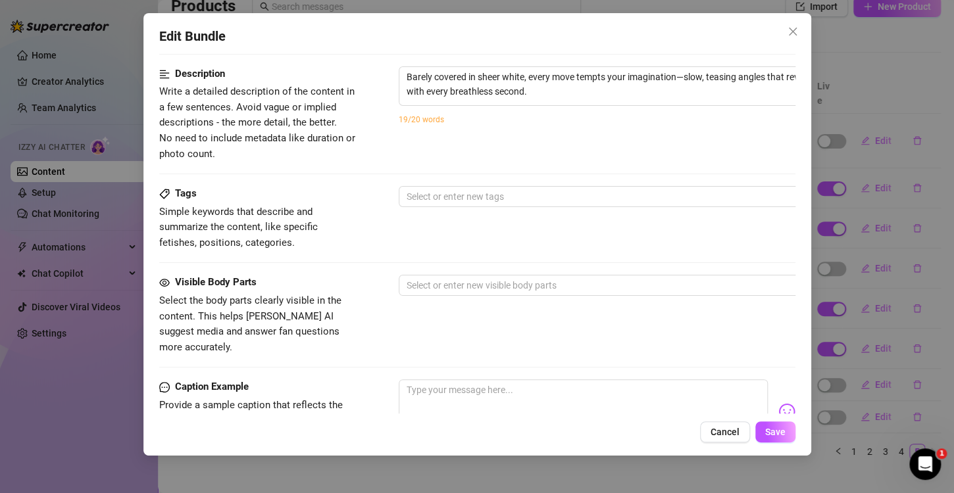
click at [432, 170] on div "Description Write a detailed description of the content in a few sentences. Avo…" at bounding box center [477, 126] width 636 height 120
click at [444, 205] on div "Select or enter new tags" at bounding box center [629, 196] width 461 height 21
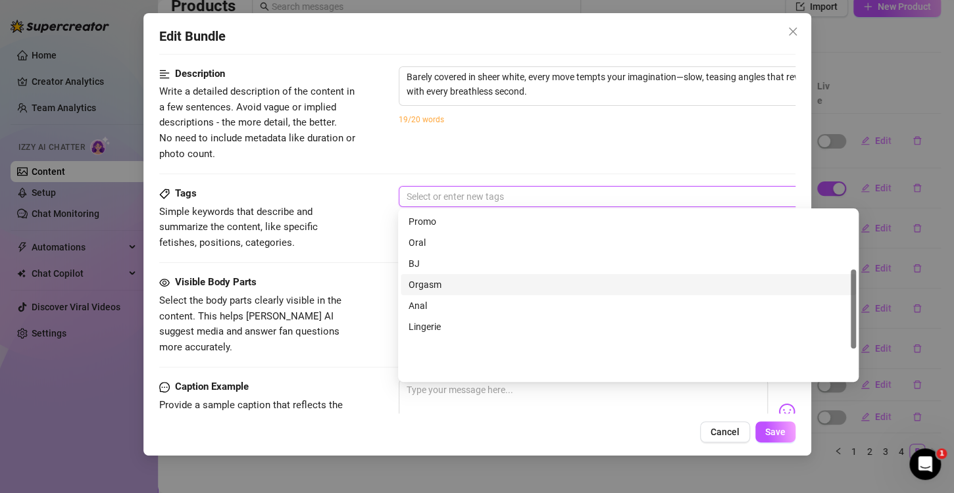
scroll to position [124, 0]
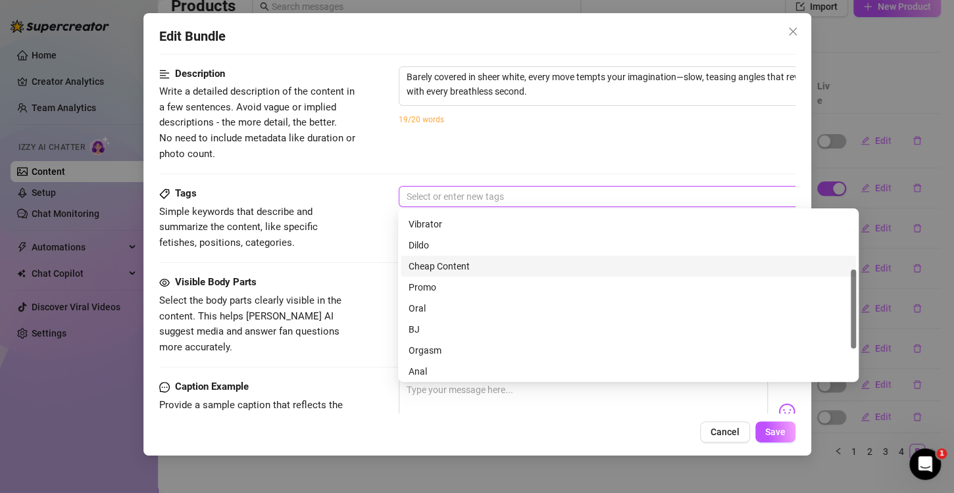
click at [453, 269] on div "Cheap Content" at bounding box center [628, 266] width 439 height 14
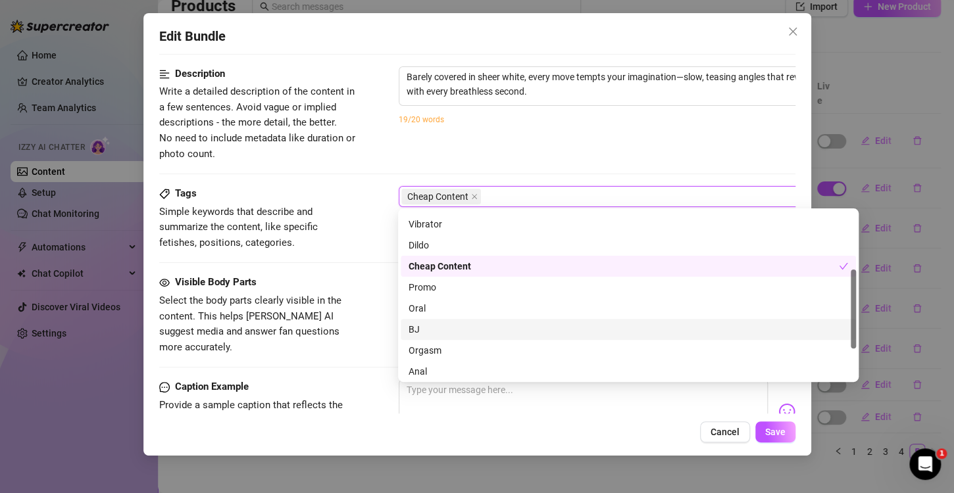
click at [353, 316] on span "Select the body parts clearly visible in the content. This helps [PERSON_NAME] …" at bounding box center [257, 324] width 197 height 62
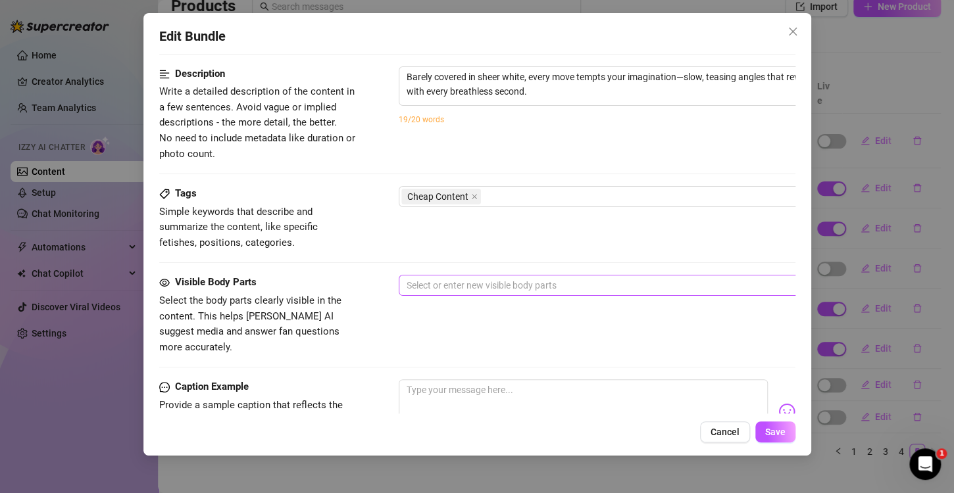
click at [440, 290] on div at bounding box center [621, 285] width 441 height 18
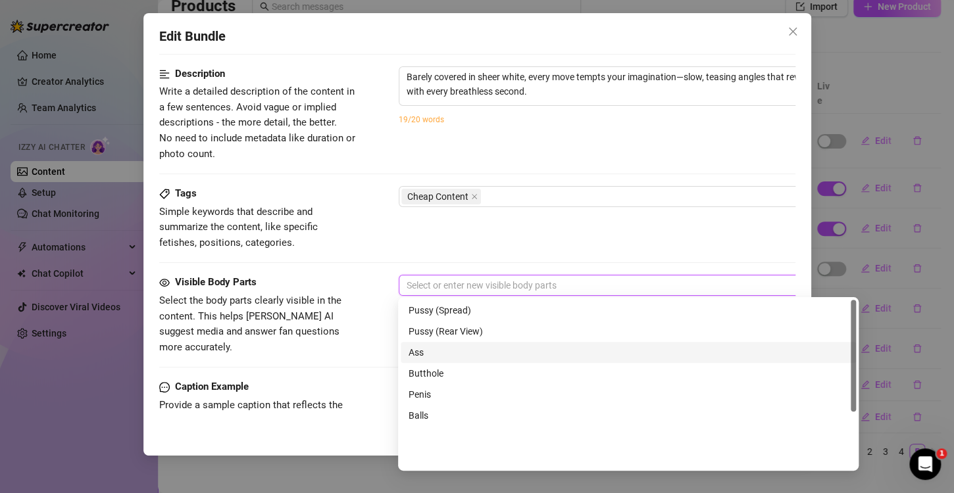
scroll to position [0, 0]
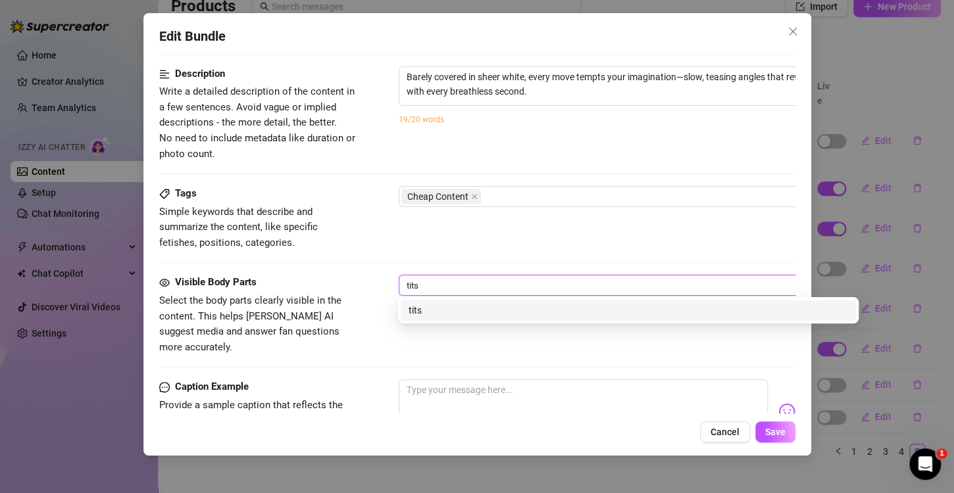
click at [474, 301] on div "tits" at bounding box center [628, 310] width 455 height 21
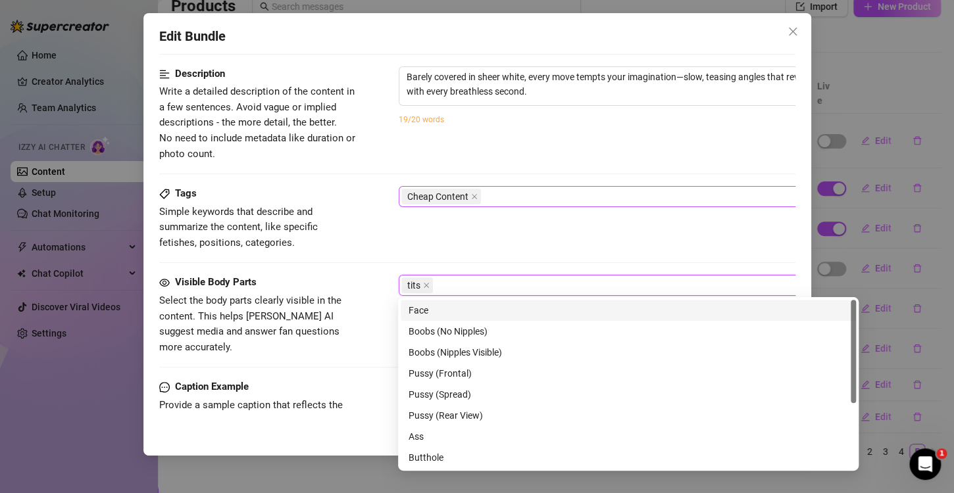
click at [508, 195] on div "Cheap Content" at bounding box center [621, 196] width 441 height 18
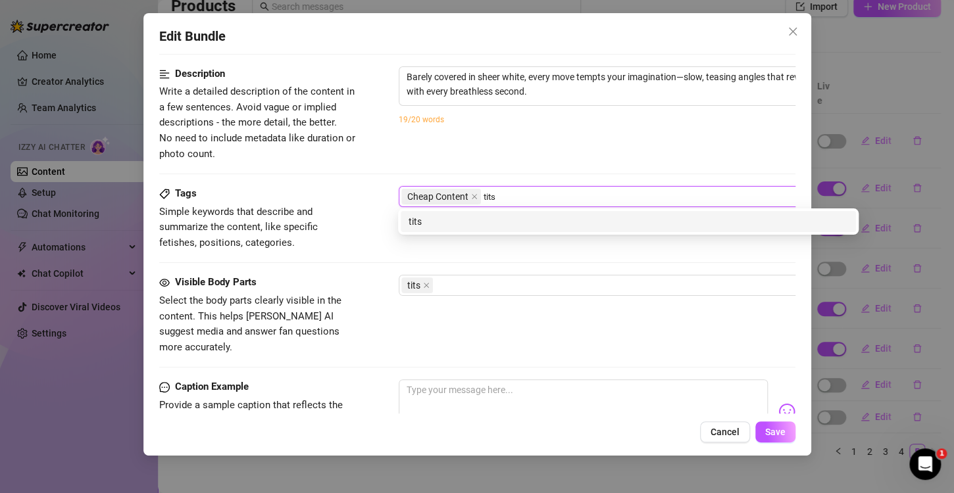
click at [441, 222] on div "tits" at bounding box center [628, 221] width 439 height 14
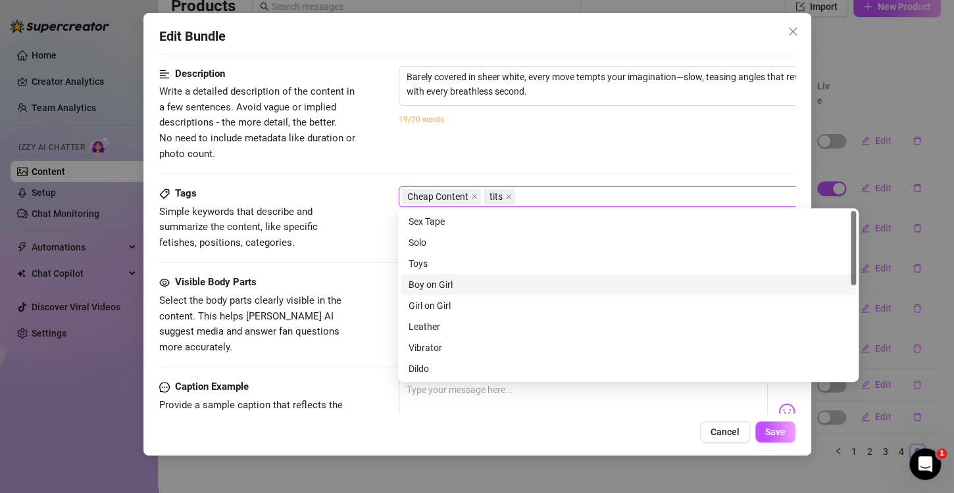
click at [327, 262] on div "Tags Simple keywords that describe and summarize the content, like specific fet…" at bounding box center [477, 230] width 636 height 89
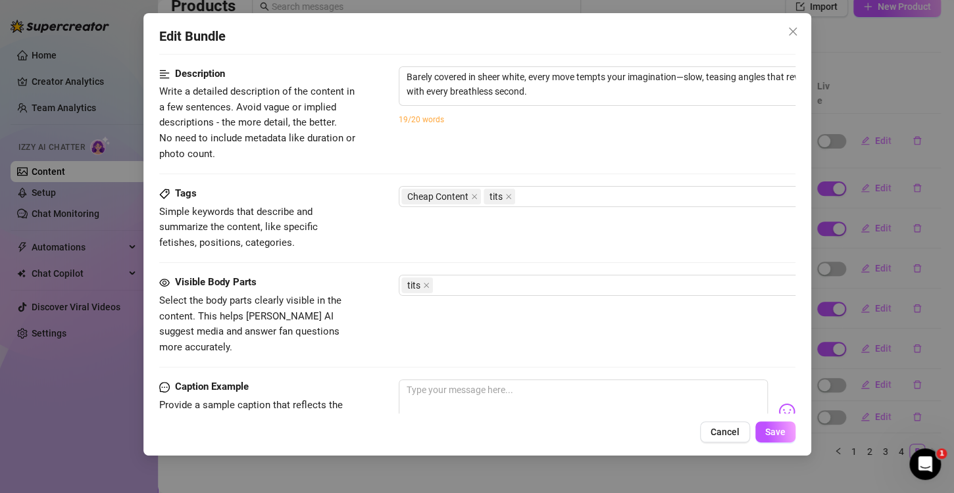
scroll to position [658, 0]
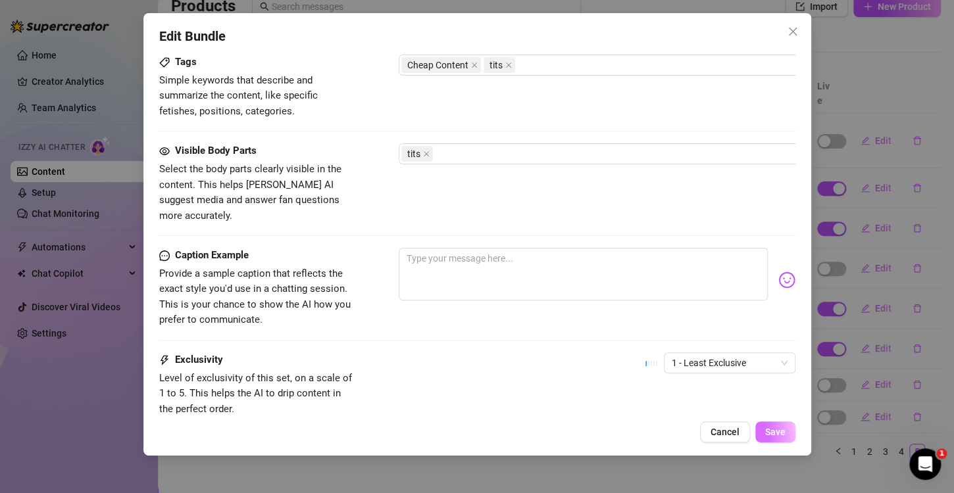
click at [785, 430] on button "Save" at bounding box center [775, 432] width 40 height 21
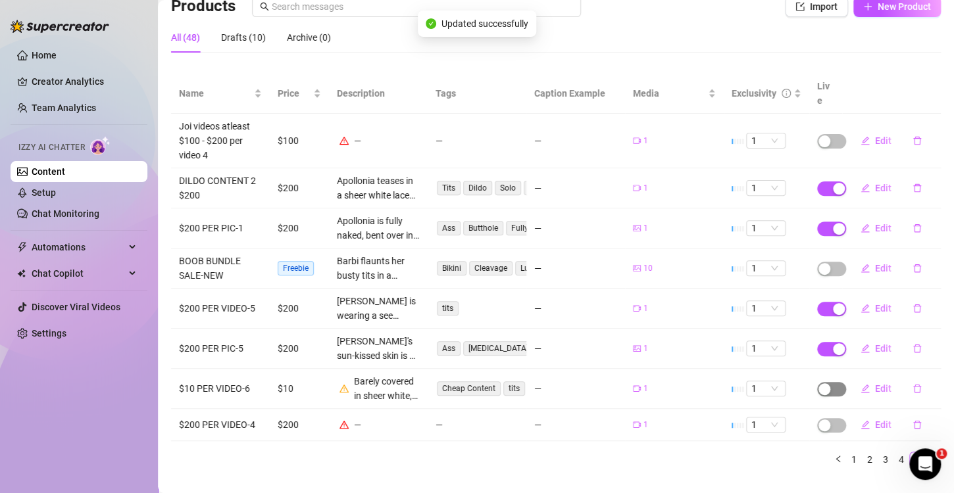
click at [820, 382] on span "button" at bounding box center [831, 389] width 29 height 14
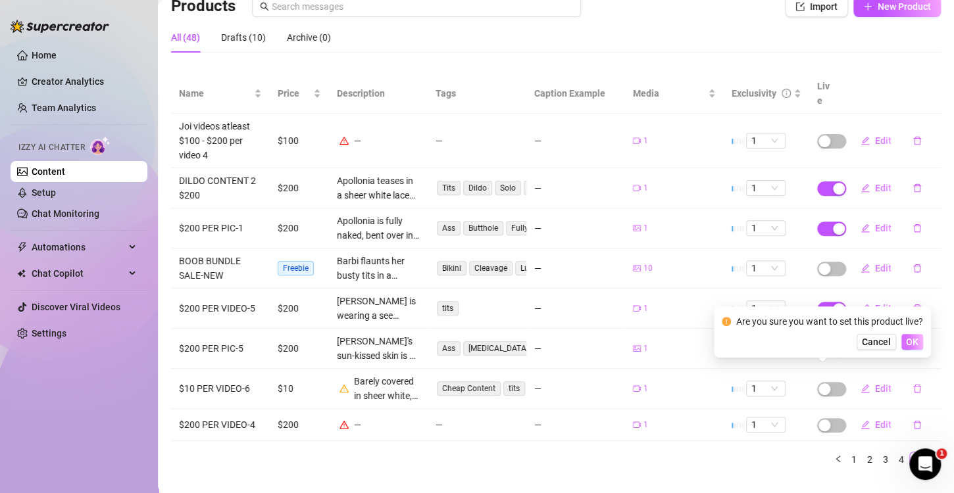
click at [908, 345] on span "OK" at bounding box center [912, 342] width 12 height 11
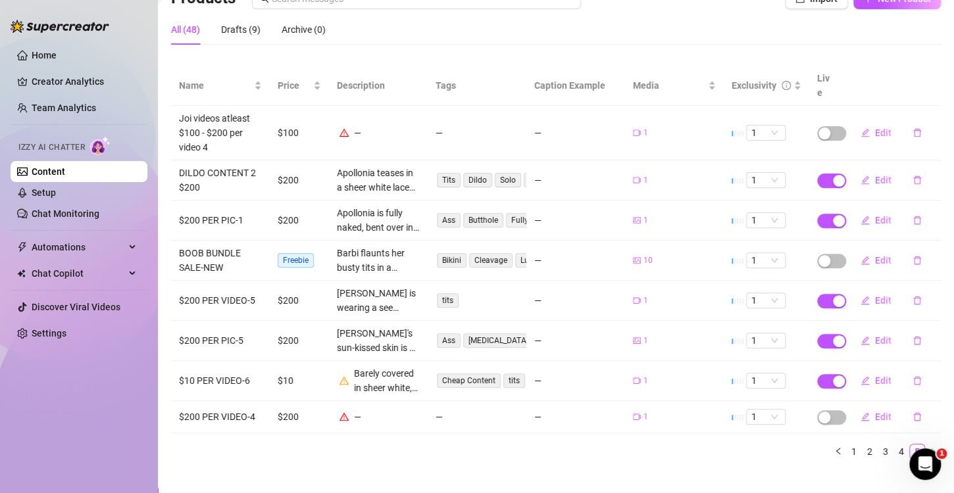
scroll to position [0, 0]
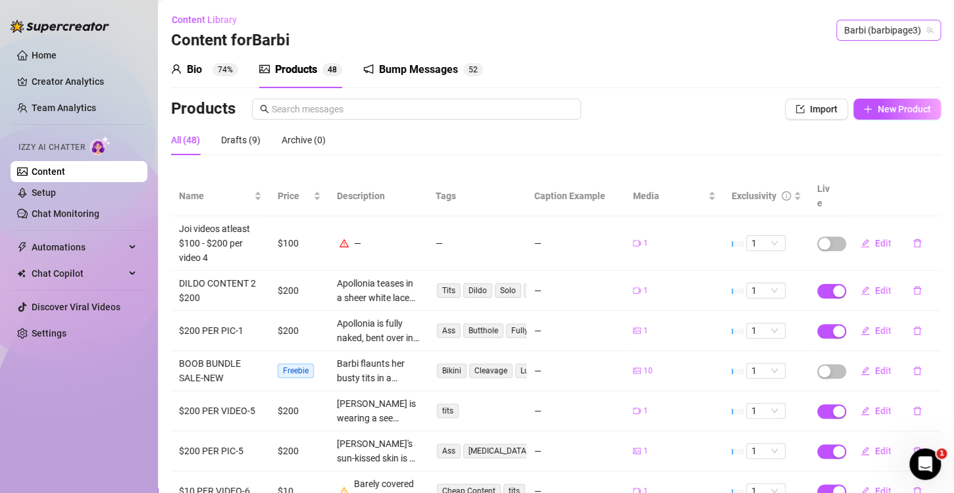
click at [846, 32] on span "Barbi (barbipage3)" at bounding box center [888, 30] width 89 height 20
click at [816, 59] on span "bellatendresse" at bounding box center [818, 57] width 59 height 14
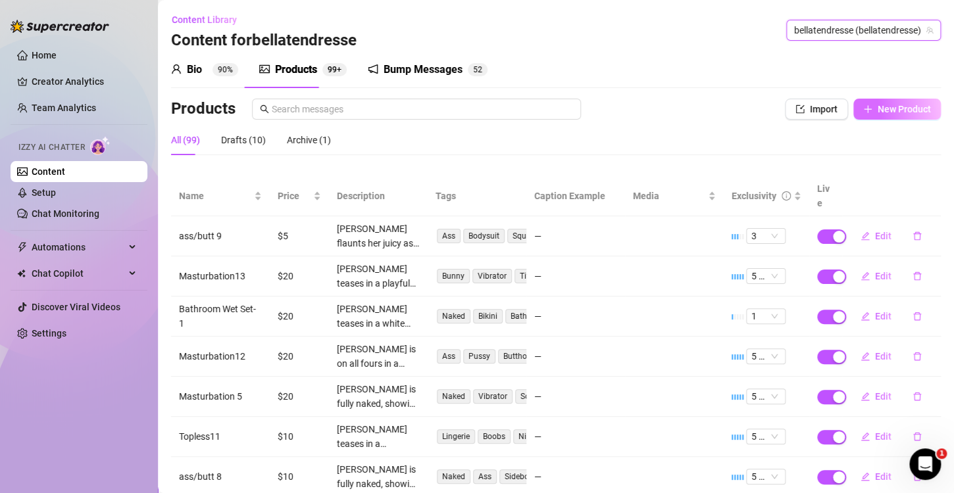
click at [212, 65] on span "90%" at bounding box center [225, 69] width 26 height 13
